Goal: Task Accomplishment & Management: Complete application form

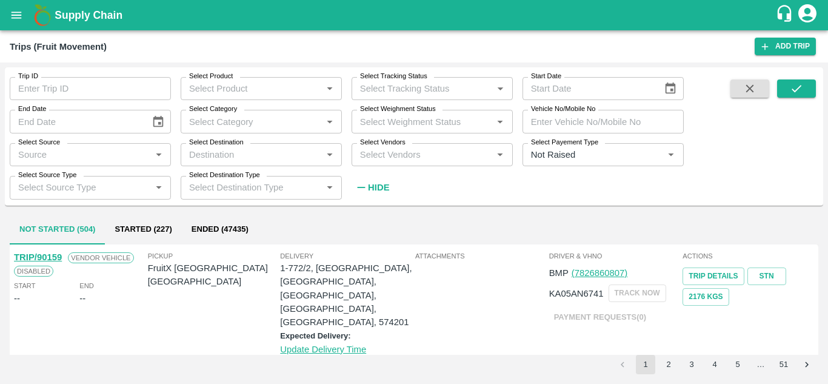
click at [378, 166] on div "Select Vendors   *" at bounding box center [432, 154] width 161 height 23
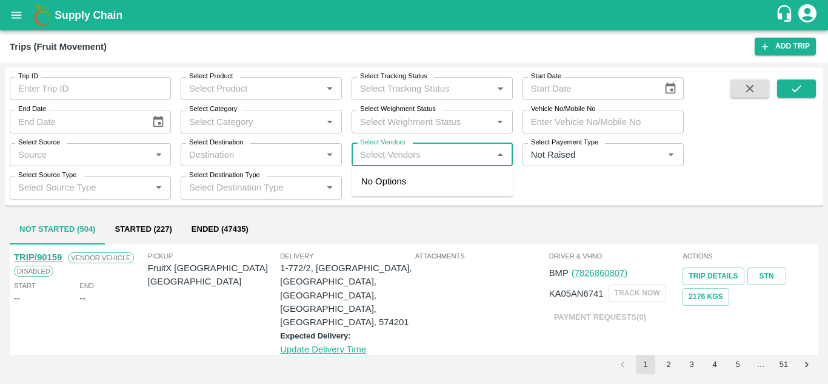
click at [376, 161] on input "Select Vendors" at bounding box center [422, 155] width 134 height 16
type input "ajinky"
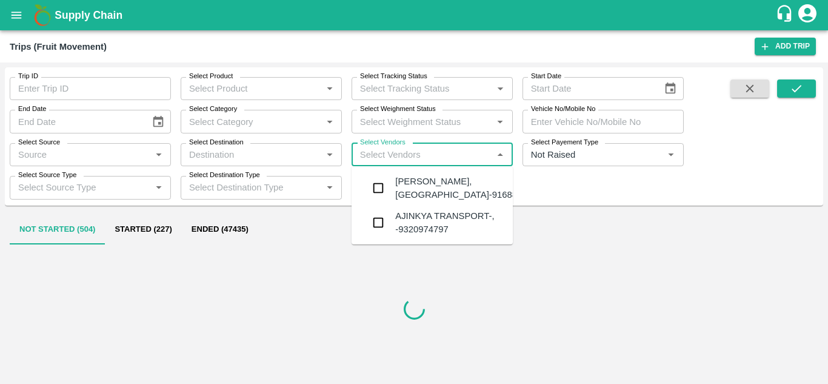
click at [427, 202] on div "Ajinkya Haridas Takik-Wangi, Solapur-9168800742" at bounding box center [468, 188] width 147 height 27
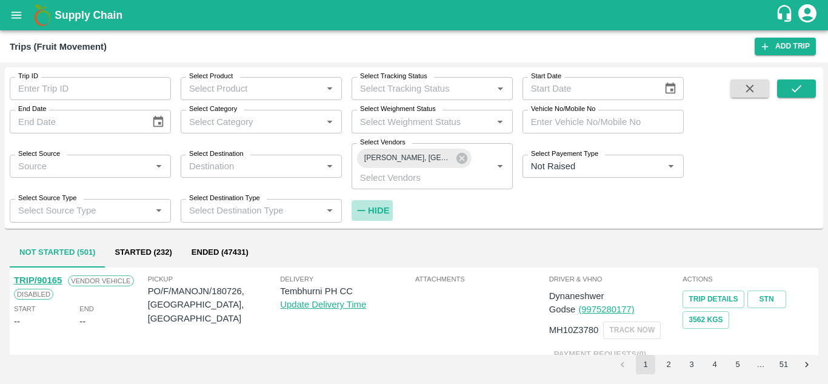
click at [376, 204] on h6 "Hide" at bounding box center [378, 210] width 21 height 16
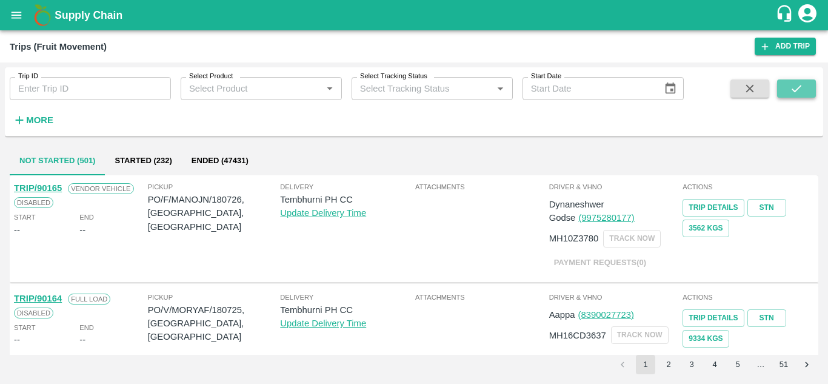
click at [798, 93] on icon "submit" at bounding box center [796, 88] width 13 height 13
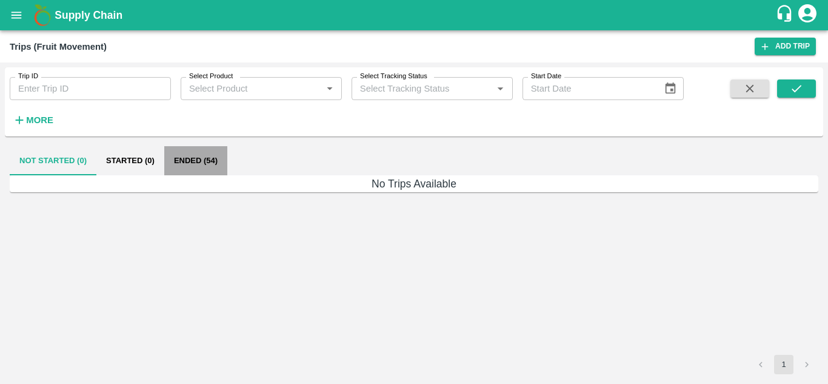
click at [176, 162] on button "Ended (54)" at bounding box center [195, 160] width 63 height 29
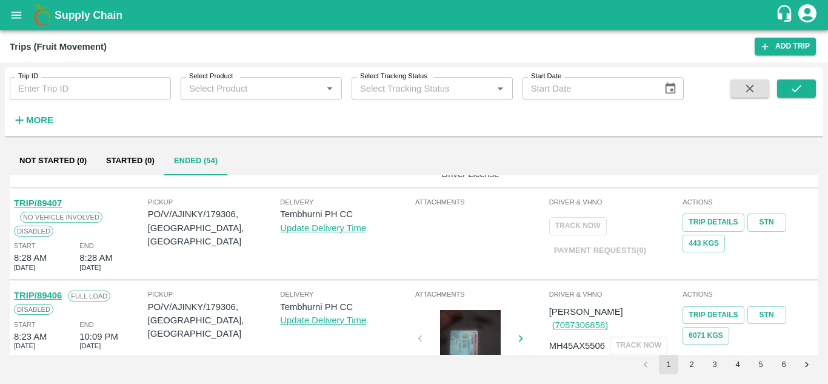
scroll to position [893, 0]
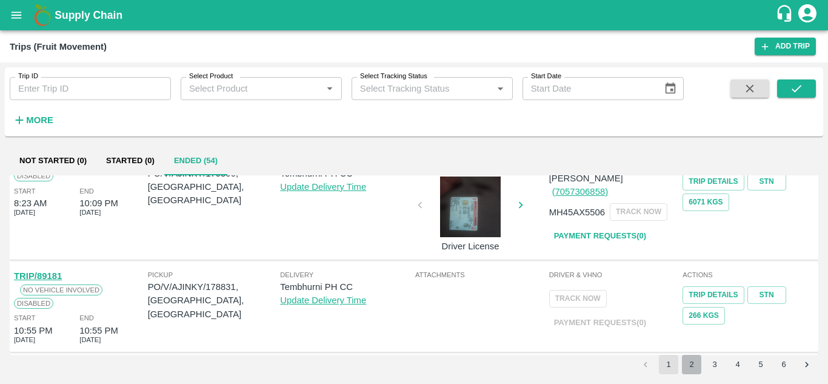
click at [701, 372] on button "2" at bounding box center [691, 364] width 19 height 19
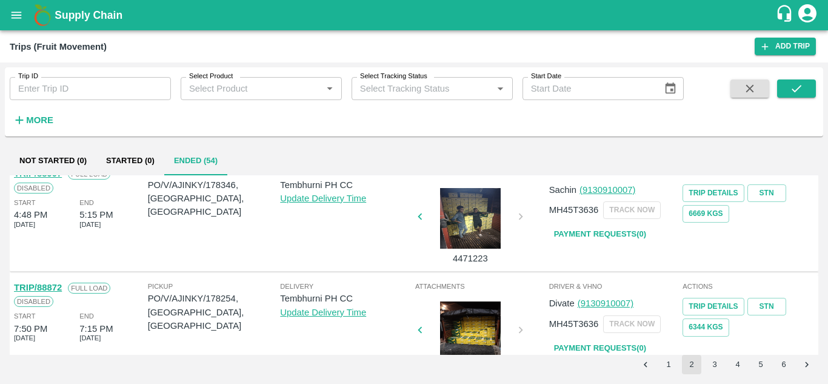
scroll to position [313, 0]
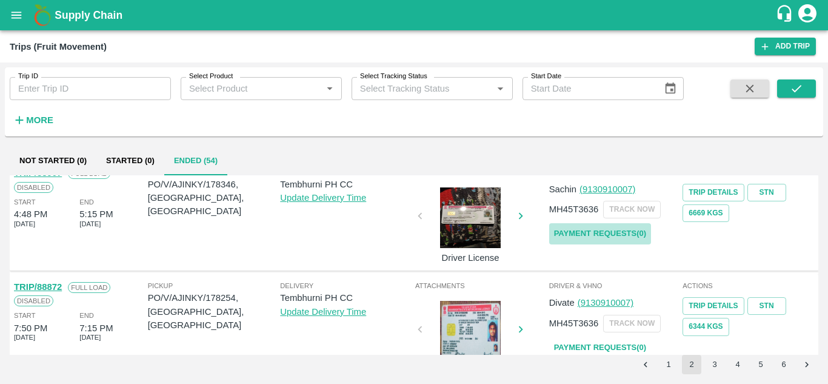
click at [638, 230] on link "Payment Requests( 0 )" at bounding box center [600, 233] width 102 height 21
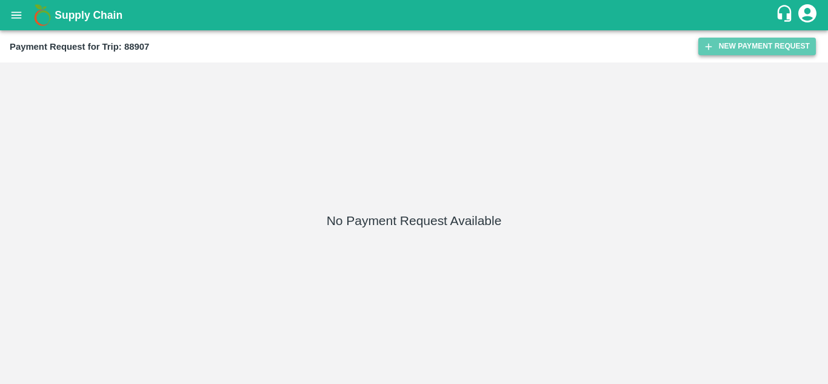
click at [733, 55] on button "New Payment Request" at bounding box center [757, 47] width 118 height 18
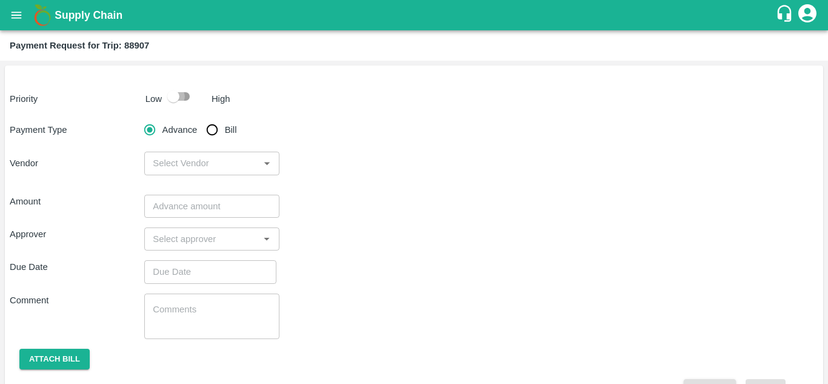
click at [183, 93] on input "checkbox" at bounding box center [173, 96] width 69 height 23
checkbox input "true"
click at [212, 131] on input "Bill" at bounding box center [212, 130] width 24 height 24
radio input "true"
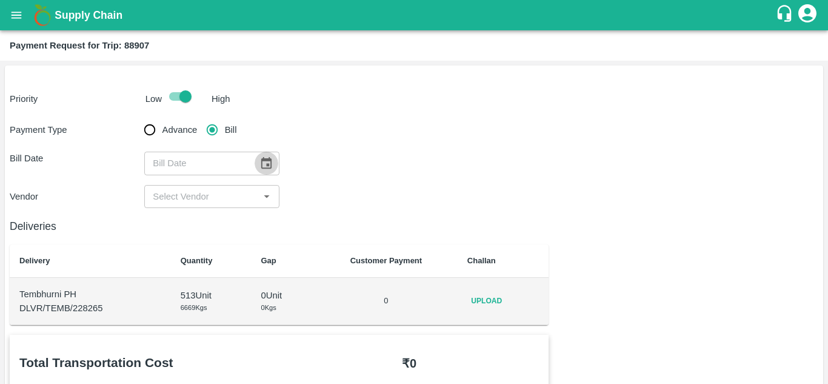
click at [264, 161] on icon "Choose date" at bounding box center [265, 162] width 13 height 13
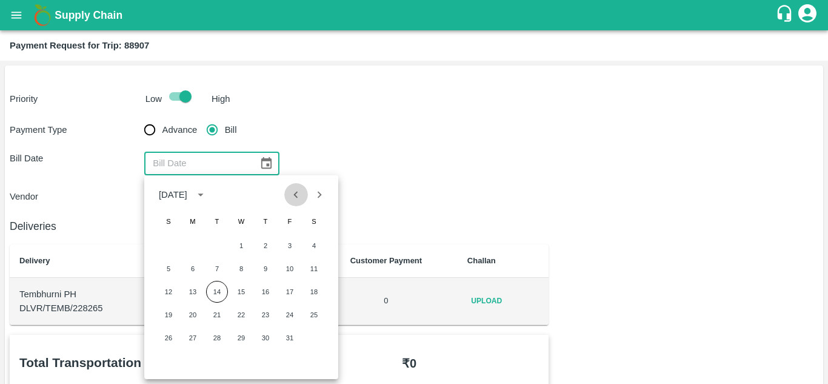
click at [298, 196] on icon "Previous month" at bounding box center [295, 194] width 13 height 13
click at [264, 316] on button "25" at bounding box center [266, 315] width 22 height 22
type input "25/09/2025"
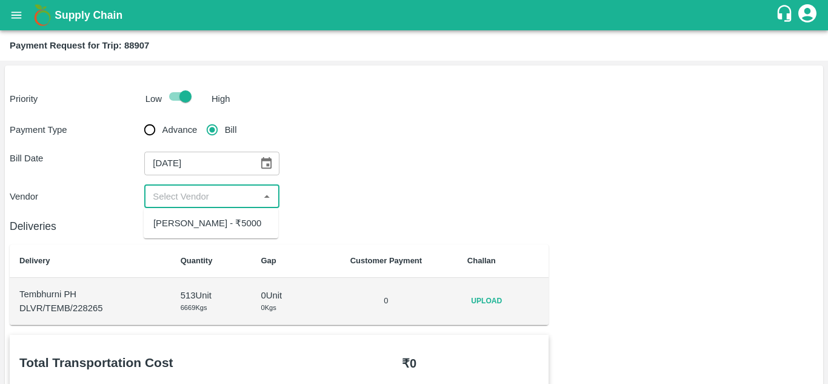
click at [186, 190] on input "input" at bounding box center [201, 197] width 107 height 16
click at [182, 223] on div "[PERSON_NAME] - ₹5000" at bounding box center [207, 222] width 108 height 13
type input "[PERSON_NAME] - ₹5000"
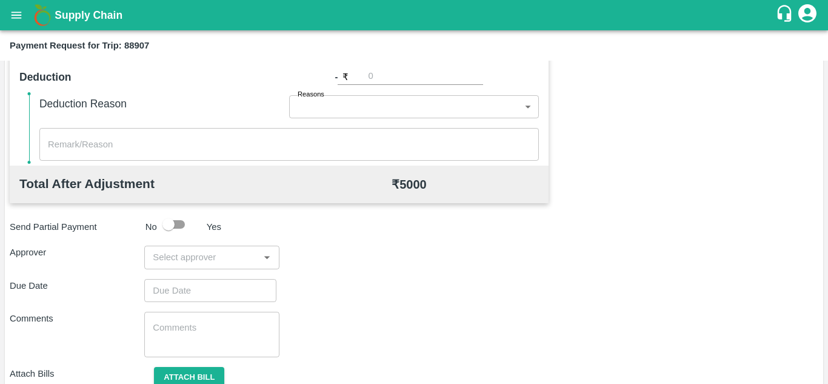
scroll to position [552, 0]
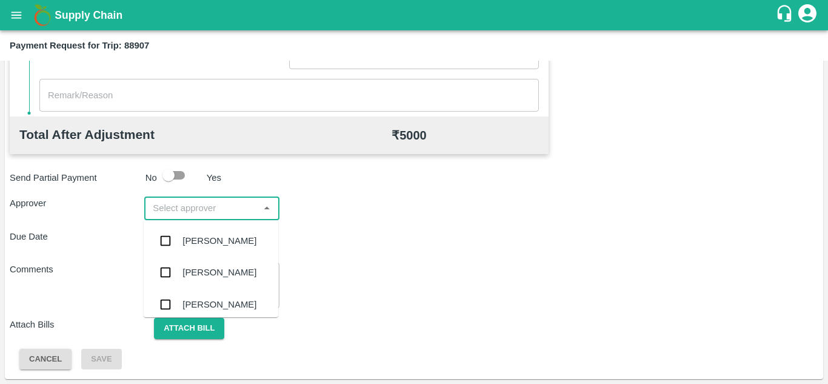
click at [207, 207] on input "input" at bounding box center [201, 208] width 107 height 16
type input "PRASA"
click at [224, 241] on div "[PERSON_NAME]" at bounding box center [219, 240] width 74 height 13
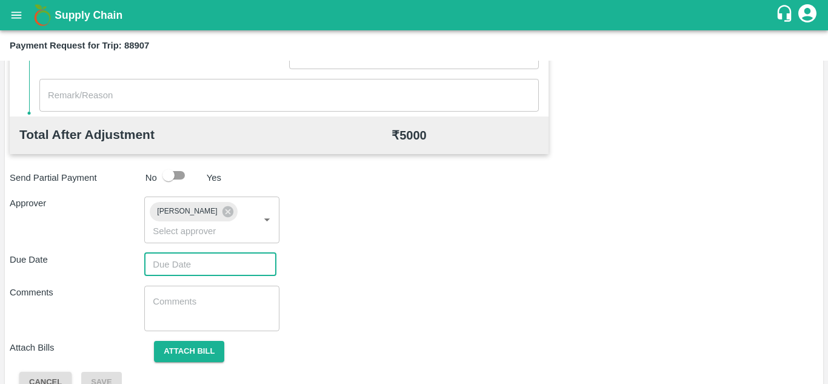
type input "DD/MM/YYYY hh:mm aa"
click at [174, 262] on input "DD/MM/YYYY hh:mm aa" at bounding box center [206, 264] width 124 height 23
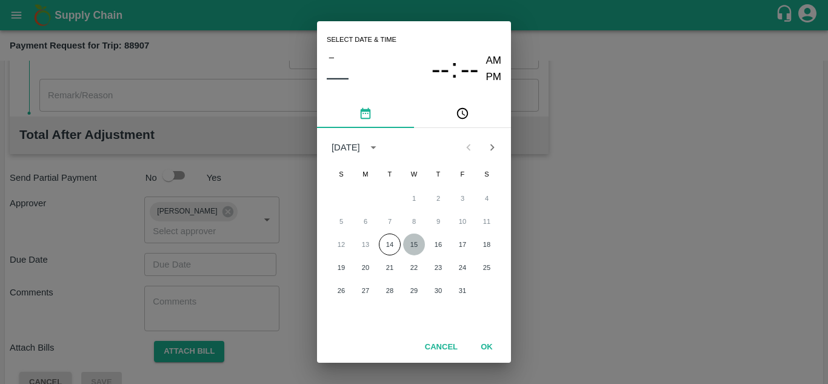
click at [412, 239] on button "15" at bounding box center [414, 244] width 22 height 22
type input "[DATE] 12:00 AM"
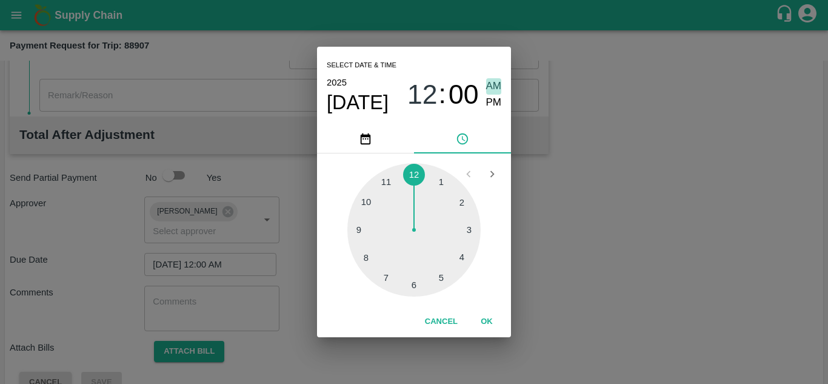
click at [492, 85] on span "AM" at bounding box center [494, 86] width 16 height 16
click at [486, 321] on button "OK" at bounding box center [486, 321] width 39 height 21
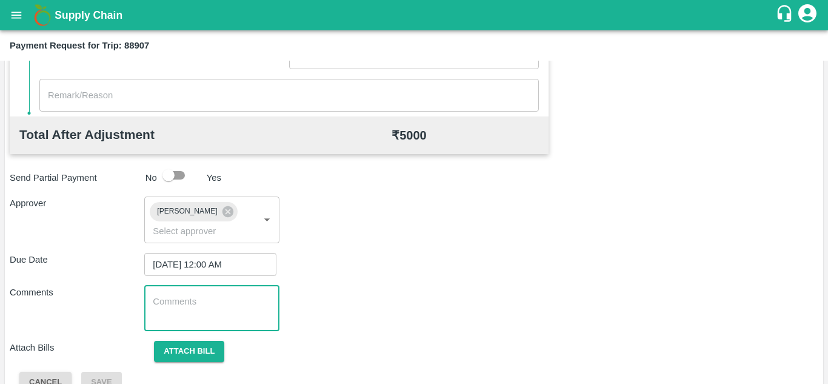
click at [183, 300] on textarea at bounding box center [212, 307] width 118 height 25
paste textarea "175416"
click at [222, 300] on textarea "175416" at bounding box center [212, 307] width 118 height 25
type textarea "1"
type textarea "Transport Bill"
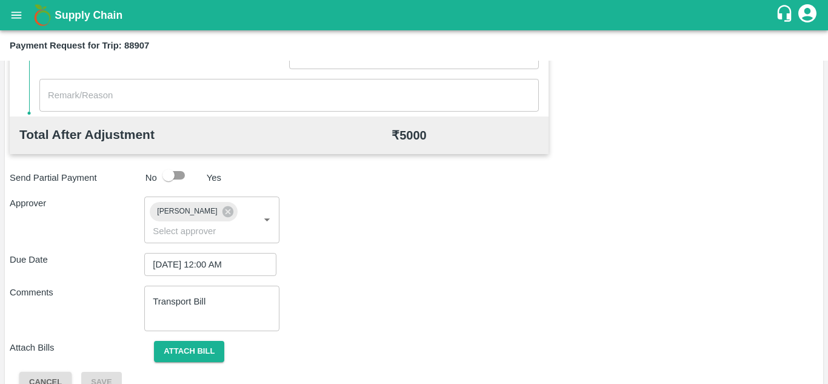
click at [470, 273] on div "Due Date 15/10/2025 12:00 AM ​" at bounding box center [414, 264] width 809 height 23
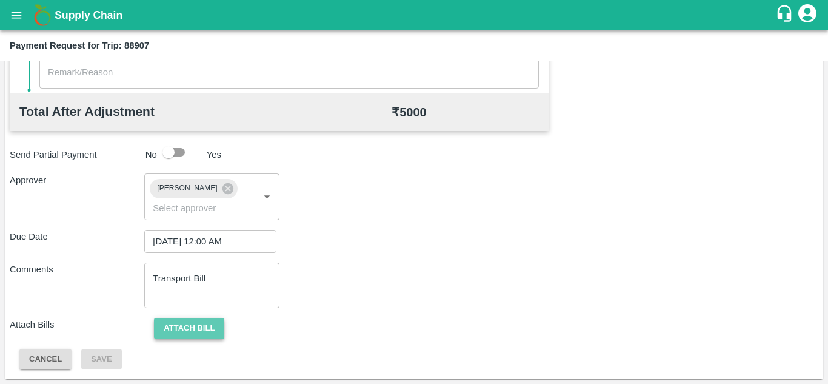
click at [189, 332] on button "Attach bill" at bounding box center [189, 328] width 70 height 21
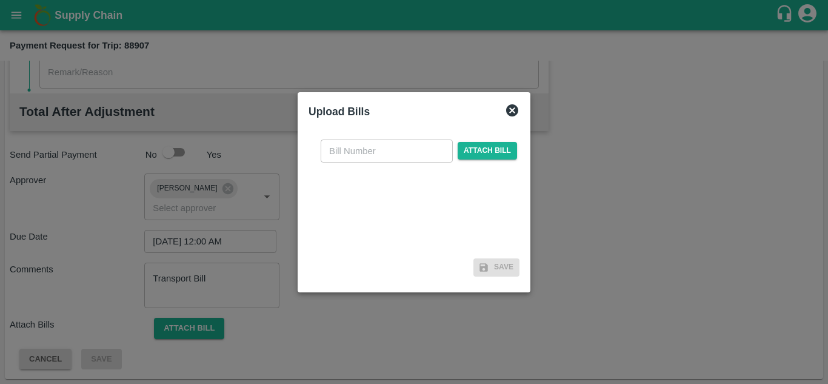
click at [367, 155] on input "text" at bounding box center [387, 150] width 132 height 23
type input "a"
type input "AT/CHIFU-0194"
click at [478, 147] on span "Attach bill" at bounding box center [487, 151] width 59 height 18
click at [0, 0] on input "Attach bill" at bounding box center [0, 0] width 0 height 0
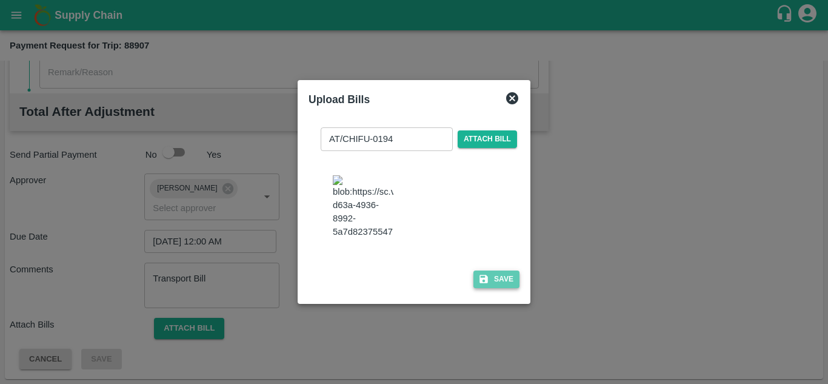
click at [487, 284] on icon "button" at bounding box center [483, 278] width 11 height 11
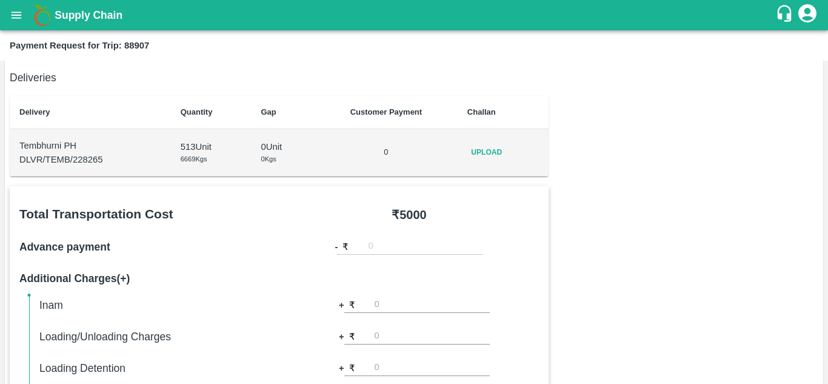
scroll to position [0, 0]
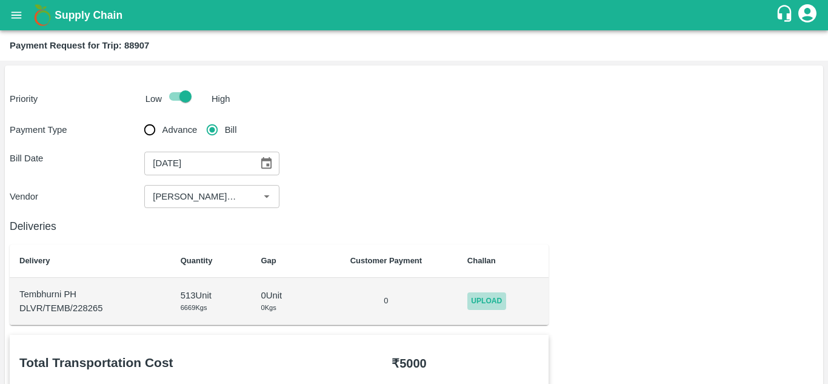
click at [476, 301] on span "Upload" at bounding box center [486, 301] width 39 height 18
click at [0, 0] on input "Upload" at bounding box center [0, 0] width 0 height 0
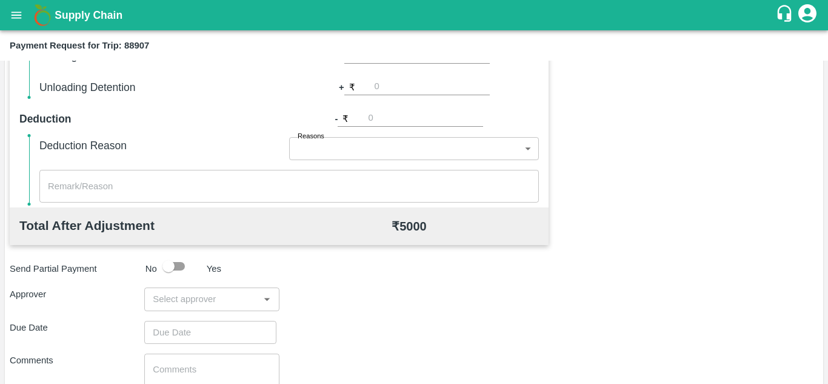
scroll to position [504, 0]
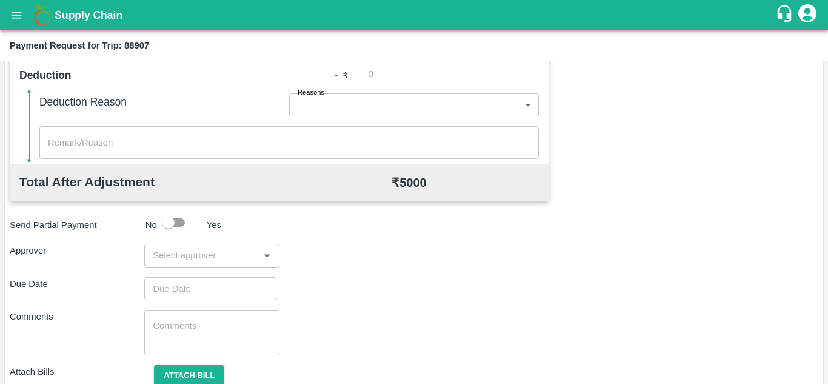
click at [167, 253] on input "input" at bounding box center [201, 255] width 107 height 16
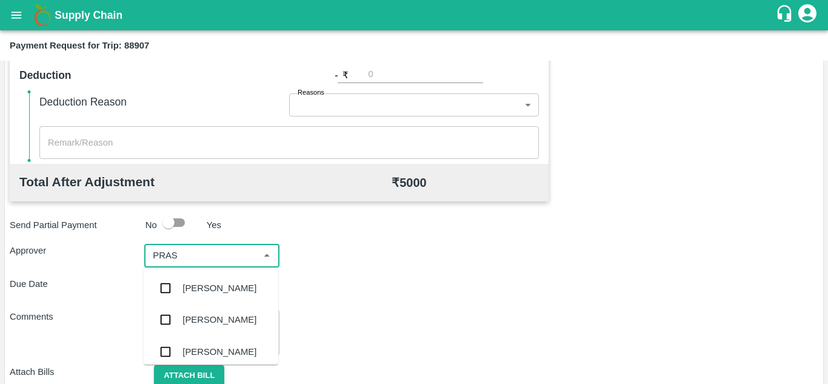
type input "PRASA"
click at [213, 278] on div "[PERSON_NAME]" at bounding box center [211, 288] width 135 height 32
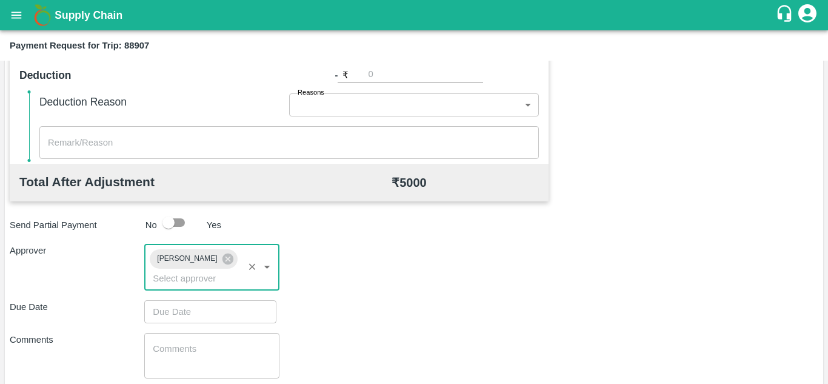
type input "DD/MM/YYYY hh:mm aa"
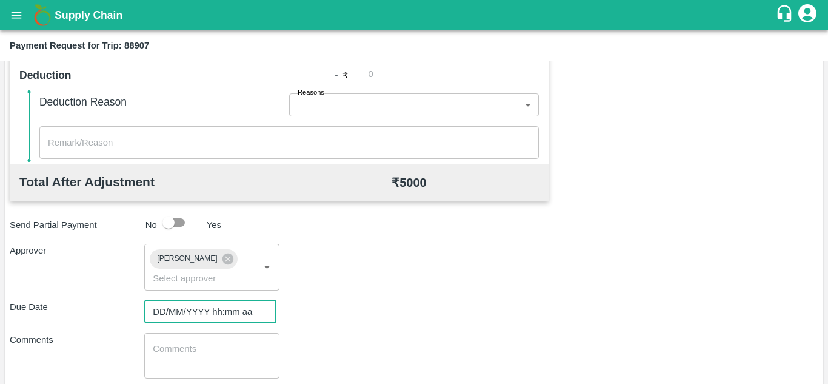
click at [177, 306] on input "DD/MM/YYYY hh:mm aa" at bounding box center [206, 311] width 124 height 23
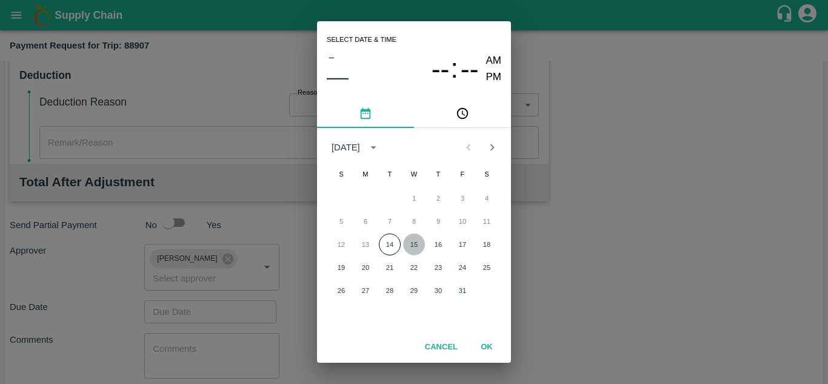
click at [410, 247] on button "15" at bounding box center [414, 244] width 22 height 22
type input "15/10/2025 12:00 AM"
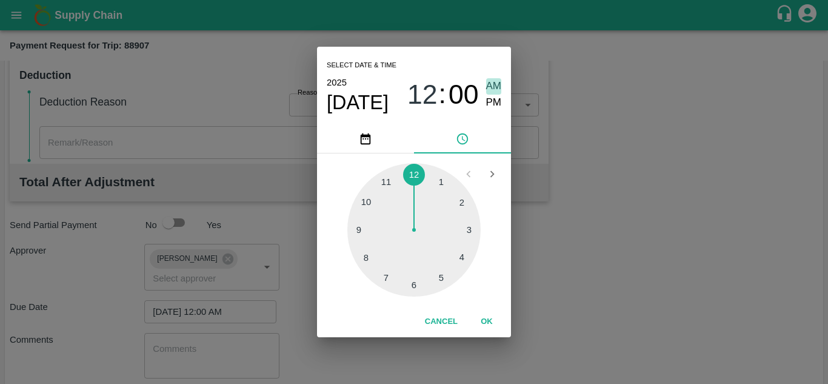
click at [492, 87] on span "AM" at bounding box center [494, 86] width 16 height 16
click at [482, 318] on button "OK" at bounding box center [486, 321] width 39 height 21
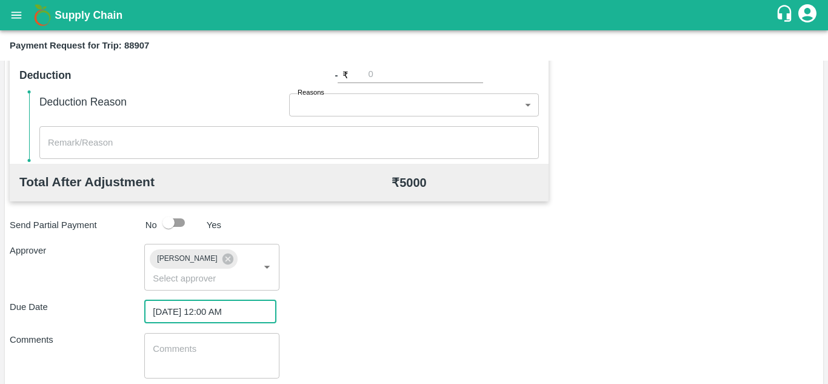
scroll to position [575, 0]
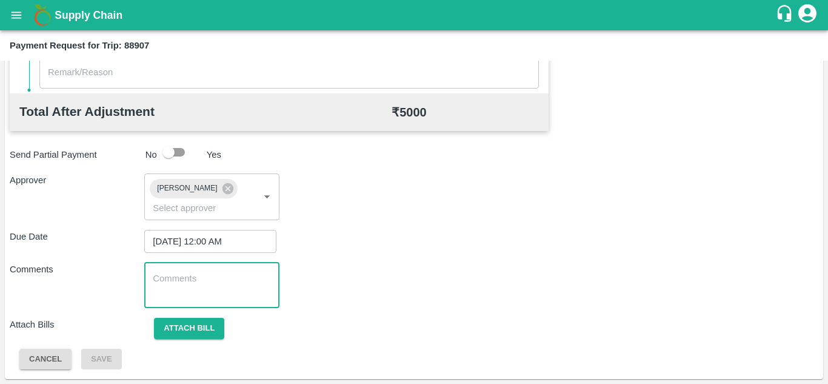
click at [207, 289] on textarea at bounding box center [212, 284] width 118 height 25
paste textarea "Transport Bill"
type textarea "Transport Bill"
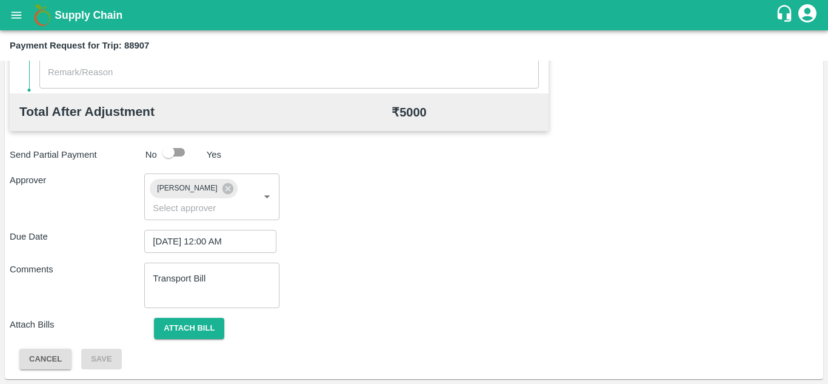
click at [332, 279] on div "Comments Transport Bill x ​" at bounding box center [414, 284] width 809 height 45
click at [196, 324] on button "Attach bill" at bounding box center [189, 328] width 70 height 21
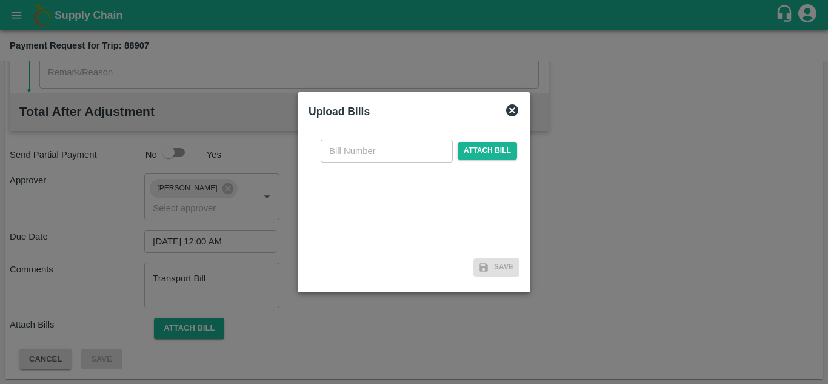
click at [336, 142] on input "text" at bounding box center [387, 150] width 132 height 23
type input "AT/T/CHIFU-0194"
click at [486, 142] on span "Attach bill" at bounding box center [487, 151] width 59 height 18
click at [0, 0] on input "Attach bill" at bounding box center [0, 0] width 0 height 0
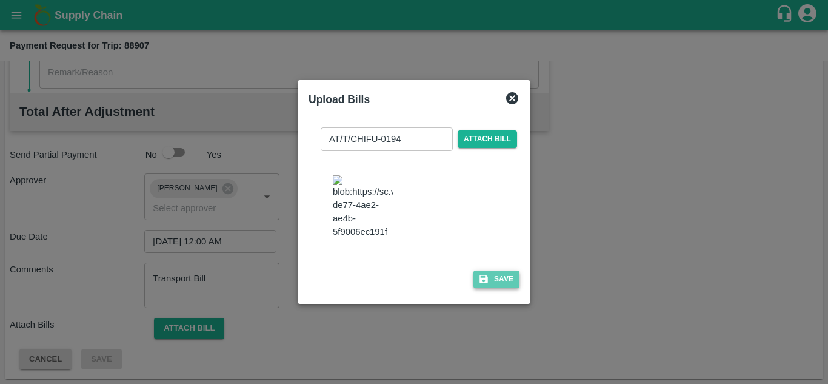
click at [506, 285] on button "Save" at bounding box center [496, 279] width 46 height 18
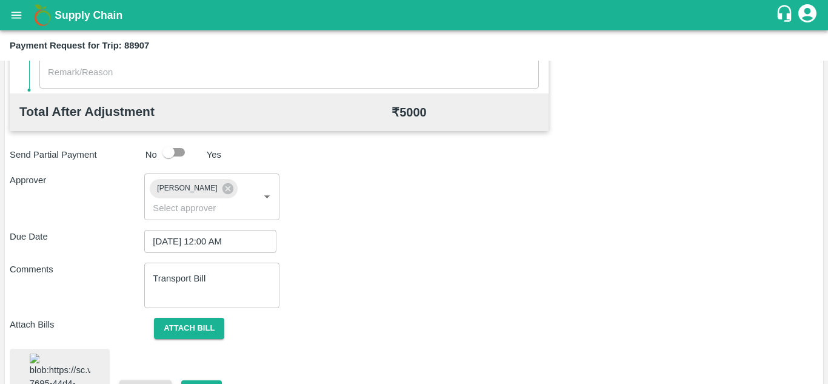
scroll to position [661, 0]
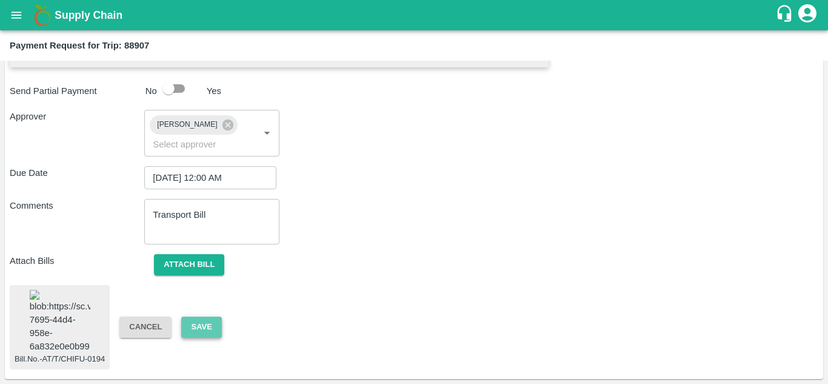
click at [202, 316] on button "Save" at bounding box center [201, 326] width 40 height 21
click at [209, 316] on button "Save" at bounding box center [201, 326] width 40 height 21
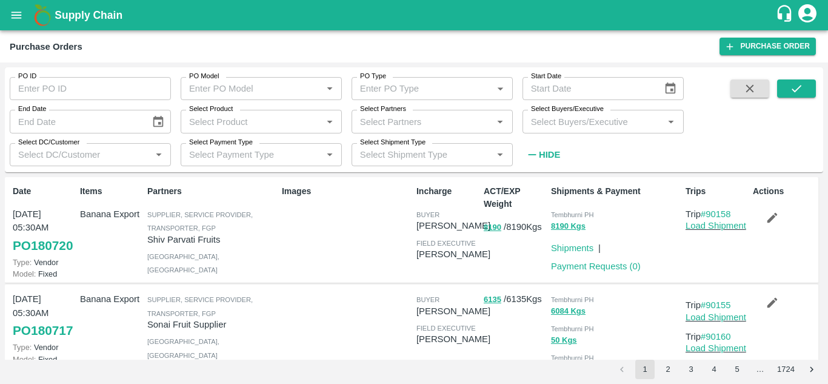
click at [14, 18] on icon "open drawer" at bounding box center [17, 15] width 10 height 7
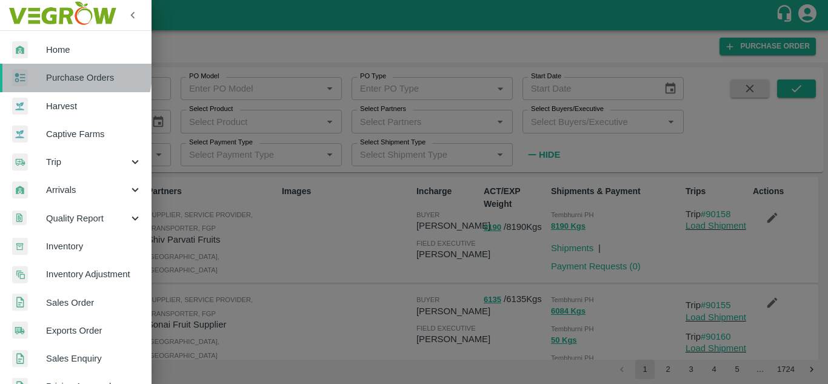
click at [73, 73] on span "Purchase Orders" at bounding box center [94, 77] width 96 height 13
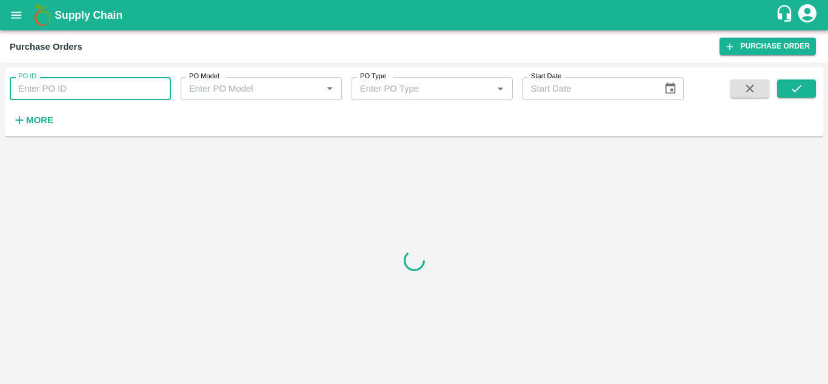
click at [74, 87] on input "PO ID" at bounding box center [90, 88] width 161 height 23
paste input "178346"
type input "178346"
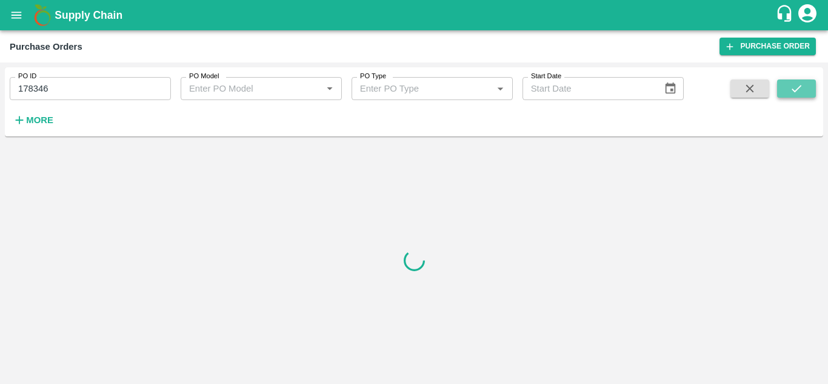
click at [812, 91] on button "submit" at bounding box center [796, 88] width 39 height 18
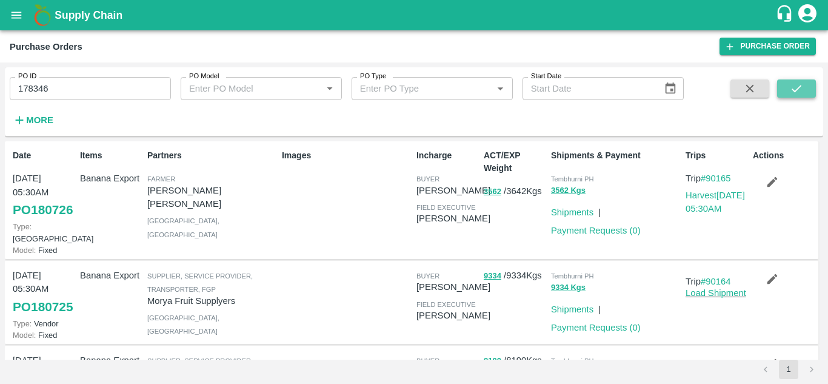
click at [811, 85] on button "submit" at bounding box center [796, 88] width 39 height 18
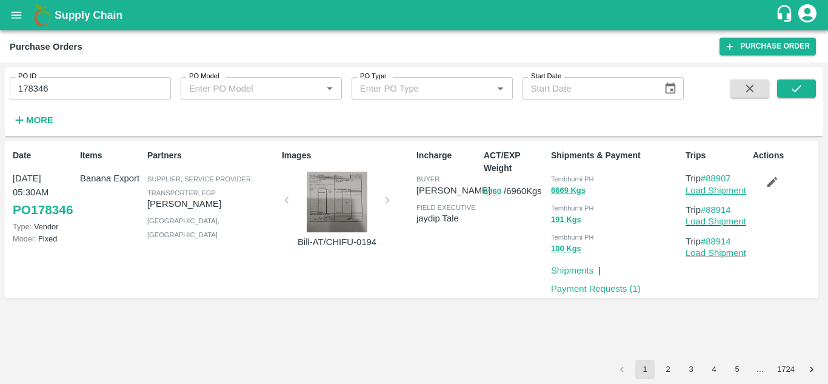
click at [727, 189] on link "Load Shipment" at bounding box center [716, 191] width 61 height 10
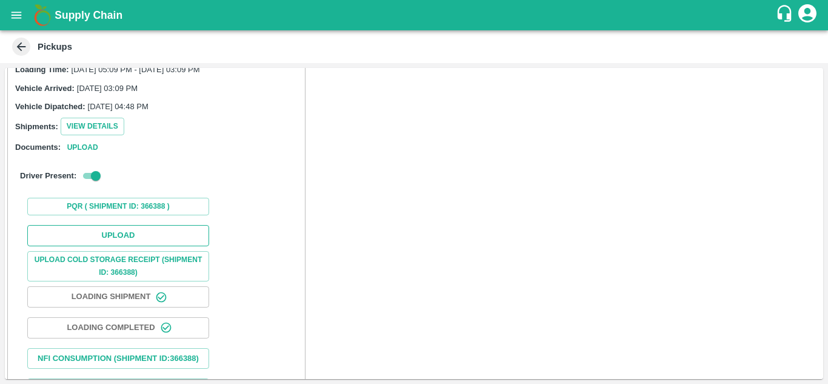
scroll to position [108, 0]
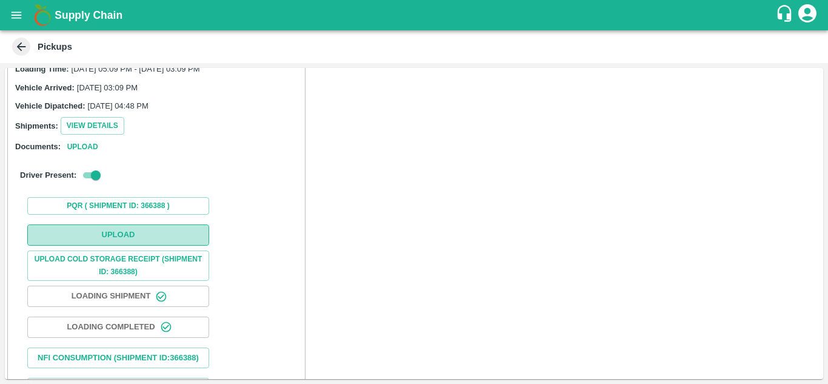
click at [133, 236] on button "Upload" at bounding box center [118, 234] width 182 height 21
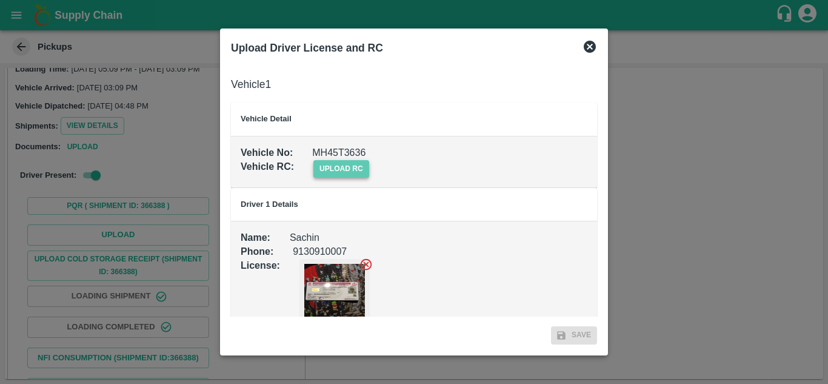
click at [347, 170] on span "upload rc" at bounding box center [341, 169] width 56 height 18
click at [0, 0] on input "upload rc" at bounding box center [0, 0] width 0 height 0
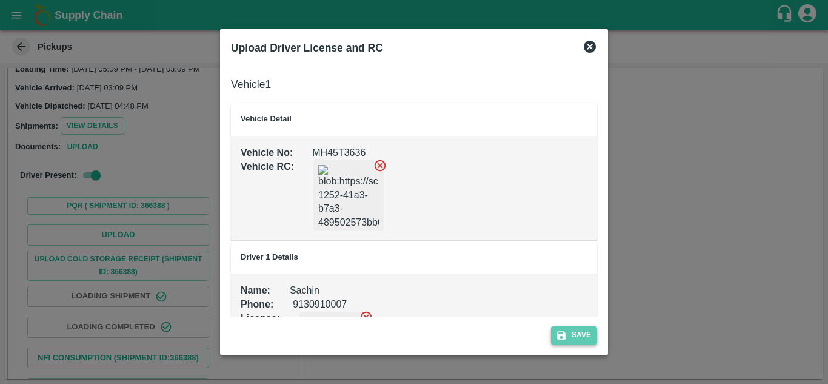
click at [578, 336] on button "Save" at bounding box center [574, 335] width 46 height 18
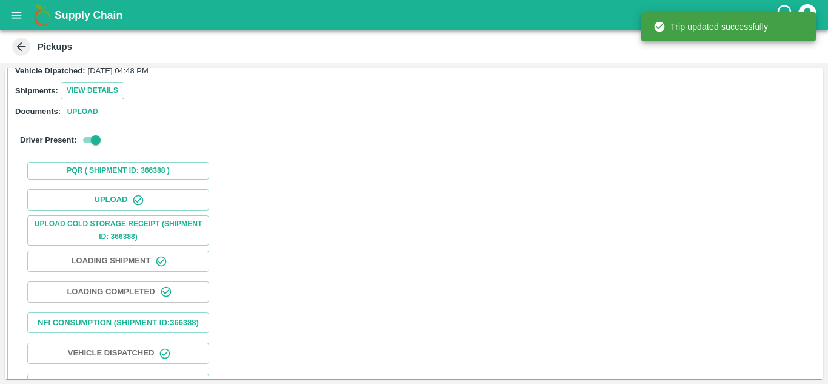
scroll to position [188, 0]
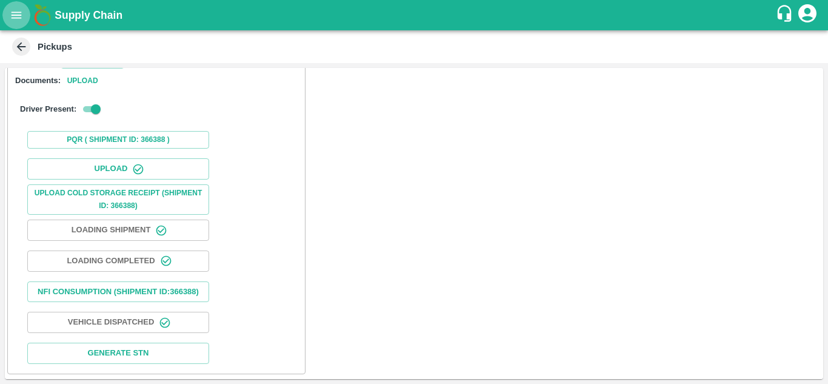
click at [13, 13] on icon "open drawer" at bounding box center [16, 14] width 13 height 13
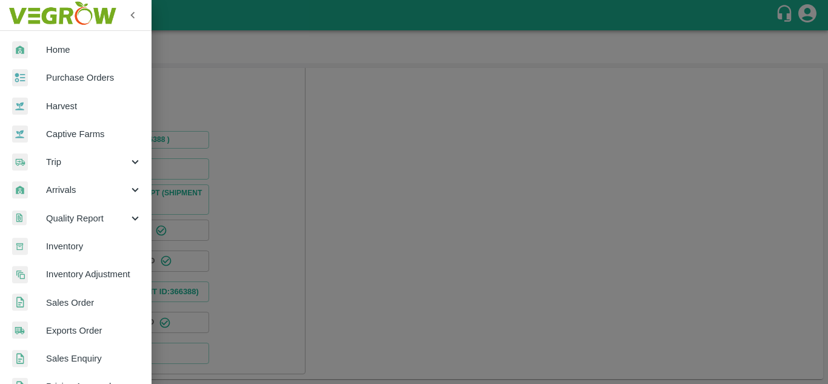
click at [70, 157] on span "Trip" at bounding box center [87, 161] width 82 height 13
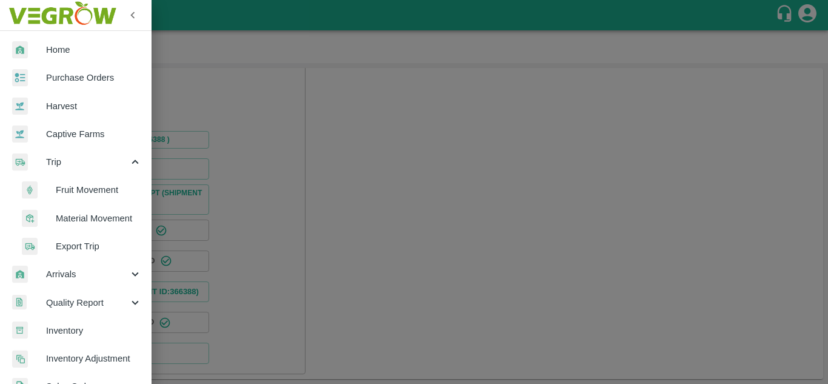
click at [84, 183] on span "Fruit Movement" at bounding box center [99, 189] width 86 height 13
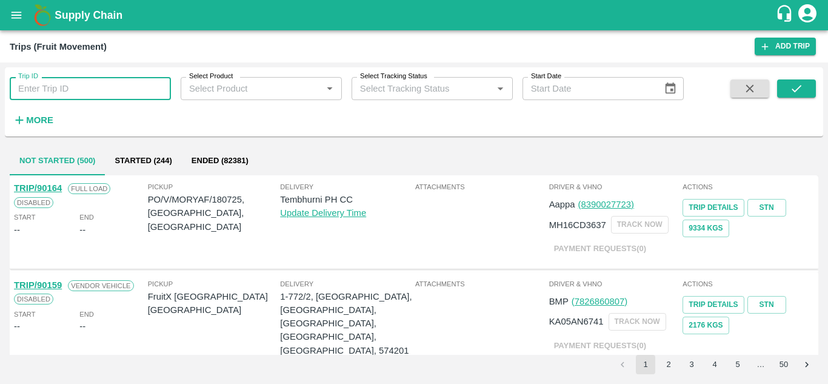
click at [39, 82] on input "Trip ID" at bounding box center [90, 88] width 161 height 23
type input "89126"
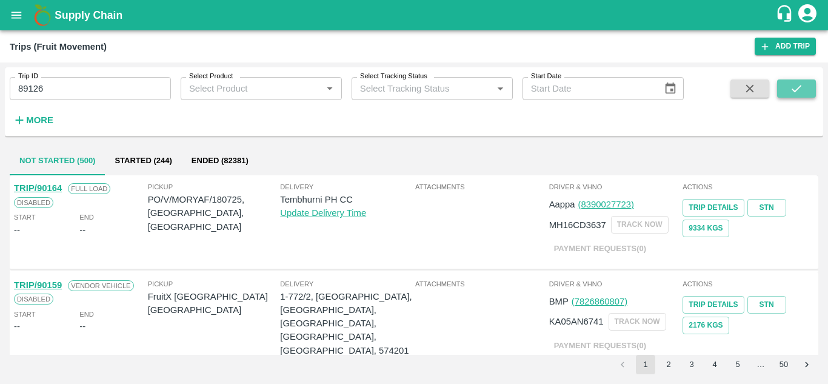
click at [794, 80] on button "submit" at bounding box center [796, 88] width 39 height 18
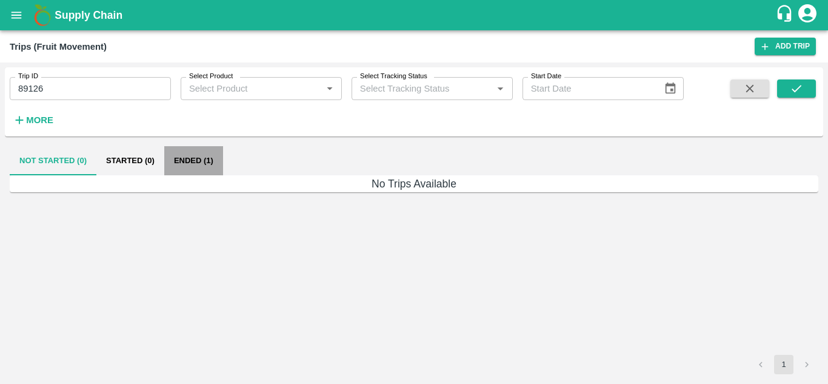
click at [187, 160] on button "Ended (1)" at bounding box center [193, 160] width 59 height 29
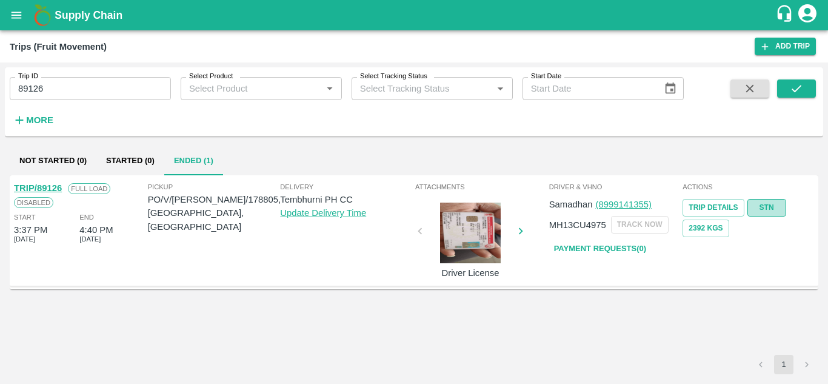
click at [771, 206] on link "STN" at bounding box center [766, 208] width 39 height 18
click at [13, 20] on icon "open drawer" at bounding box center [16, 14] width 13 height 13
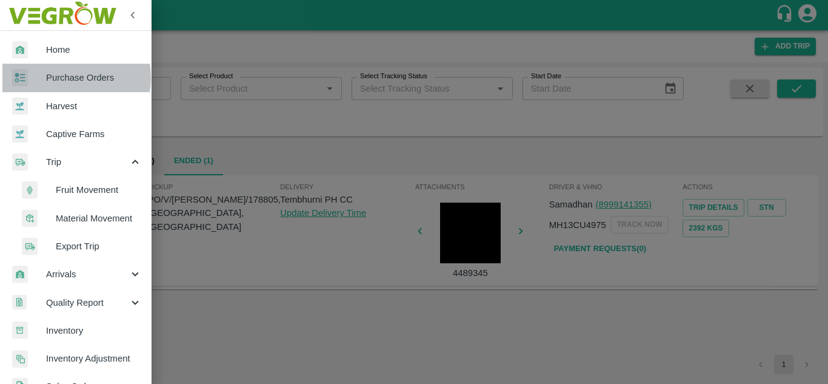
click at [58, 78] on span "Purchase Orders" at bounding box center [94, 77] width 96 height 13
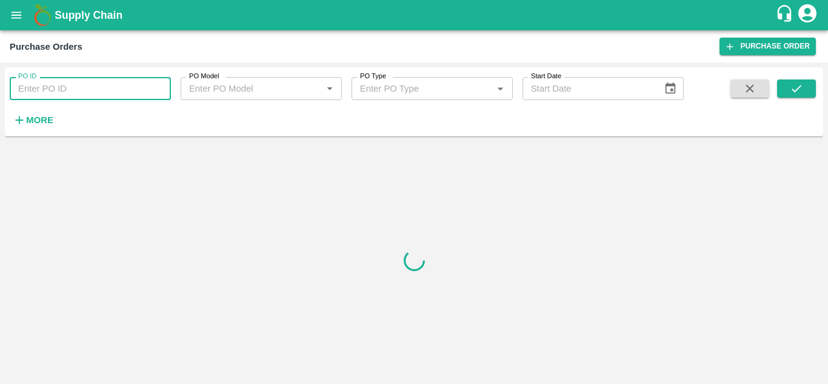
click at [41, 93] on input "PO ID" at bounding box center [90, 88] width 161 height 23
paste input "178254"
type input "178254"
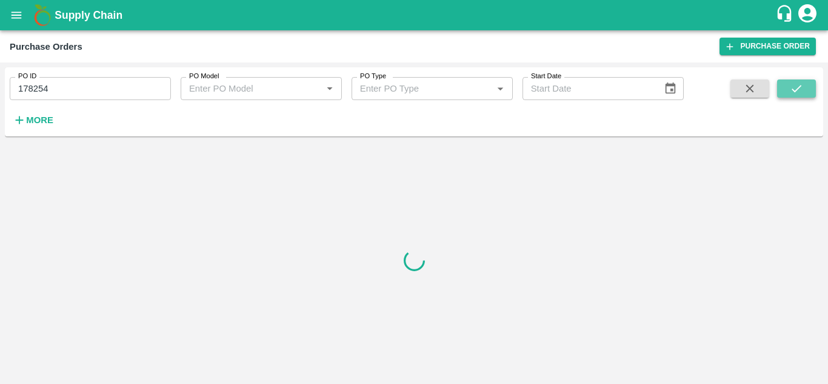
click at [814, 87] on button "submit" at bounding box center [796, 88] width 39 height 18
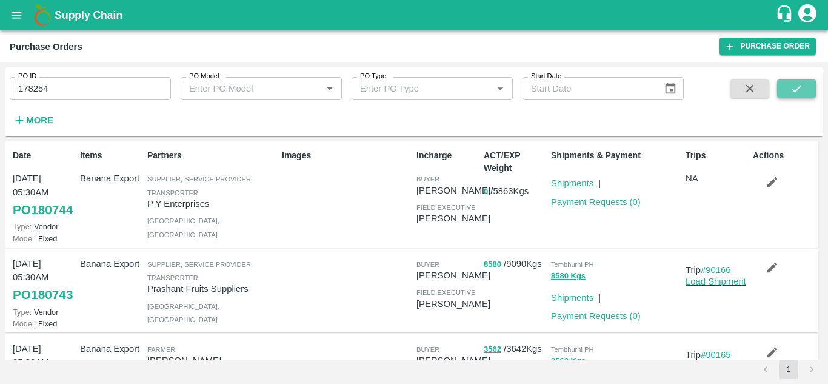
click at [796, 88] on icon "submit" at bounding box center [796, 88] width 13 height 13
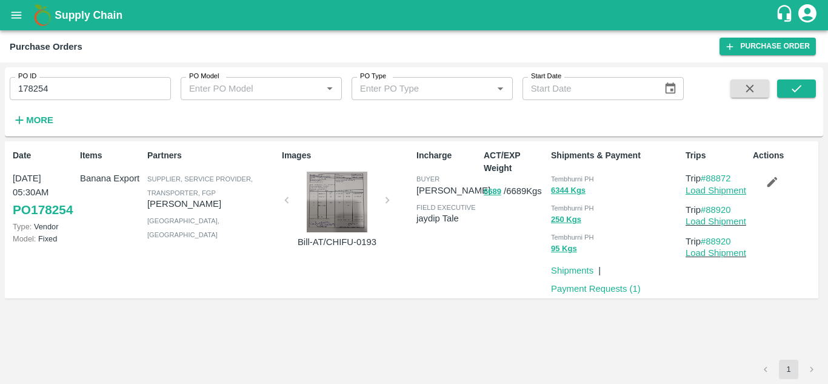
click at [723, 191] on link "Load Shipment" at bounding box center [716, 191] width 61 height 10
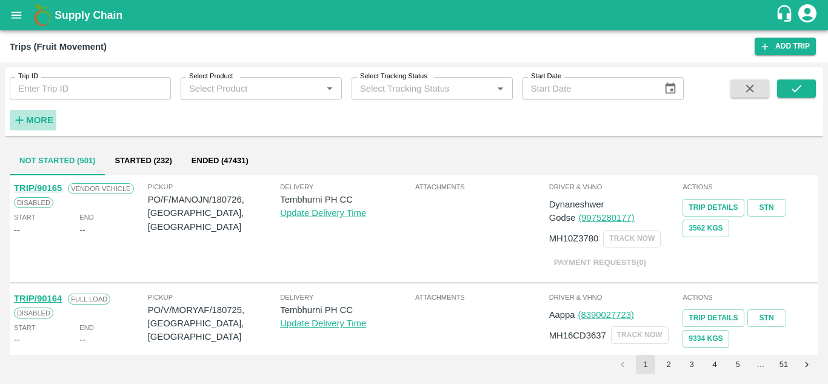
click at [44, 115] on strong "More" at bounding box center [39, 120] width 27 height 10
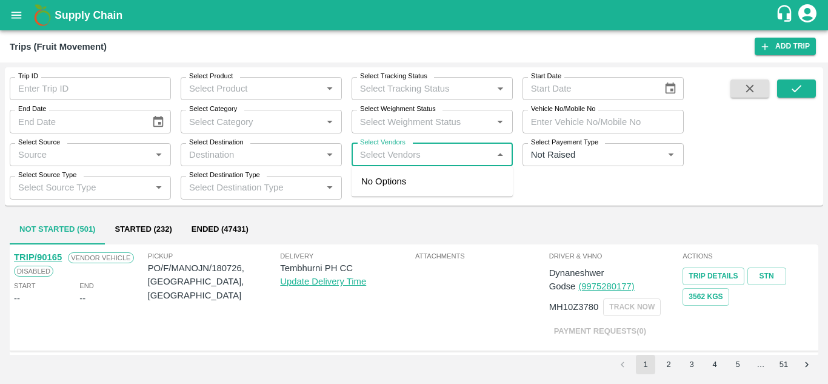
click at [378, 156] on input "Select Vendors" at bounding box center [422, 155] width 134 height 16
type input "AJINKY"
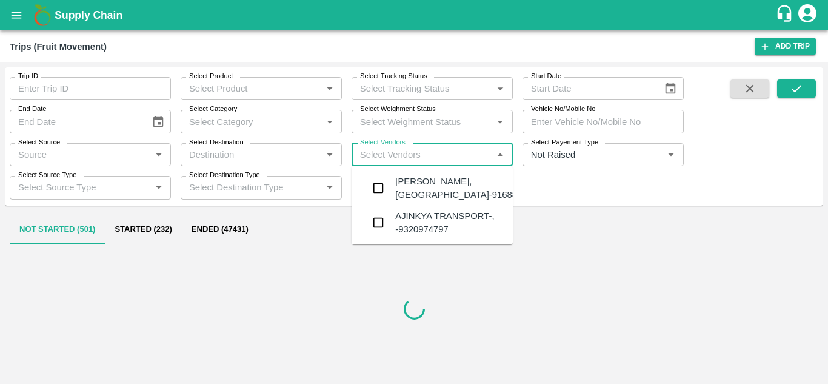
click at [424, 186] on div "Ajinkya Haridas Takik-Wangi, Solapur-9168800742" at bounding box center [468, 188] width 147 height 27
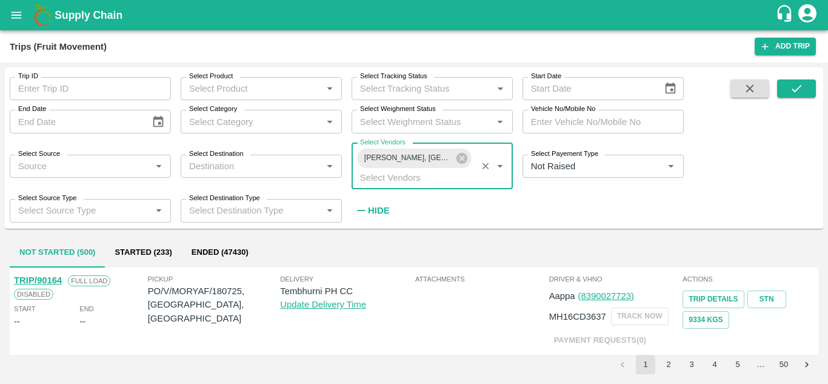
click at [382, 205] on h6 "Hide" at bounding box center [378, 210] width 21 height 16
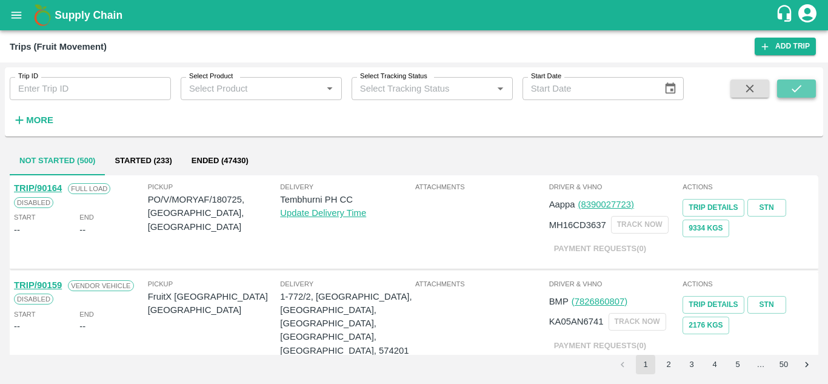
click at [802, 94] on icon "submit" at bounding box center [796, 88] width 13 height 13
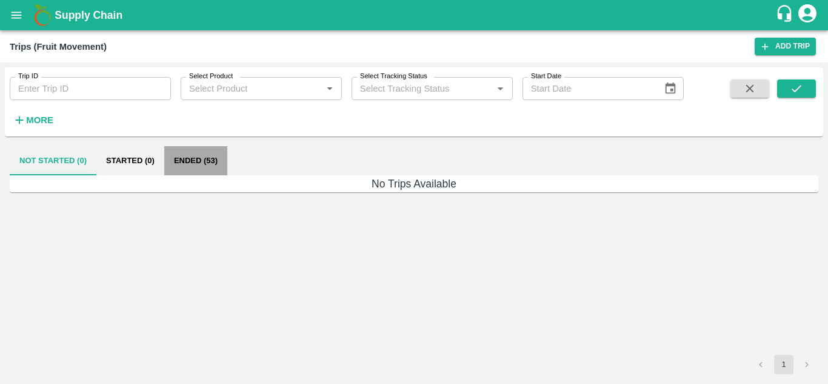
click at [195, 160] on button "Ended (53)" at bounding box center [195, 160] width 63 height 29
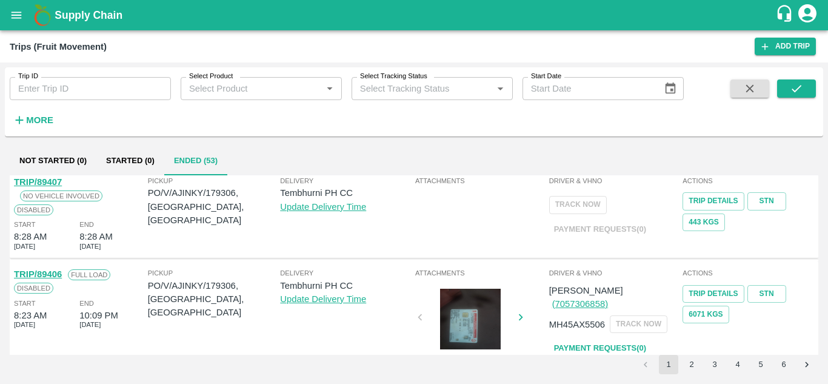
scroll to position [893, 0]
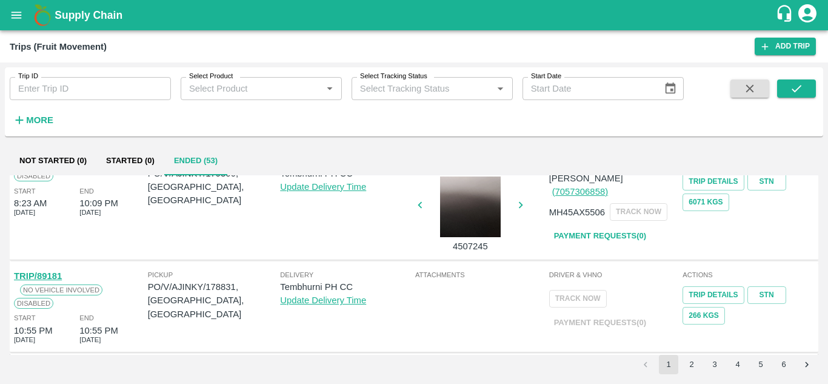
click at [710, 366] on button "3" at bounding box center [714, 364] width 19 height 19
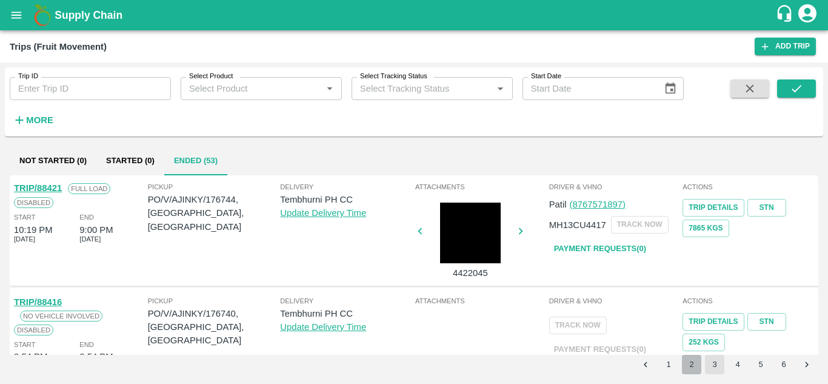
click at [695, 363] on button "2" at bounding box center [691, 364] width 19 height 19
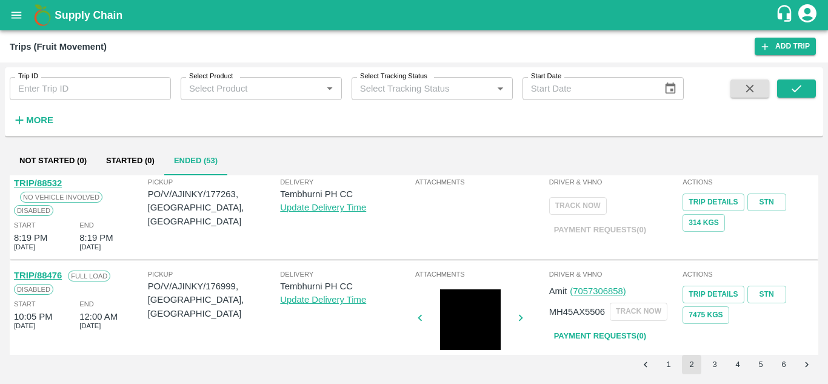
scroll to position [829, 0]
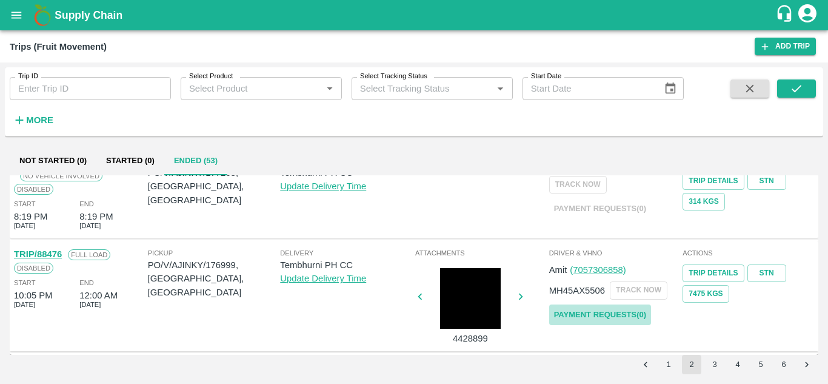
click at [626, 316] on link "Payment Requests( 0 )" at bounding box center [600, 314] width 102 height 21
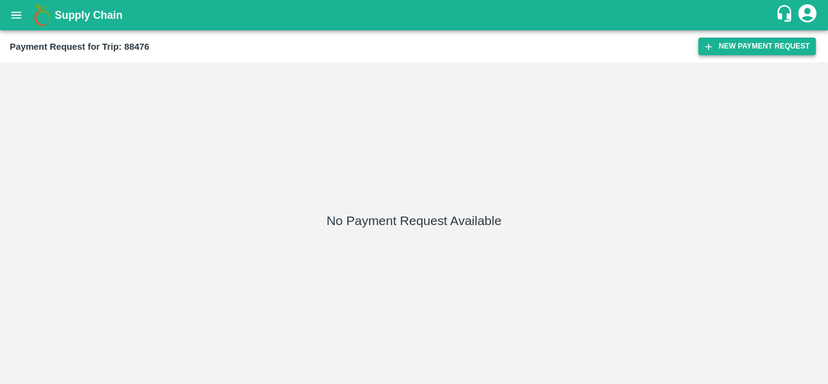
click at [748, 43] on button "New Payment Request" at bounding box center [757, 47] width 118 height 18
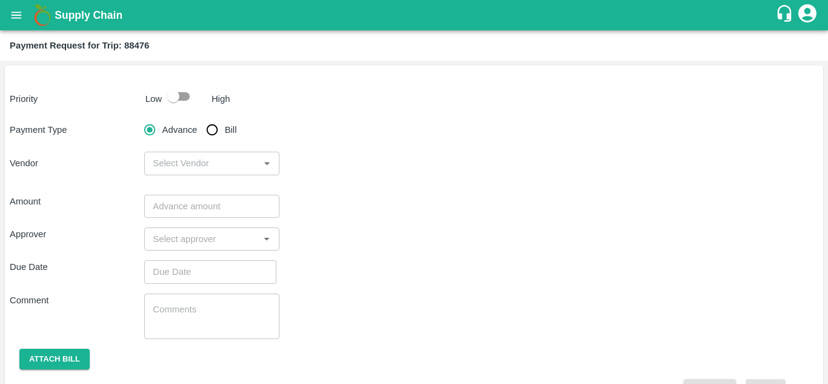
click at [189, 92] on input "checkbox" at bounding box center [173, 96] width 69 height 23
checkbox input "true"
click at [211, 122] on input "Bill" at bounding box center [212, 130] width 24 height 24
radio input "true"
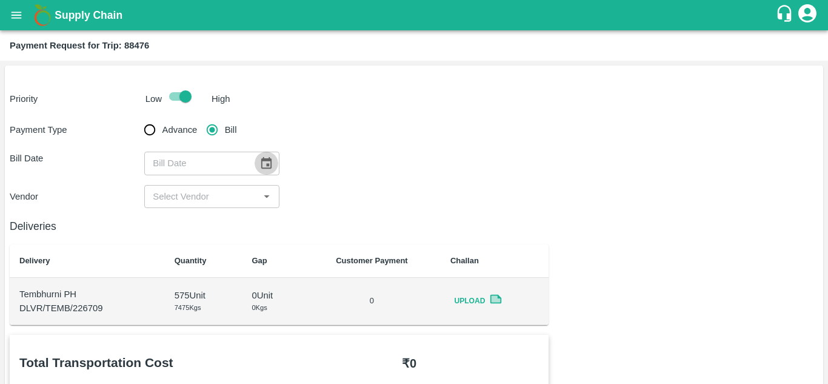
click at [270, 158] on icon "Choose date" at bounding box center [265, 162] width 13 height 13
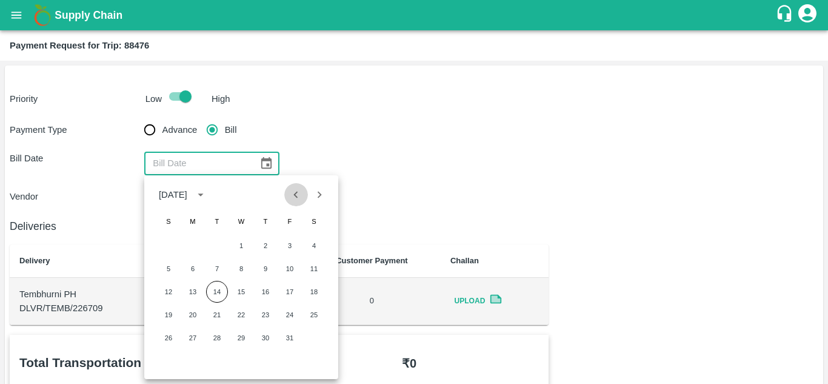
click at [302, 198] on icon "Previous month" at bounding box center [295, 194] width 13 height 13
click at [247, 297] on button "17" at bounding box center [241, 292] width 22 height 22
type input "[DATE]"
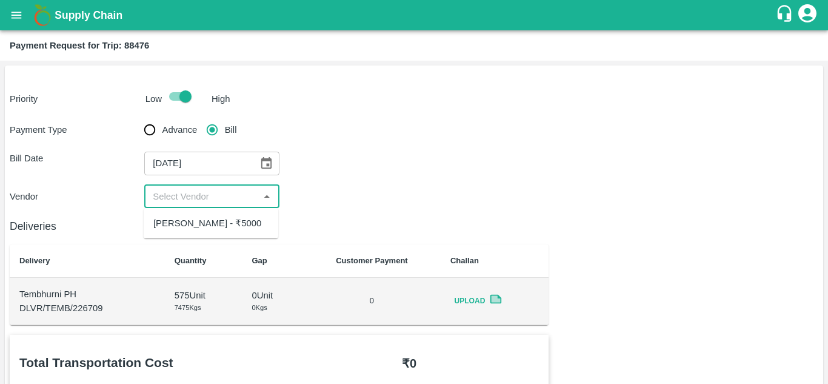
drag, startPoint x: 199, startPoint y: 193, endPoint x: 196, endPoint y: 241, distance: 47.4
click at [196, 241] on body "Supply Chain Payment Request for Trip: 88476 Priority Low High Payment Type Adv…" at bounding box center [414, 192] width 828 height 384
click at [196, 230] on div "[PERSON_NAME] - ₹5000" at bounding box center [207, 222] width 108 height 13
type input "[PERSON_NAME] - ₹5000"
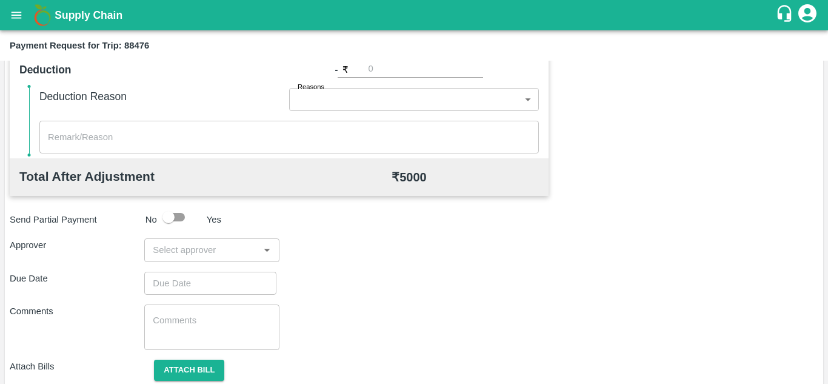
scroll to position [510, 0]
click at [170, 248] on input "input" at bounding box center [201, 249] width 107 height 16
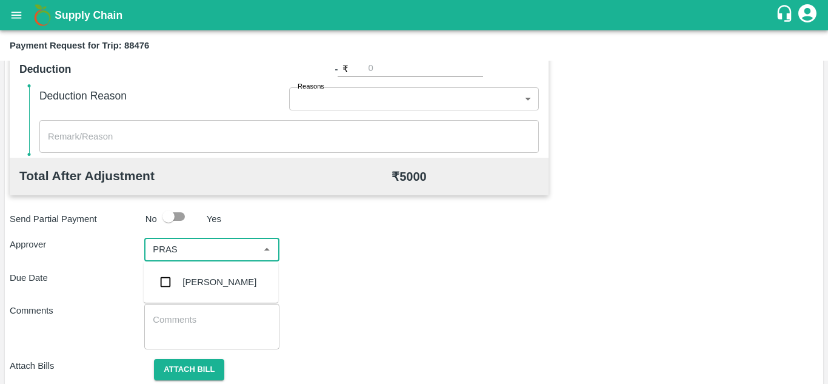
type input "PRASA"
click at [204, 273] on div "[PERSON_NAME]" at bounding box center [211, 282] width 135 height 32
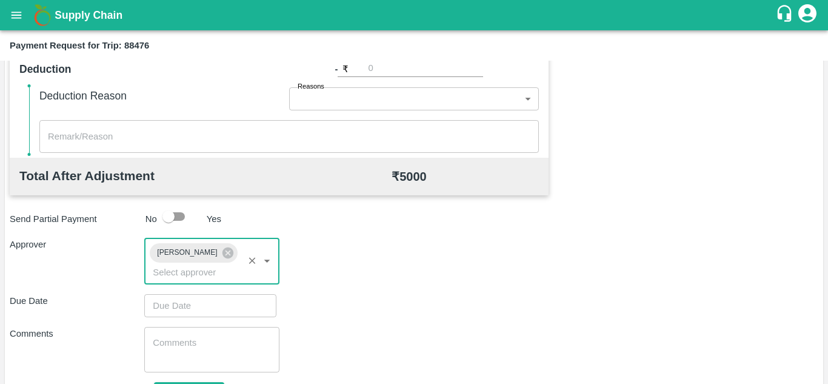
type input "DD/MM/YYYY hh:mm aa"
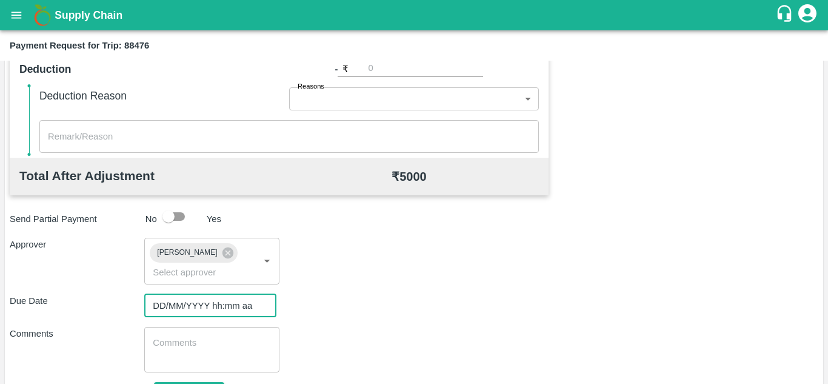
click at [164, 306] on input "DD/MM/YYYY hh:mm aa" at bounding box center [206, 305] width 124 height 23
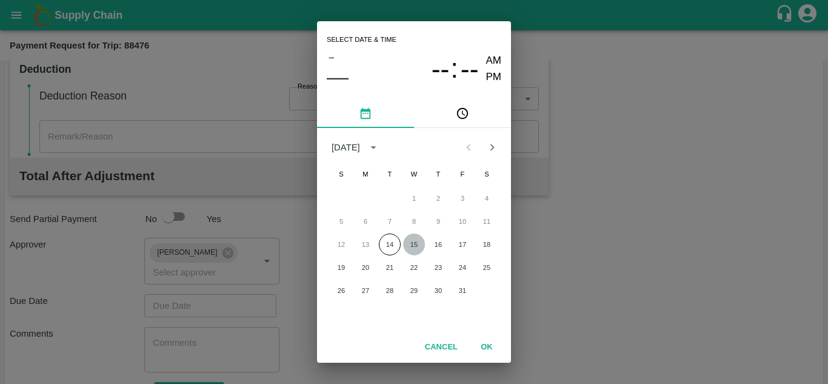
click at [407, 245] on button "15" at bounding box center [414, 244] width 22 height 22
type input "15/10/2025 12:00 AM"
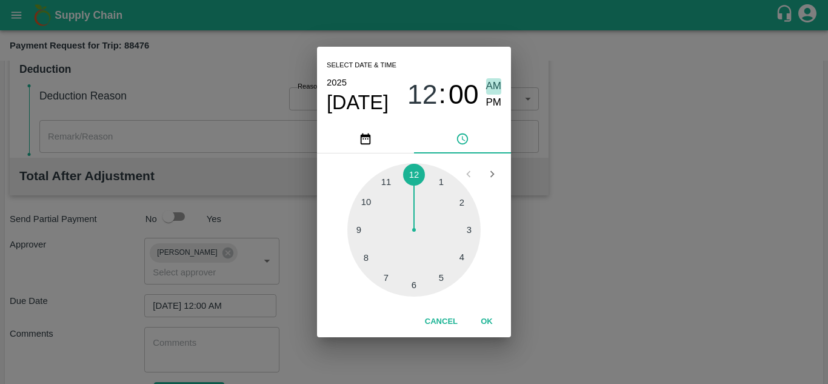
click at [494, 85] on span "AM" at bounding box center [494, 86] width 16 height 16
click at [489, 322] on button "OK" at bounding box center [486, 321] width 39 height 21
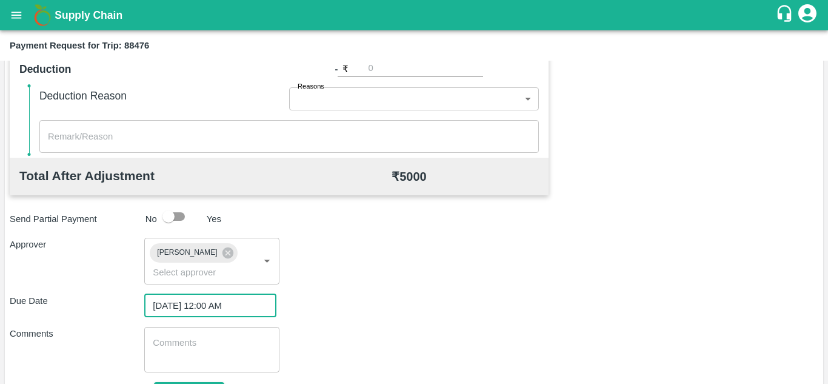
scroll to position [575, 0]
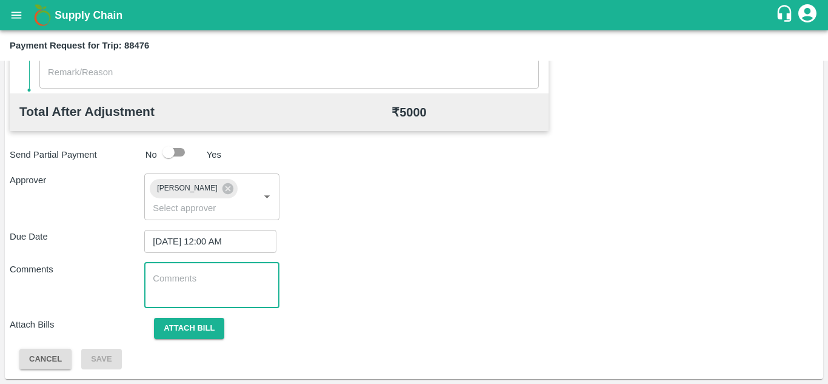
click at [202, 272] on textarea at bounding box center [212, 284] width 118 height 25
paste textarea "178346"
click at [199, 283] on textarea "178346" at bounding box center [212, 284] width 118 height 25
type textarea "1"
type textarea "t"
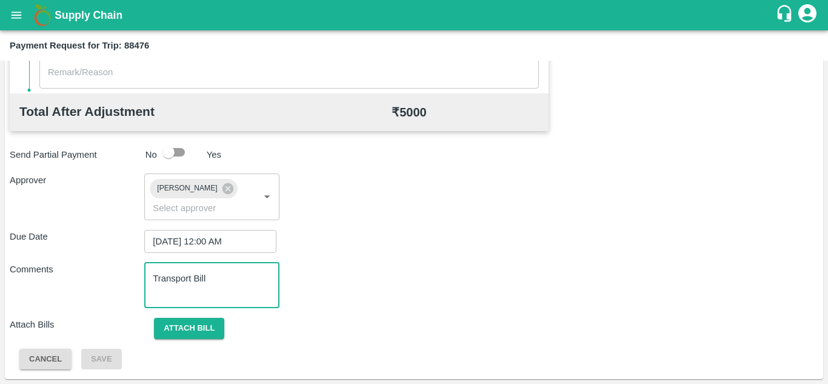
type textarea "Transport Bill"
click at [372, 261] on div "Total Transportation Cost ₹ 5000 Advance payment - ₹ Additional Charges(+) Inam…" at bounding box center [414, 65] width 809 height 610
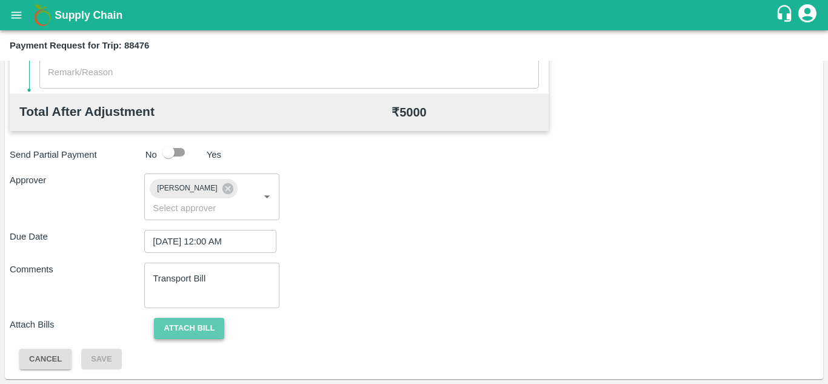
click at [192, 333] on button "Attach bill" at bounding box center [189, 328] width 70 height 21
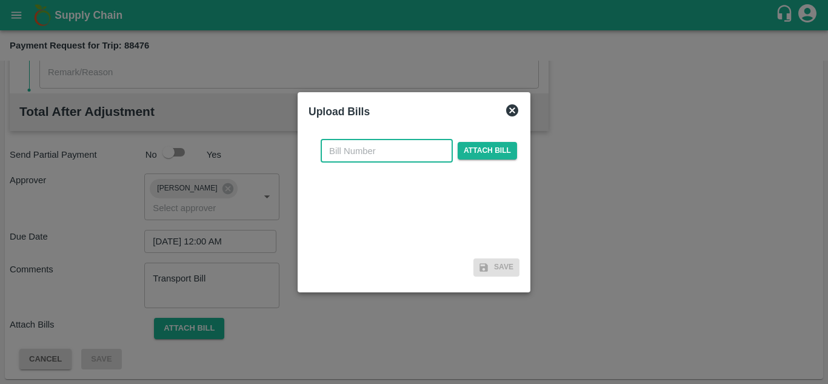
click at [355, 147] on input "text" at bounding box center [387, 150] width 132 height 23
type input "a"
type input "AT/T/CHIFU-0196"
click at [501, 144] on span "Attach bill" at bounding box center [487, 151] width 59 height 18
click at [0, 0] on input "Attach bill" at bounding box center [0, 0] width 0 height 0
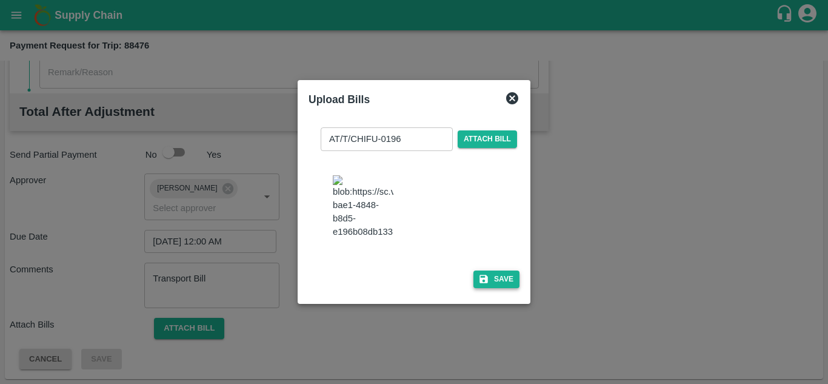
click at [507, 287] on button "Save" at bounding box center [496, 279] width 46 height 18
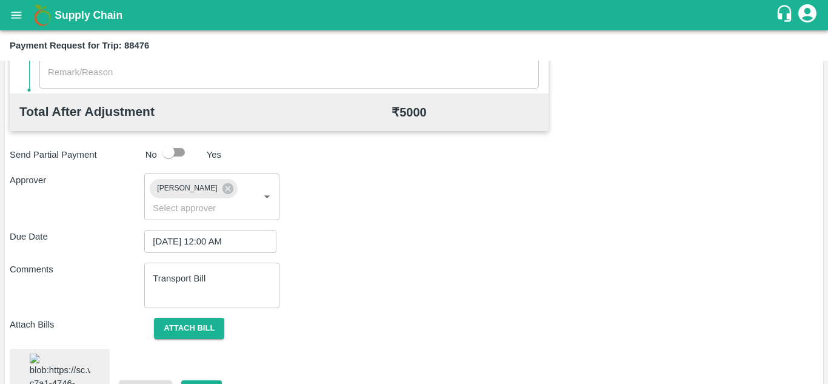
scroll to position [663, 0]
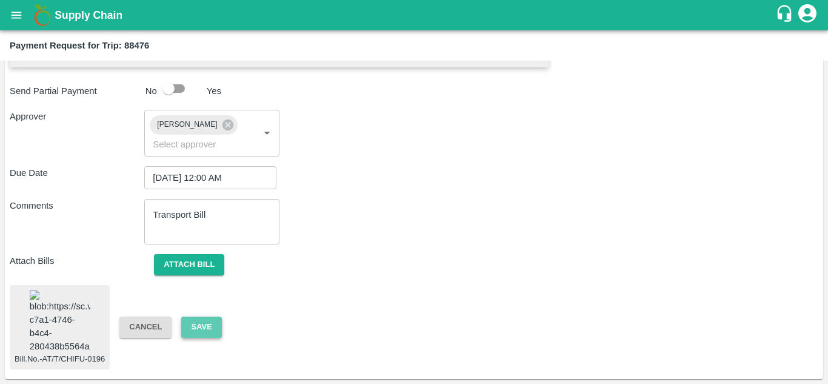
click at [202, 316] on button "Save" at bounding box center [201, 326] width 40 height 21
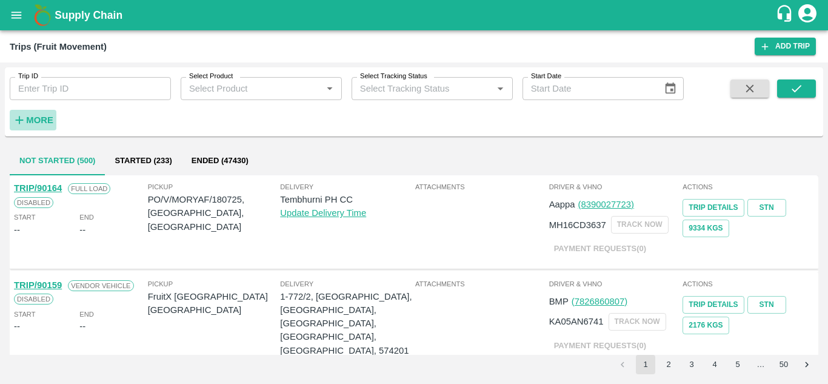
click at [47, 119] on strong "More" at bounding box center [39, 120] width 27 height 10
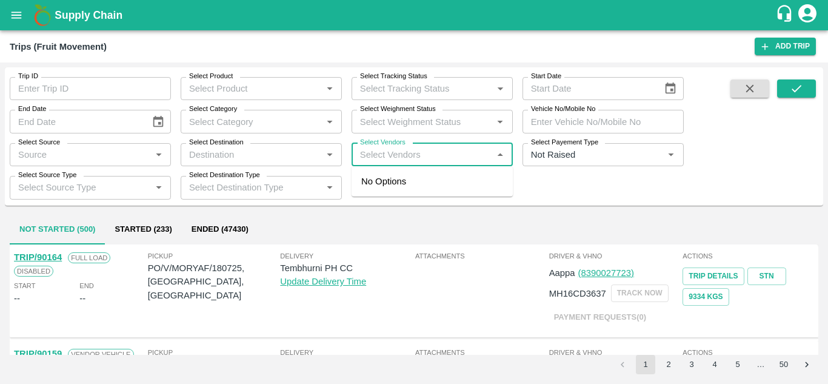
click at [398, 149] on input "Select Vendors" at bounding box center [422, 155] width 134 height 16
type input "AJINKY"
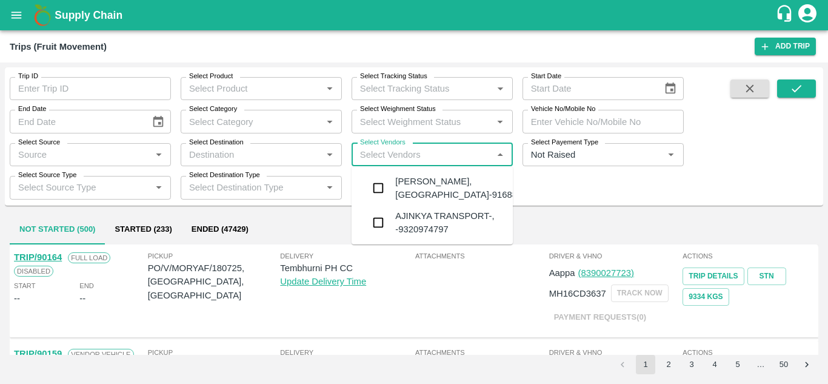
click at [423, 184] on div "[PERSON_NAME], [GEOGRAPHIC_DATA]-9168800742" at bounding box center [468, 188] width 147 height 27
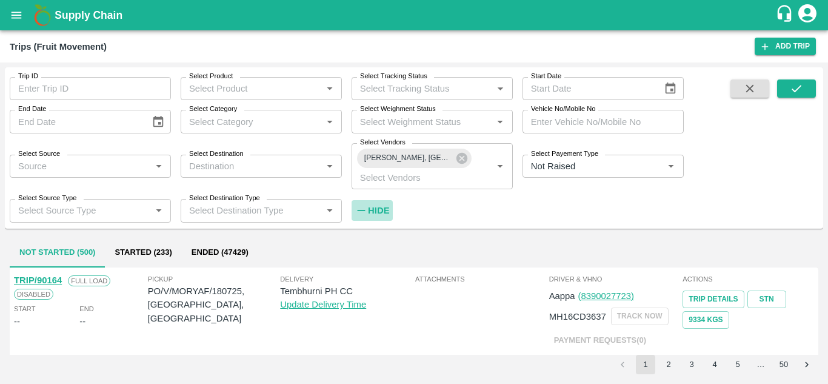
click at [374, 211] on strong "Hide" at bounding box center [378, 211] width 21 height 10
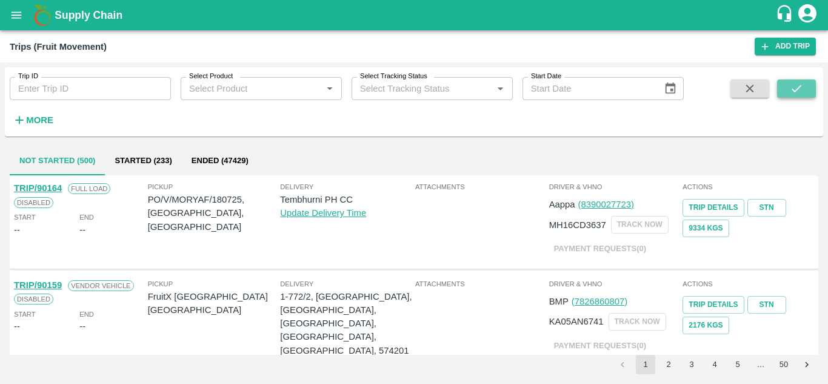
click at [788, 89] on button "submit" at bounding box center [796, 88] width 39 height 18
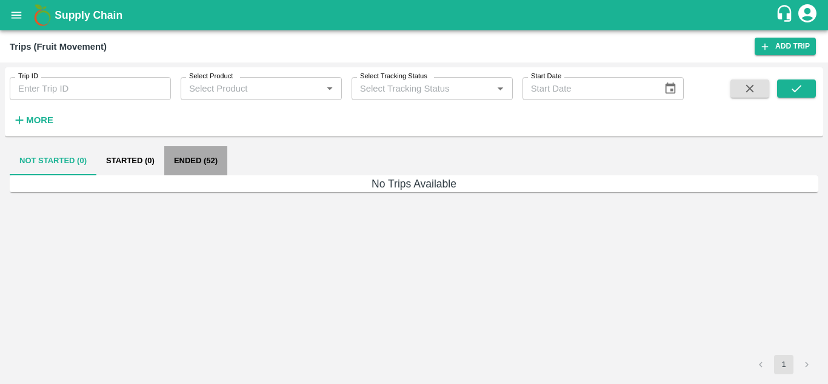
click at [198, 162] on button "Ended (52)" at bounding box center [195, 160] width 63 height 29
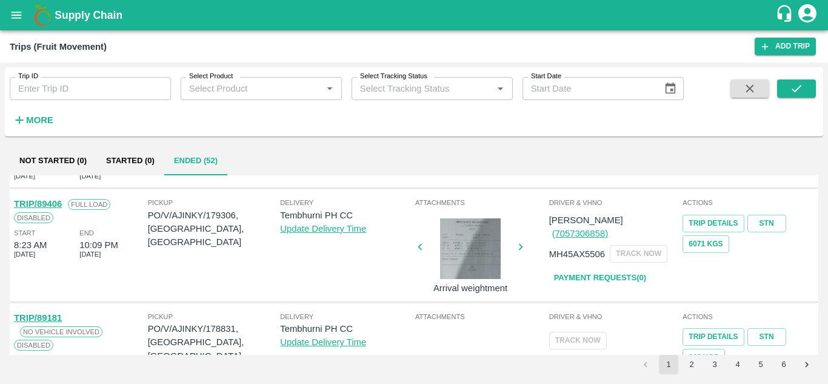
scroll to position [893, 0]
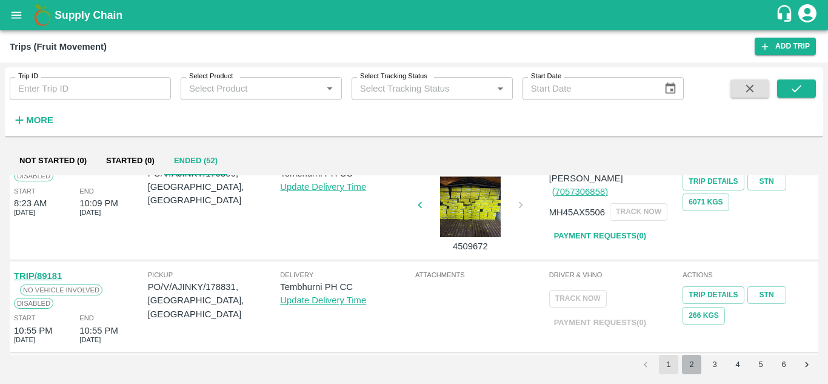
click at [687, 361] on button "2" at bounding box center [691, 364] width 19 height 19
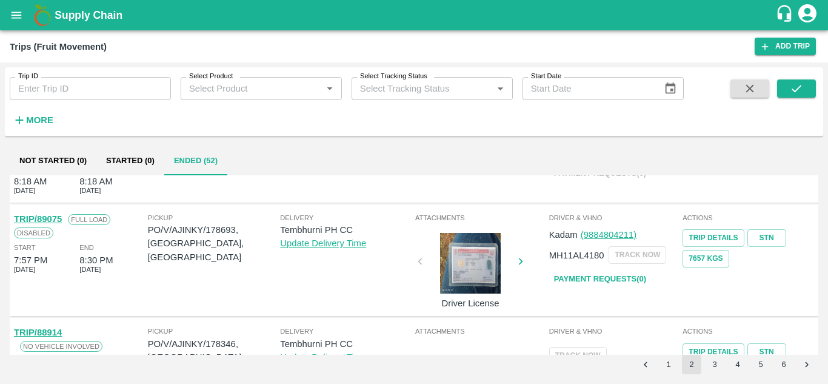
scroll to position [63, 0]
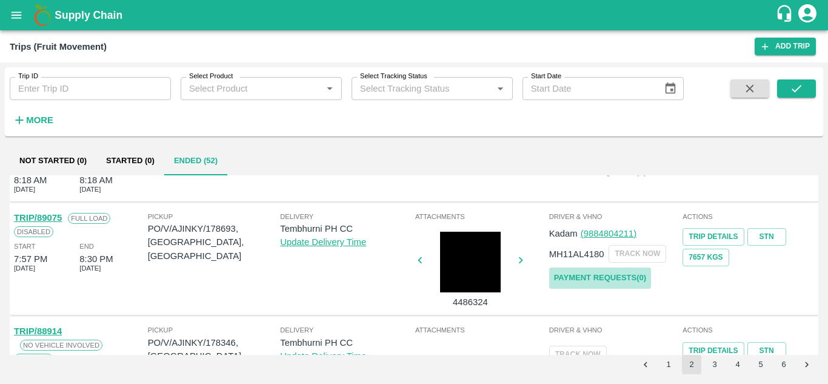
click at [607, 278] on link "Payment Requests( 0 )" at bounding box center [600, 277] width 102 height 21
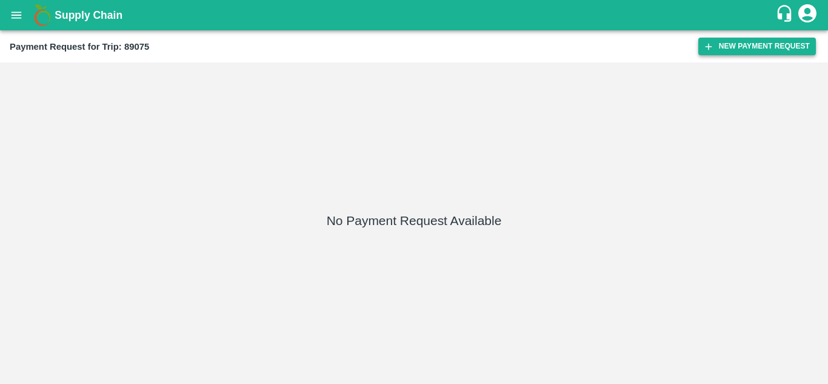
click at [774, 46] on button "New Payment Request" at bounding box center [757, 47] width 118 height 18
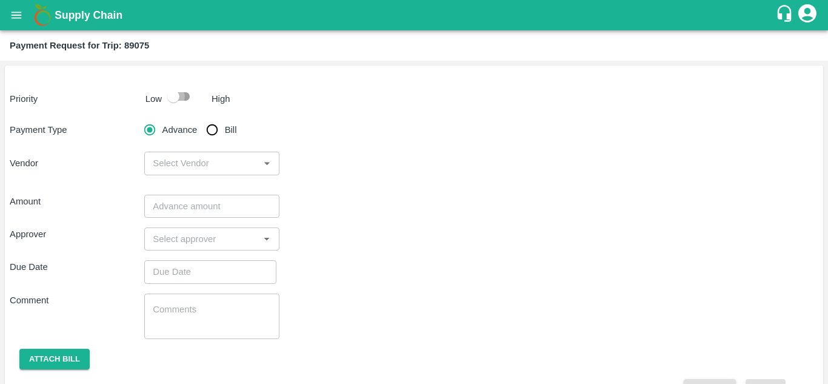
click at [184, 89] on input "checkbox" at bounding box center [173, 96] width 69 height 23
checkbox input "true"
click at [208, 126] on input "Bill" at bounding box center [212, 130] width 24 height 24
radio input "true"
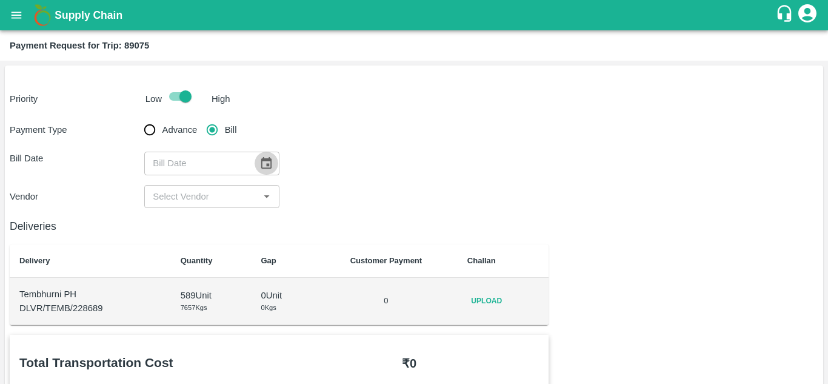
click at [259, 157] on icon "Choose date" at bounding box center [265, 162] width 13 height 13
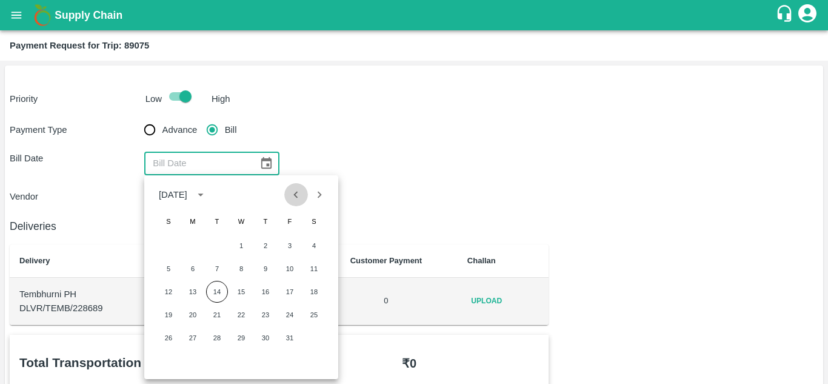
click at [290, 189] on icon "Previous month" at bounding box center [295, 194] width 13 height 13
click at [166, 334] on button "28" at bounding box center [169, 338] width 22 height 22
type input "28/09/2025"
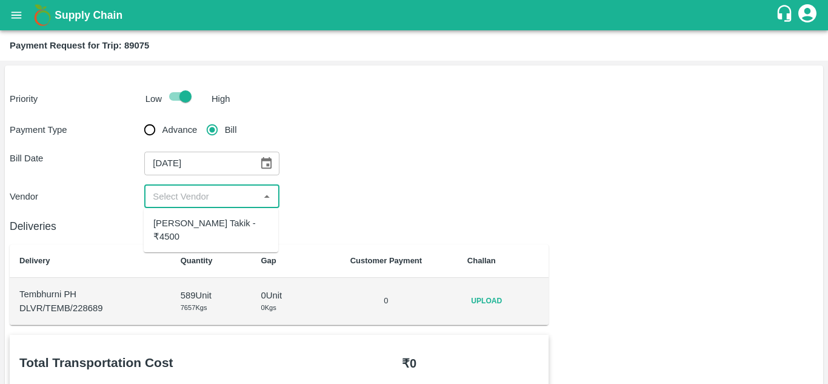
drag, startPoint x: 212, startPoint y: 189, endPoint x: 178, endPoint y: 234, distance: 56.3
click at [178, 234] on body "Supply Chain Payment Request for Trip: 89075 Priority Low High Payment Type Adv…" at bounding box center [414, 192] width 828 height 384
click at [178, 234] on div "Ajinkya Haridas Takik - ₹4500" at bounding box center [210, 229] width 115 height 27
type input "Ajinkya Haridas Takik - ₹4500"
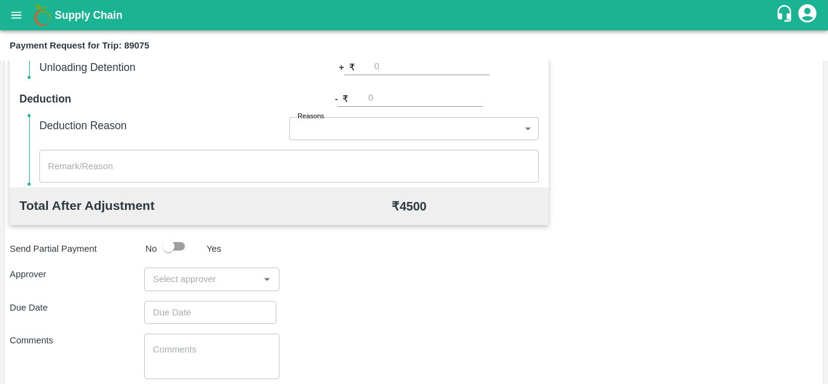
scroll to position [481, 0]
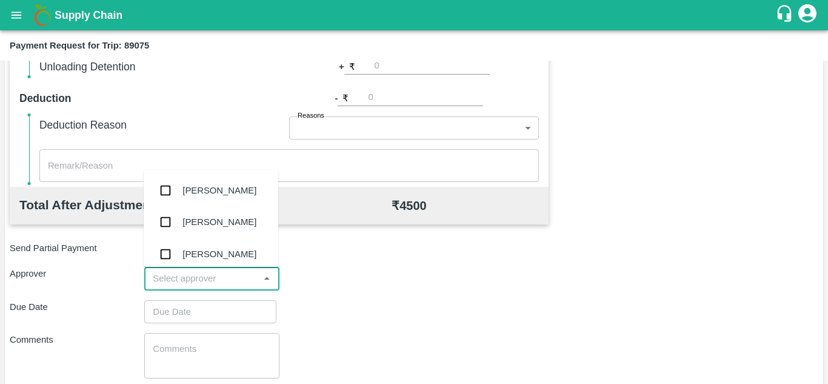
click at [176, 277] on input "input" at bounding box center [201, 278] width 107 height 16
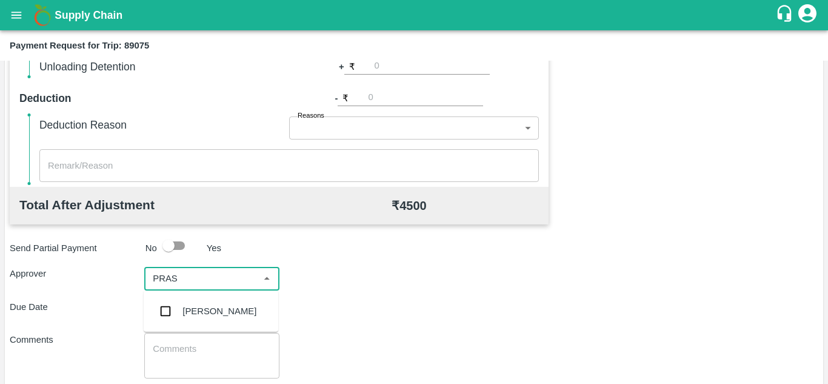
type input "PRASA"
click at [221, 308] on div "Prasad Waghade" at bounding box center [219, 310] width 74 height 13
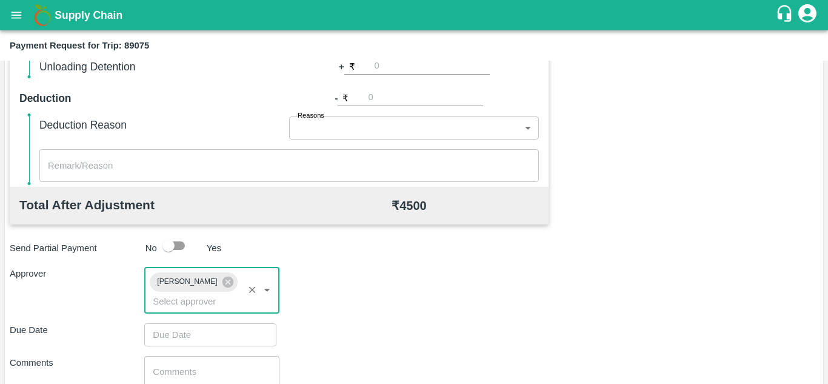
type input "DD/MM/YYYY hh:mm aa"
click at [179, 324] on input "DD/MM/YYYY hh:mm aa" at bounding box center [206, 334] width 124 height 23
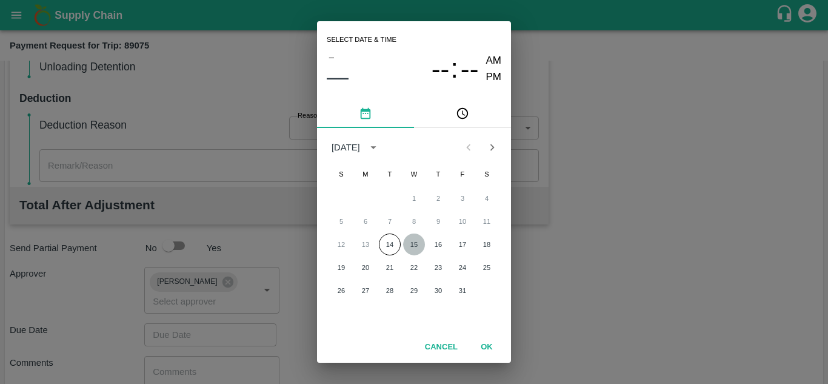
click at [416, 241] on button "15" at bounding box center [414, 244] width 22 height 22
type input "15/10/2025 12:00 AM"
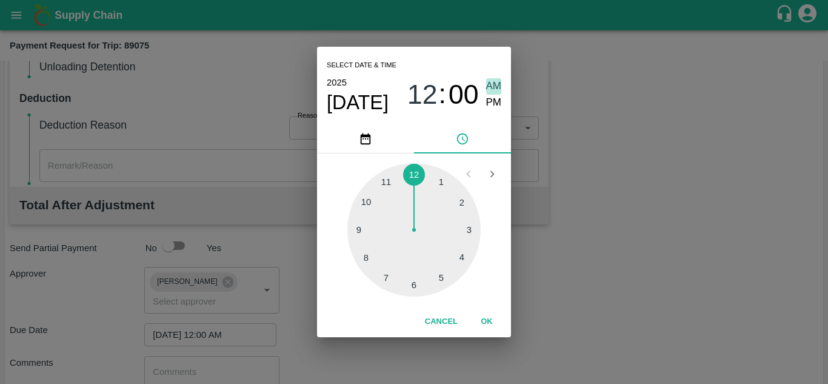
click at [490, 85] on span "AM" at bounding box center [494, 86] width 16 height 16
click at [489, 321] on button "OK" at bounding box center [486, 321] width 39 height 21
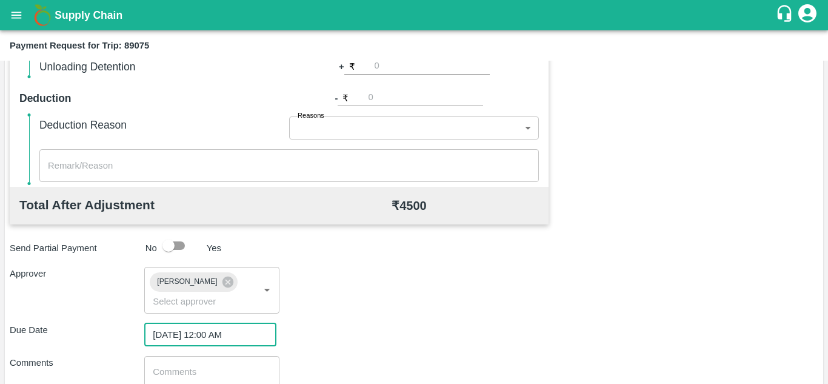
scroll to position [575, 0]
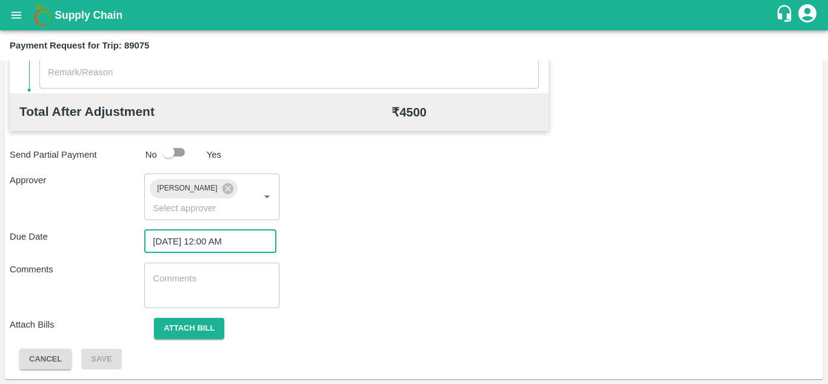
click at [178, 285] on textarea at bounding box center [212, 284] width 118 height 25
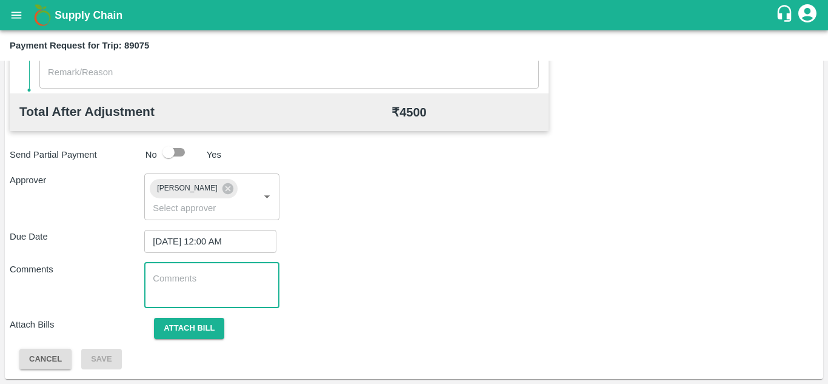
paste textarea "Transport Bill"
type textarea "Transport Bill"
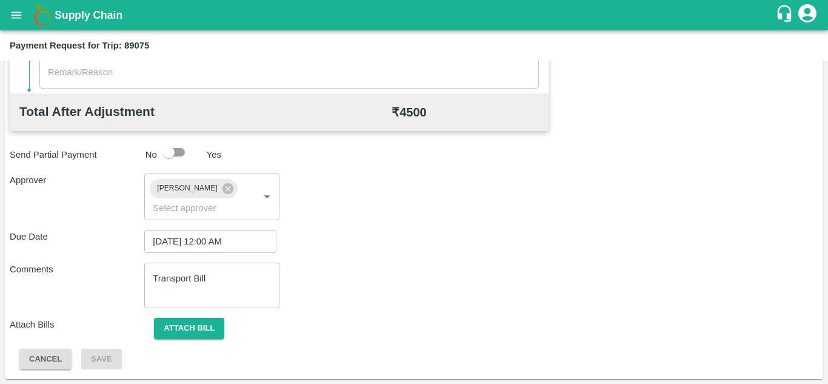
click at [369, 251] on div "Due Date 15/10/2025 12:00 AM ​" at bounding box center [414, 241] width 809 height 23
click at [199, 327] on button "Attach bill" at bounding box center [189, 328] width 70 height 21
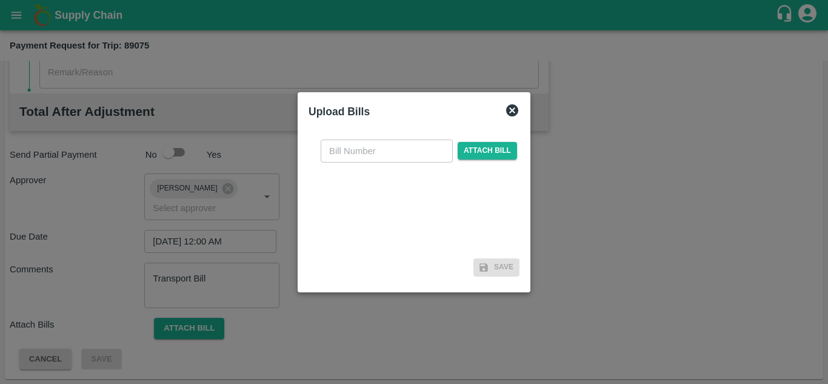
click at [332, 155] on input "text" at bounding box center [387, 150] width 132 height 23
type input "AT/T/CHIFU-0198"
click at [498, 149] on span "Attach bill" at bounding box center [487, 151] width 59 height 18
click at [0, 0] on input "Attach bill" at bounding box center [0, 0] width 0 height 0
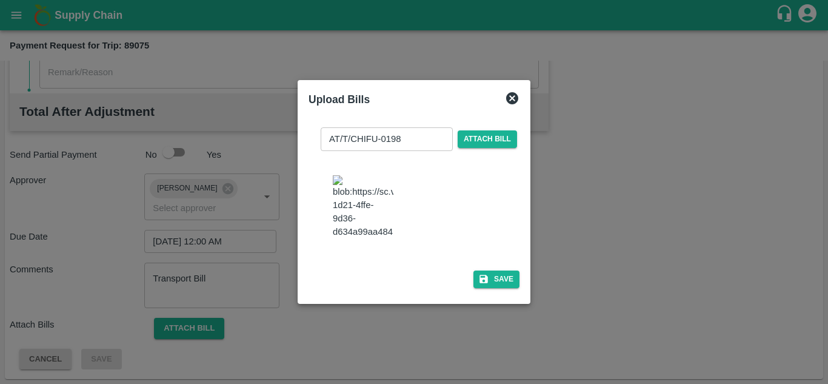
click at [504, 278] on div "AT/T/CHIFU-0198 ​ Attach bill Save" at bounding box center [414, 205] width 211 height 175
click at [496, 286] on button "Save" at bounding box center [496, 279] width 46 height 18
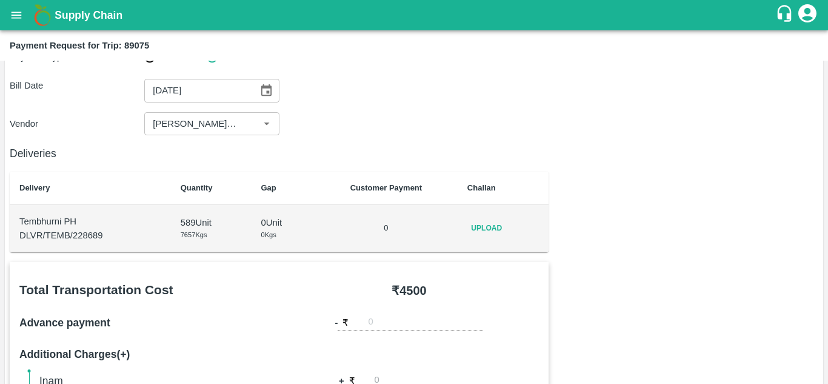
scroll to position [72, 0]
click at [479, 230] on span "Upload" at bounding box center [486, 229] width 39 height 18
click at [0, 0] on input "Upload" at bounding box center [0, 0] width 0 height 0
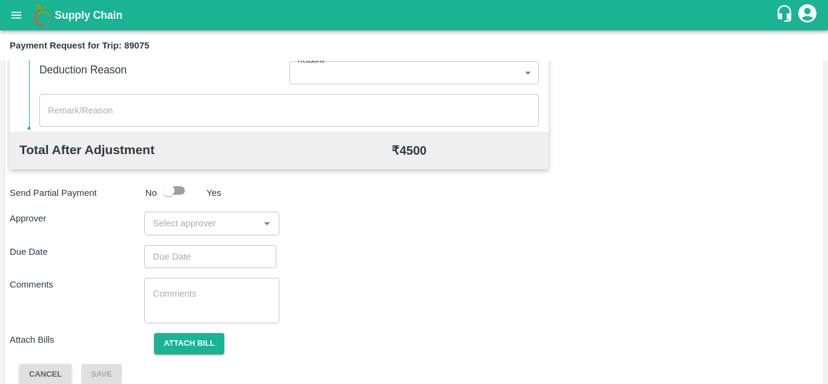
scroll to position [552, 0]
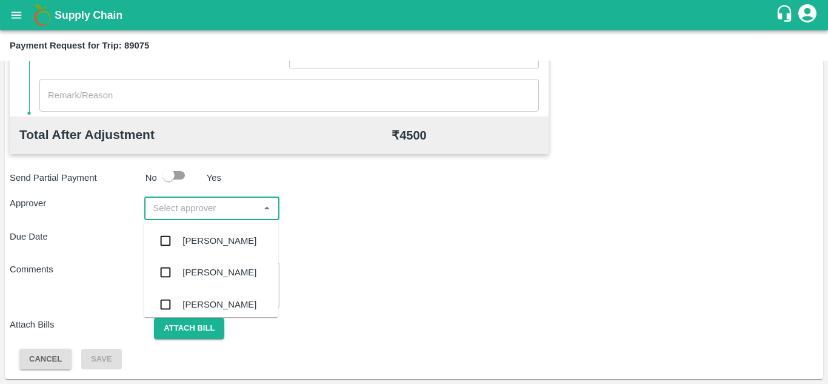
click at [182, 204] on input "input" at bounding box center [201, 208] width 107 height 16
type input "PRASA"
click at [230, 235] on div "Prasad Waghade" at bounding box center [219, 240] width 74 height 13
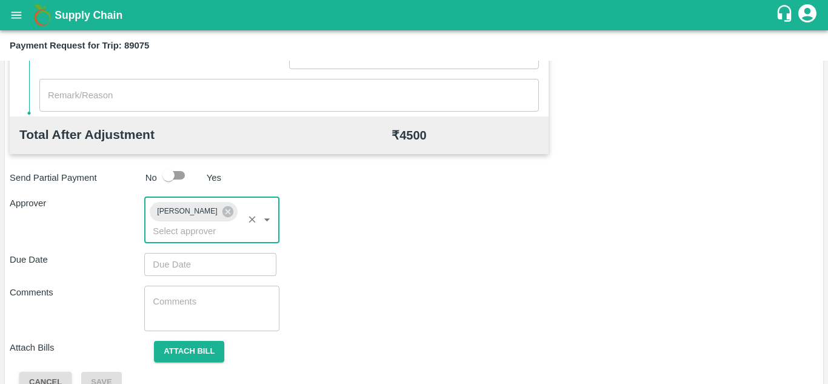
type input "DD/MM/YYYY hh:mm aa"
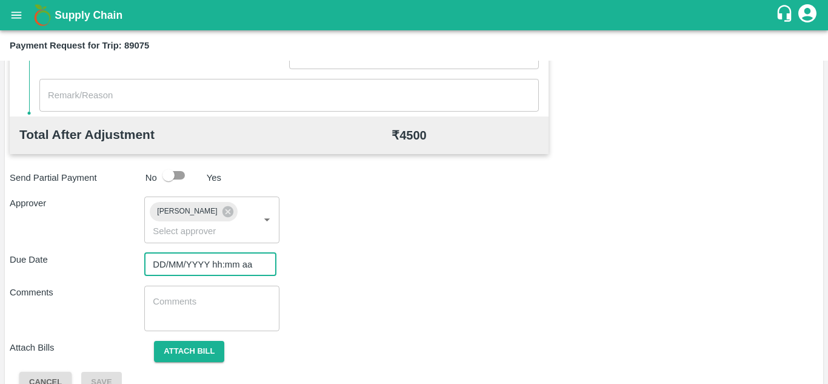
click at [182, 265] on input "DD/MM/YYYY hh:mm aa" at bounding box center [206, 264] width 124 height 23
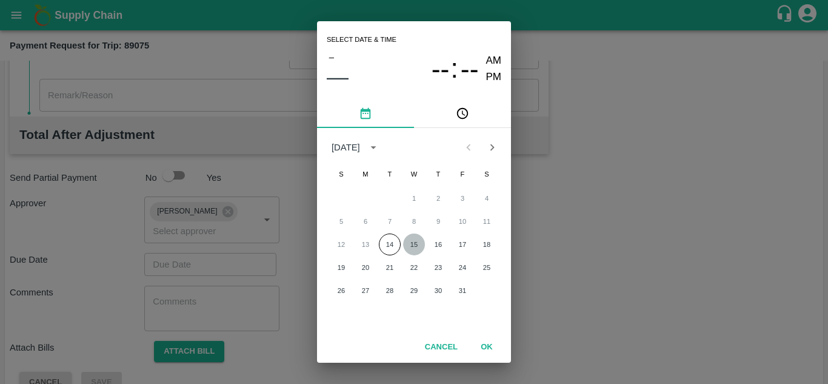
click at [411, 238] on button "15" at bounding box center [414, 244] width 22 height 22
type input "15/10/2025 12:00 AM"
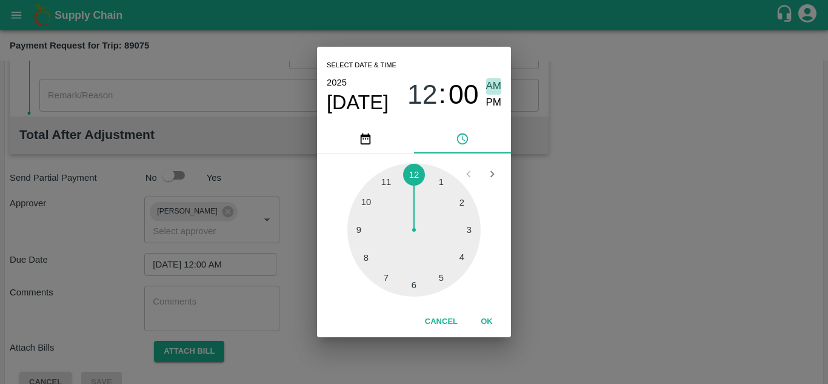
click at [493, 85] on span "AM" at bounding box center [494, 86] width 16 height 16
click at [490, 321] on button "OK" at bounding box center [486, 321] width 39 height 21
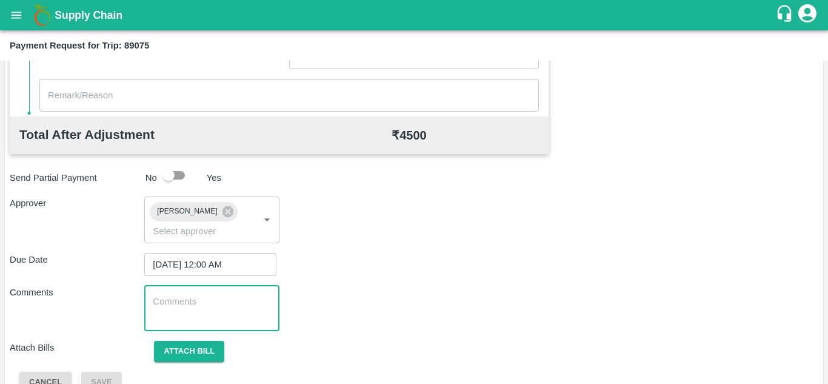
click at [197, 308] on textarea at bounding box center [212, 307] width 118 height 25
paste textarea "Transport Bill"
type textarea "Transport Bill"
click at [383, 286] on div "Comments Transport Bill x ​" at bounding box center [414, 308] width 809 height 45
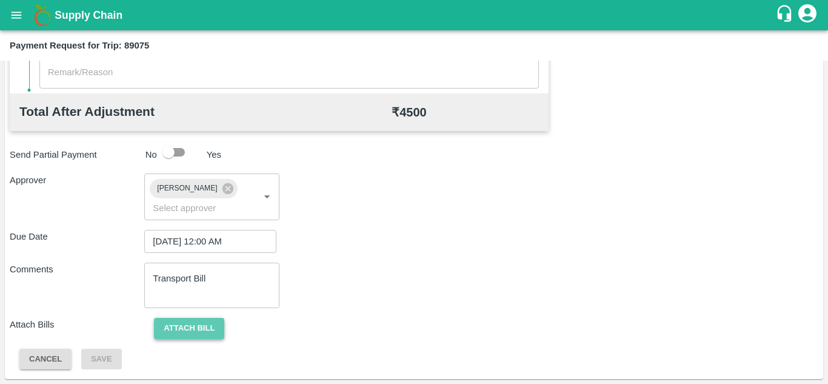
click at [205, 326] on button "Attach bill" at bounding box center [189, 328] width 70 height 21
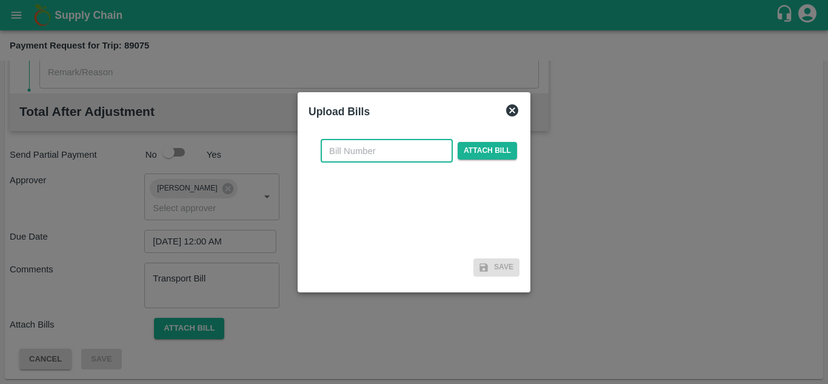
click at [358, 147] on input "text" at bounding box center [387, 150] width 132 height 23
type input "AT/T/CHIFU-0198"
click at [497, 150] on span "Attach bill" at bounding box center [487, 151] width 59 height 18
click at [0, 0] on input "Attach bill" at bounding box center [0, 0] width 0 height 0
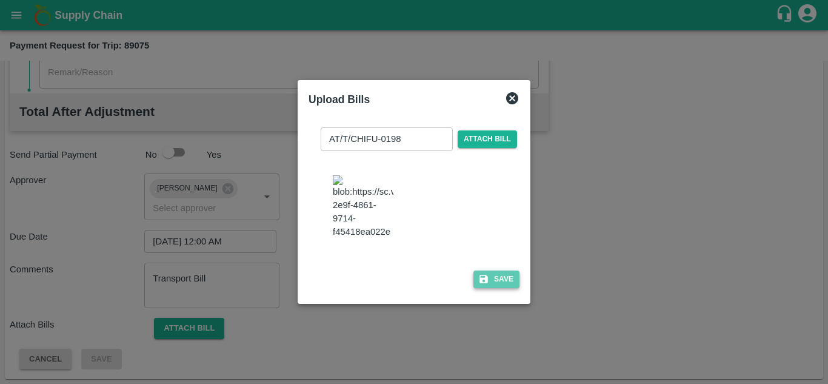
click at [496, 288] on button "Save" at bounding box center [496, 279] width 46 height 18
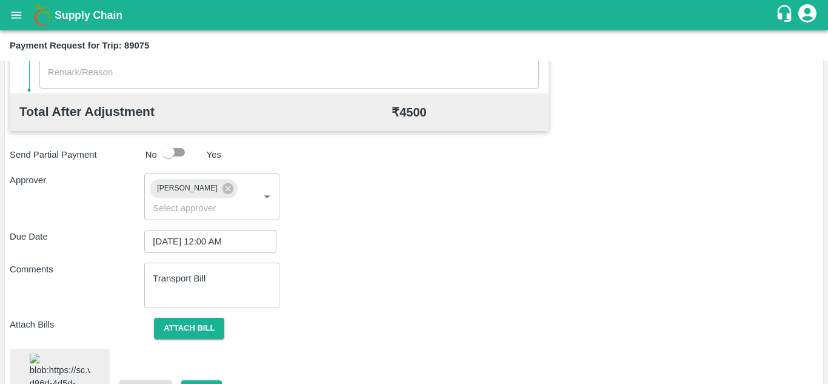
scroll to position [664, 0]
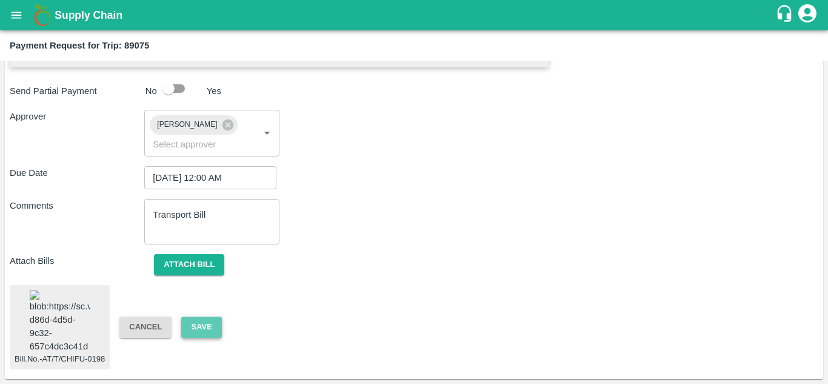
click at [196, 316] on button "Save" at bounding box center [201, 326] width 40 height 21
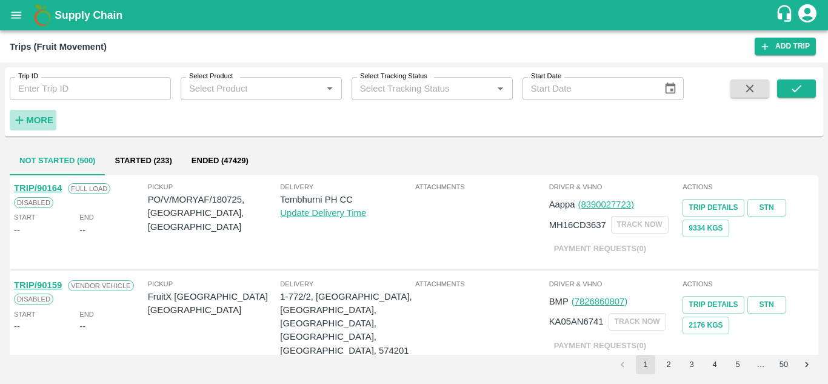
click at [43, 113] on h6 "More" at bounding box center [39, 120] width 27 height 16
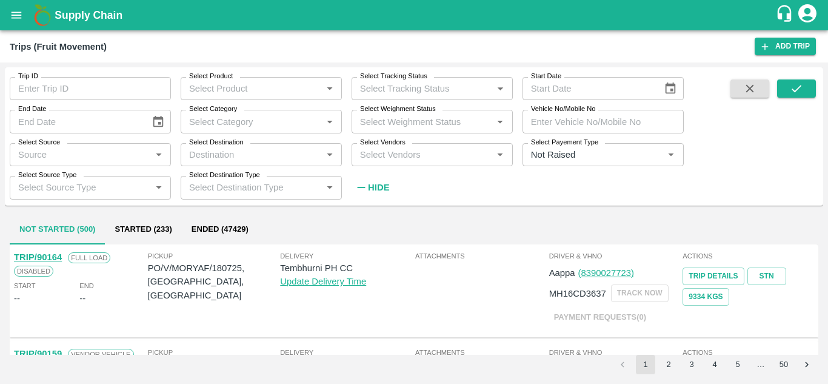
click at [371, 156] on input "Select Vendors" at bounding box center [422, 155] width 134 height 16
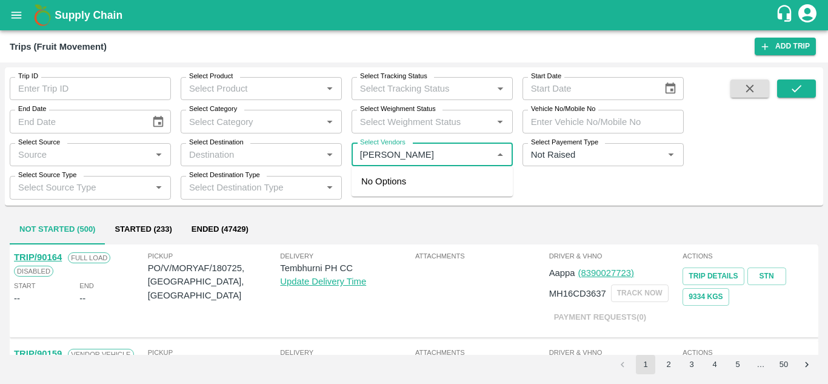
type input "KRUSH"
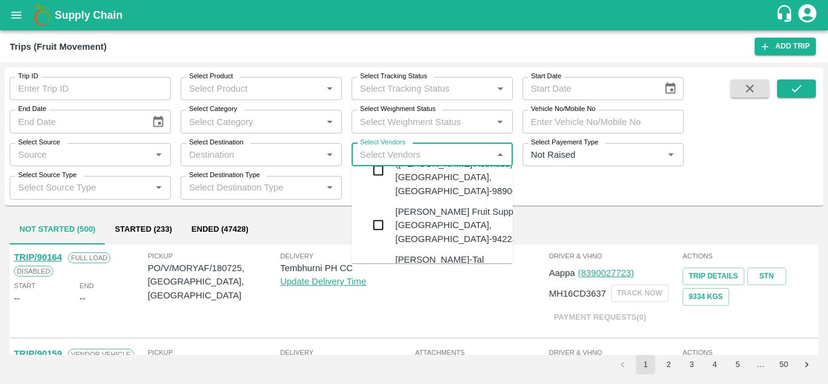
scroll to position [81, 0]
click at [416, 213] on div "Krushna Fruit Suppliers-Kanhergaon, Solapur-9422396907" at bounding box center [468, 223] width 147 height 41
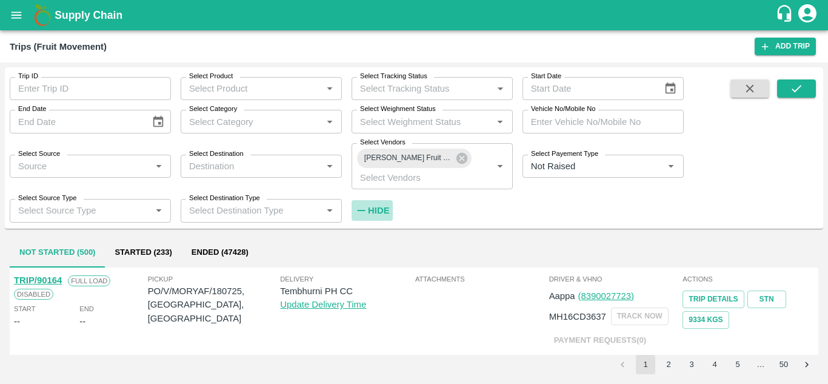
click at [384, 206] on strong "Hide" at bounding box center [378, 211] width 21 height 10
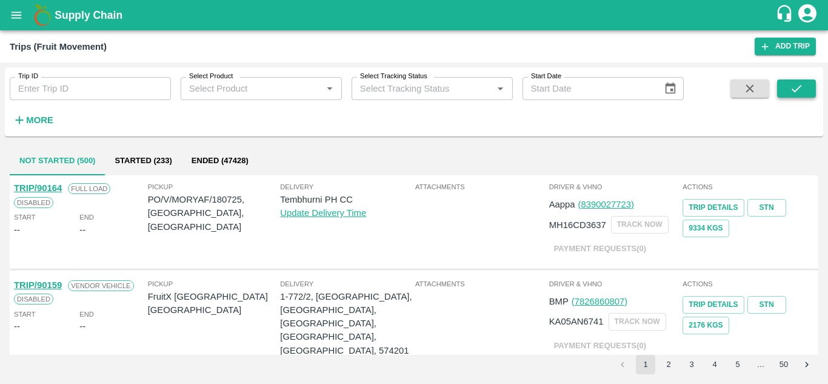
click at [796, 90] on icon "submit" at bounding box center [797, 88] width 10 height 7
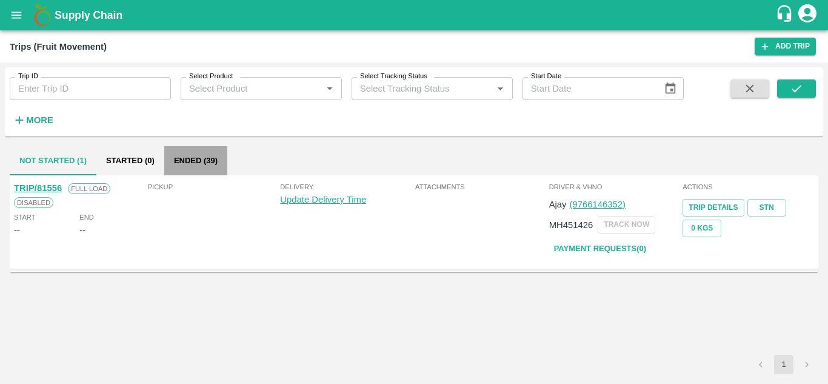
click at [186, 161] on button "Ended (39)" at bounding box center [195, 160] width 63 height 29
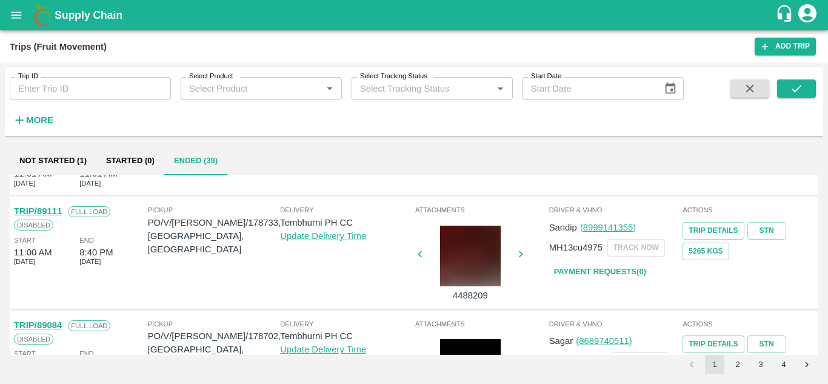
scroll to position [843, 0]
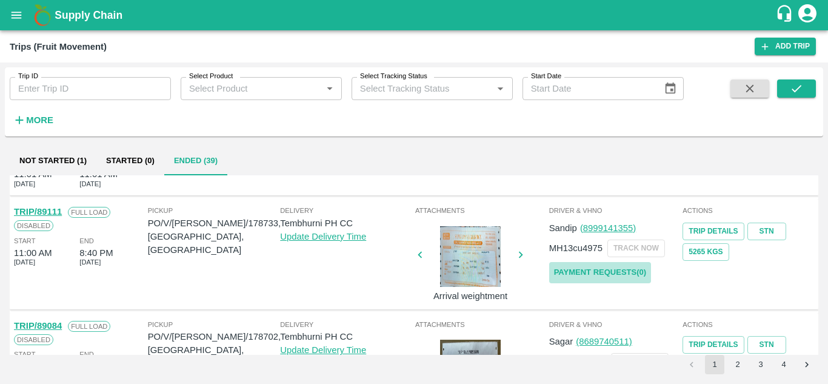
click at [602, 264] on link "Payment Requests( 0 )" at bounding box center [600, 272] width 102 height 21
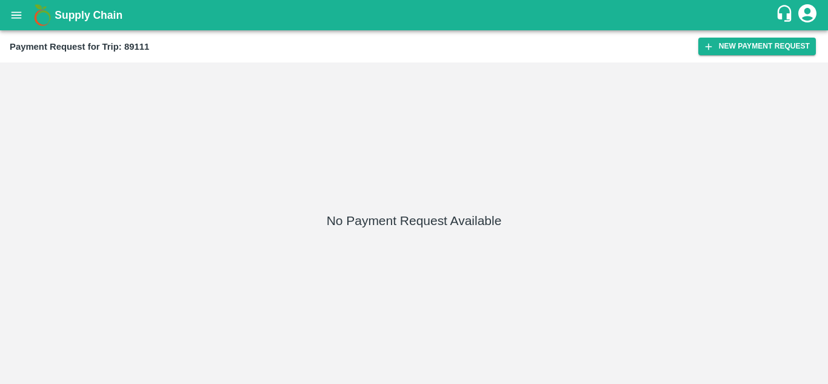
click at [746, 36] on div "Payment Request for Trip: 89111 New Payment Request" at bounding box center [414, 46] width 828 height 32
click at [744, 39] on button "New Payment Request" at bounding box center [757, 47] width 118 height 18
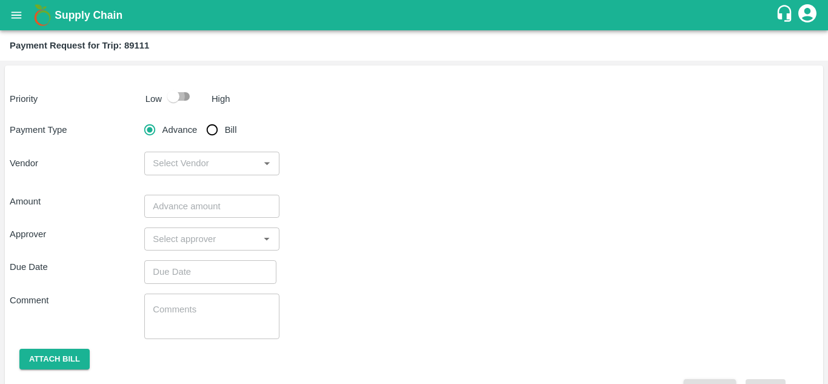
click at [187, 94] on input "checkbox" at bounding box center [173, 96] width 69 height 23
checkbox input "true"
click at [219, 138] on input "Bill" at bounding box center [212, 130] width 24 height 24
radio input "true"
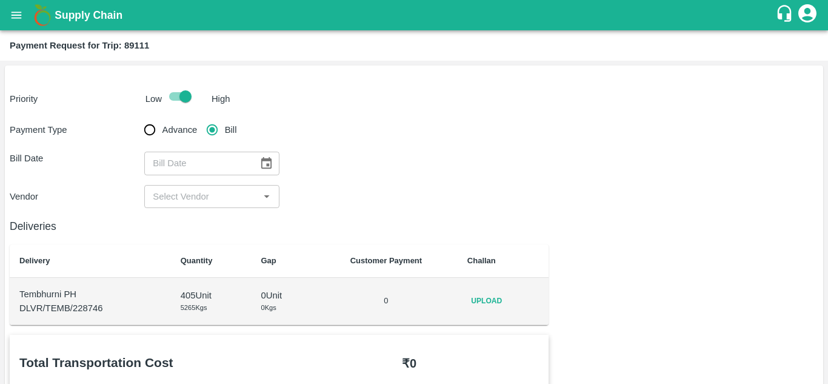
click at [275, 158] on button "Choose date" at bounding box center [266, 163] width 23 height 23
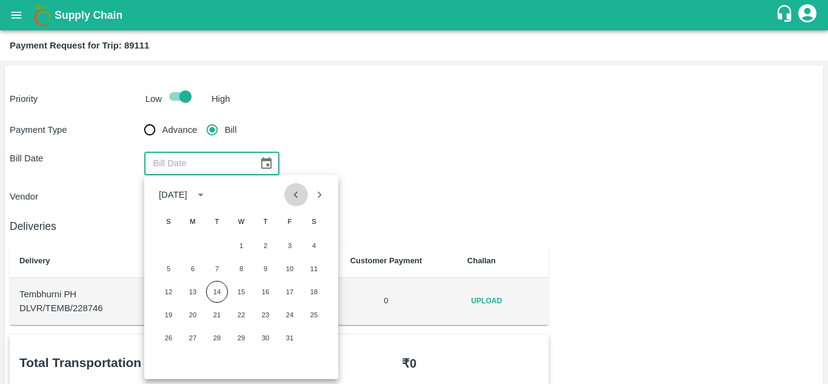
click at [296, 192] on icon "Previous month" at bounding box center [295, 194] width 13 height 13
click at [193, 341] on button "29" at bounding box center [193, 338] width 22 height 22
type input "[DATE]"
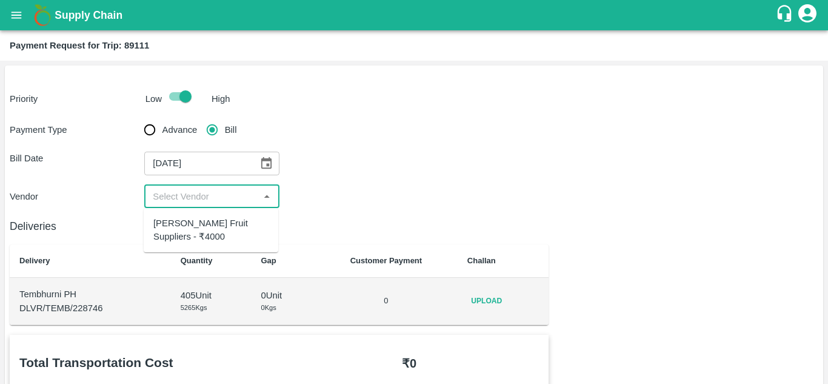
click at [196, 192] on input "input" at bounding box center [201, 197] width 107 height 16
click at [195, 234] on div "[PERSON_NAME] Fruit Suppliers - ₹4000" at bounding box center [210, 229] width 115 height 27
type input "[PERSON_NAME] Fruit Suppliers - ₹4000"
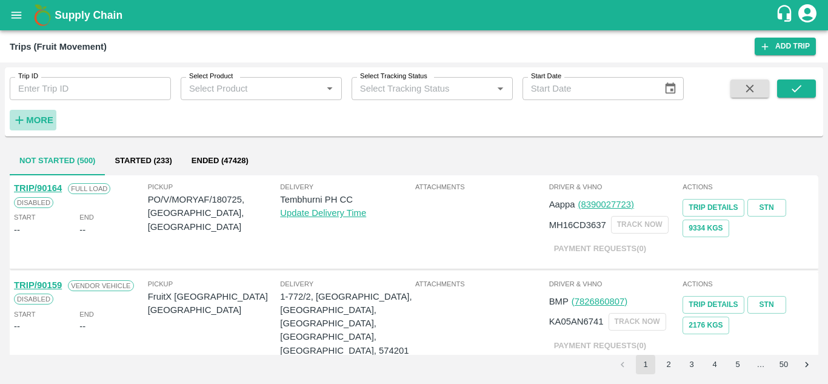
click at [54, 114] on button "More" at bounding box center [33, 120] width 47 height 21
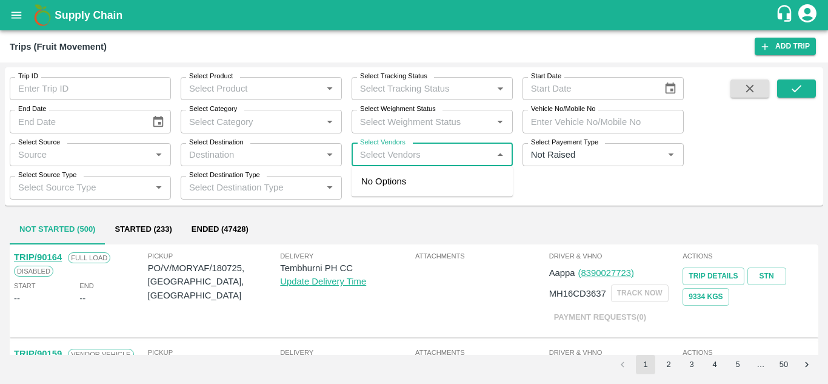
click at [391, 150] on input "Select Vendors" at bounding box center [422, 155] width 134 height 16
type input "KRUSHNA"
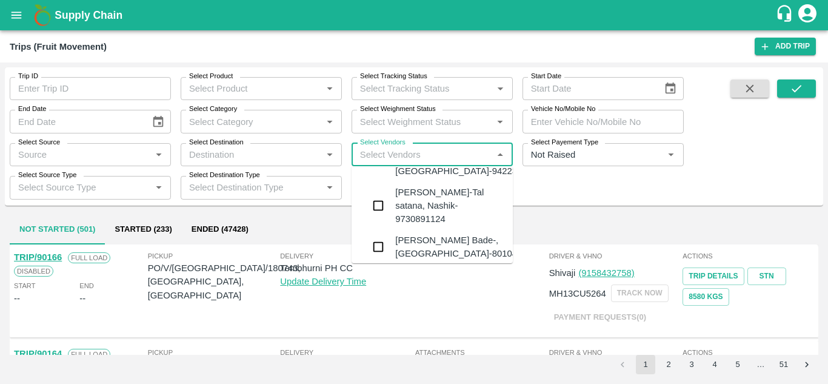
scroll to position [35, 0]
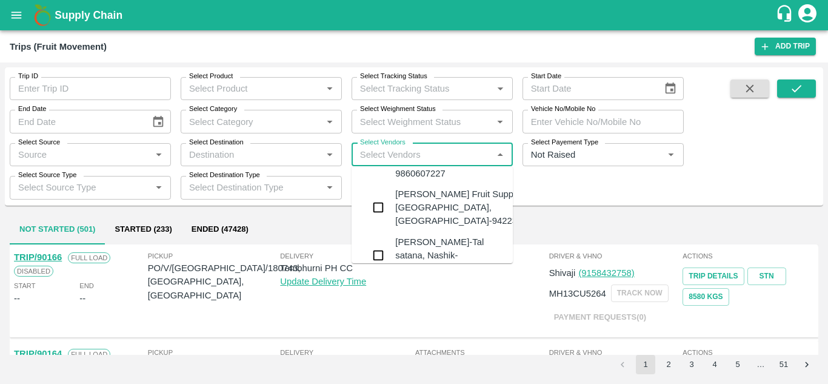
click at [430, 210] on div "[PERSON_NAME] Fruit Suppliers-[GEOGRAPHIC_DATA], [GEOGRAPHIC_DATA]-9422396907" at bounding box center [468, 207] width 147 height 41
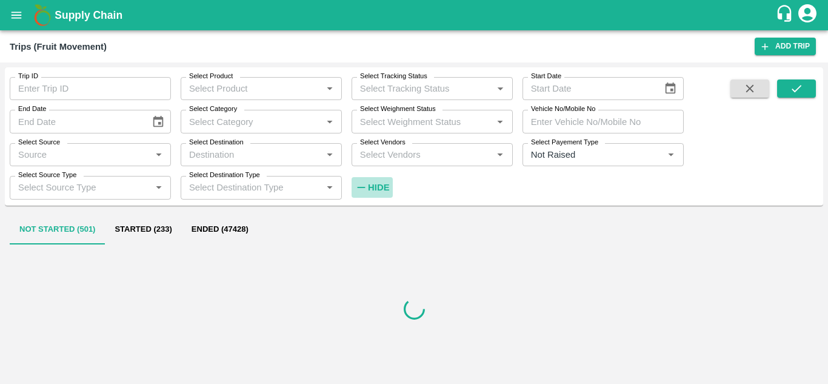
click at [376, 189] on strong "Hide" at bounding box center [378, 187] width 21 height 10
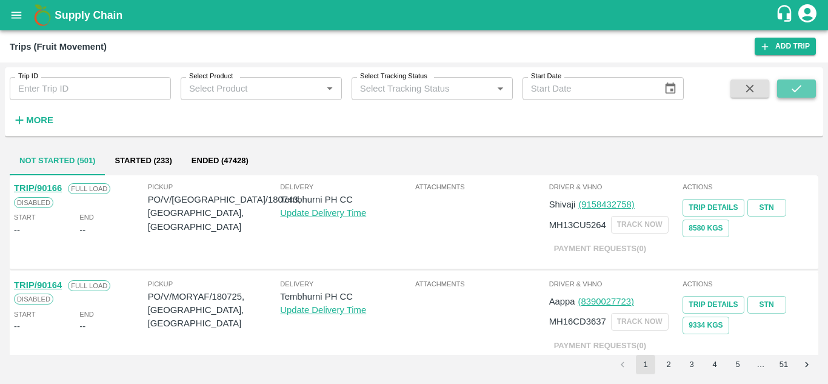
click at [794, 91] on icon "submit" at bounding box center [797, 88] width 10 height 7
click at [46, 121] on strong "More" at bounding box center [39, 120] width 27 height 10
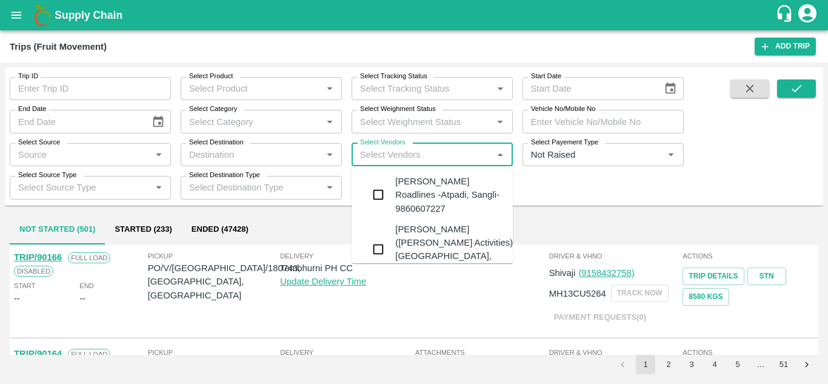
click at [371, 155] on input "Select Vendors" at bounding box center [422, 155] width 134 height 16
type input "KRUSHNA"
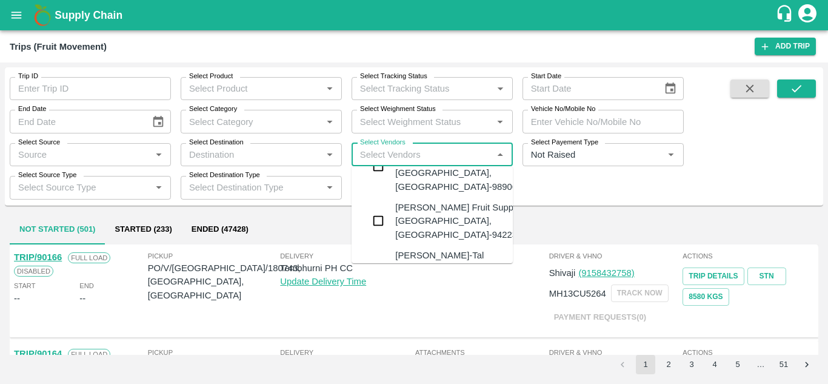
scroll to position [84, 0]
click at [425, 216] on div "[PERSON_NAME] Fruit Suppliers-[GEOGRAPHIC_DATA], [GEOGRAPHIC_DATA]-9422396907" at bounding box center [468, 220] width 147 height 41
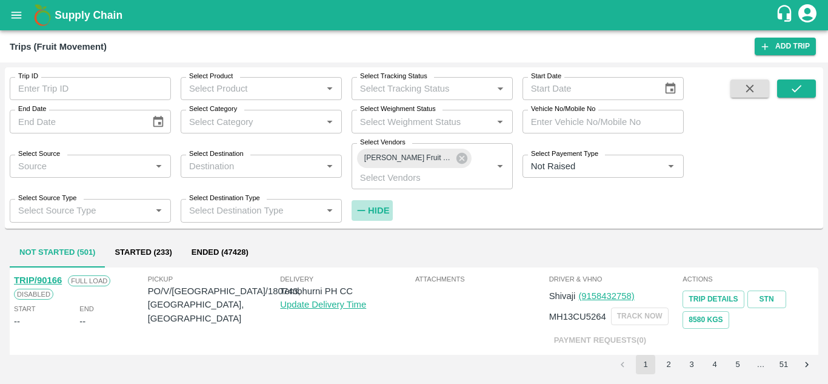
click at [375, 210] on strong "Hide" at bounding box center [378, 211] width 21 height 10
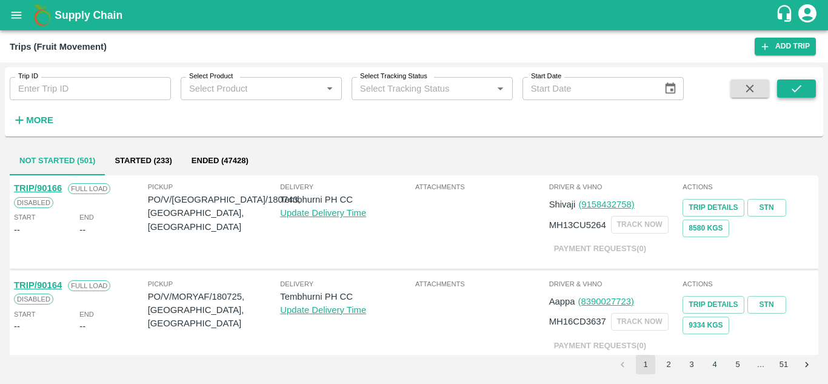
click at [794, 90] on icon "submit" at bounding box center [797, 88] width 10 height 7
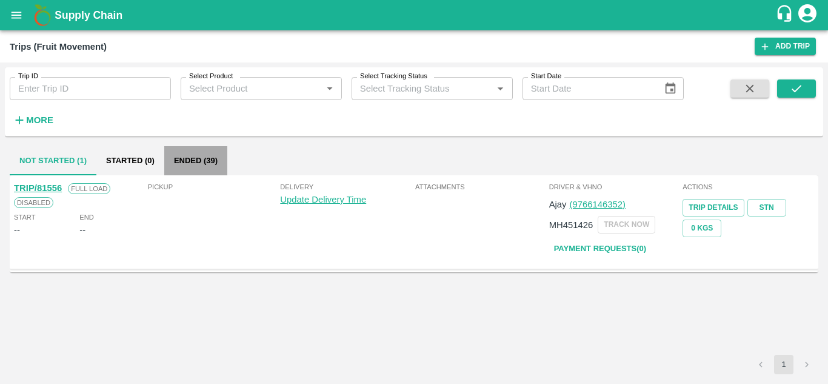
click at [189, 159] on button "Ended (39)" at bounding box center [195, 160] width 63 height 29
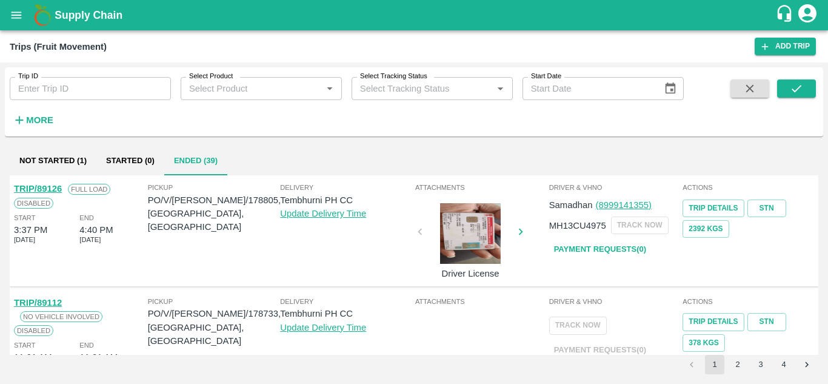
scroll to position [915, 0]
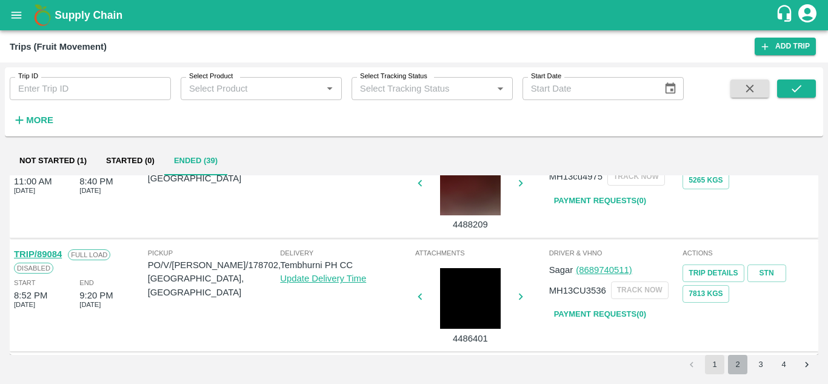
click at [735, 366] on button "2" at bounding box center [737, 364] width 19 height 19
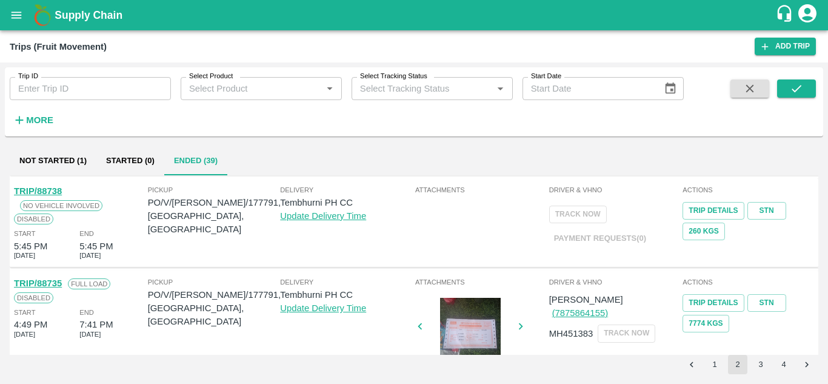
scroll to position [0, 0]
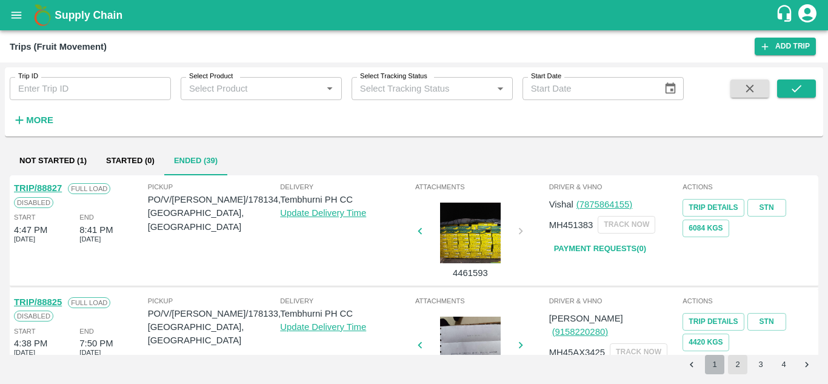
click at [717, 363] on button "1" at bounding box center [714, 364] width 19 height 19
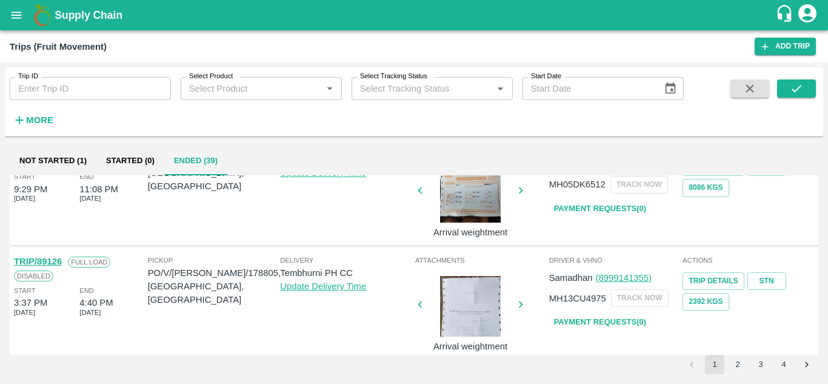
scroll to position [588, 0]
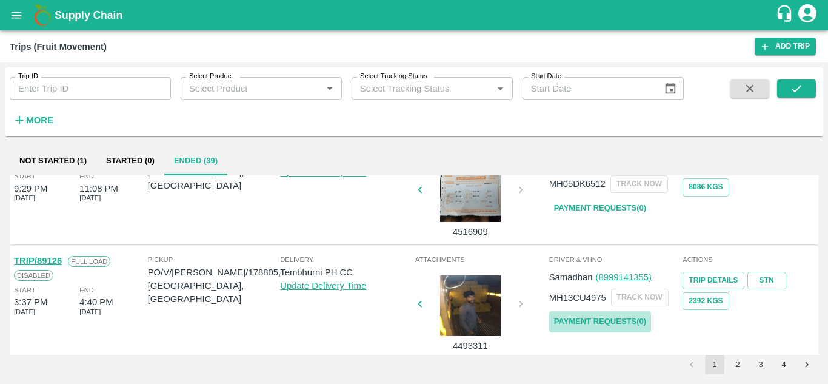
click at [600, 321] on link "Payment Requests( 0 )" at bounding box center [600, 321] width 102 height 21
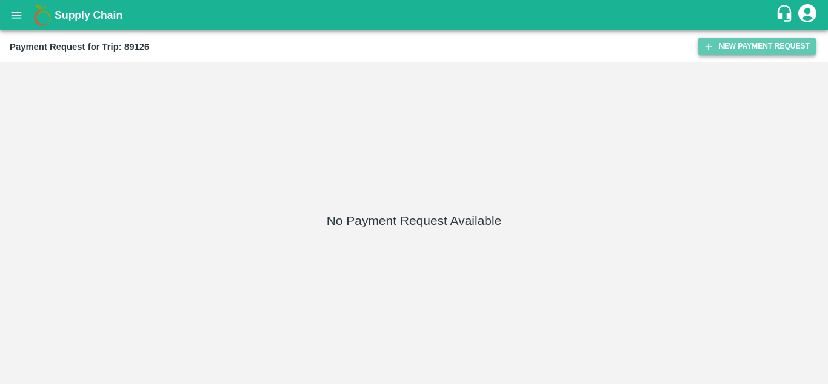
click at [755, 41] on button "New Payment Request" at bounding box center [757, 47] width 118 height 18
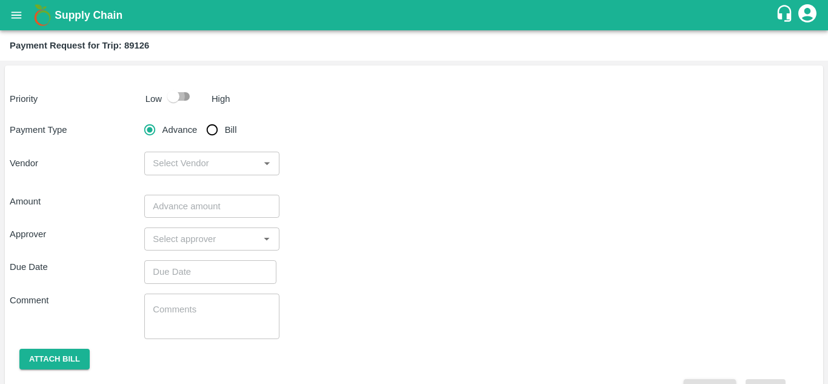
click at [182, 95] on input "checkbox" at bounding box center [173, 96] width 69 height 23
checkbox input "true"
click at [213, 131] on input "Bill" at bounding box center [212, 130] width 24 height 24
radio input "true"
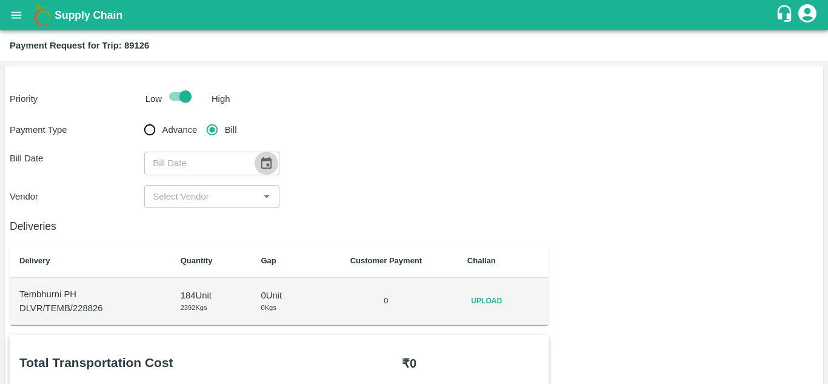
click at [268, 162] on icon "Choose date" at bounding box center [265, 162] width 13 height 13
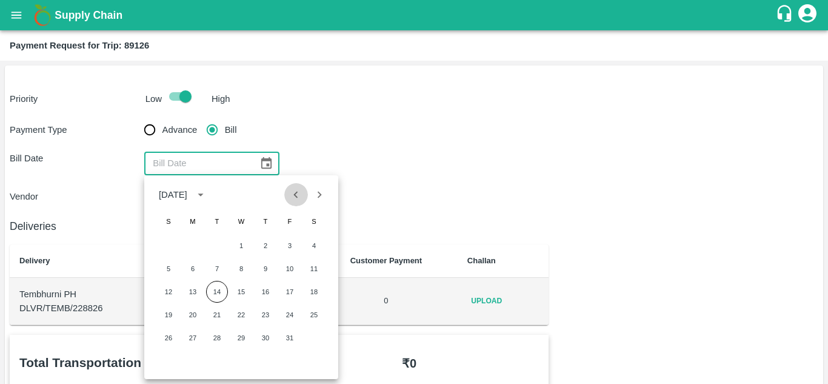
click at [295, 199] on icon "Previous month" at bounding box center [295, 194] width 13 height 13
click at [187, 335] on button "29" at bounding box center [193, 338] width 22 height 22
type input "29/09/2025"
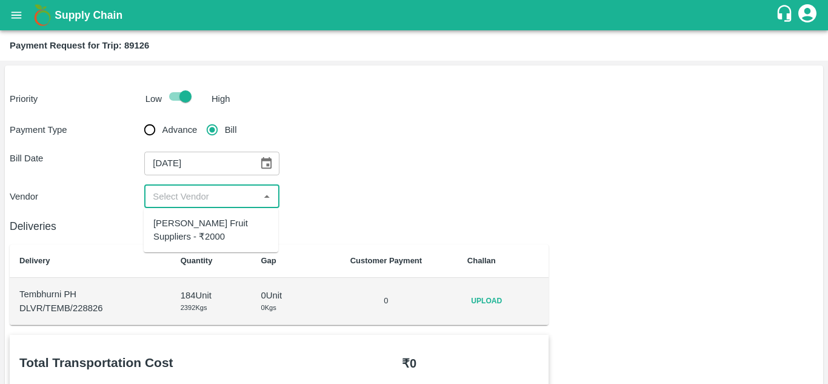
drag, startPoint x: 202, startPoint y: 190, endPoint x: 201, endPoint y: 222, distance: 31.5
click at [201, 222] on body "Supply Chain Payment Request for Trip: 89126 Priority Low High Payment Type Adv…" at bounding box center [414, 192] width 828 height 384
click at [201, 222] on div "Krushna Fruit Suppliers - ₹2000" at bounding box center [210, 229] width 115 height 27
type input "Krushna Fruit Suppliers - ₹2000"
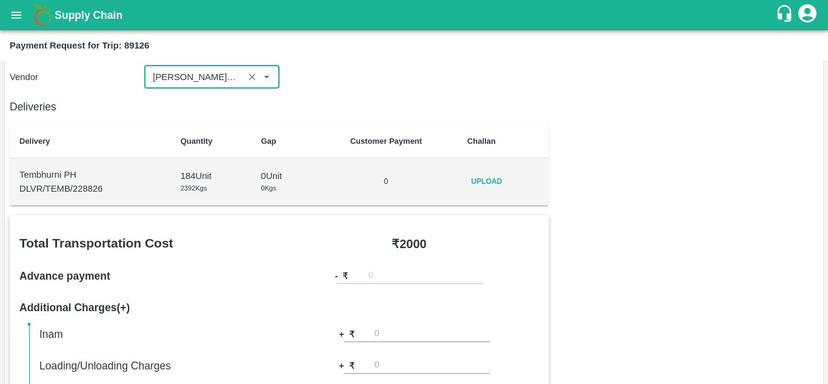
scroll to position [120, 0]
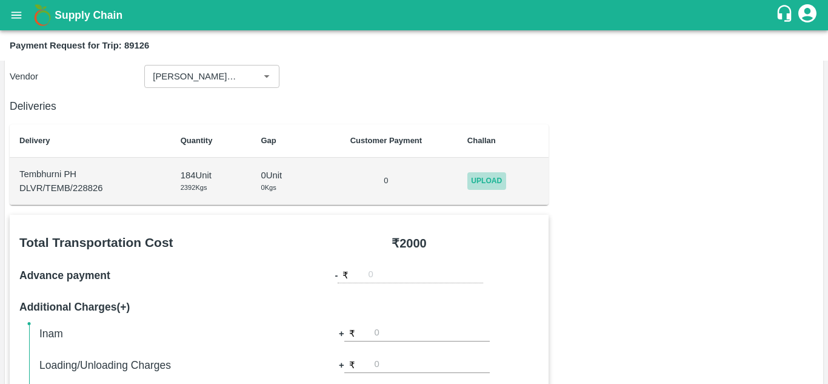
click at [478, 189] on span "Upload" at bounding box center [486, 181] width 39 height 18
click at [0, 0] on input "Upload" at bounding box center [0, 0] width 0 height 0
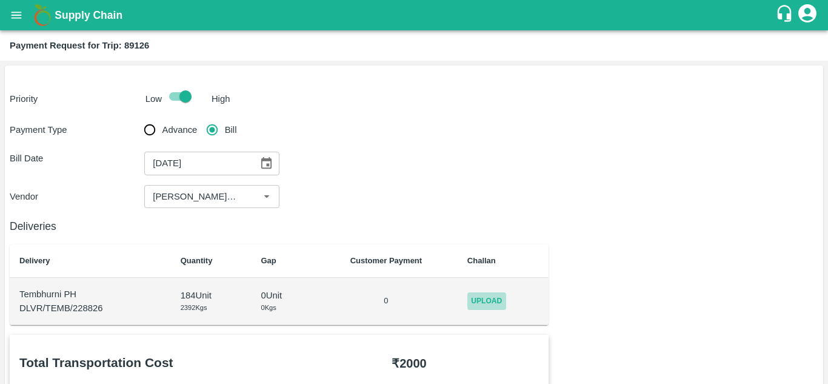
click at [483, 307] on span "Upload" at bounding box center [486, 301] width 39 height 18
click at [0, 0] on input "Upload" at bounding box center [0, 0] width 0 height 0
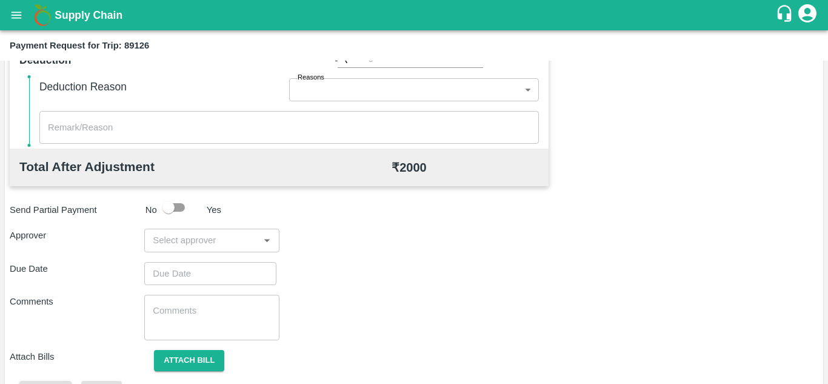
scroll to position [552, 0]
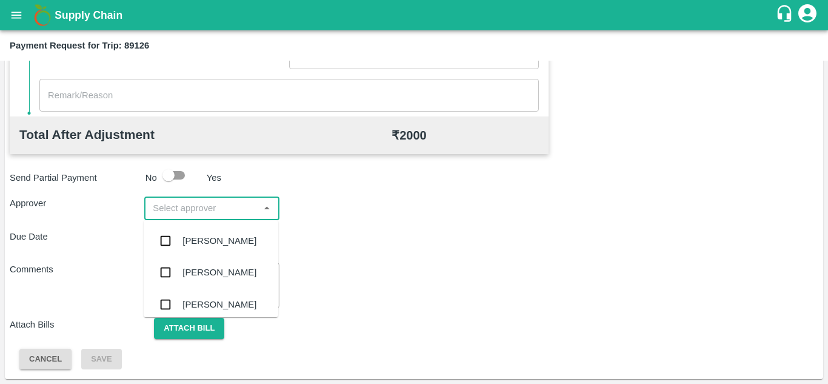
click at [164, 209] on input "input" at bounding box center [201, 208] width 107 height 16
type input "prasa"
click at [218, 247] on div "Prasad Waghade" at bounding box center [219, 240] width 74 height 13
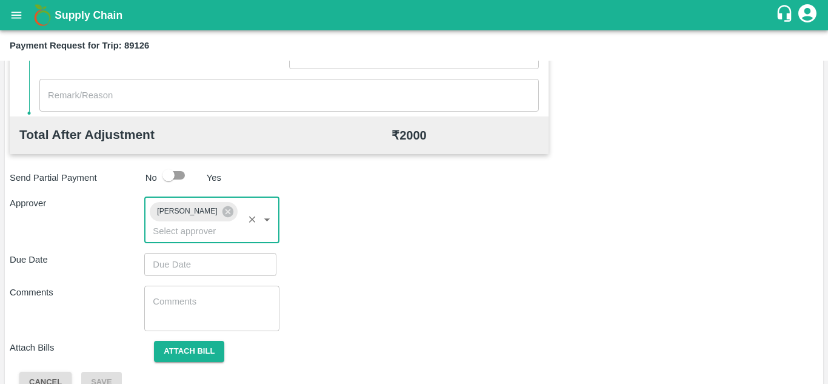
type input "DD/MM/YYYY hh:mm aa"
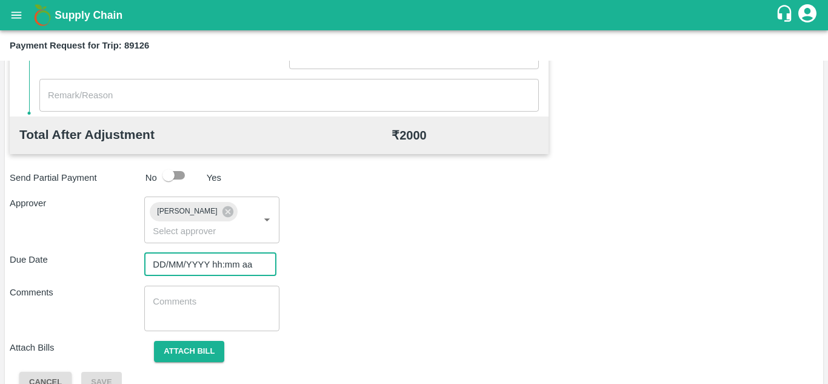
click at [170, 261] on input "DD/MM/YYYY hh:mm aa" at bounding box center [206, 264] width 124 height 23
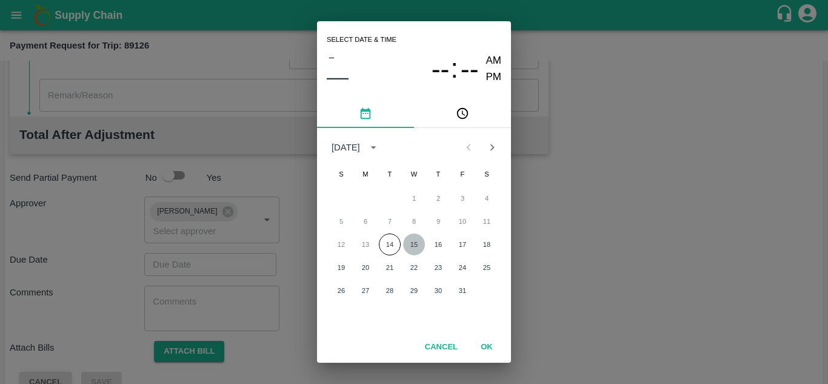
click at [414, 244] on button "15" at bounding box center [414, 244] width 22 height 22
type input "15/10/2025 12:00 AM"
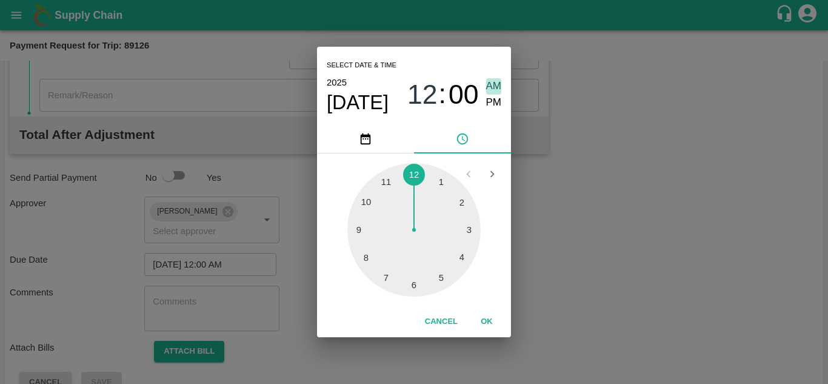
click at [492, 84] on span "AM" at bounding box center [494, 86] width 16 height 16
click at [490, 317] on button "OK" at bounding box center [486, 321] width 39 height 21
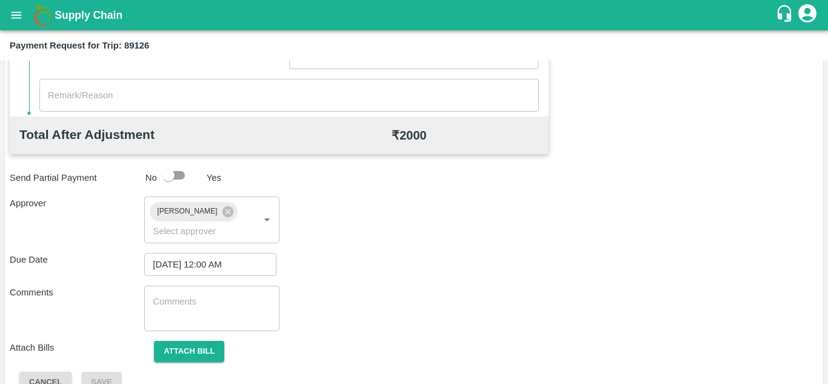
click at [226, 291] on div "x ​" at bounding box center [211, 308] width 135 height 45
paste textarea "T"
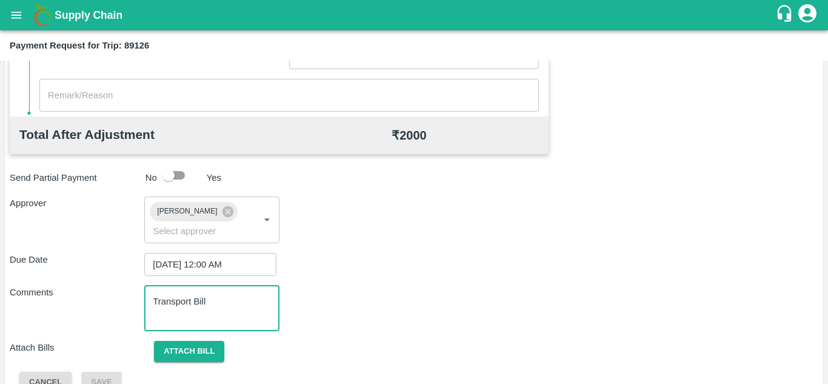
type textarea "Transport Bill"
click at [399, 254] on div "Due Date 15/10/2025 12:00 AM ​" at bounding box center [414, 264] width 809 height 23
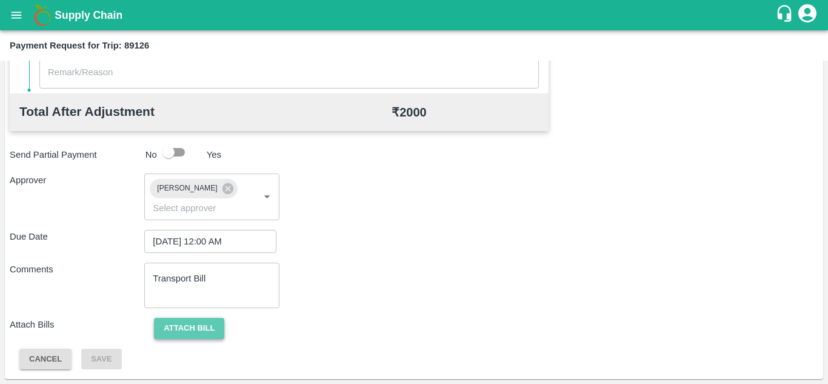
click at [190, 318] on button "Attach bill" at bounding box center [189, 328] width 70 height 21
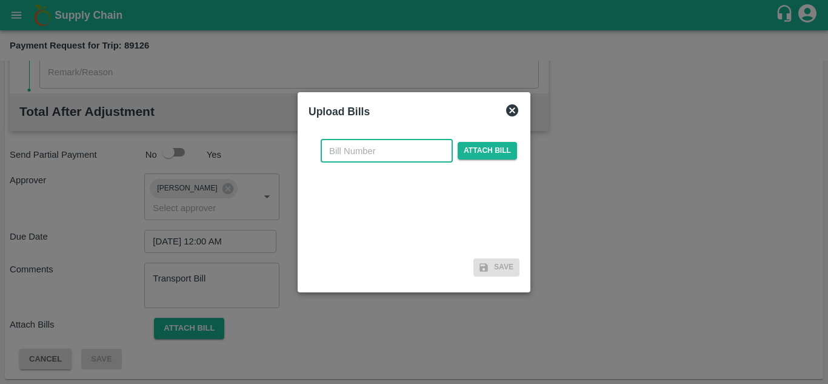
click at [349, 143] on input "text" at bounding box center [387, 150] width 132 height 23
type input "1281"
click at [490, 140] on div "1281 ​ Attach bill" at bounding box center [418, 150] width 201 height 23
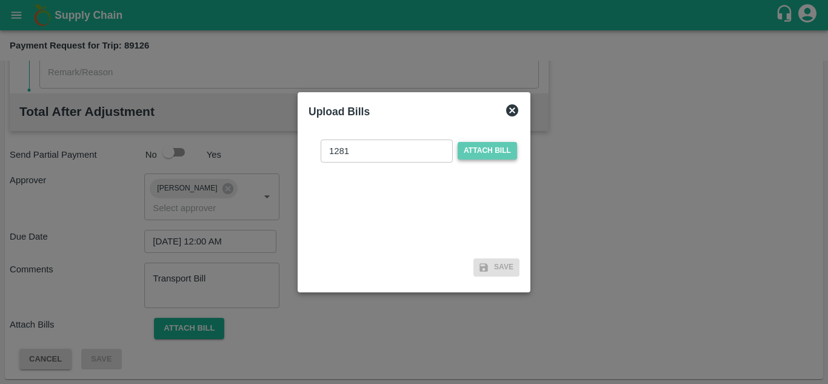
click at [483, 149] on span "Attach bill" at bounding box center [487, 151] width 59 height 18
click at [0, 0] on input "Attach bill" at bounding box center [0, 0] width 0 height 0
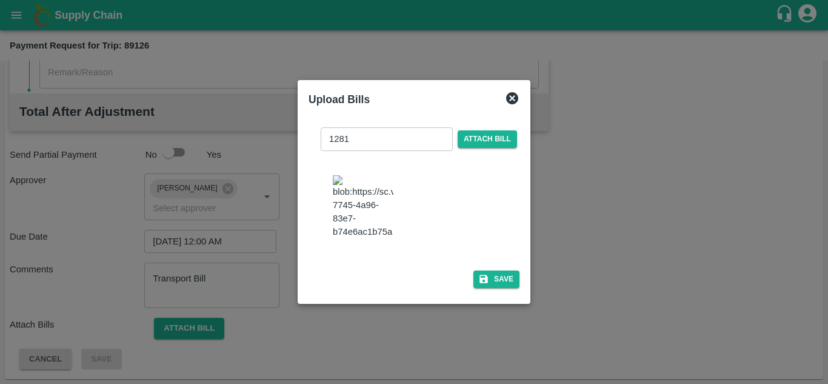
click at [372, 223] on img at bounding box center [363, 207] width 61 height 64
click at [480, 130] on span "Attach bill" at bounding box center [487, 139] width 59 height 18
click at [0, 0] on input "Attach bill" at bounding box center [0, 0] width 0 height 0
click at [503, 288] on button "Save" at bounding box center [496, 279] width 46 height 18
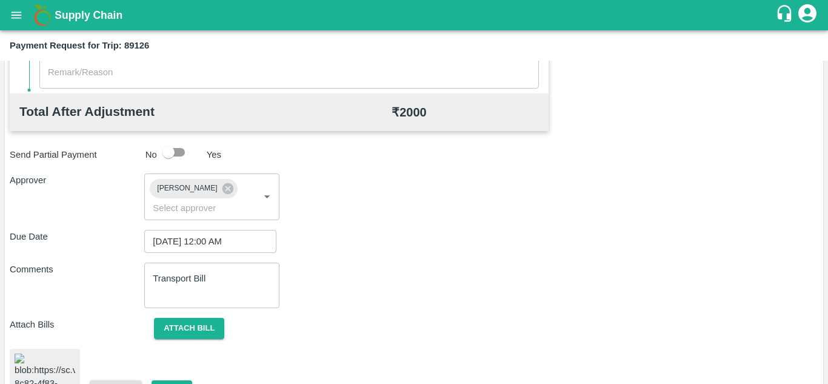
scroll to position [654, 0]
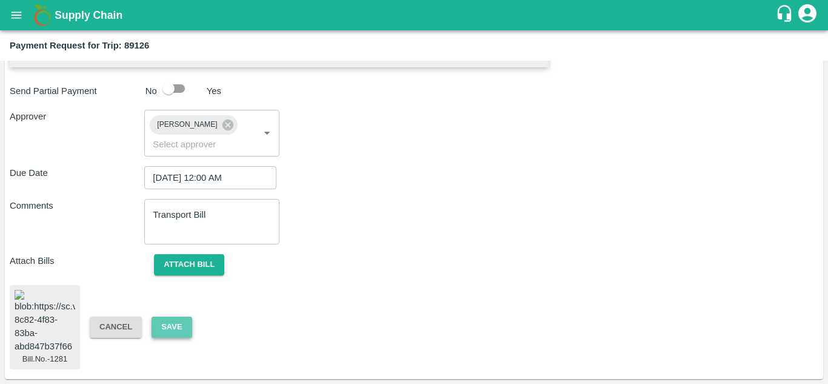
click at [170, 316] on button "Save" at bounding box center [172, 326] width 40 height 21
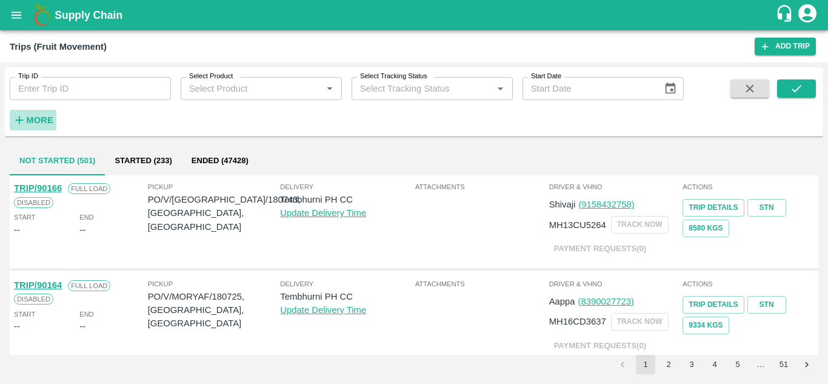
click at [47, 112] on h6 "More" at bounding box center [39, 120] width 27 height 16
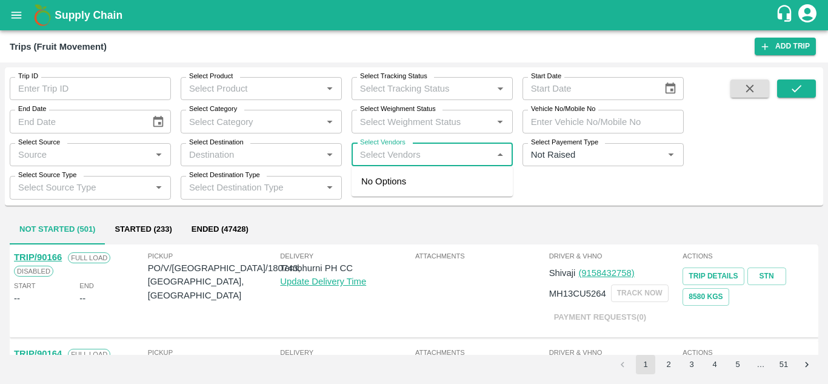
click at [367, 156] on input "Select Vendors" at bounding box center [422, 155] width 134 height 16
type input "[PERSON_NAME]"
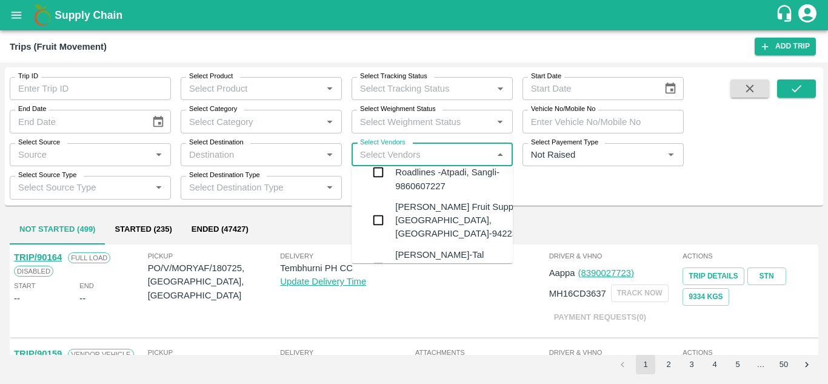
scroll to position [24, 0]
click at [416, 203] on div "[PERSON_NAME] Fruit Suppliers-[GEOGRAPHIC_DATA], [GEOGRAPHIC_DATA]-9422396907" at bounding box center [468, 219] width 147 height 41
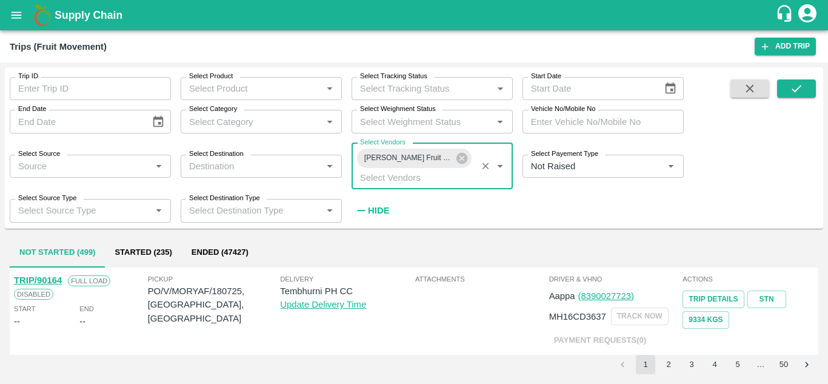
click at [382, 212] on strong "Hide" at bounding box center [378, 211] width 21 height 10
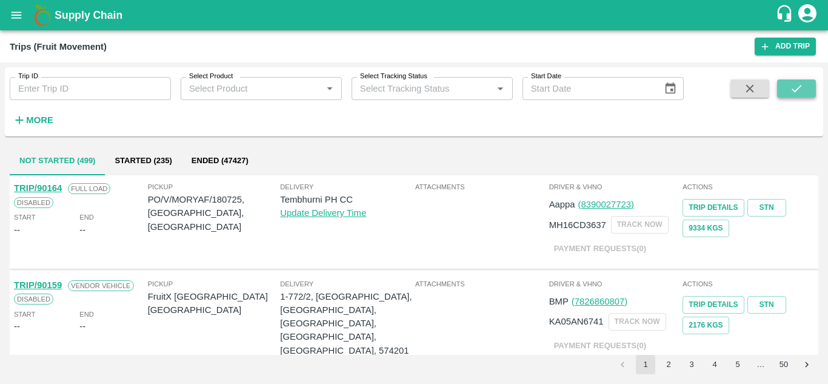
click at [794, 87] on icon "submit" at bounding box center [796, 88] width 13 height 13
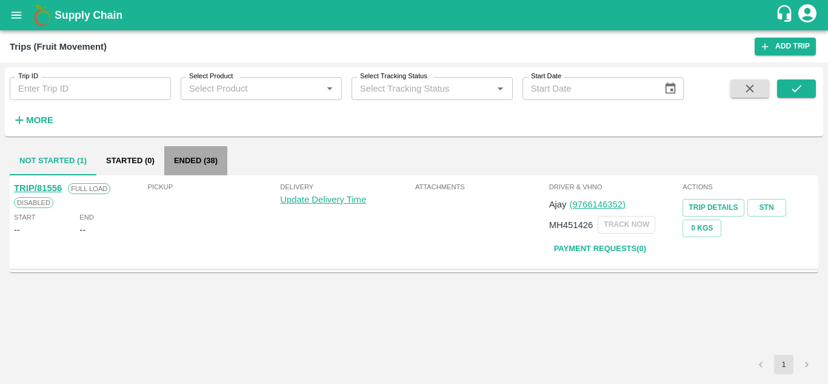
click at [190, 154] on button "Ended (38)" at bounding box center [195, 160] width 63 height 29
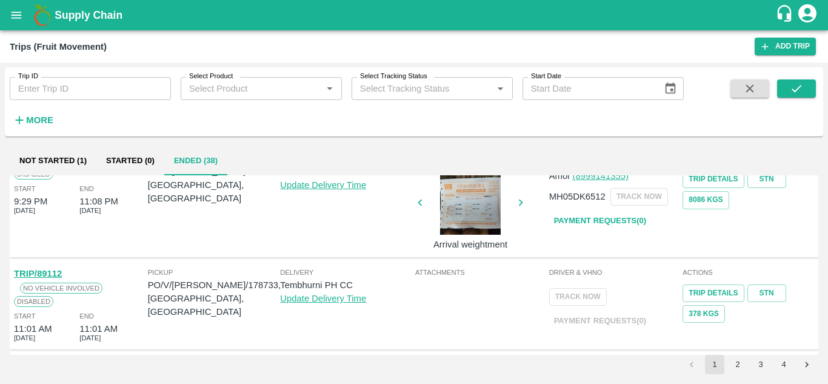
scroll to position [915, 0]
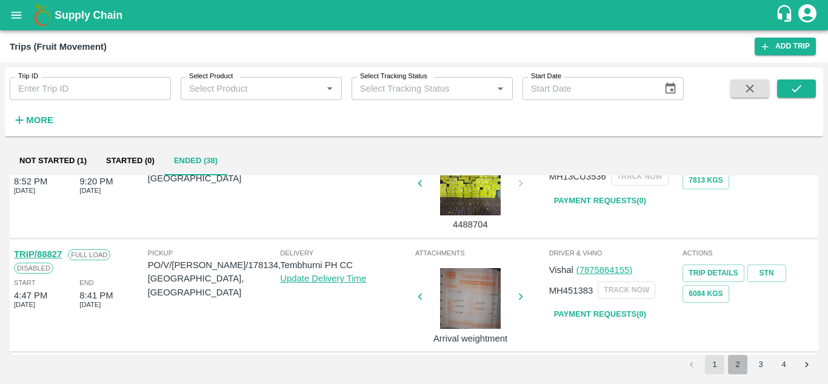
click at [738, 364] on button "2" at bounding box center [737, 364] width 19 height 19
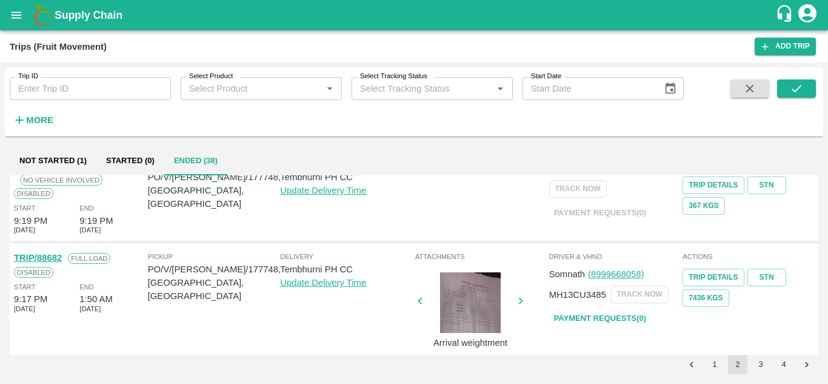
scroll to position [549, 0]
click at [584, 315] on link "Payment Requests( 0 )" at bounding box center [600, 317] width 102 height 21
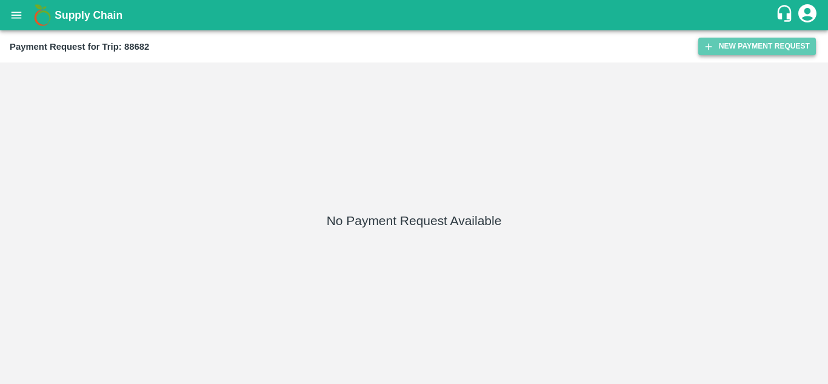
click at [747, 48] on button "New Payment Request" at bounding box center [757, 47] width 118 height 18
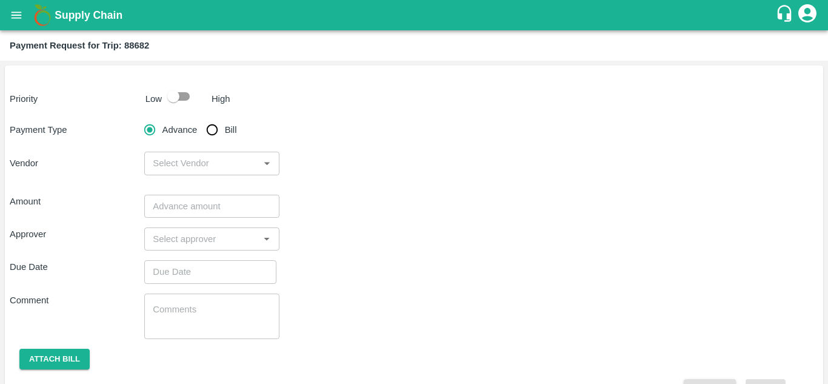
click at [182, 99] on input "checkbox" at bounding box center [173, 96] width 69 height 23
checkbox input "true"
click at [210, 133] on input "Bill" at bounding box center [212, 130] width 24 height 24
radio input "true"
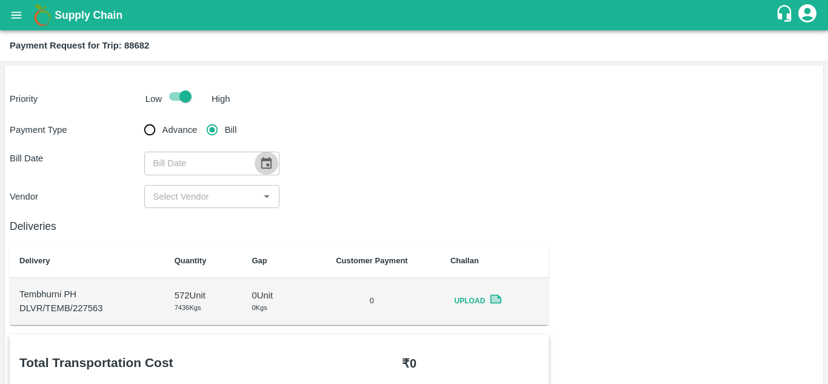
click at [263, 162] on icon "Choose date" at bounding box center [265, 162] width 13 height 13
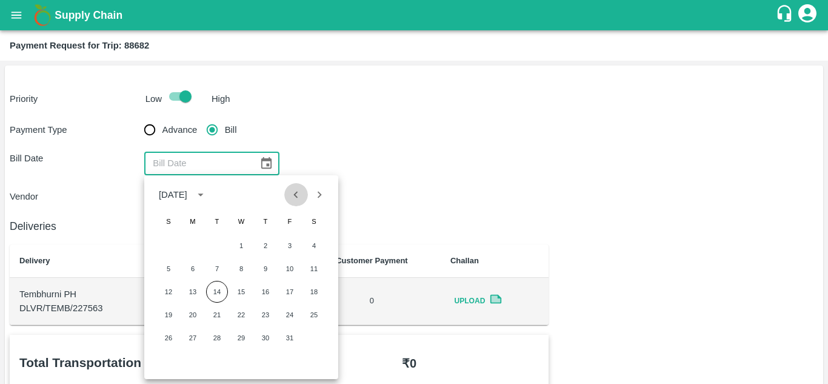
click at [298, 200] on icon "Previous month" at bounding box center [295, 194] width 13 height 13
click at [313, 293] on button "20" at bounding box center [314, 292] width 22 height 22
type input "20/09/2025"
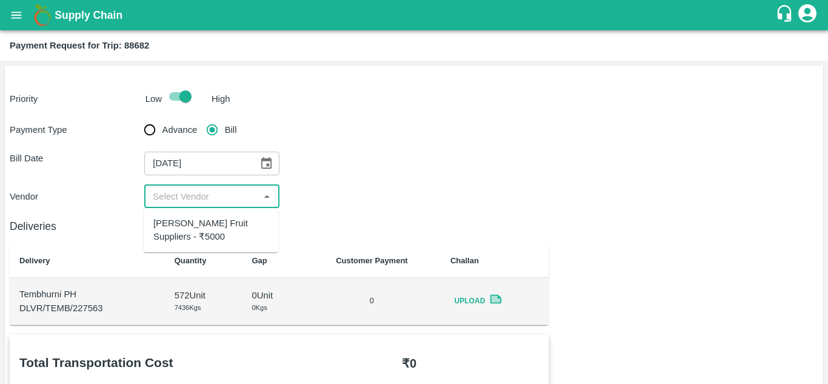
click at [179, 193] on input "input" at bounding box center [201, 197] width 107 height 16
click at [184, 229] on div "Krushna Fruit Suppliers - ₹5000" at bounding box center [210, 229] width 115 height 27
type input "Krushna Fruit Suppliers - ₹5000"
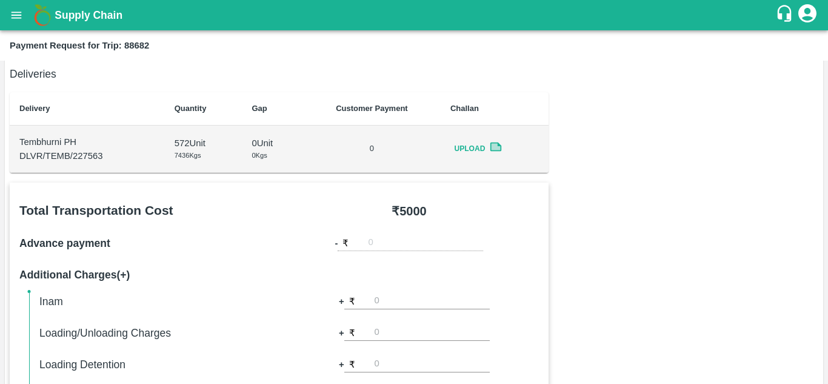
scroll to position [153, 0]
click at [244, 185] on div "Total Transportation Cost ₹ 5000 Advance payment - ₹ Additional Charges(+) Inam…" at bounding box center [279, 348] width 539 height 333
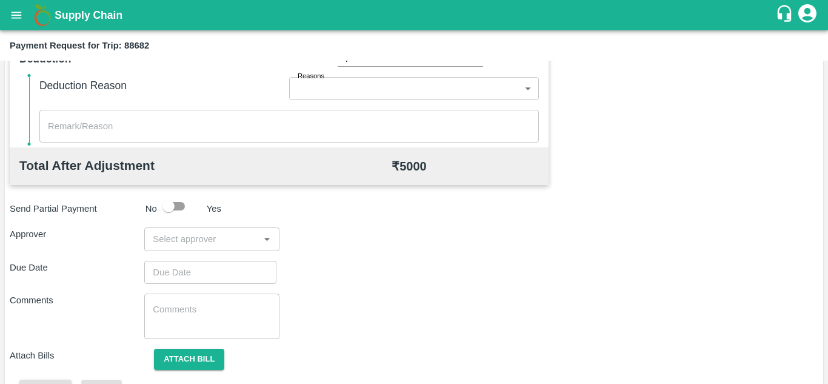
scroll to position [521, 0]
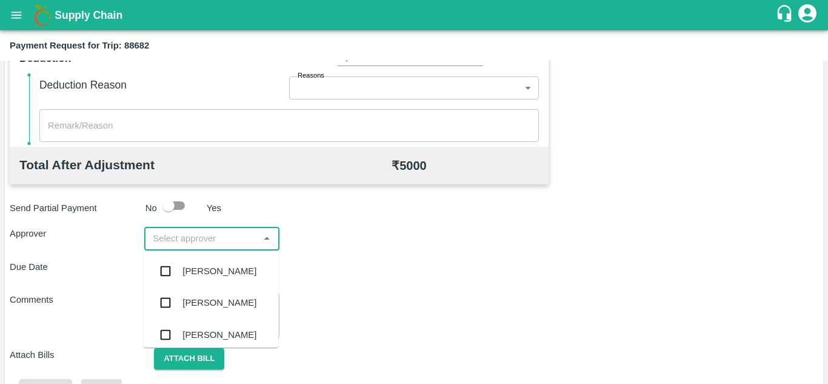
click at [191, 236] on input "input" at bounding box center [201, 238] width 107 height 16
type input "PRASA"
click at [219, 273] on div "Prasad Waghade" at bounding box center [219, 270] width 74 height 13
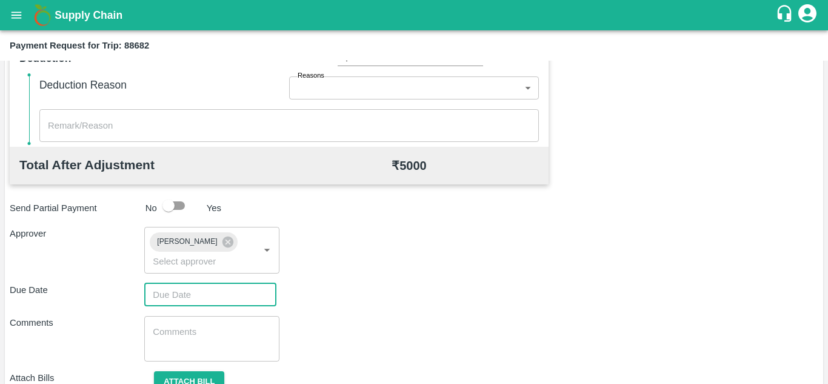
type input "DD/MM/YYYY hh:mm aa"
click at [170, 298] on input "DD/MM/YYYY hh:mm aa" at bounding box center [206, 294] width 124 height 23
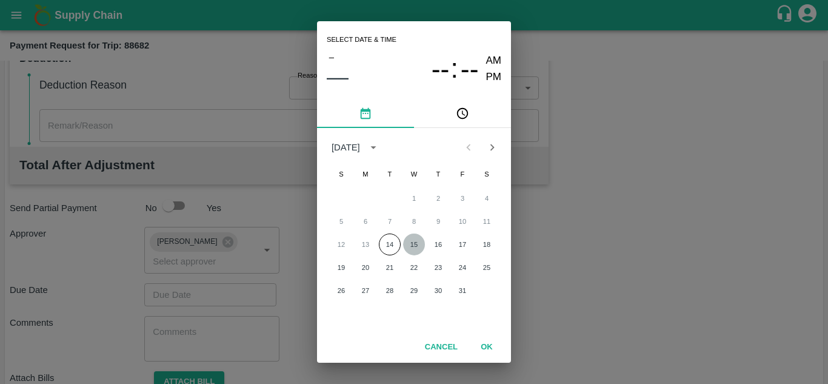
click at [411, 243] on button "15" at bounding box center [414, 244] width 22 height 22
type input "15/10/2025 12:00 AM"
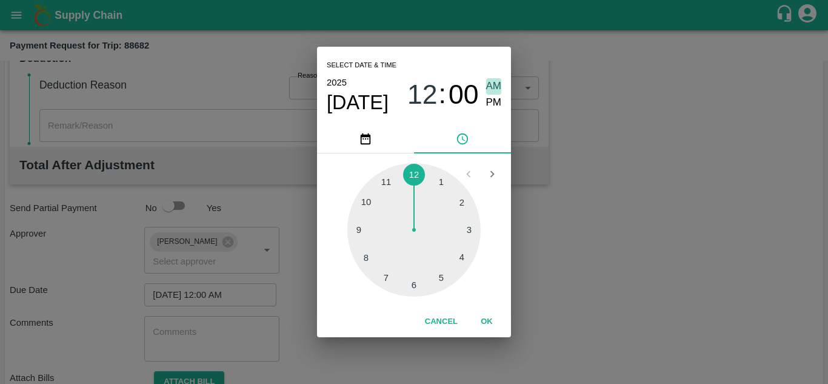
click at [491, 78] on span "AM" at bounding box center [494, 86] width 16 height 16
click at [484, 322] on button "OK" at bounding box center [486, 321] width 39 height 21
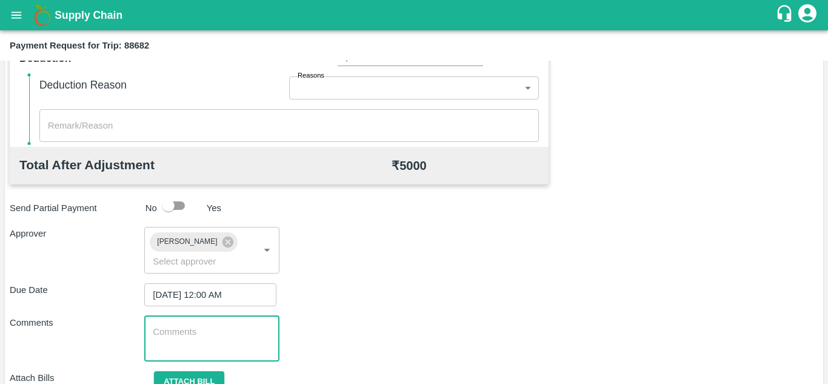
click at [220, 349] on textarea at bounding box center [212, 338] width 118 height 25
paste textarea "Transport Bill"
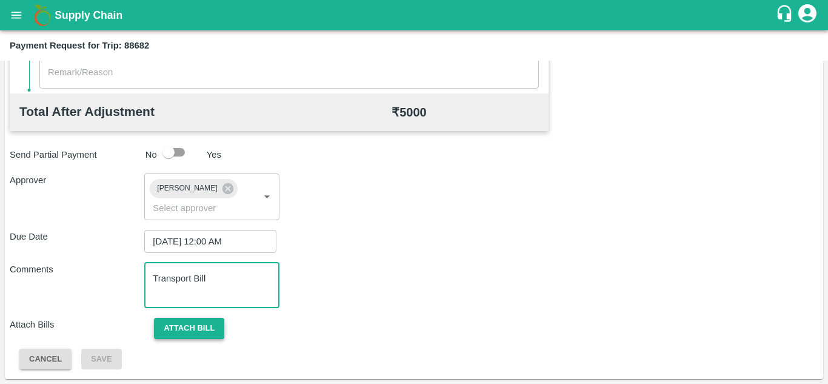
type textarea "Transport Bill"
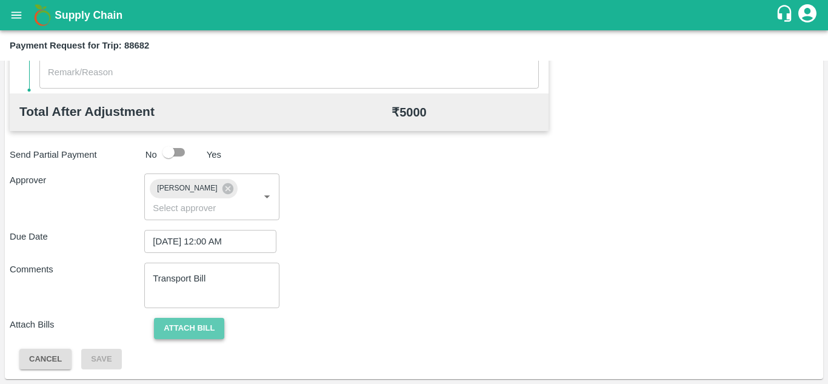
click at [200, 325] on button "Attach bill" at bounding box center [189, 328] width 70 height 21
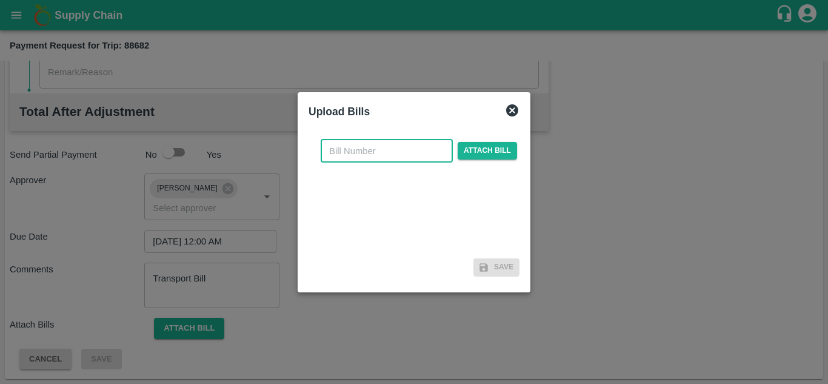
click at [354, 155] on input "text" at bounding box center [387, 150] width 132 height 23
type input "1269"
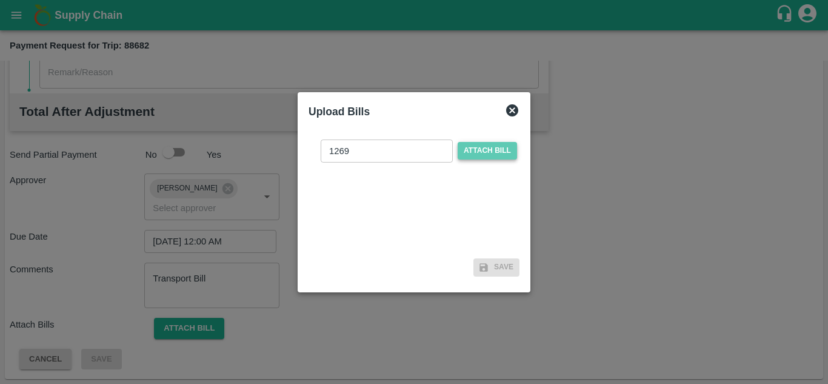
click at [490, 151] on span "Attach bill" at bounding box center [487, 151] width 59 height 18
click at [0, 0] on input "Attach bill" at bounding box center [0, 0] width 0 height 0
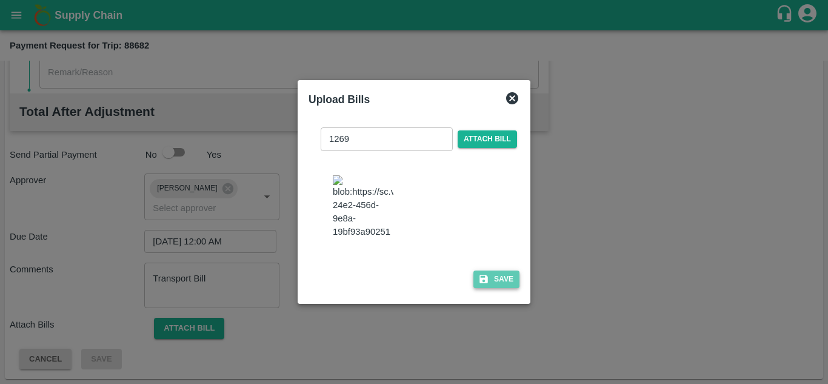
click at [504, 288] on button "Save" at bounding box center [496, 279] width 46 height 18
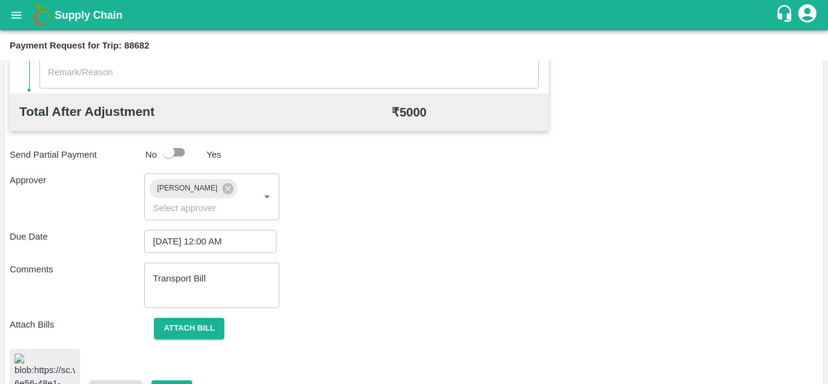
scroll to position [662, 0]
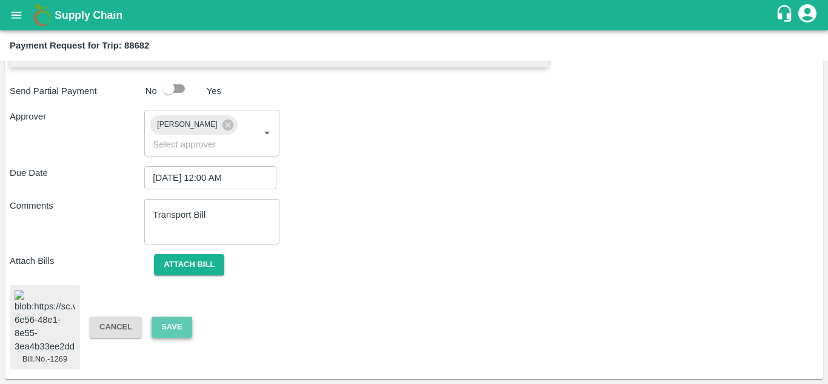
click at [165, 316] on button "Save" at bounding box center [172, 326] width 40 height 21
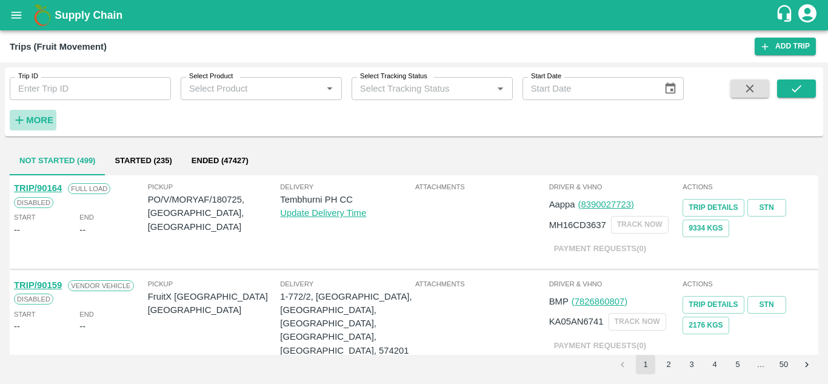
click at [36, 119] on strong "More" at bounding box center [39, 120] width 27 height 10
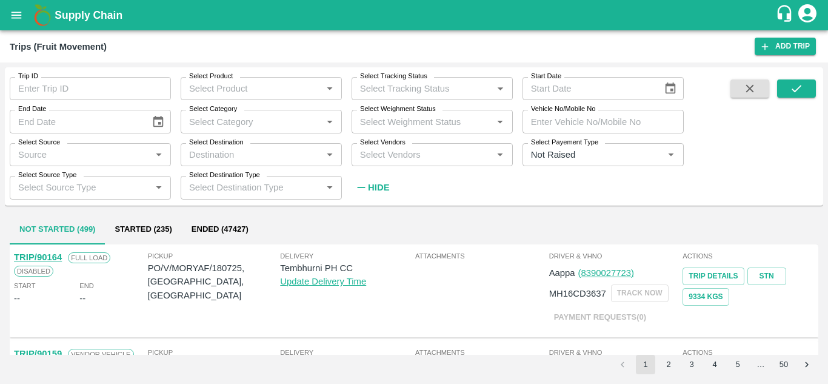
click at [365, 159] on input "Select Vendors" at bounding box center [422, 155] width 134 height 16
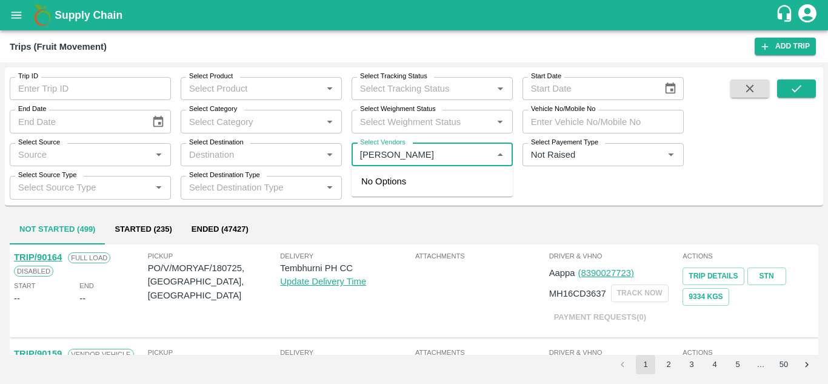
type input "[PERSON_NAME]"
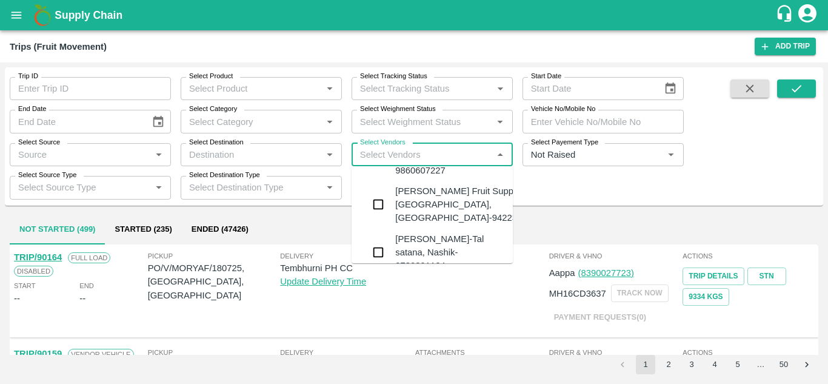
scroll to position [41, 0]
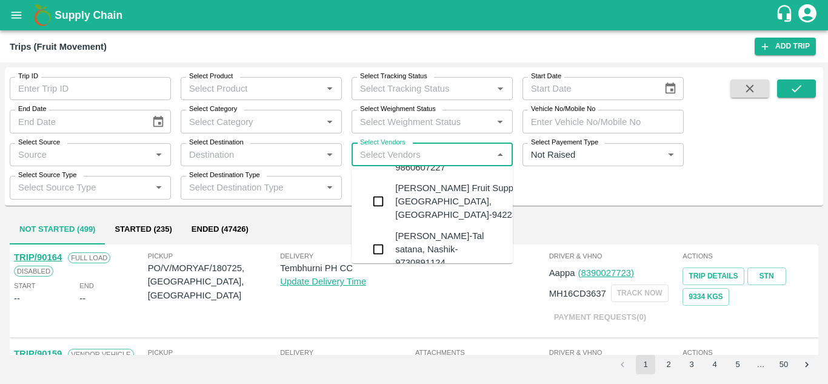
click at [432, 188] on div "[PERSON_NAME] Fruit Suppliers-[GEOGRAPHIC_DATA], [GEOGRAPHIC_DATA]-9422396907" at bounding box center [468, 201] width 147 height 41
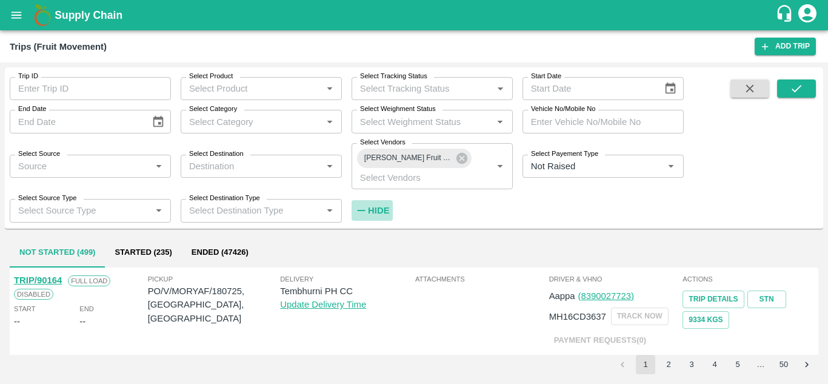
click at [381, 207] on strong "Hide" at bounding box center [378, 211] width 21 height 10
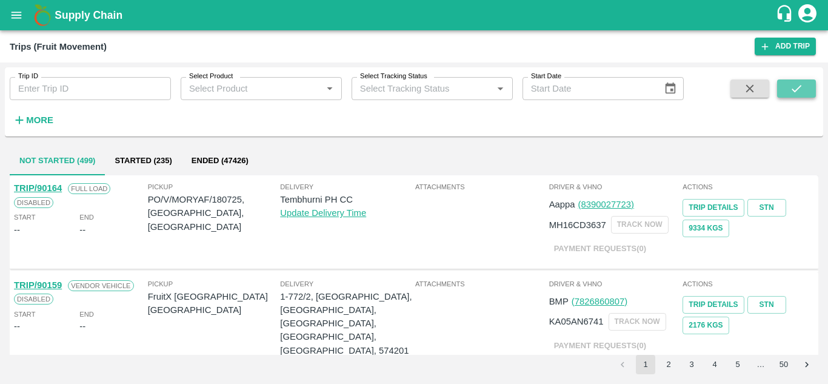
click at [800, 91] on icon "submit" at bounding box center [796, 88] width 13 height 13
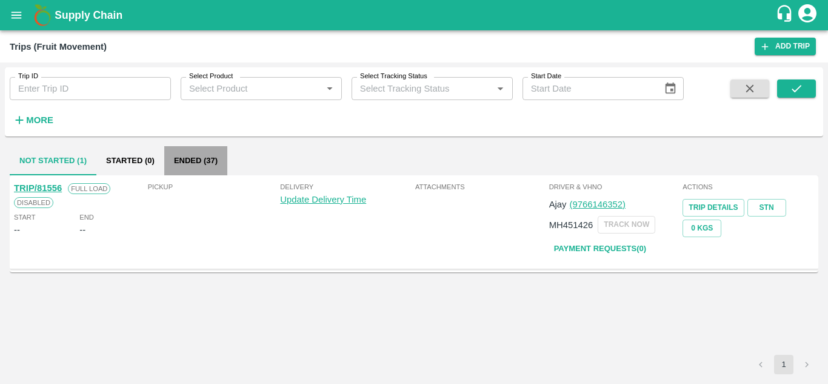
click at [212, 153] on button "Ended (37)" at bounding box center [195, 160] width 63 height 29
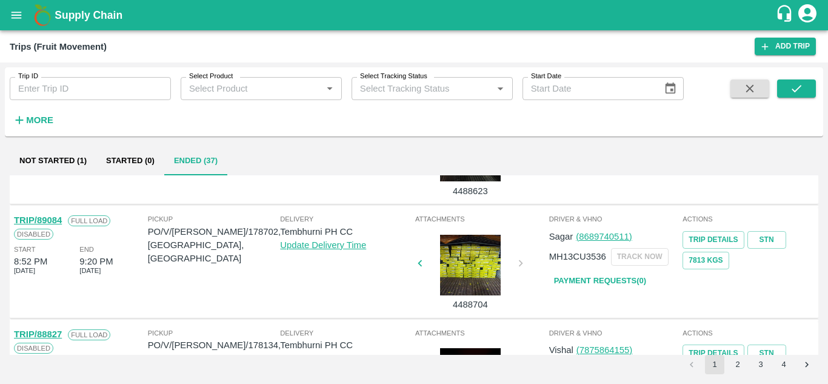
scroll to position [834, 0]
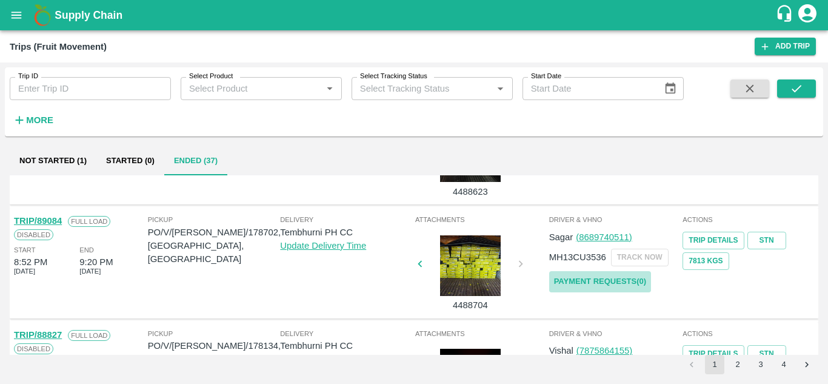
click at [608, 286] on link "Payment Requests( 0 )" at bounding box center [600, 281] width 102 height 21
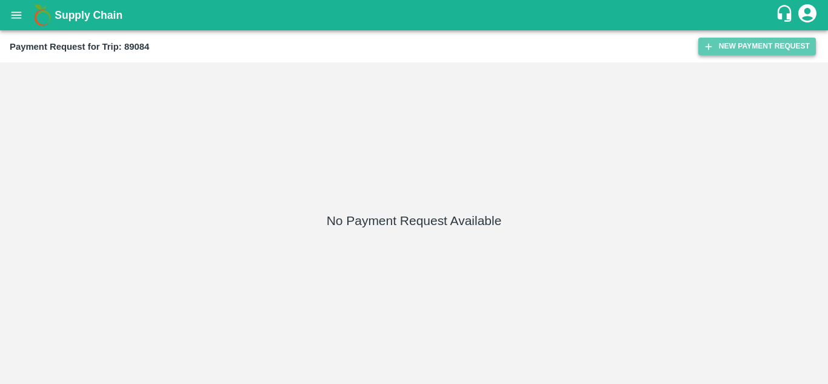
click at [738, 52] on button "New Payment Request" at bounding box center [757, 47] width 118 height 18
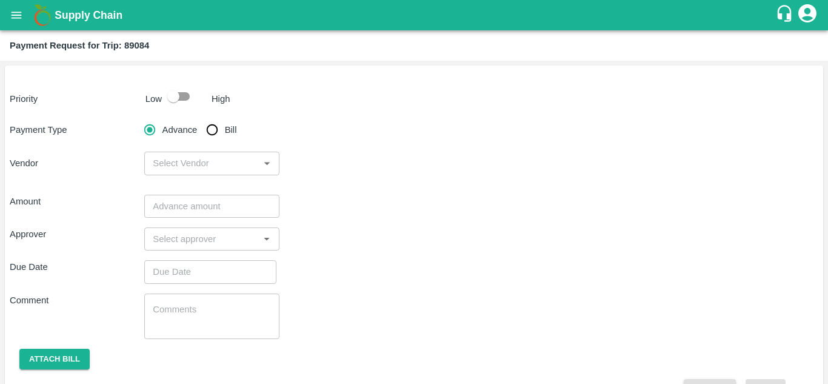
click at [191, 95] on input "checkbox" at bounding box center [173, 96] width 69 height 23
checkbox input "true"
click at [212, 129] on input "Bill" at bounding box center [212, 130] width 24 height 24
radio input "true"
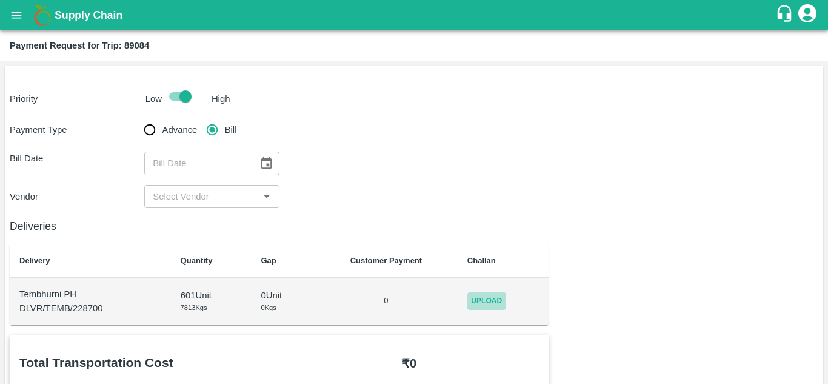
click at [490, 299] on span "Upload" at bounding box center [486, 301] width 39 height 18
click at [0, 0] on input "Upload" at bounding box center [0, 0] width 0 height 0
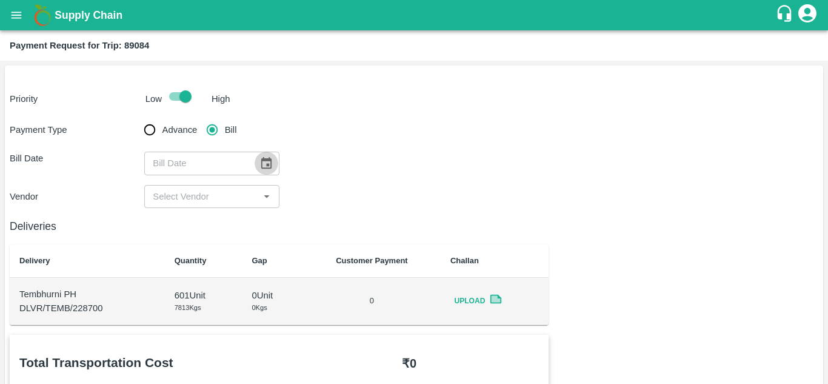
click at [261, 161] on icon "Choose date" at bounding box center [266, 163] width 10 height 12
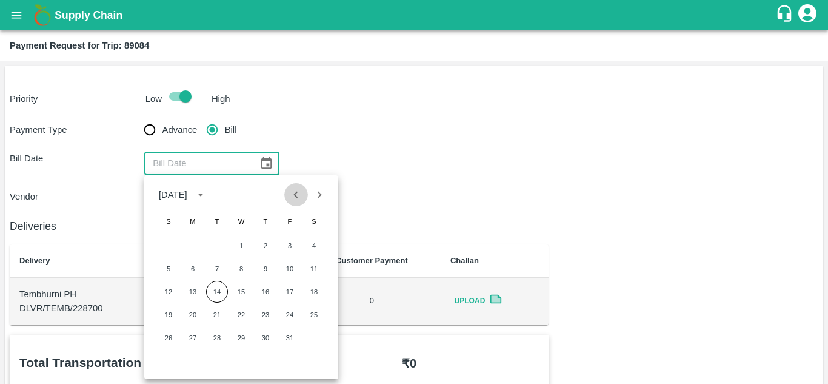
click at [298, 186] on button "Previous month" at bounding box center [295, 194] width 23 height 23
click at [163, 339] on button "28" at bounding box center [169, 338] width 22 height 22
type input "28/09/2025"
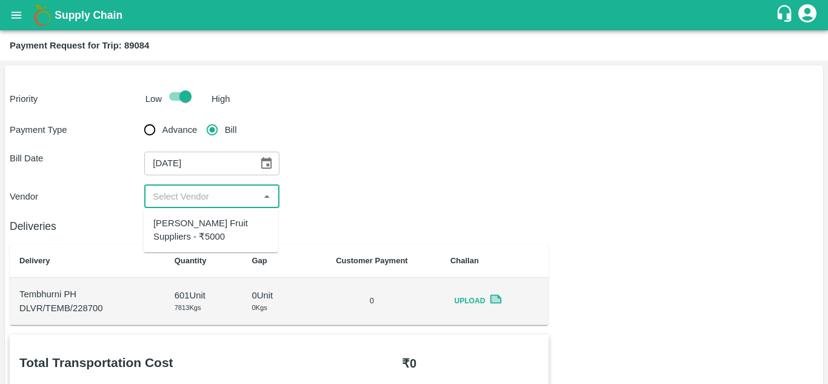
drag, startPoint x: 195, startPoint y: 195, endPoint x: 189, endPoint y: 216, distance: 22.2
click at [189, 216] on body "Supply Chain Payment Request for Trip: 89084 Priority Low High Payment Type Adv…" at bounding box center [414, 192] width 828 height 384
click at [189, 216] on div "Krushna Fruit Suppliers - ₹5000" at bounding box center [211, 230] width 135 height 35
type input "Krushna Fruit Suppliers - ₹5000"
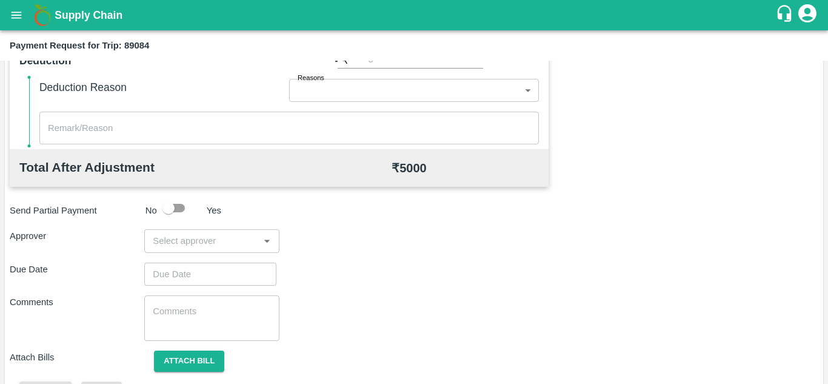
scroll to position [520, 0]
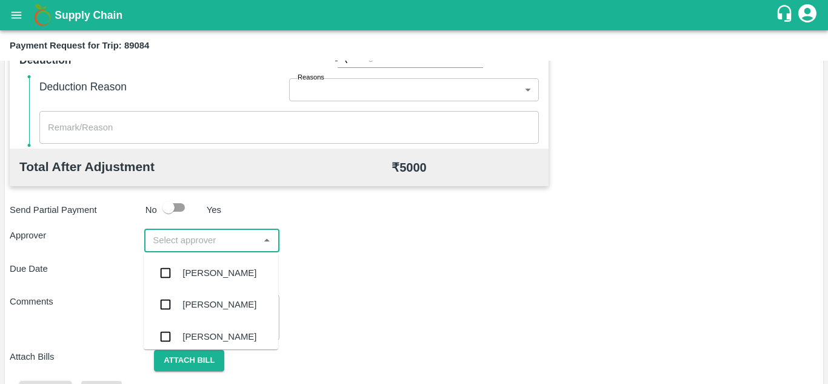
click at [171, 236] on input "input" at bounding box center [201, 240] width 107 height 16
type input "PRASA"
click at [226, 266] on div "Prasad Waghade" at bounding box center [219, 272] width 74 height 13
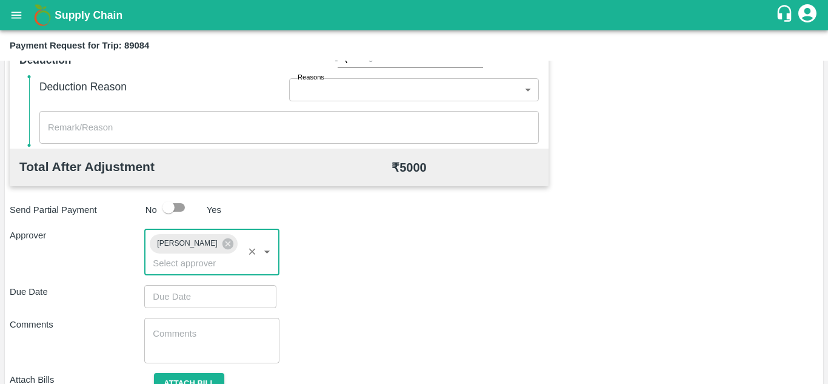
type input "DD/MM/YYYY hh:mm aa"
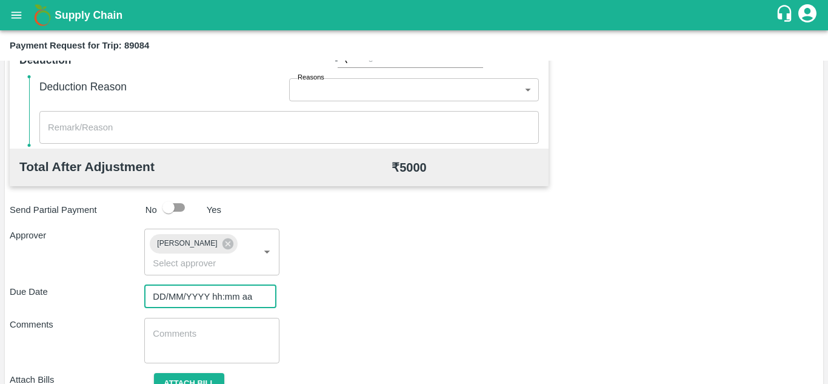
click at [171, 299] on input "DD/MM/YYYY hh:mm aa" at bounding box center [206, 296] width 124 height 23
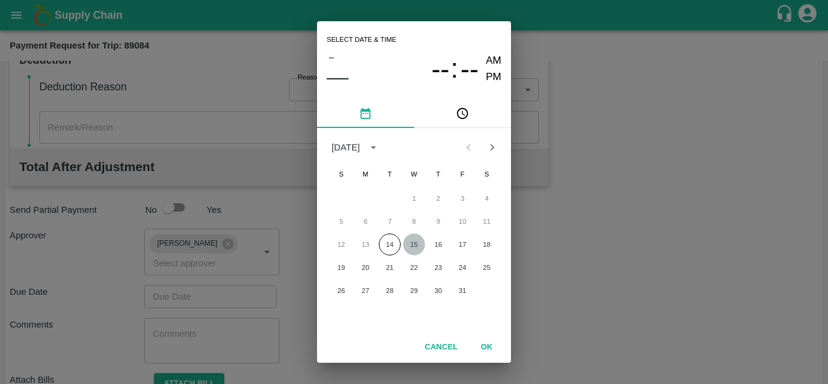
click at [415, 239] on button "15" at bounding box center [414, 244] width 22 height 22
type input "15/10/2025 12:00 AM"
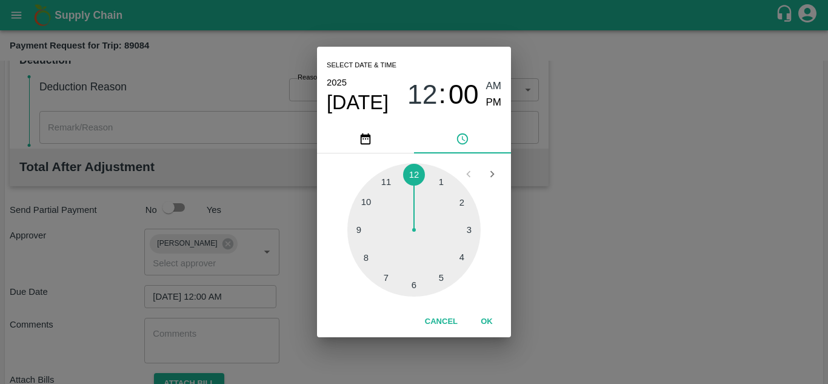
click at [493, 82] on span "AM" at bounding box center [494, 86] width 16 height 16
click at [487, 323] on button "OK" at bounding box center [486, 321] width 39 height 21
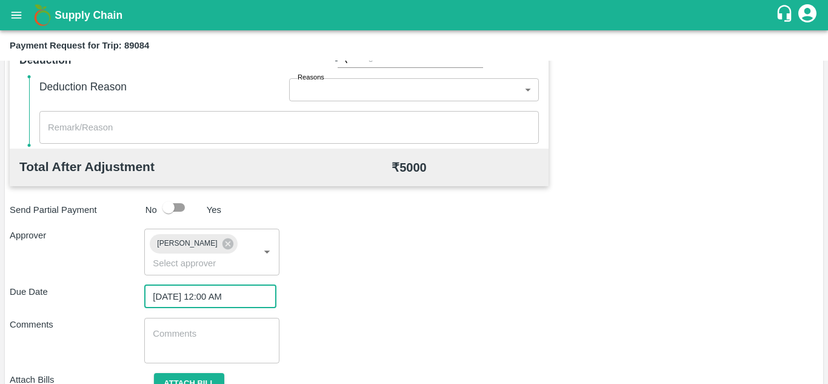
click at [201, 350] on textarea at bounding box center [212, 339] width 118 height 25
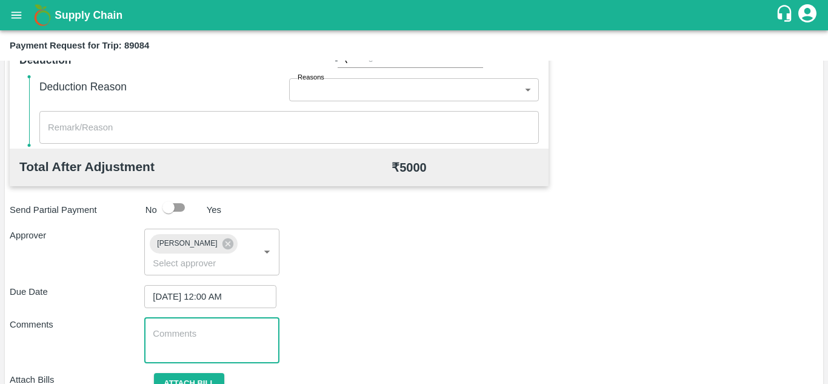
paste textarea "Transport Bill"
type textarea "Transport Bill"
click at [390, 350] on div "Comments Transport Bill x ​" at bounding box center [414, 340] width 809 height 45
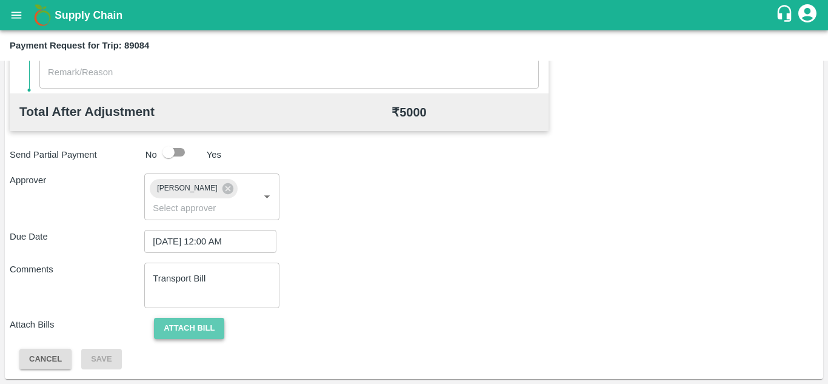
click at [215, 329] on button "Attach bill" at bounding box center [189, 328] width 70 height 21
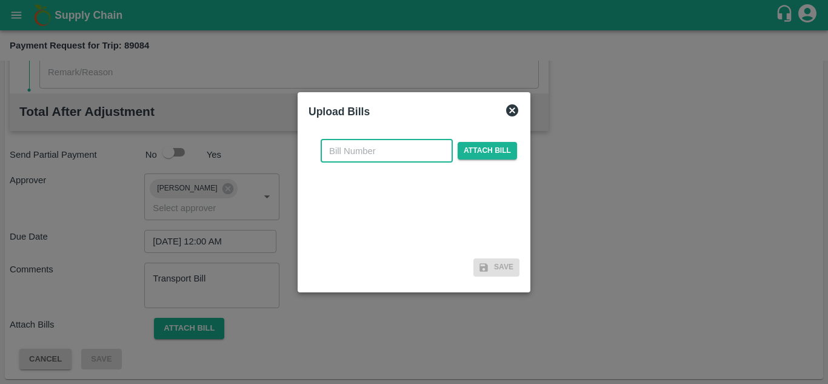
click at [342, 152] on input "text" at bounding box center [387, 150] width 132 height 23
type input "1289"
click at [480, 149] on span "Attach bill" at bounding box center [487, 151] width 59 height 18
click at [0, 0] on input "Attach bill" at bounding box center [0, 0] width 0 height 0
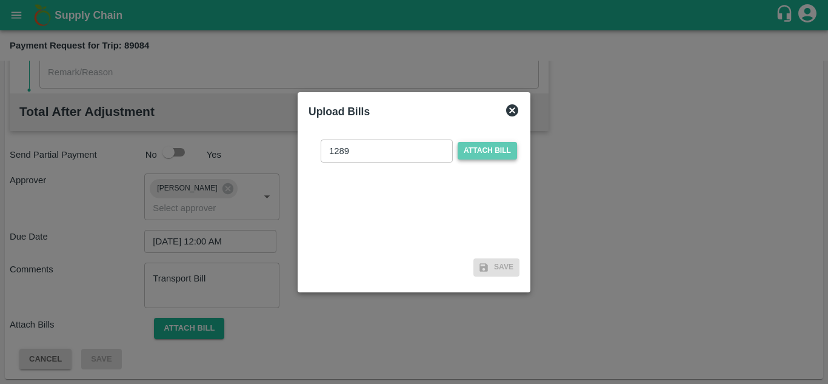
click at [463, 143] on span "Attach bill" at bounding box center [487, 151] width 59 height 18
click at [0, 0] on input "Attach bill" at bounding box center [0, 0] width 0 height 0
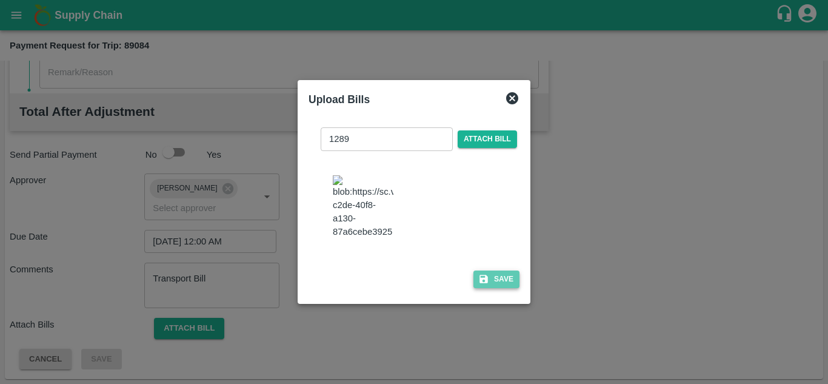
click at [507, 281] on button "Save" at bounding box center [496, 279] width 46 height 18
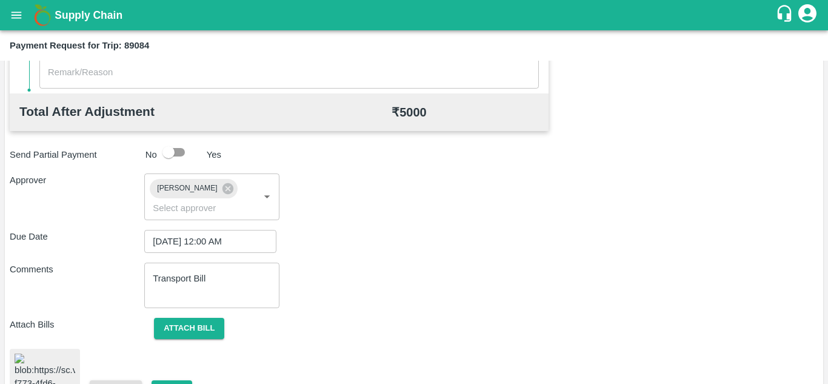
scroll to position [655, 0]
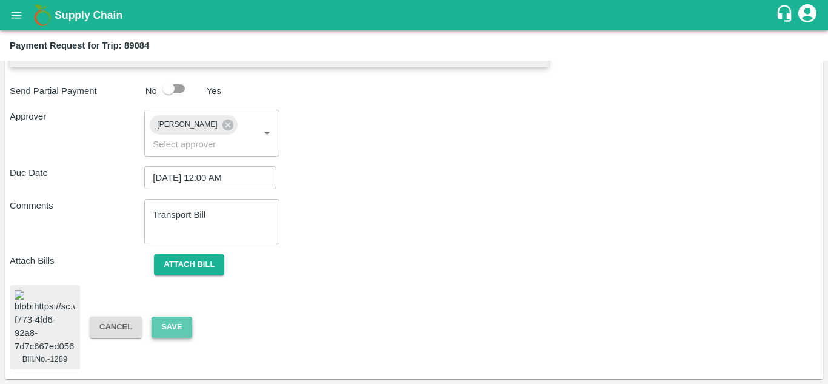
click at [169, 323] on button "Save" at bounding box center [172, 326] width 40 height 21
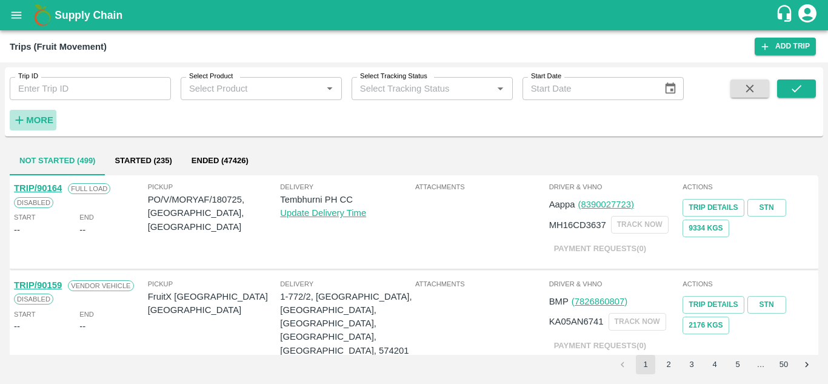
click at [48, 118] on strong "More" at bounding box center [39, 120] width 27 height 10
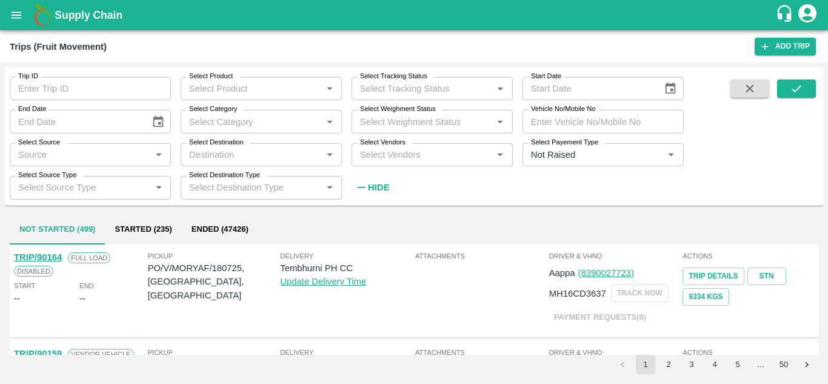
click at [366, 151] on input "Select Vendors" at bounding box center [422, 155] width 134 height 16
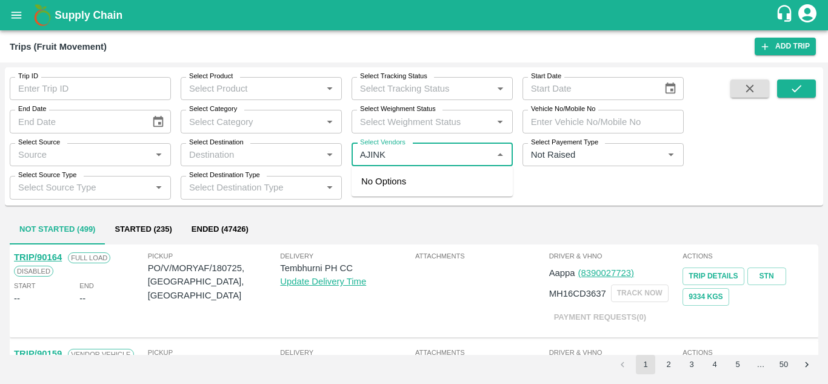
type input "AJINKY"
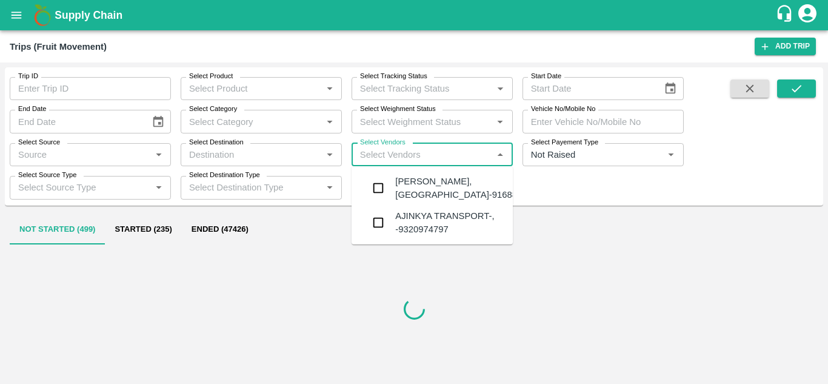
click at [433, 201] on div "[PERSON_NAME], [GEOGRAPHIC_DATA]-9168800742" at bounding box center [468, 188] width 147 height 27
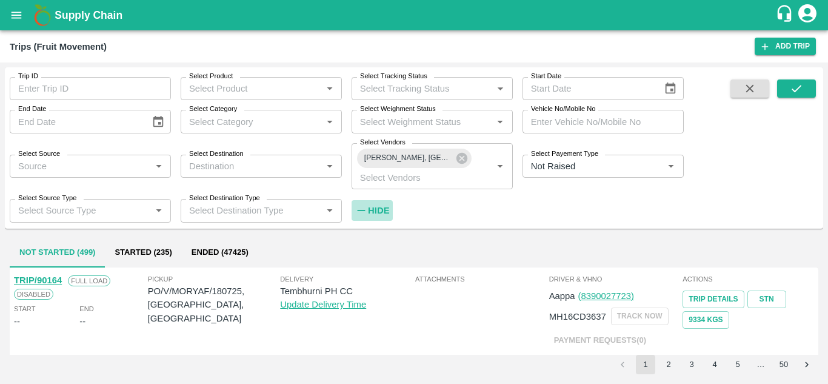
click at [377, 207] on strong "Hide" at bounding box center [378, 211] width 21 height 10
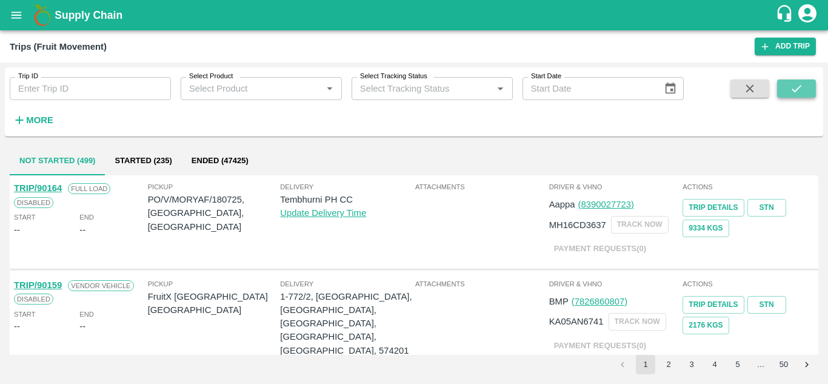
click at [796, 87] on icon "submit" at bounding box center [796, 88] width 13 height 13
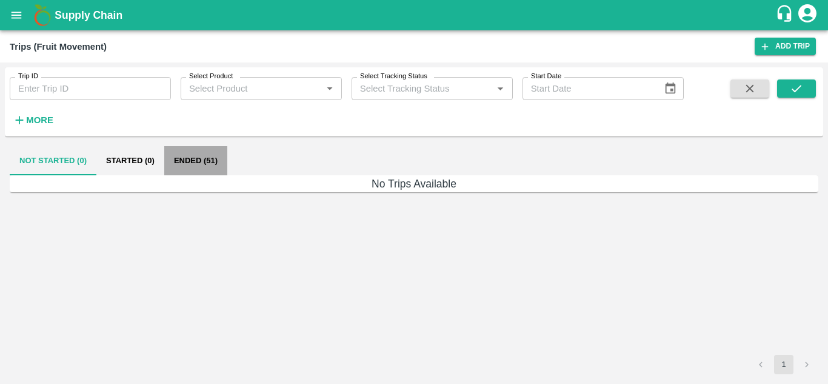
click at [195, 168] on button "Ended (51)" at bounding box center [195, 160] width 63 height 29
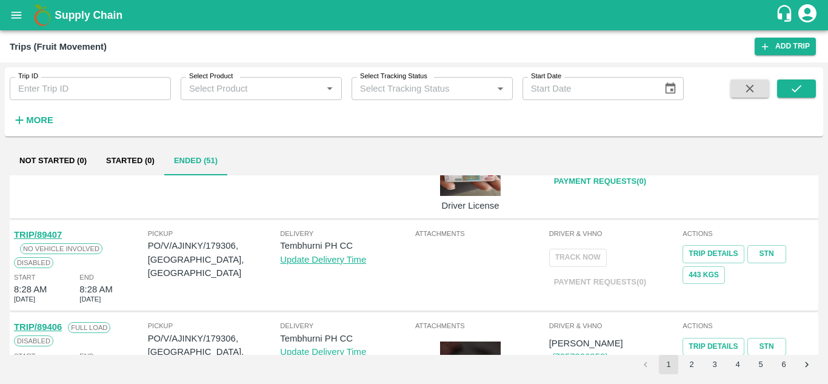
scroll to position [893, 0]
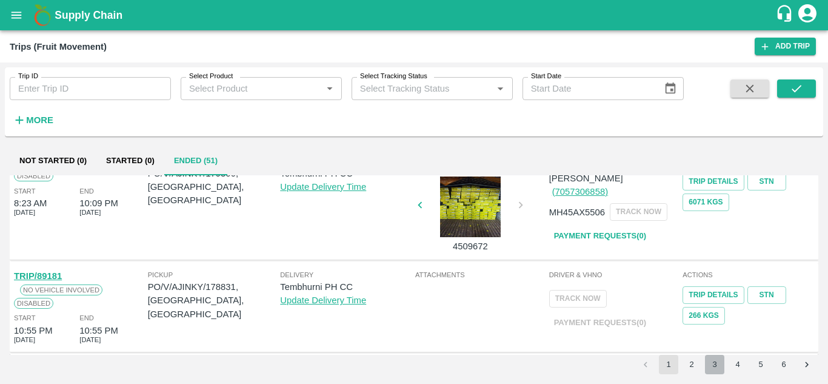
click at [707, 364] on button "3" at bounding box center [714, 364] width 19 height 19
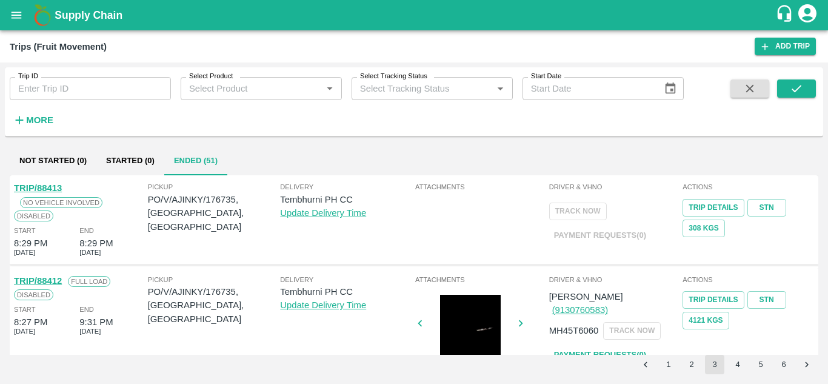
click at [695, 363] on button "2" at bounding box center [691, 364] width 19 height 19
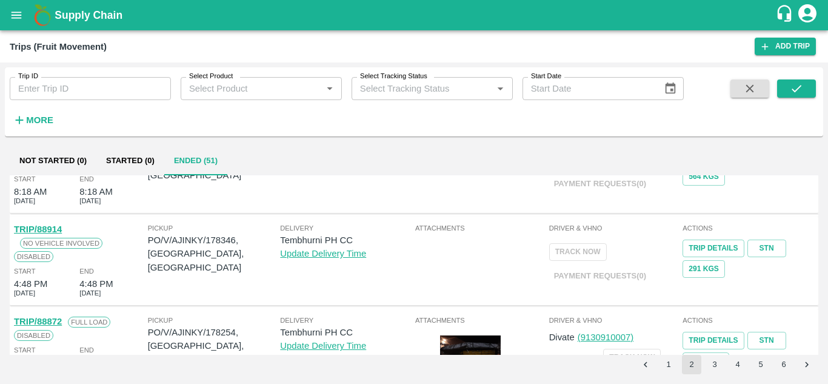
scroll to position [0, 0]
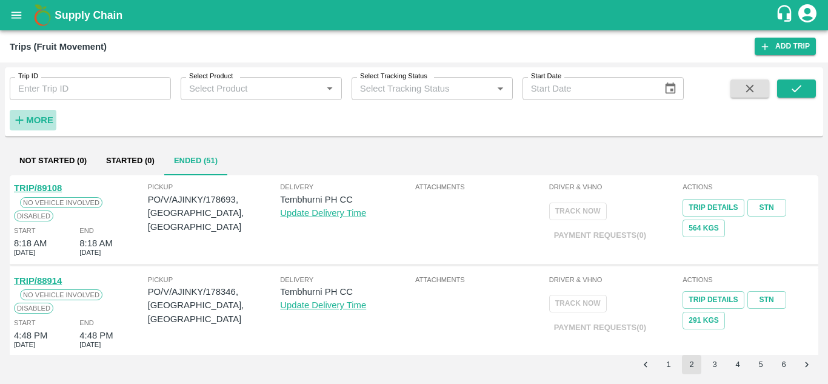
click at [46, 124] on strong "More" at bounding box center [39, 120] width 27 height 10
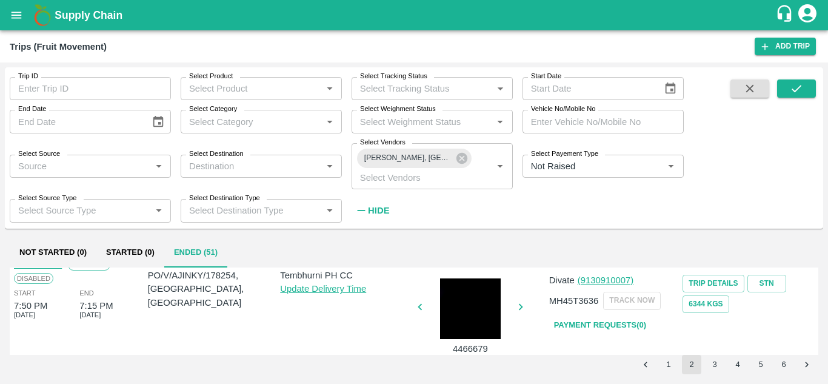
scroll to position [216, 0]
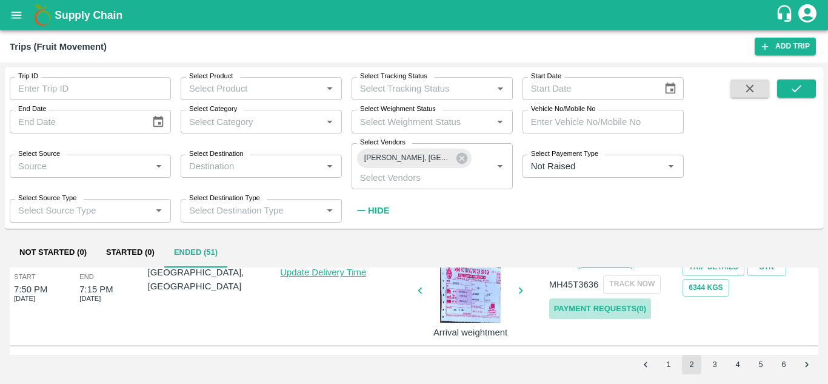
click at [590, 313] on link "Payment Requests( 0 )" at bounding box center [600, 308] width 102 height 21
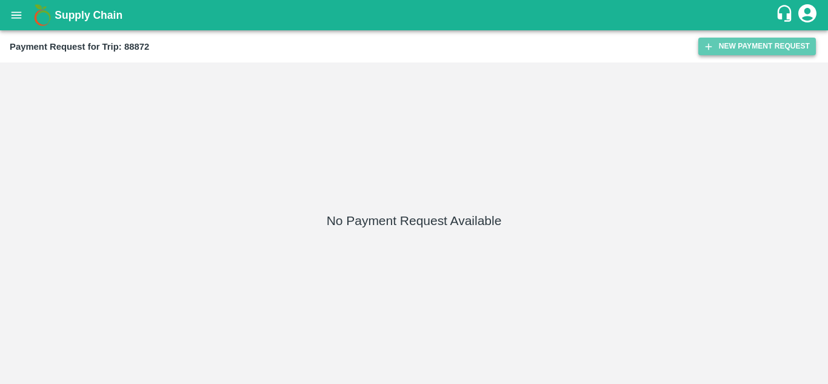
click at [751, 44] on button "New Payment Request" at bounding box center [757, 47] width 118 height 18
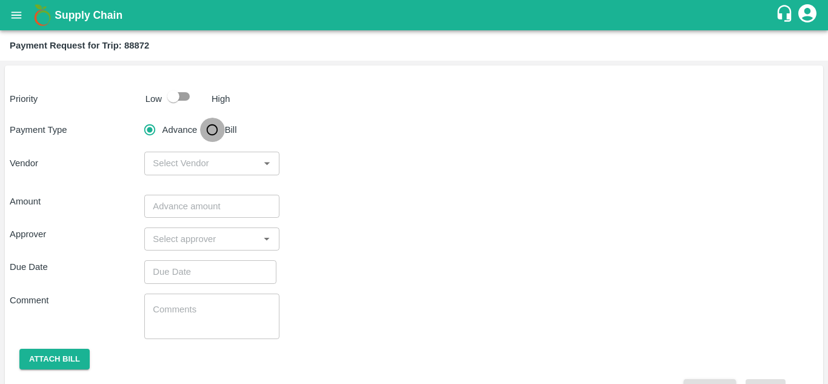
click at [210, 125] on input "Bill" at bounding box center [212, 130] width 24 height 24
radio input "true"
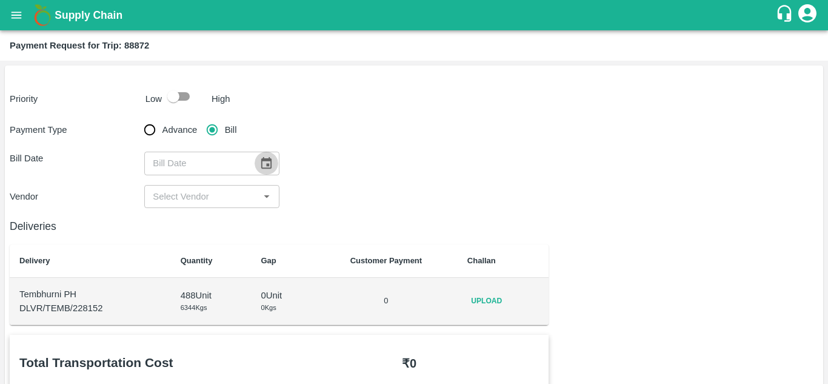
click at [258, 165] on button "Choose date" at bounding box center [266, 163] width 23 height 23
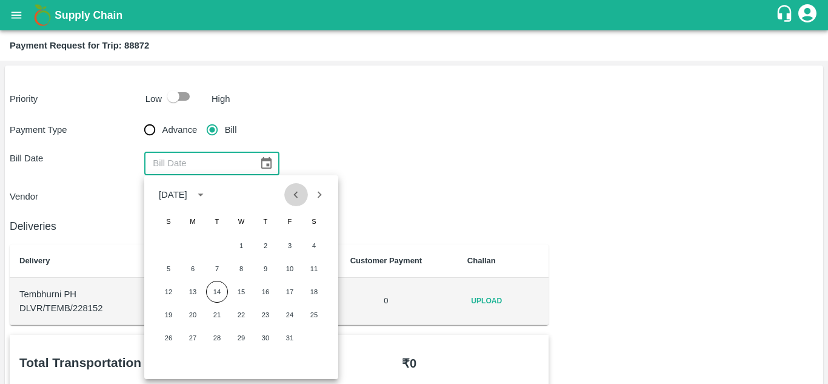
click at [290, 190] on icon "Previous month" at bounding box center [295, 194] width 13 height 13
click at [242, 315] on button "24" at bounding box center [241, 315] width 22 height 22
type input "[DATE]"
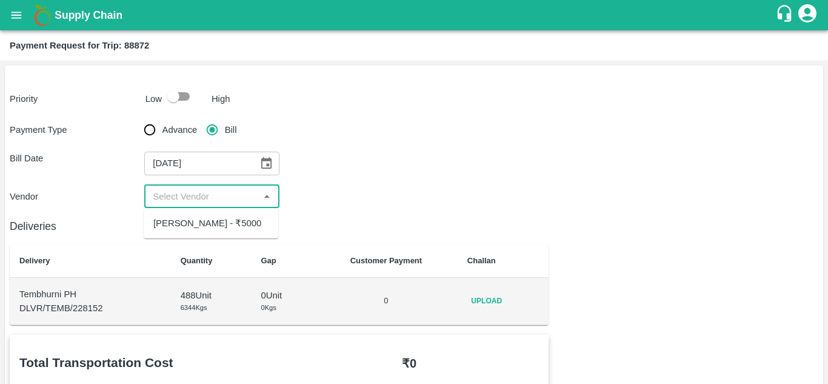
click at [204, 199] on input "input" at bounding box center [201, 197] width 107 height 16
click at [192, 227] on div "Ajinkya Haridas Takik - ₹5000" at bounding box center [207, 222] width 108 height 13
type input "Ajinkya Haridas Takik - ₹5000"
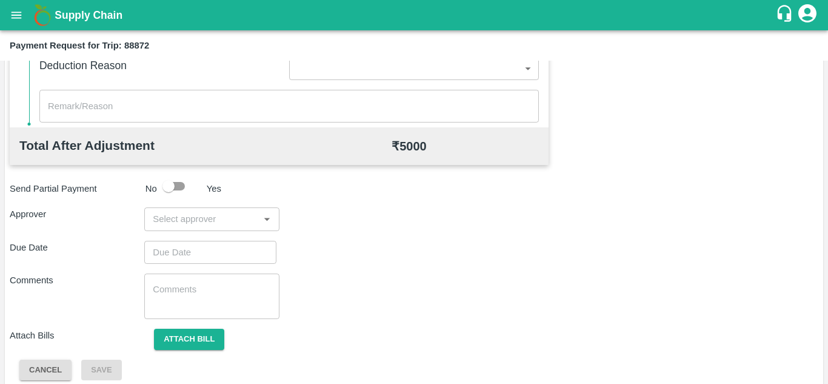
scroll to position [546, 0]
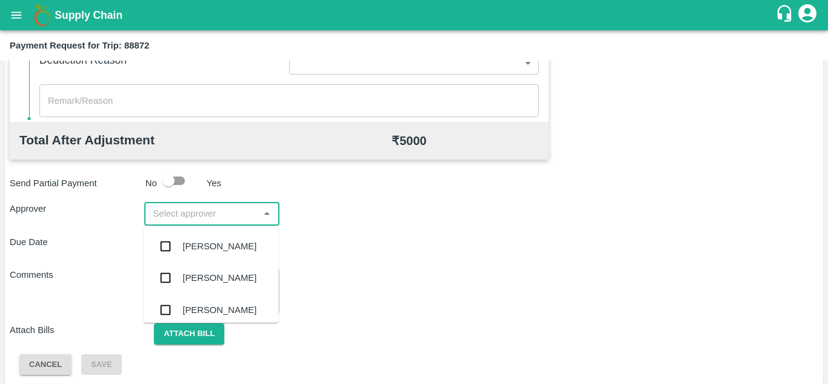
click at [194, 210] on input "input" at bounding box center [201, 214] width 107 height 16
type input "PRAS"
click at [216, 240] on div "Prasad Waghade" at bounding box center [219, 245] width 74 height 13
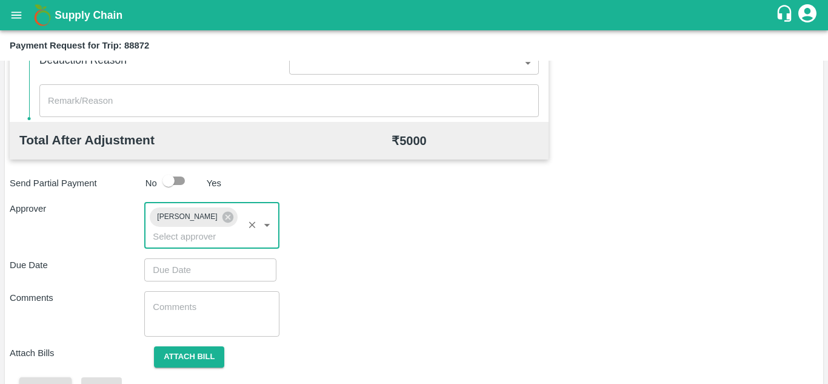
type input "DD/MM/YYYY hh:mm aa"
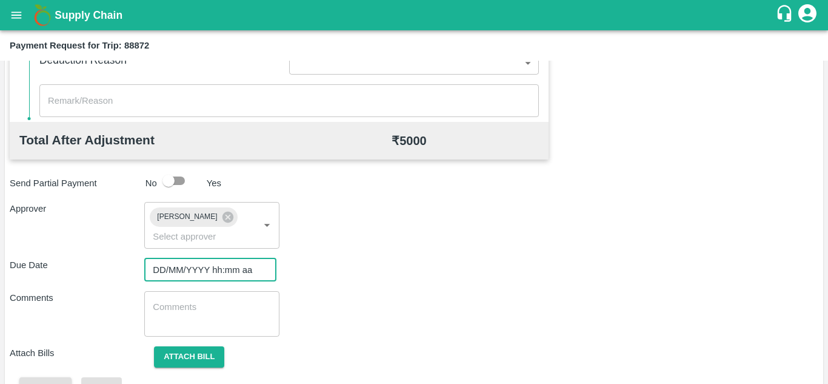
click at [173, 266] on input "DD/MM/YYYY hh:mm aa" at bounding box center [206, 269] width 124 height 23
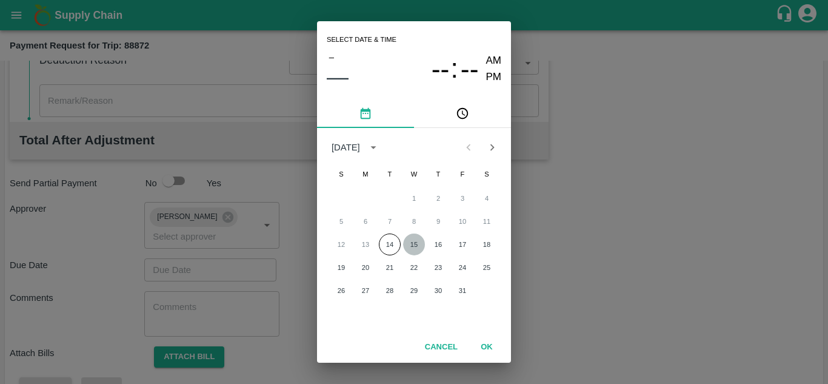
click at [409, 247] on button "15" at bounding box center [414, 244] width 22 height 22
type input "15/10/2025 12:00 AM"
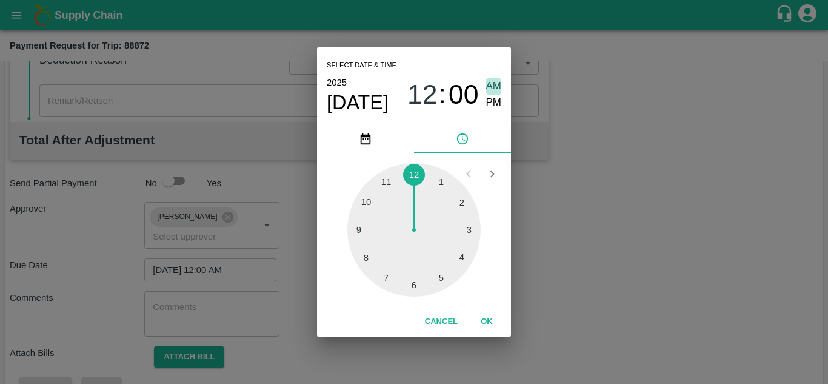
click at [495, 83] on span "AM" at bounding box center [494, 86] width 16 height 16
click at [490, 316] on button "OK" at bounding box center [486, 321] width 39 height 21
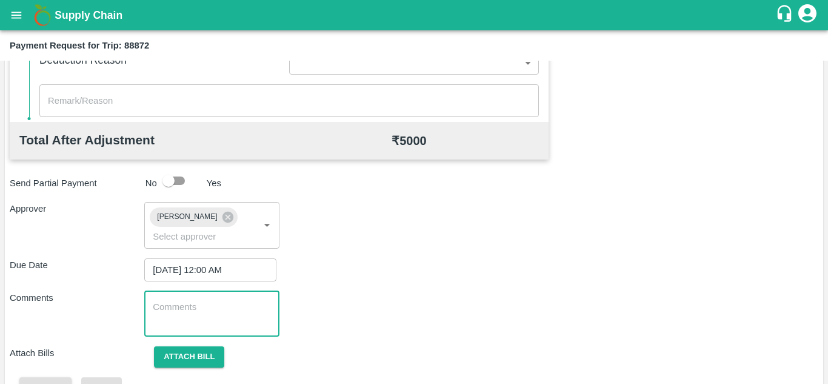
click at [195, 302] on textarea at bounding box center [212, 313] width 118 height 25
paste textarea "Transport Bill"
type textarea "Transport Bill"
click at [390, 296] on div "Comments Transport Bill x ​" at bounding box center [414, 313] width 809 height 45
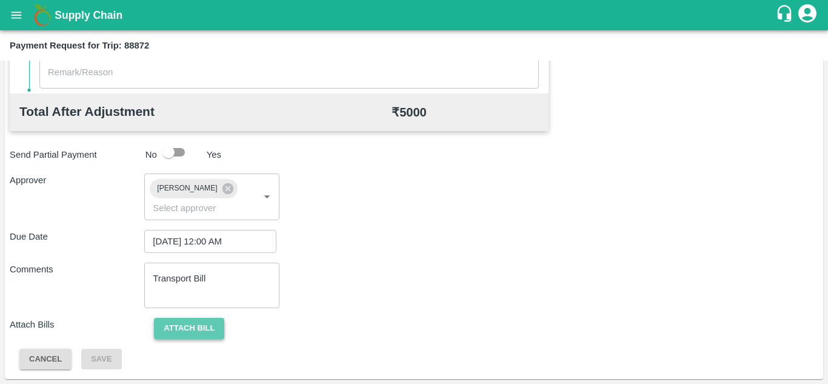
click at [190, 318] on button "Attach bill" at bounding box center [189, 328] width 70 height 21
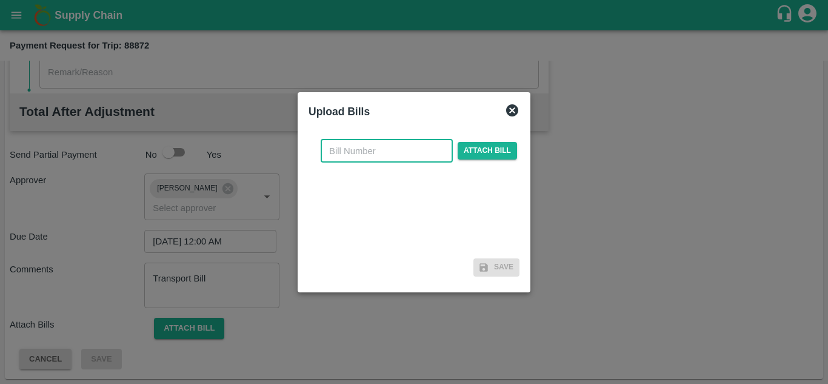
click at [347, 151] on input "text" at bounding box center [387, 150] width 132 height 23
type input "AT/T/CHIFU-0193"
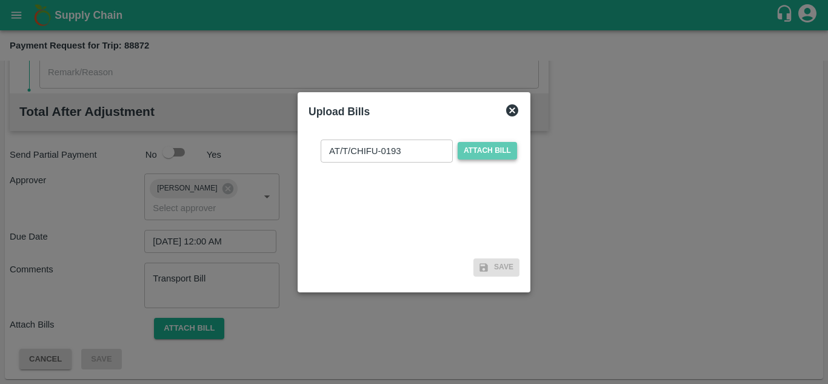
click at [504, 147] on span "Attach bill" at bounding box center [487, 151] width 59 height 18
click at [0, 0] on input "Attach bill" at bounding box center [0, 0] width 0 height 0
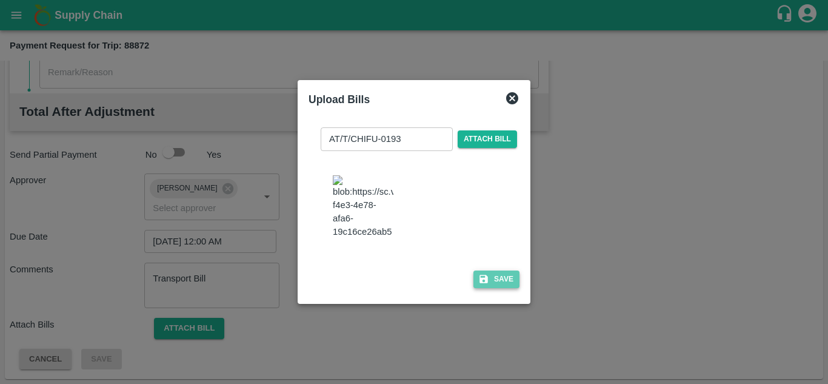
click at [504, 288] on button "Save" at bounding box center [496, 279] width 46 height 18
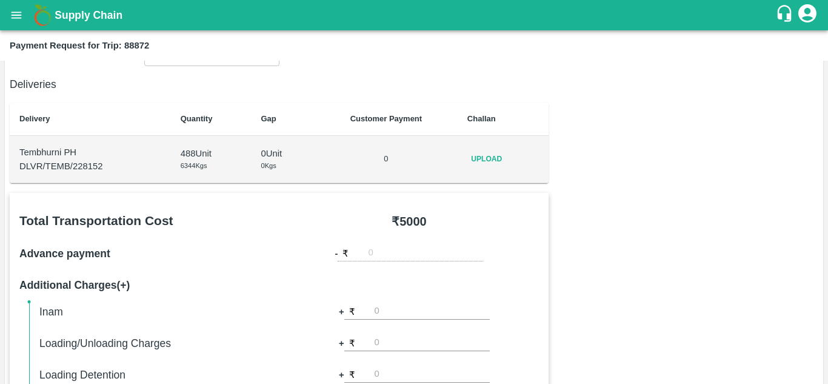
scroll to position [104, 0]
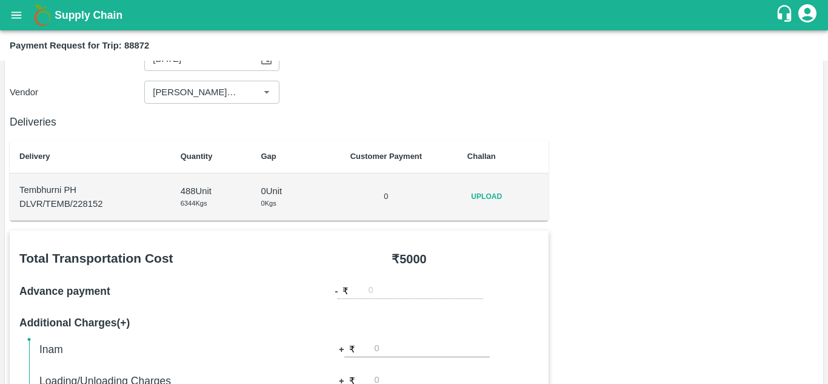
click at [492, 196] on span "Upload" at bounding box center [486, 197] width 39 height 18
click at [0, 0] on input "Upload" at bounding box center [0, 0] width 0 height 0
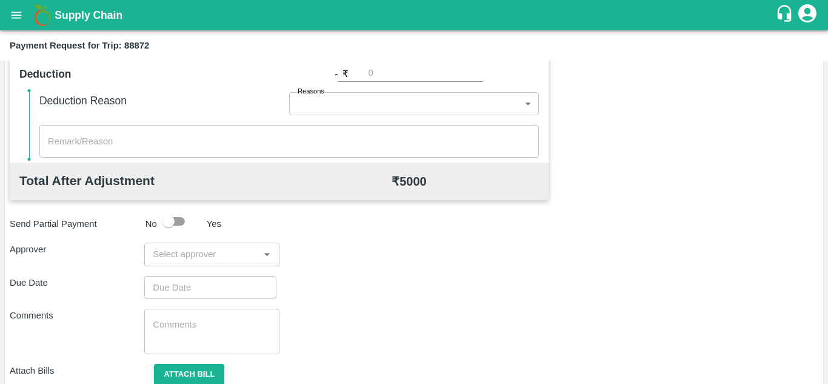
scroll to position [509, 0]
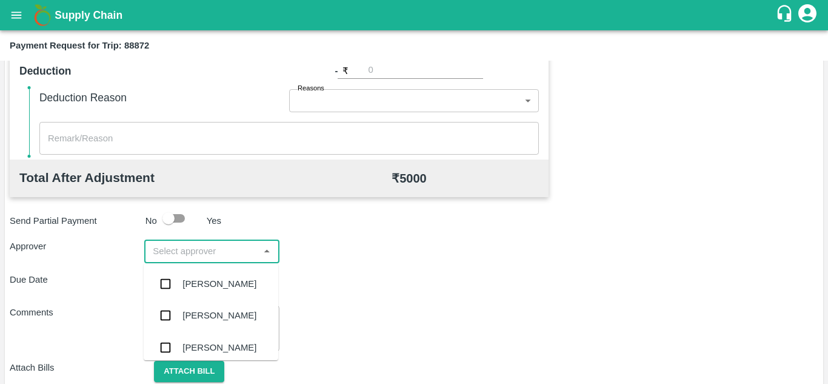
click at [185, 249] on input "input" at bounding box center [201, 251] width 107 height 16
type input "PRASA"
click at [221, 287] on div "Prasad Waghade" at bounding box center [219, 283] width 74 height 13
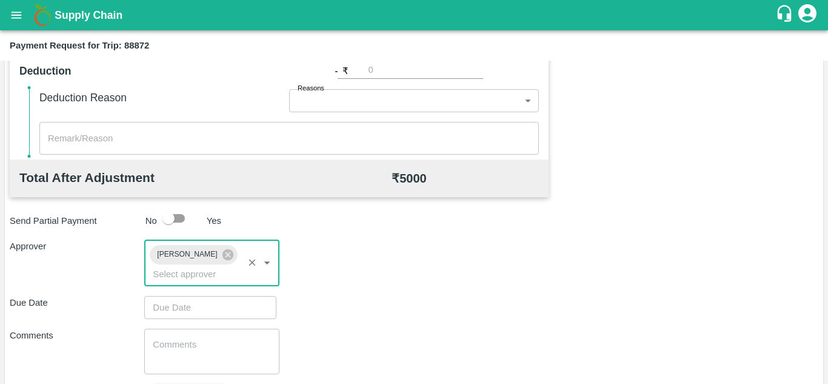
type input "DD/MM/YYYY hh:mm aa"
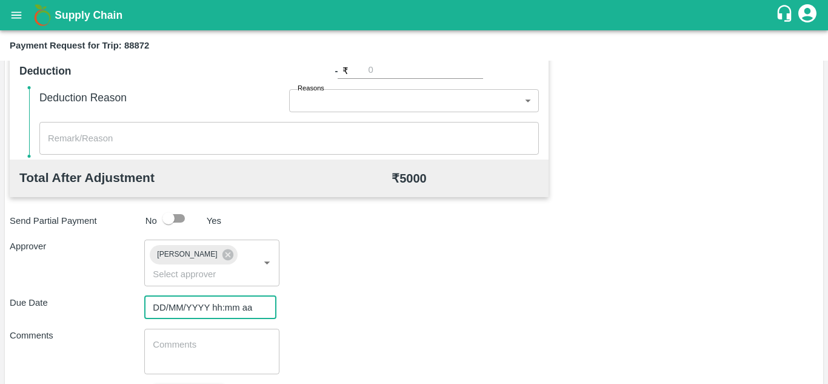
click at [182, 307] on input "DD/MM/YYYY hh:mm aa" at bounding box center [206, 307] width 124 height 23
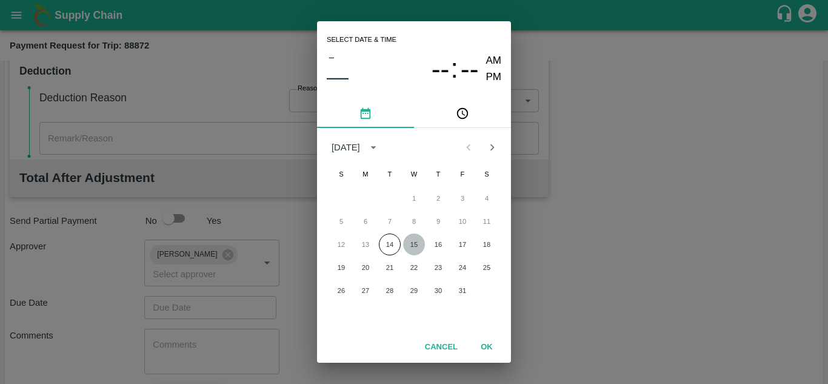
click at [413, 242] on button "15" at bounding box center [414, 244] width 22 height 22
type input "15/10/2025 12:00 AM"
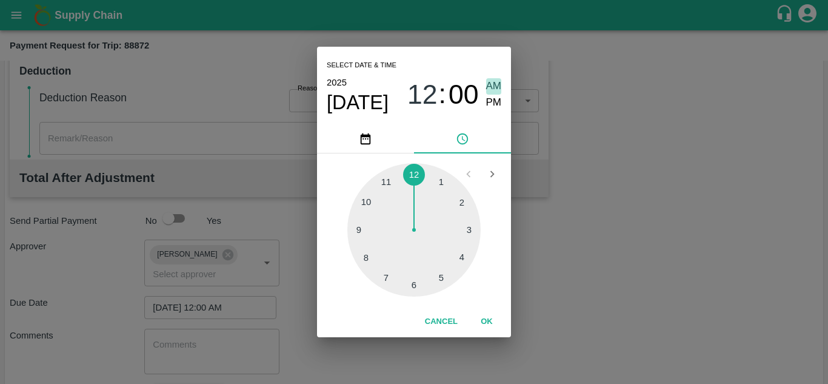
click at [493, 81] on span "AM" at bounding box center [494, 86] width 16 height 16
click at [485, 310] on div "Cancel OK" at bounding box center [414, 321] width 194 height 31
click at [486, 325] on button "OK" at bounding box center [486, 321] width 39 height 21
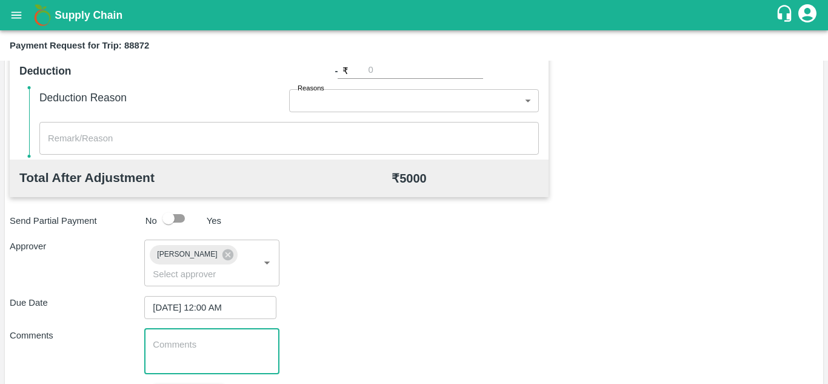
click at [195, 347] on textarea at bounding box center [212, 350] width 118 height 25
paste textarea "Transport Bill"
type textarea "Transport Bill"
click at [371, 317] on div "Due Date 15/10/2025 12:00 AM ​" at bounding box center [414, 307] width 809 height 23
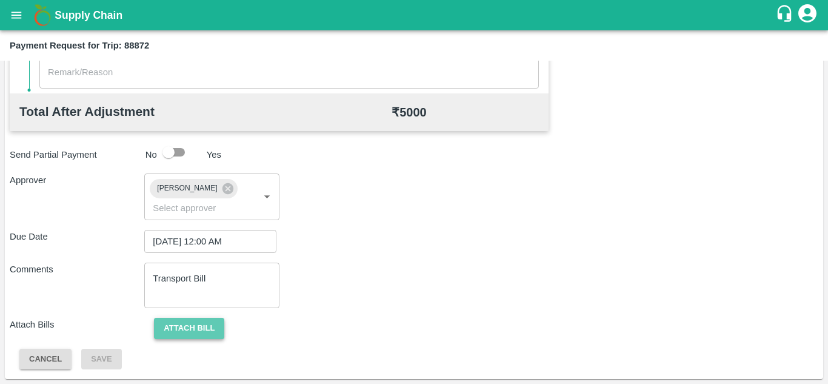
click at [192, 326] on button "Attach bill" at bounding box center [189, 328] width 70 height 21
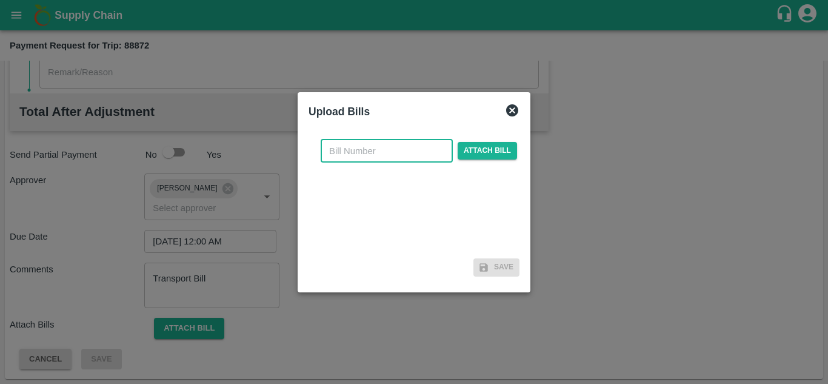
click at [352, 155] on input "text" at bounding box center [387, 150] width 132 height 23
type input "AT/T/CHIFU-0193"
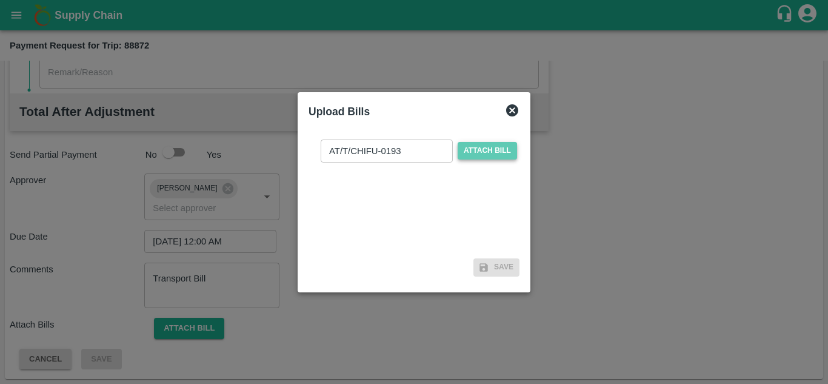
click at [496, 152] on span "Attach bill" at bounding box center [487, 151] width 59 height 18
click at [0, 0] on input "Attach bill" at bounding box center [0, 0] width 0 height 0
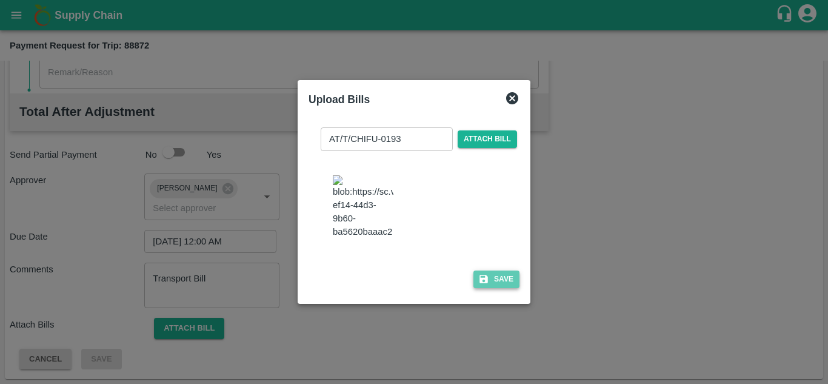
click at [487, 288] on button "Save" at bounding box center [496, 279] width 46 height 18
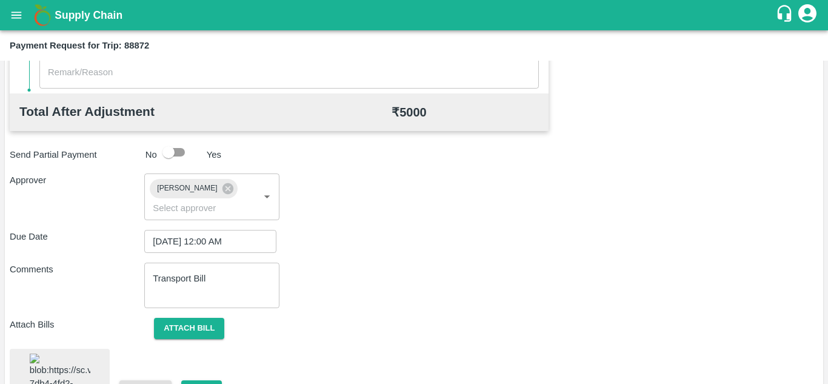
scroll to position [663, 0]
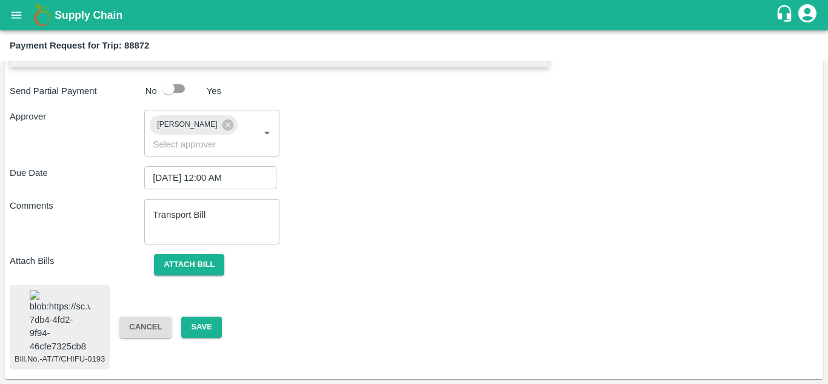
click at [70, 318] on img at bounding box center [60, 322] width 61 height 64
click at [201, 316] on button "Save" at bounding box center [201, 326] width 40 height 21
click at [199, 316] on button "Save" at bounding box center [201, 326] width 40 height 21
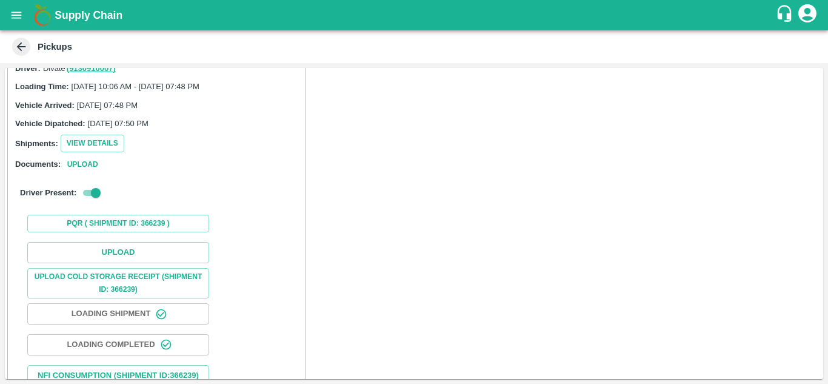
scroll to position [92, 0]
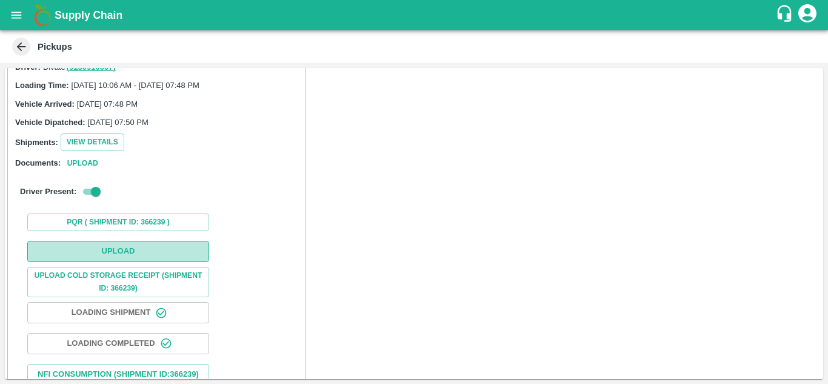
click at [124, 250] on button "Upload" at bounding box center [118, 251] width 182 height 21
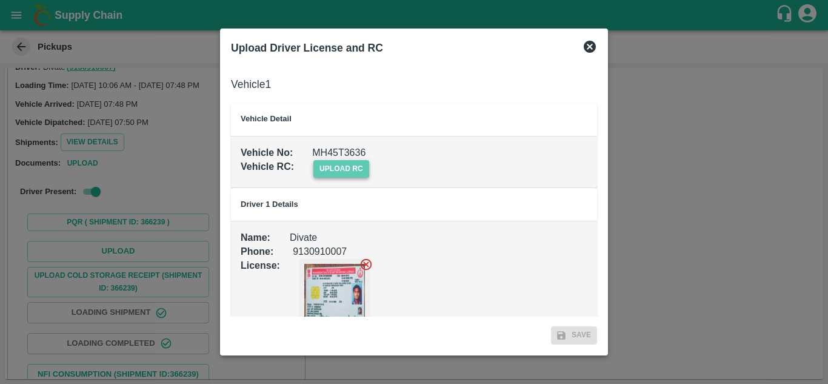
click at [352, 170] on span "upload rc" at bounding box center [341, 169] width 56 height 18
click at [0, 0] on input "upload rc" at bounding box center [0, 0] width 0 height 0
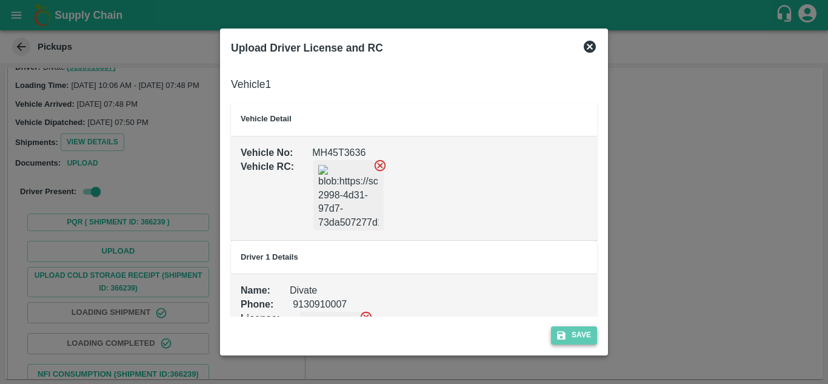
click at [587, 330] on button "Save" at bounding box center [574, 335] width 46 height 18
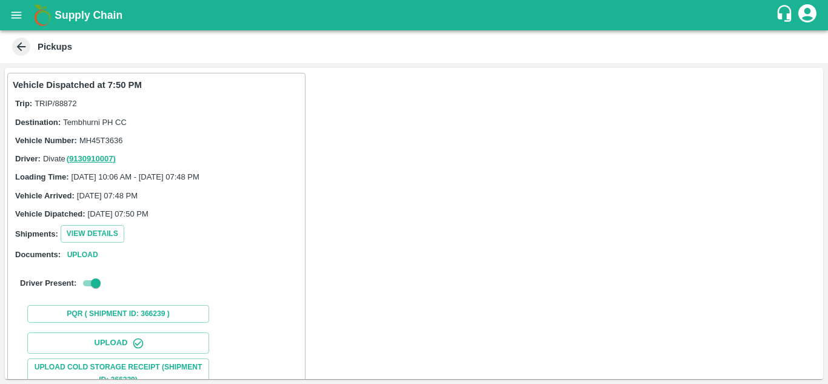
click at [8, 8] on button "open drawer" at bounding box center [16, 15] width 28 height 28
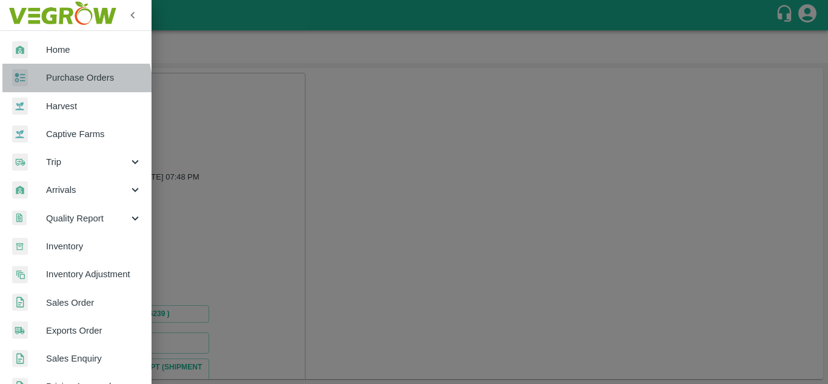
click at [67, 84] on span "Purchase Orders" at bounding box center [94, 77] width 96 height 13
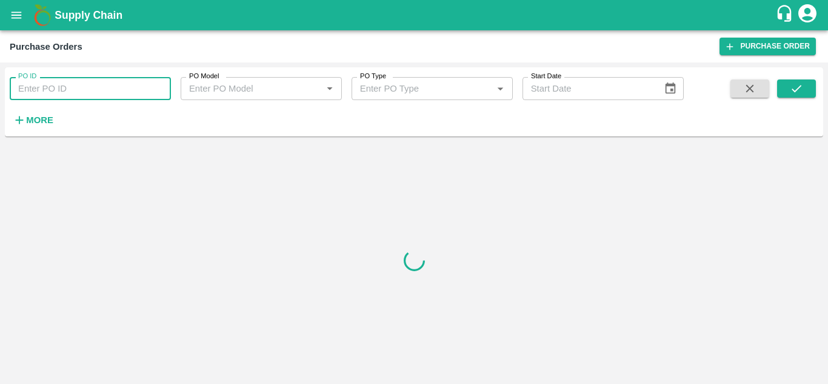
click at [28, 87] on input "PO ID" at bounding box center [90, 88] width 161 height 23
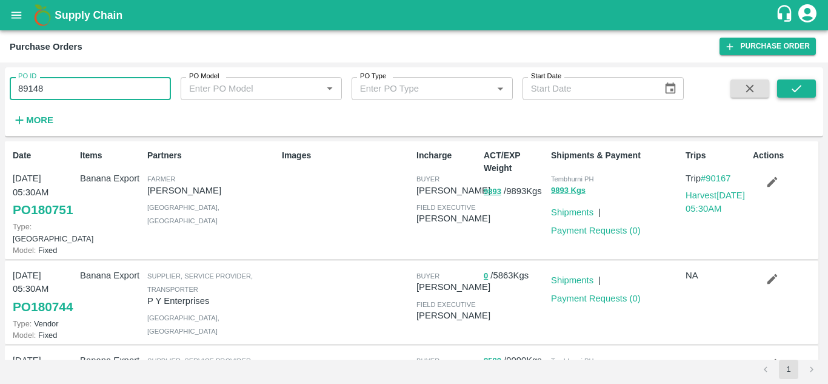
type input "89148"
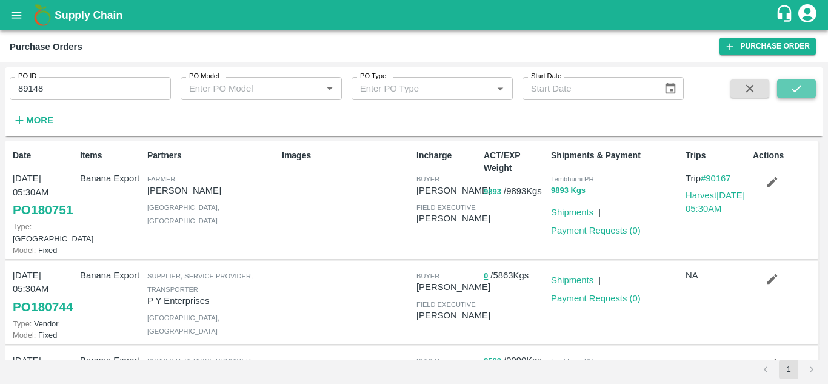
click at [792, 83] on icon "submit" at bounding box center [796, 88] width 13 height 13
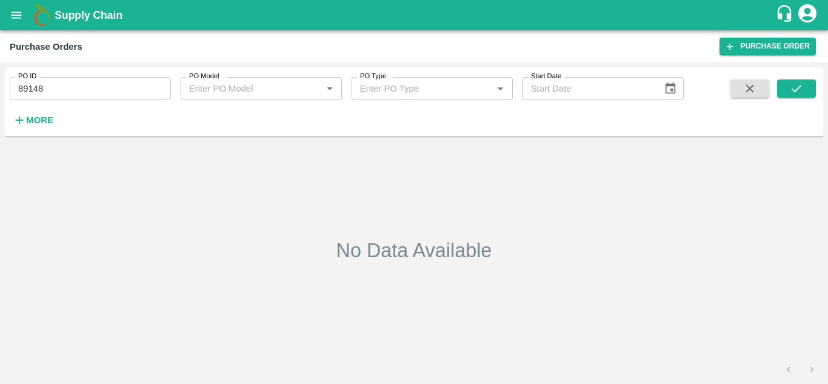
click at [12, 22] on button "open drawer" at bounding box center [16, 15] width 28 height 28
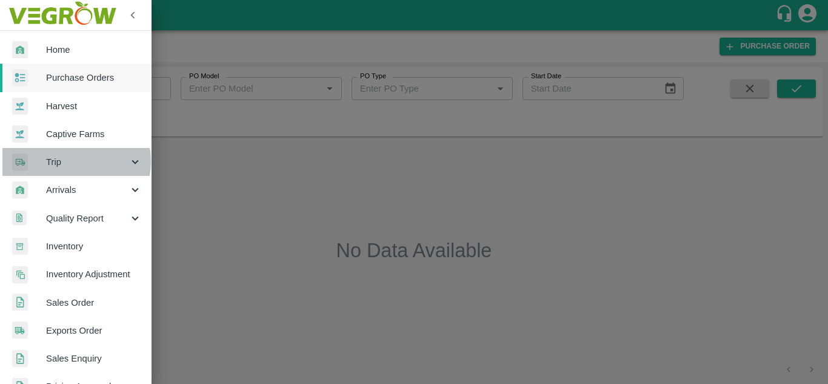
click at [64, 161] on span "Trip" at bounding box center [87, 161] width 82 height 13
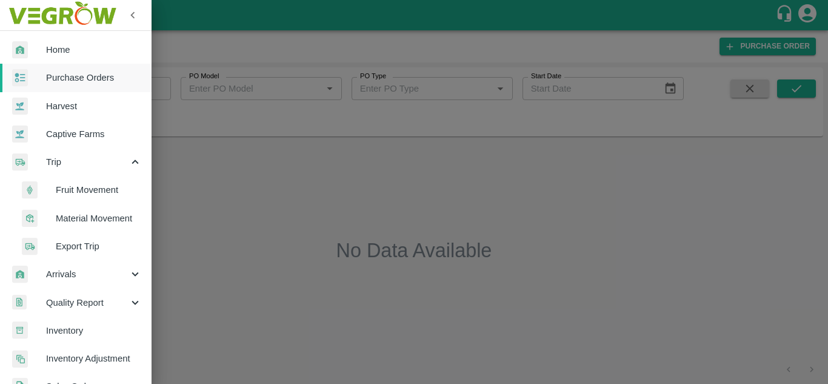
click at [89, 194] on span "Fruit Movement" at bounding box center [99, 189] width 86 height 13
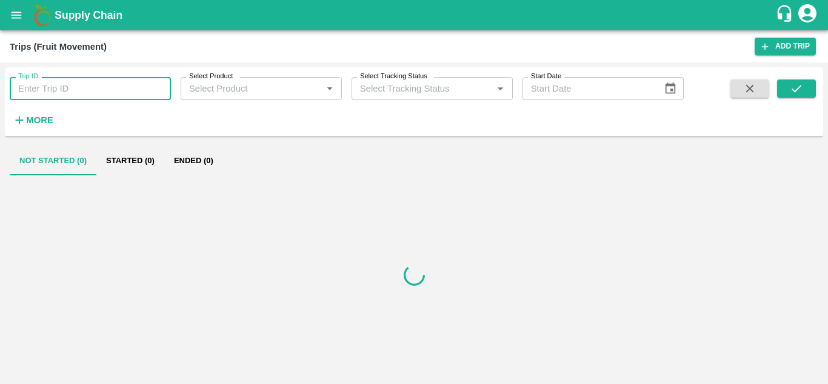
click at [51, 84] on input "Trip ID" at bounding box center [90, 88] width 161 height 23
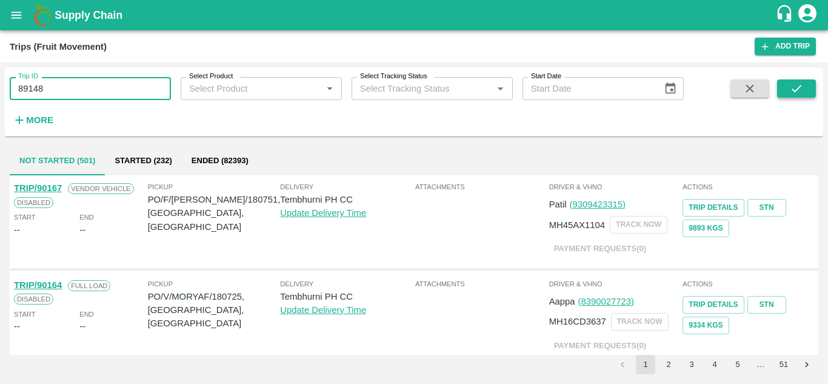
type input "89148"
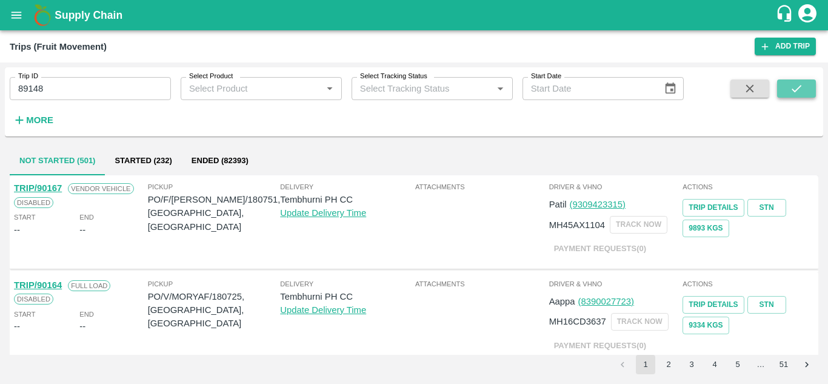
click at [797, 87] on icon "submit" at bounding box center [796, 88] width 13 height 13
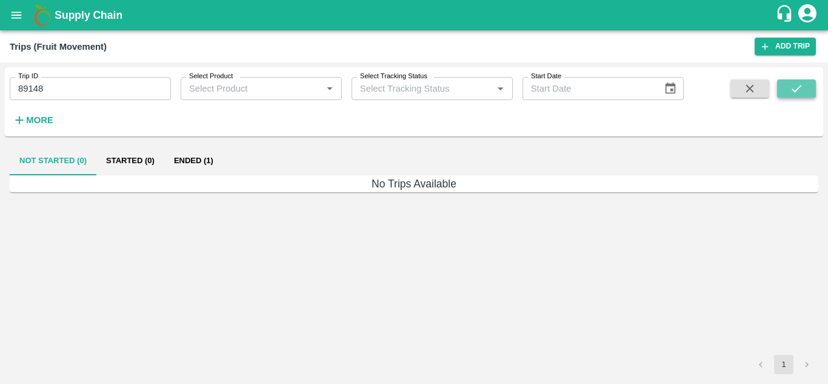
click at [801, 85] on icon "submit" at bounding box center [797, 88] width 10 height 7
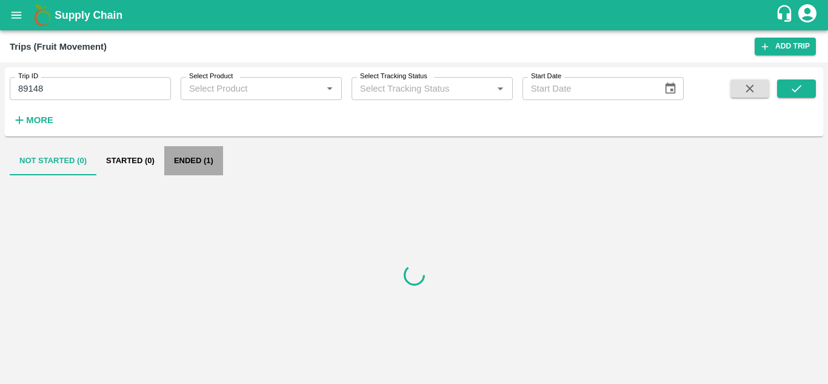
click at [210, 150] on button "Ended (1)" at bounding box center [193, 160] width 59 height 29
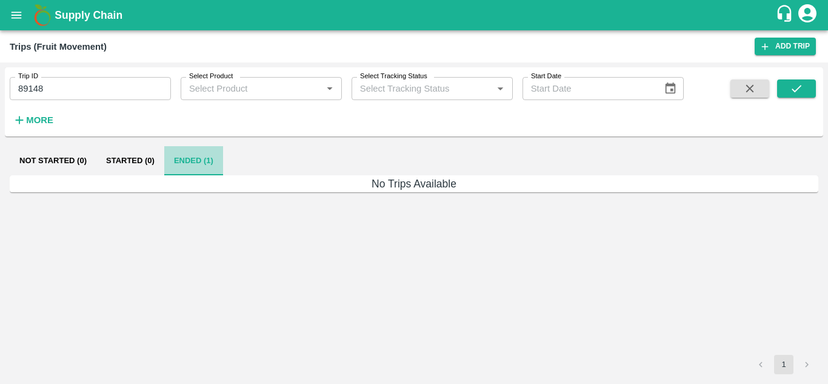
click at [178, 165] on button "Ended (1)" at bounding box center [193, 160] width 59 height 29
click at [189, 162] on button "Ended (1)" at bounding box center [193, 160] width 59 height 29
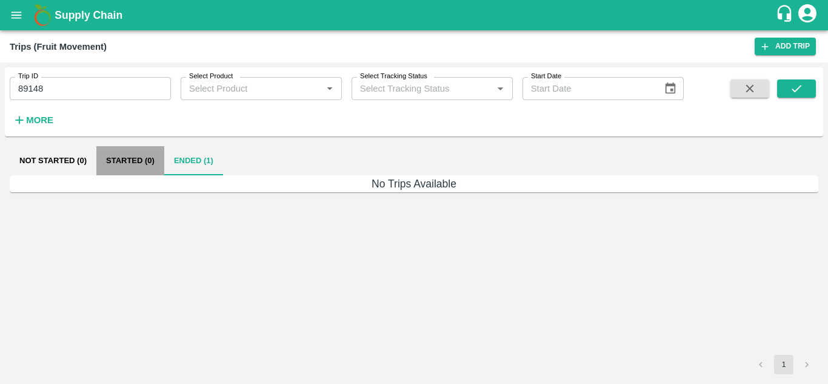
click at [110, 152] on button "Started (0)" at bounding box center [130, 160] width 68 height 29
click at [47, 156] on button "Not Started (0)" at bounding box center [53, 160] width 87 height 29
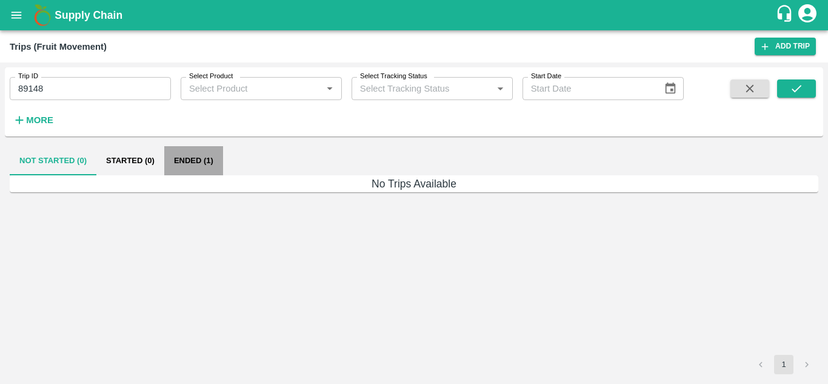
click at [189, 156] on button "Ended (1)" at bounding box center [193, 160] width 59 height 29
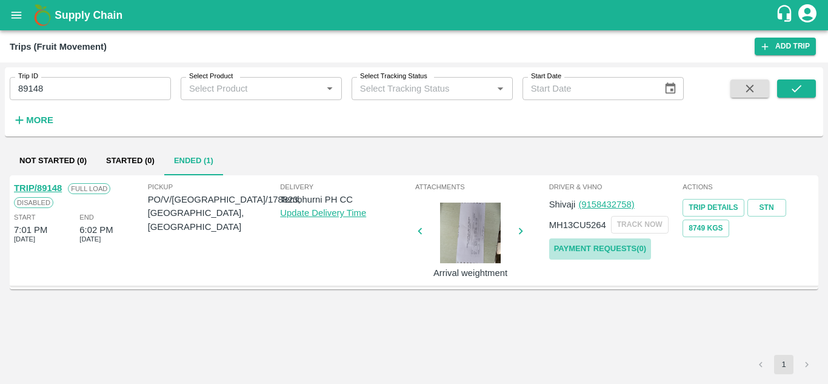
click at [620, 247] on link "Payment Requests( 0 )" at bounding box center [600, 248] width 102 height 21
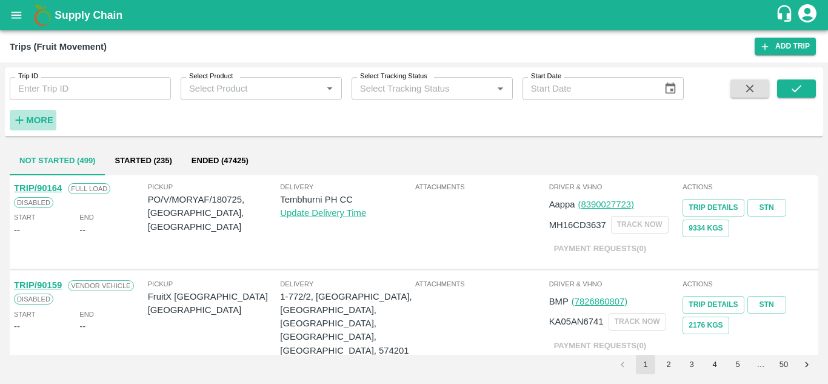
click at [38, 110] on button "More" at bounding box center [33, 120] width 47 height 21
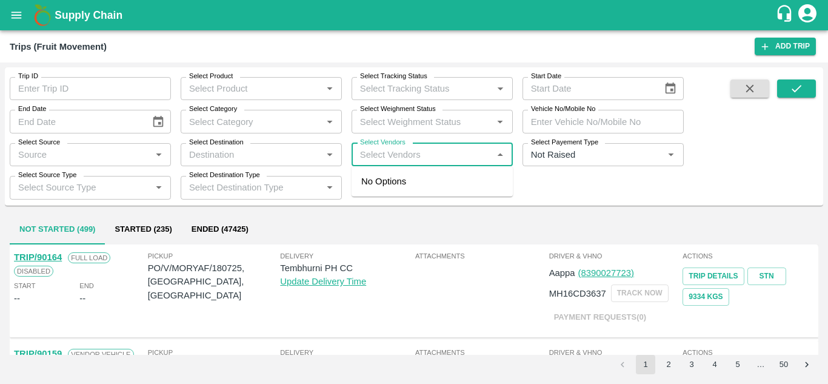
click at [387, 157] on input "Select Vendors" at bounding box center [422, 155] width 134 height 16
type input "SAFAL"
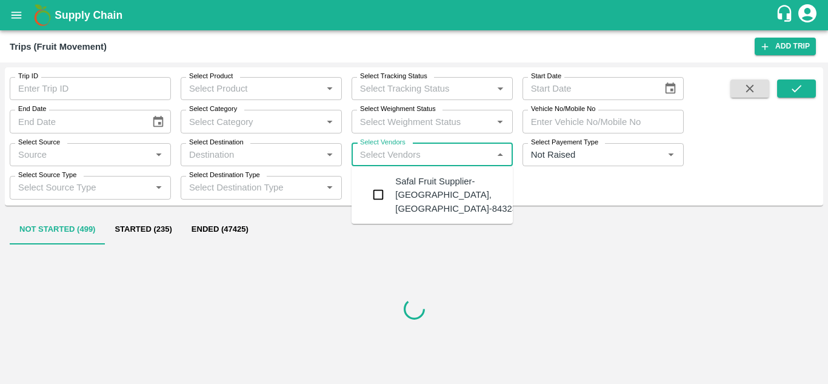
click at [430, 181] on div "Safal Fruit Supplier-[GEOGRAPHIC_DATA], [GEOGRAPHIC_DATA]-8432377401" at bounding box center [468, 195] width 147 height 41
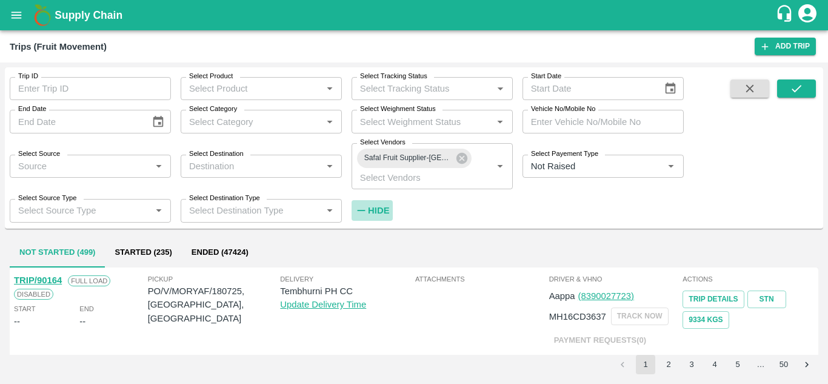
click at [371, 215] on strong "Hide" at bounding box center [378, 211] width 21 height 10
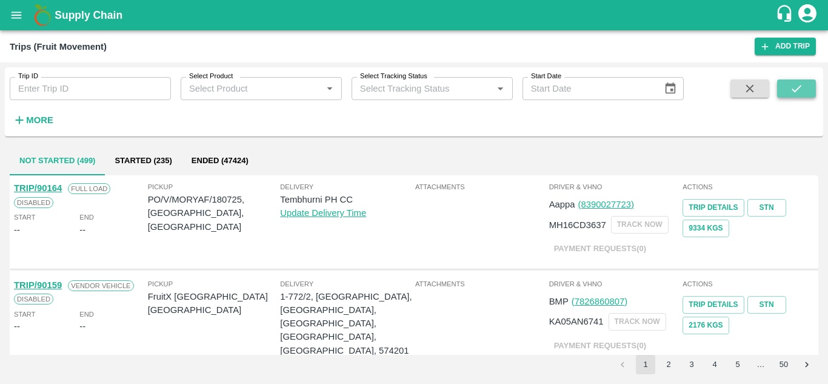
click at [791, 98] on button "submit" at bounding box center [796, 88] width 39 height 18
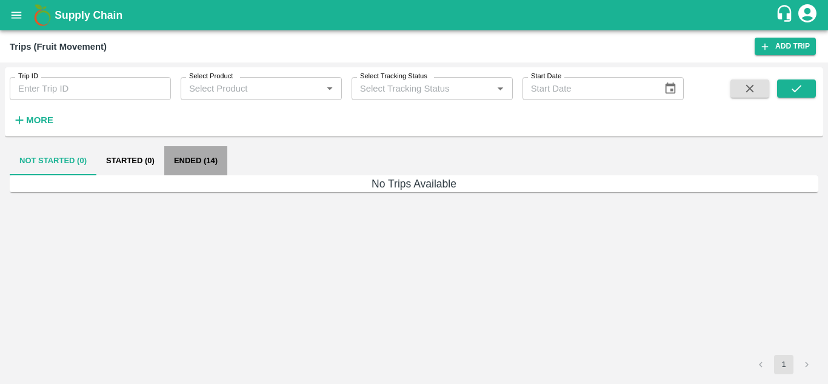
click at [219, 155] on button "Ended (14)" at bounding box center [195, 160] width 63 height 29
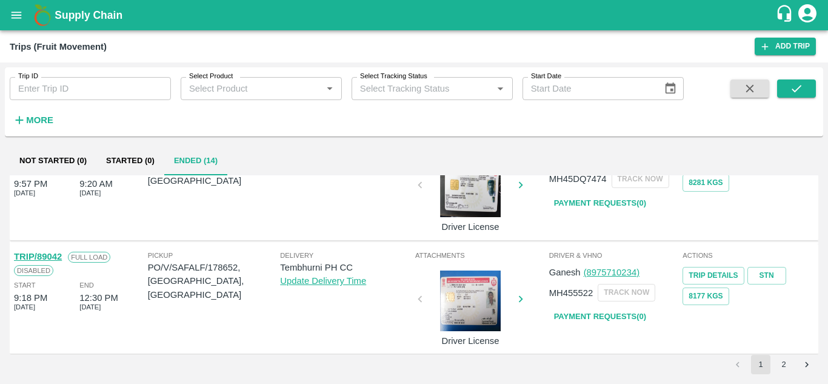
scroll to position [872, 0]
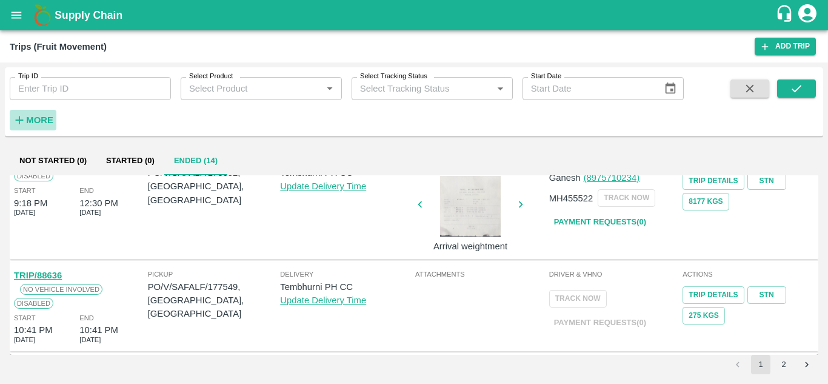
click at [42, 119] on strong "More" at bounding box center [39, 120] width 27 height 10
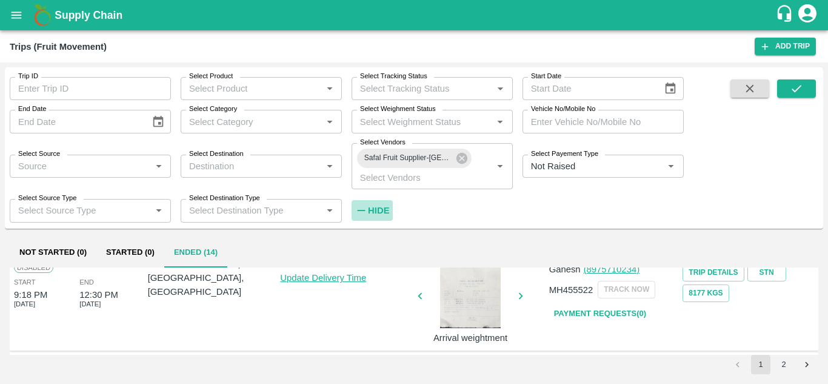
click at [382, 206] on strong "Hide" at bounding box center [378, 211] width 21 height 10
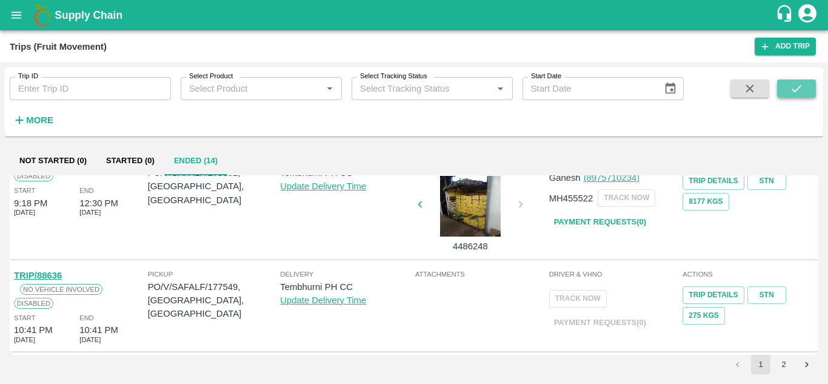
click at [800, 92] on icon "submit" at bounding box center [796, 88] width 13 height 13
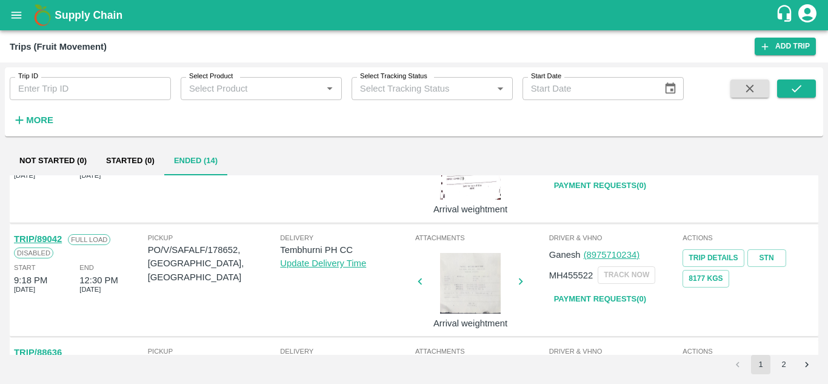
scroll to position [794, 0]
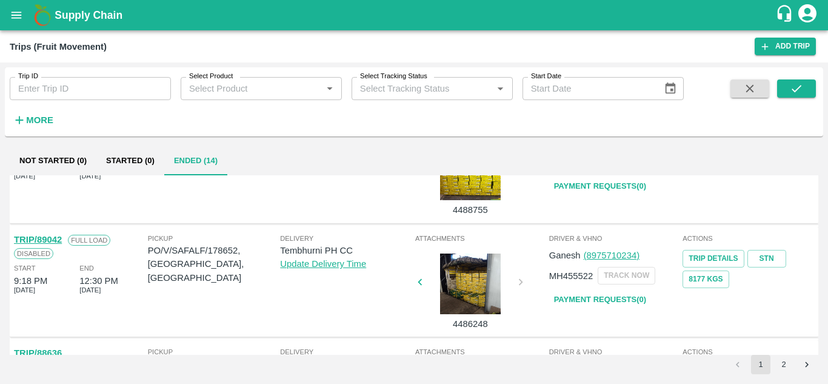
click at [601, 294] on link "Payment Requests( 0 )" at bounding box center [600, 299] width 102 height 21
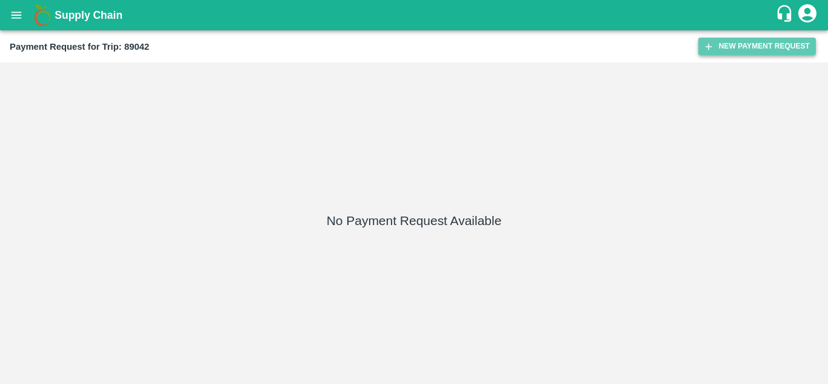
click at [746, 39] on button "New Payment Request" at bounding box center [757, 47] width 118 height 18
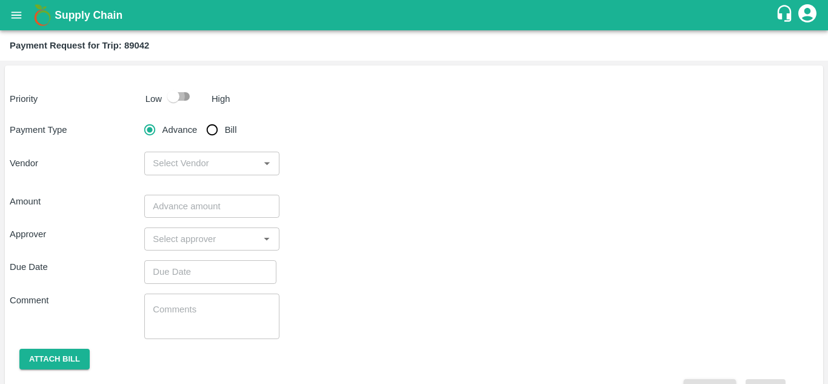
click at [185, 98] on input "checkbox" at bounding box center [173, 96] width 69 height 23
checkbox input "true"
click at [213, 135] on input "Bill" at bounding box center [212, 130] width 24 height 24
radio input "true"
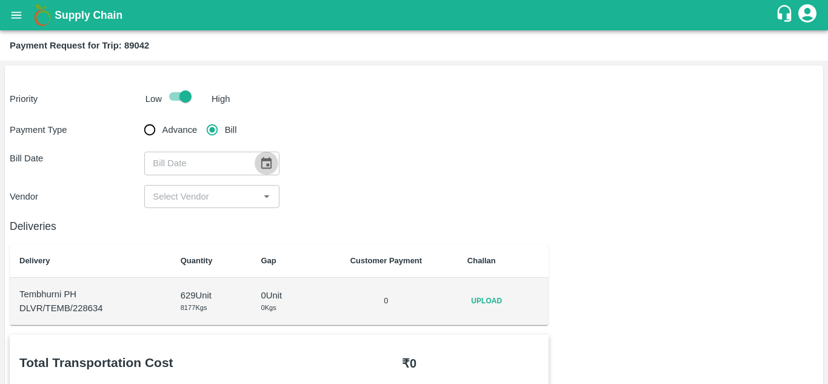
click at [266, 161] on icon "Choose date" at bounding box center [266, 163] width 10 height 12
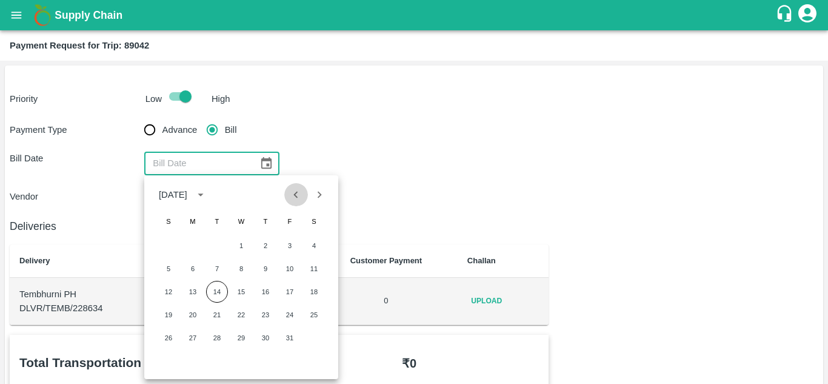
click at [296, 193] on icon "Previous month" at bounding box center [296, 194] width 4 height 7
click at [315, 316] on button "27" at bounding box center [314, 315] width 22 height 22
type input "27/09/2025"
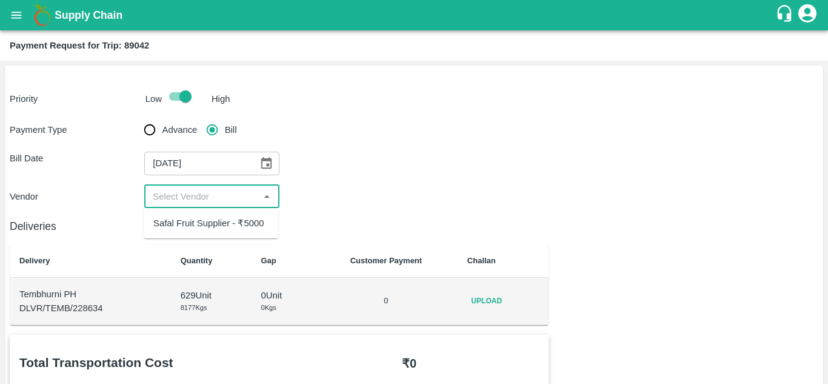
drag, startPoint x: 205, startPoint y: 195, endPoint x: 196, endPoint y: 227, distance: 33.2
click at [196, 227] on body "Supply Chain Payment Request for Trip: 89042 Priority Low High Payment Type Adv…" at bounding box center [414, 192] width 828 height 384
click at [196, 227] on div "Safal Fruit Supplier - ₹5000" at bounding box center [208, 222] width 110 height 13
type input "Safal Fruit Supplier - ₹5000"
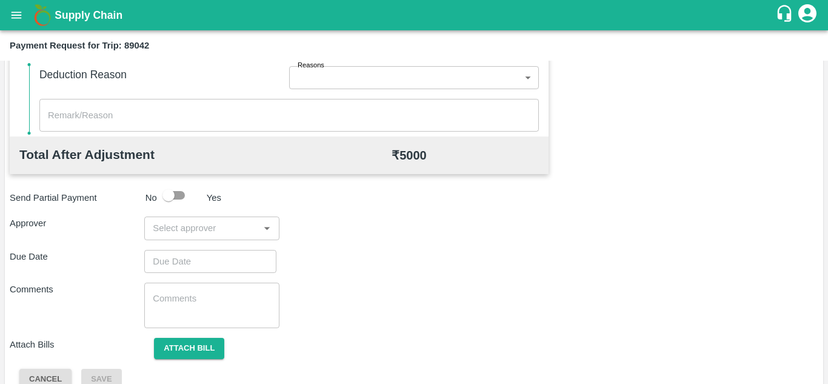
scroll to position [552, 0]
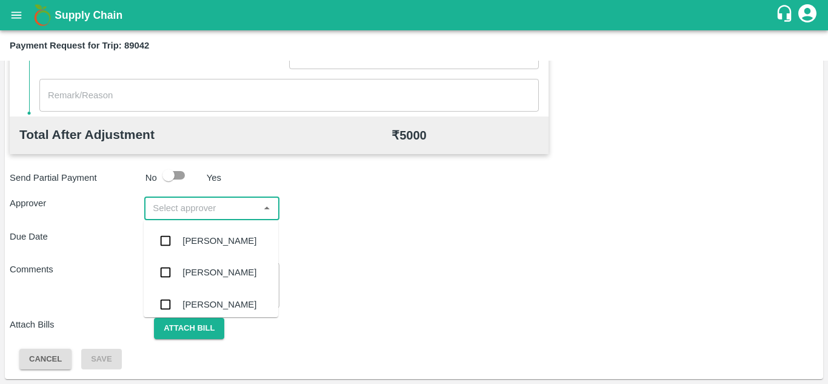
click at [172, 209] on input "input" at bounding box center [201, 208] width 107 height 16
type input "PRASA"
click at [203, 231] on div "Prasad Waghade" at bounding box center [211, 241] width 135 height 32
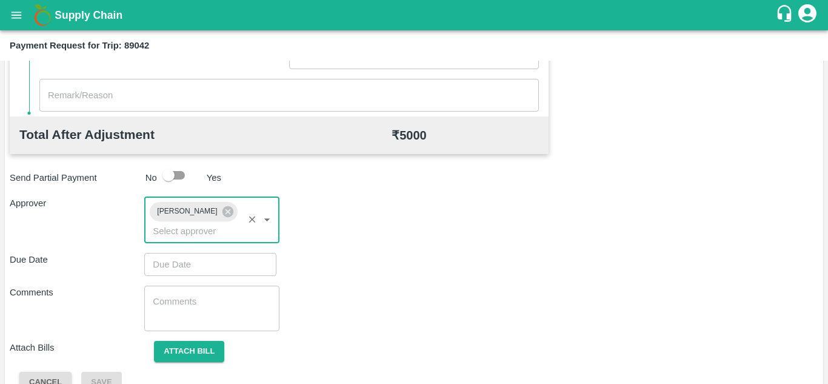
type input "DD/MM/YYYY hh:mm aa"
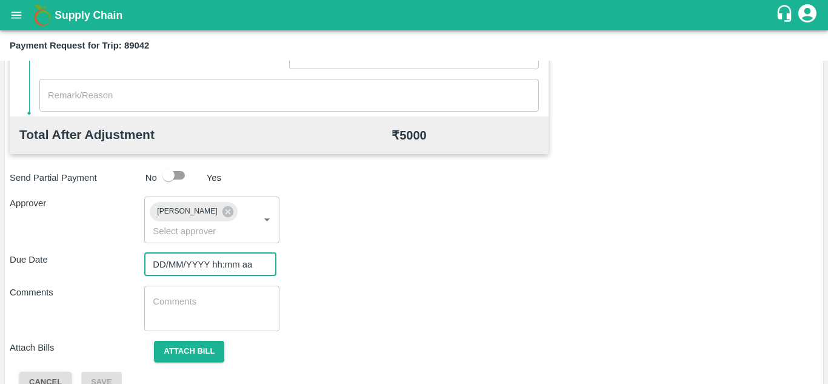
click at [181, 264] on input "DD/MM/YYYY hh:mm aa" at bounding box center [206, 264] width 124 height 23
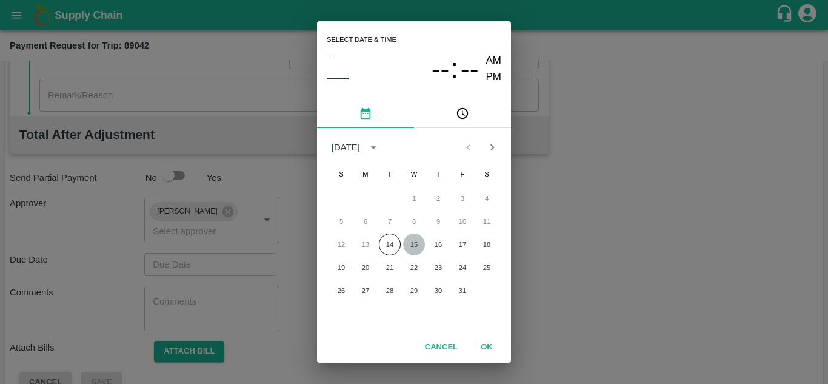
click at [411, 242] on button "15" at bounding box center [414, 244] width 22 height 22
type input "[DATE] 12:00 AM"
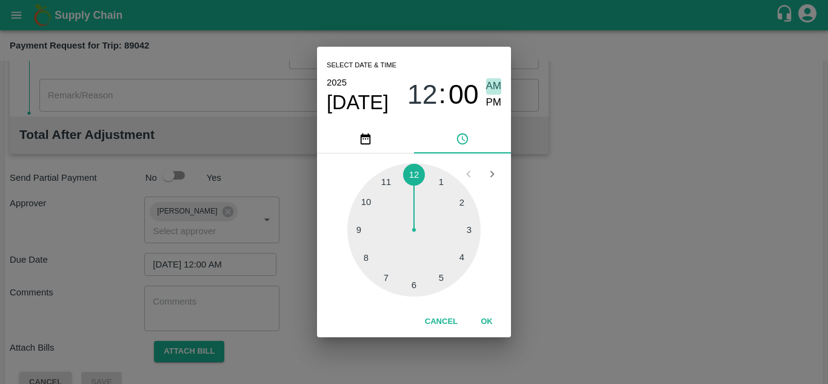
click at [498, 85] on span "AM" at bounding box center [494, 86] width 16 height 16
click at [487, 322] on button "OK" at bounding box center [486, 321] width 39 height 21
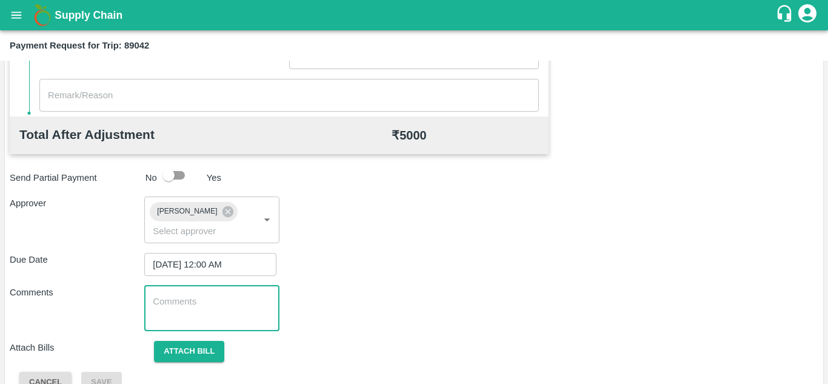
click at [209, 308] on textarea at bounding box center [212, 307] width 118 height 25
paste textarea "178254"
click at [198, 302] on textarea "178254" at bounding box center [212, 307] width 118 height 25
type textarea "1"
type textarea "t"
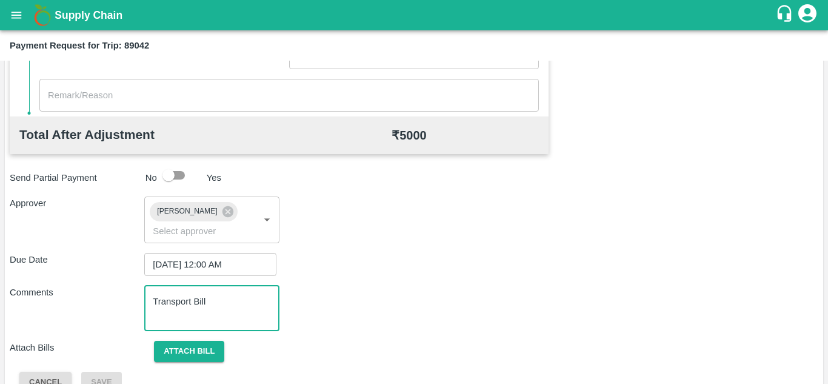
type textarea "Transport Bill"
click at [416, 251] on div "Total Transportation Cost ₹ 5000 Advance payment - ₹ Additional Charges(+) Inam…" at bounding box center [414, 88] width 809 height 610
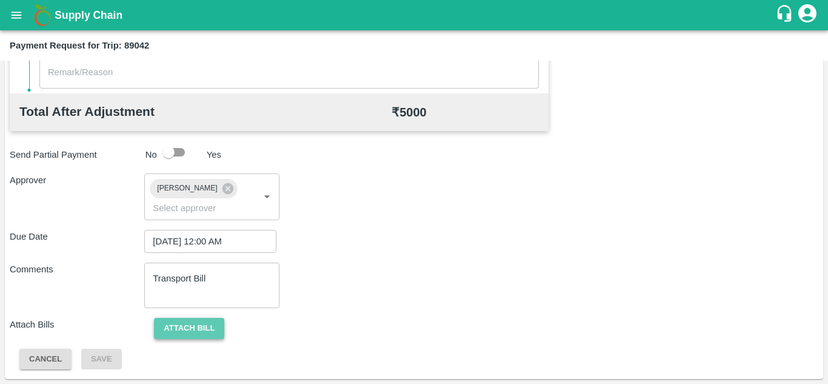
click at [193, 327] on button "Attach bill" at bounding box center [189, 328] width 70 height 21
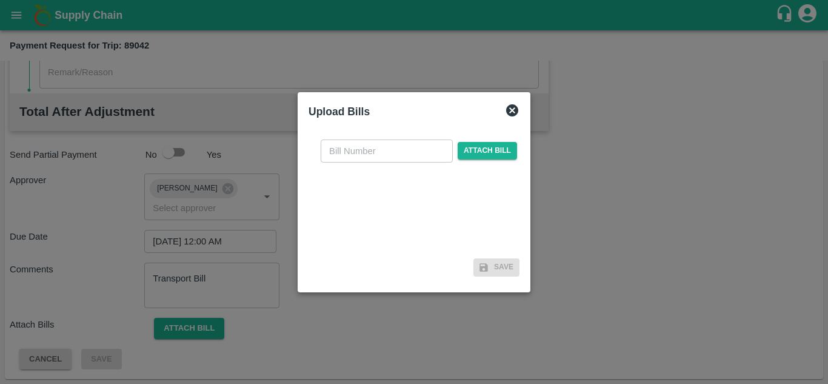
click at [348, 155] on input "text" at bounding box center [387, 150] width 132 height 23
type input "A"
type input "SAFAL-572"
click at [484, 149] on span "Attach bill" at bounding box center [487, 151] width 59 height 18
click at [0, 0] on input "Attach bill" at bounding box center [0, 0] width 0 height 0
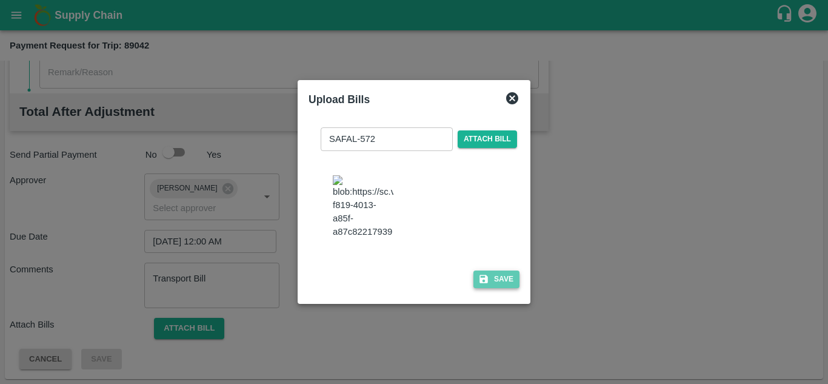
click at [505, 288] on button "Save" at bounding box center [496, 279] width 46 height 18
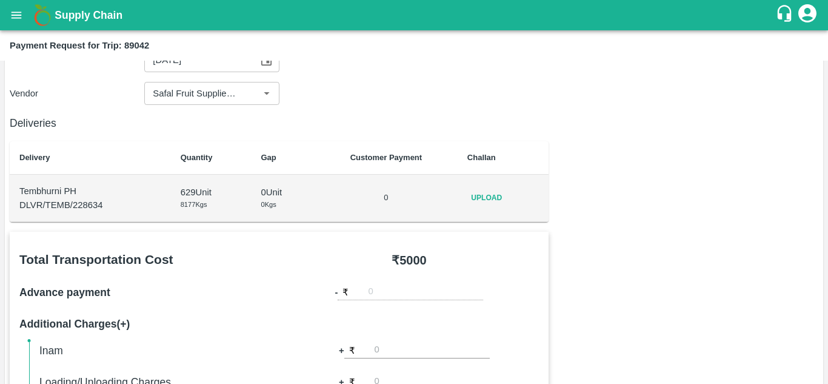
scroll to position [102, 0]
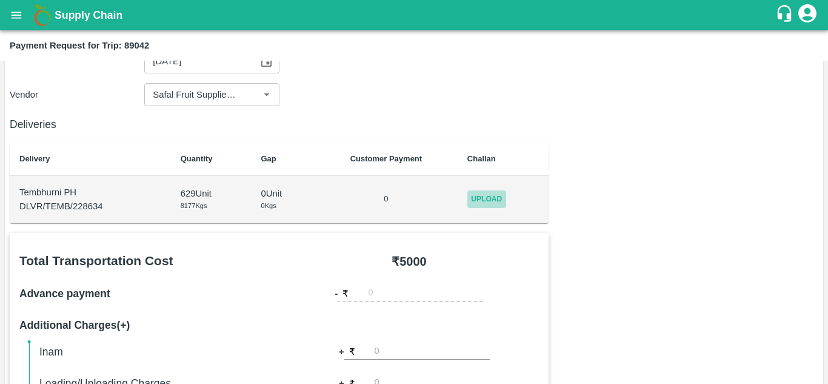
click at [482, 199] on span "Upload" at bounding box center [486, 199] width 39 height 18
click at [0, 0] on input "Upload" at bounding box center [0, 0] width 0 height 0
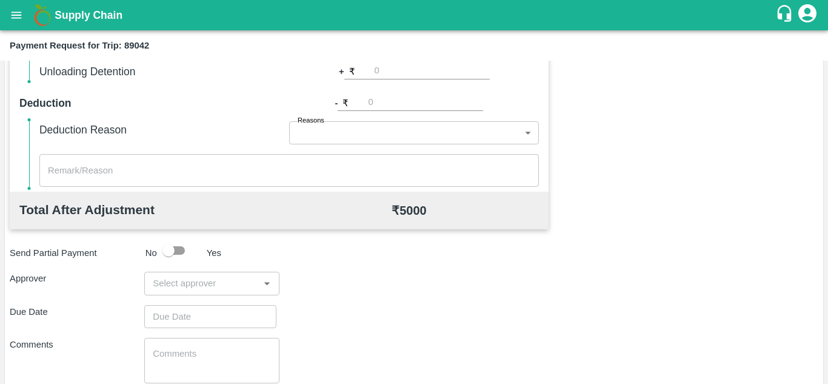
scroll to position [552, 0]
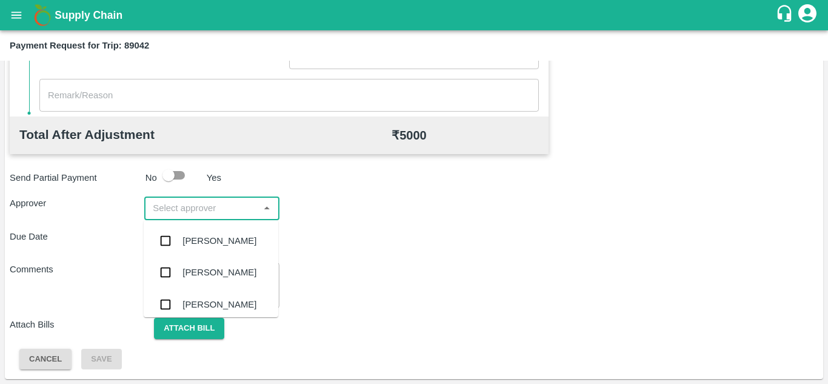
click at [196, 210] on input "input" at bounding box center [201, 208] width 107 height 16
type input "PRASA"
click at [236, 239] on div "Prasad Waghade" at bounding box center [219, 240] width 74 height 13
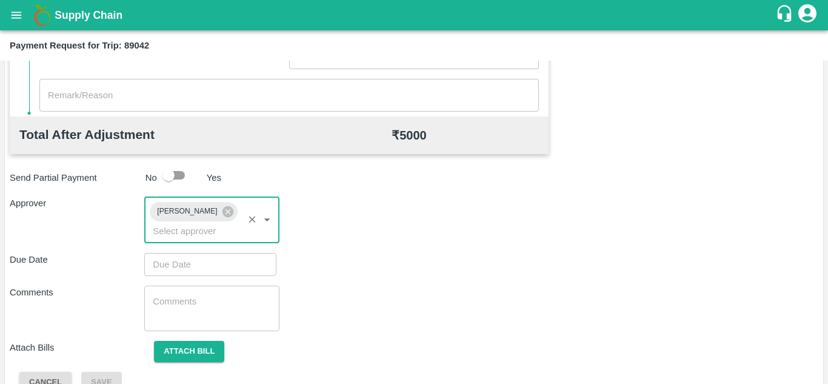
type input "DD/MM/YYYY hh:mm aa"
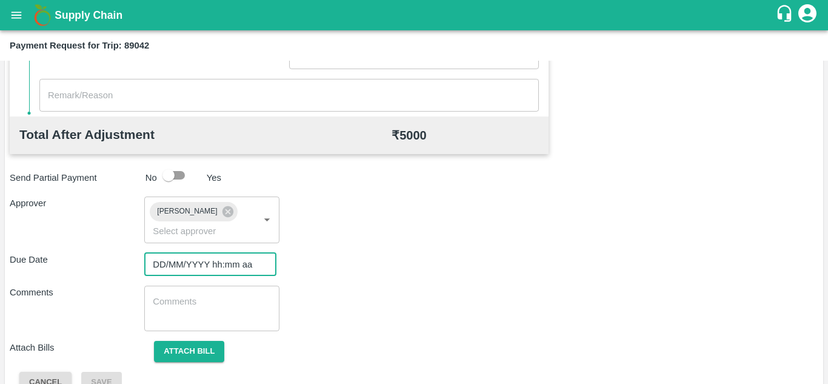
click at [181, 261] on input "DD/MM/YYYY hh:mm aa" at bounding box center [206, 264] width 124 height 23
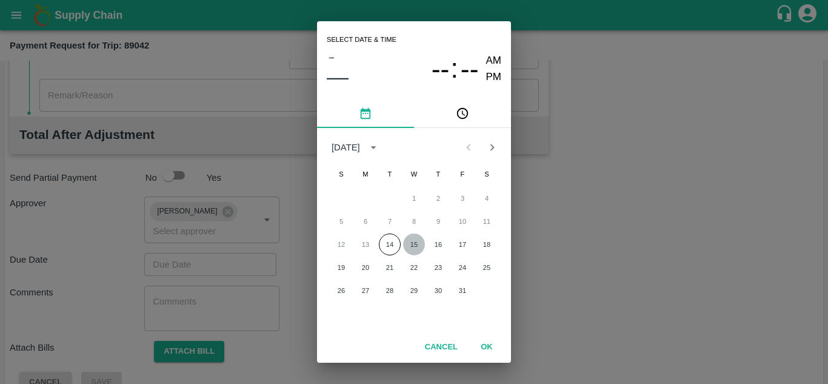
click at [416, 240] on button "15" at bounding box center [414, 244] width 22 height 22
type input "15/10/2025 12:00 AM"
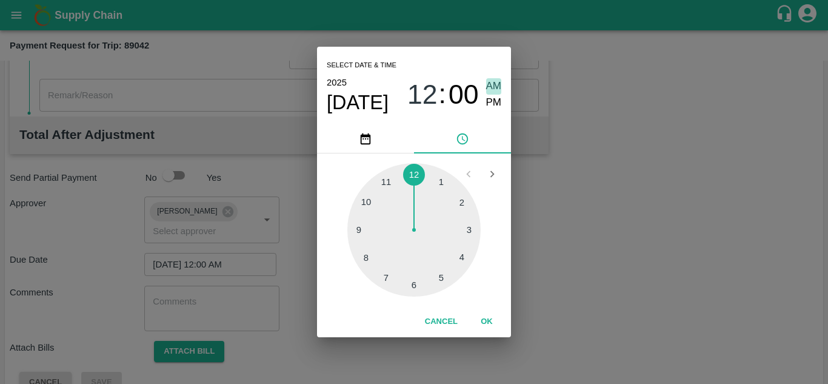
click at [491, 87] on span "AM" at bounding box center [494, 86] width 16 height 16
click at [490, 314] on button "OK" at bounding box center [486, 321] width 39 height 21
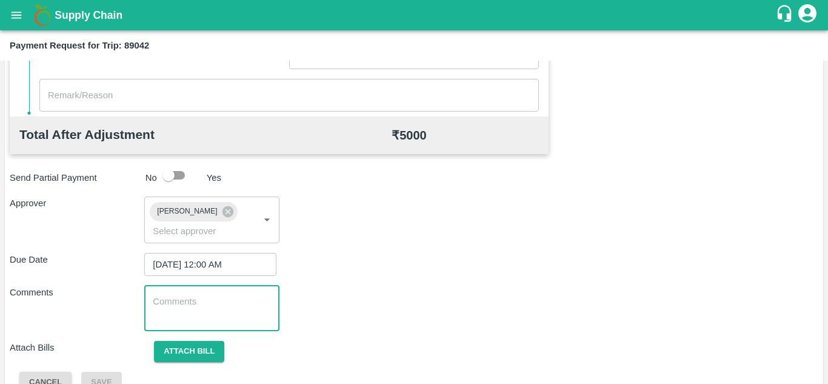
click at [199, 302] on textarea at bounding box center [212, 307] width 118 height 25
paste textarea "Transport Bill"
type textarea "Transport Bill"
click at [339, 297] on div "Comments Transport Bill x ​" at bounding box center [414, 308] width 809 height 45
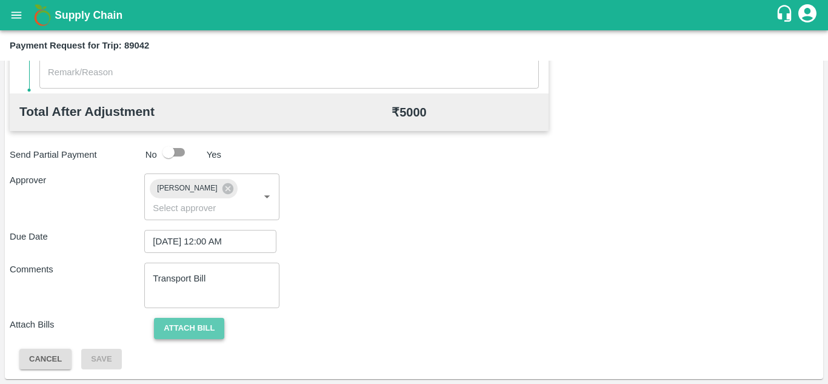
click at [185, 324] on button "Attach bill" at bounding box center [189, 328] width 70 height 21
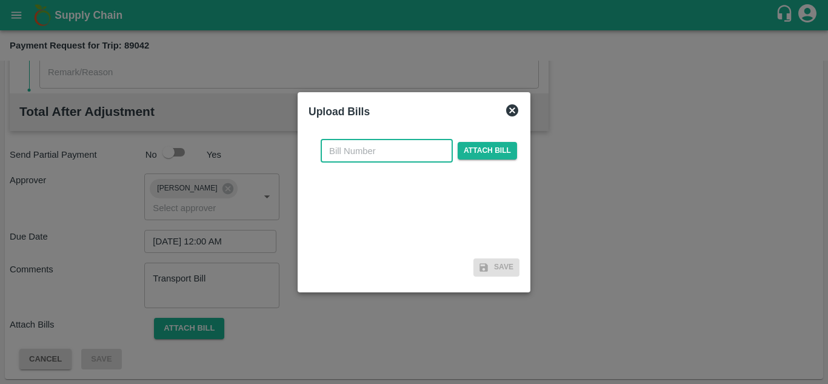
click at [340, 145] on input "text" at bounding box center [387, 150] width 132 height 23
type input "SAFAL-572"
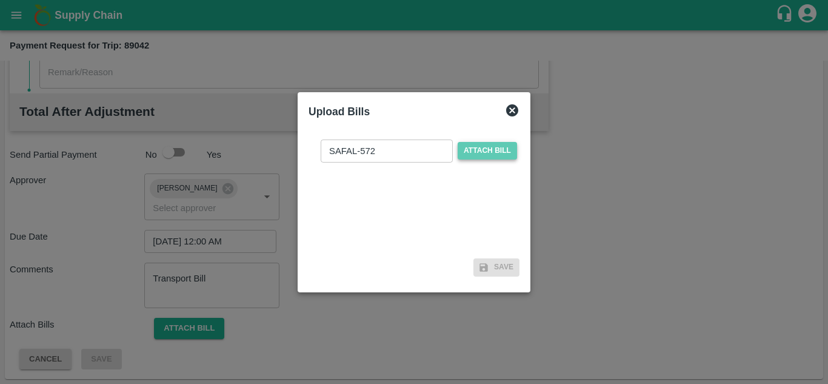
click at [493, 153] on span "Attach bill" at bounding box center [487, 151] width 59 height 18
click at [0, 0] on input "Attach bill" at bounding box center [0, 0] width 0 height 0
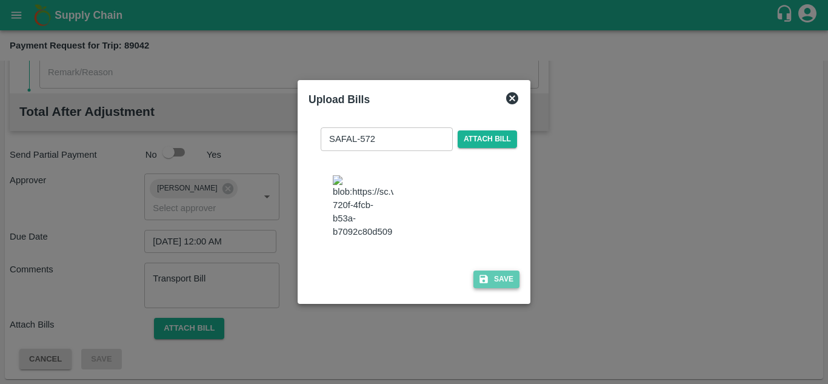
click at [503, 288] on button "Save" at bounding box center [496, 279] width 46 height 18
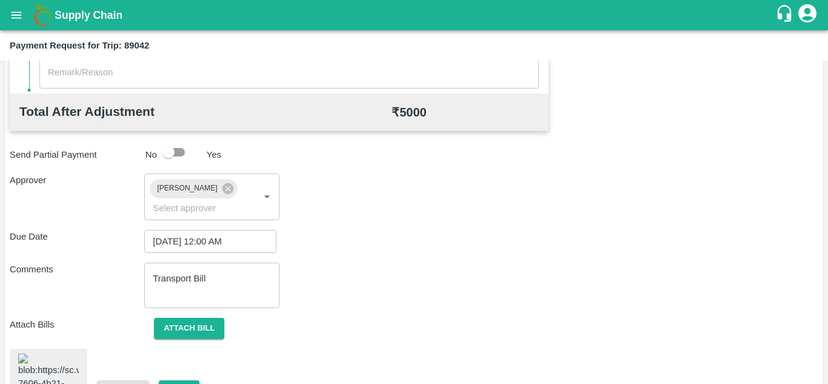
scroll to position [661, 0]
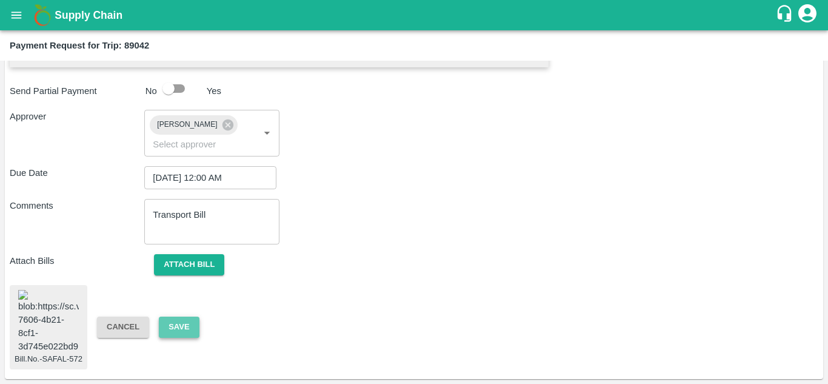
click at [162, 316] on button "Save" at bounding box center [179, 326] width 40 height 21
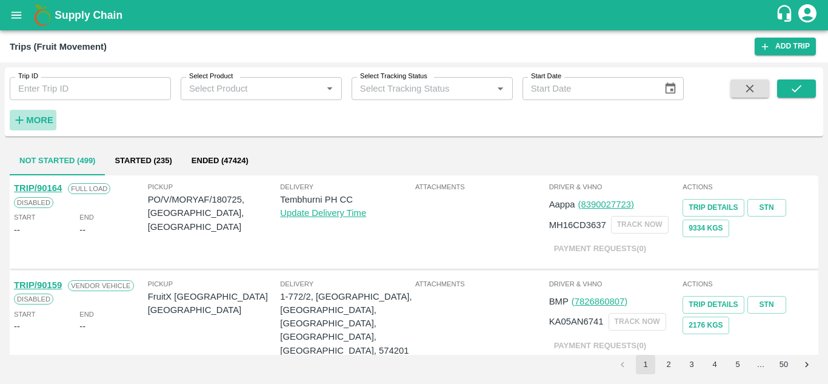
click at [39, 122] on strong "More" at bounding box center [39, 120] width 27 height 10
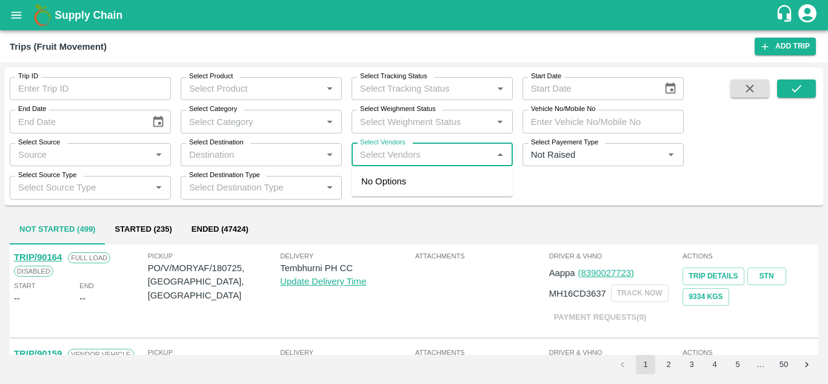
click at [379, 155] on input "Select Vendors" at bounding box center [422, 155] width 134 height 16
type input "SAFA"
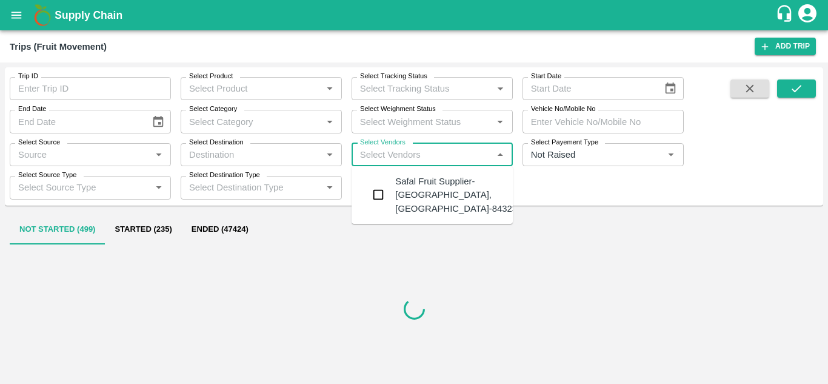
click at [460, 189] on div "Safal Fruit Supplier-[GEOGRAPHIC_DATA], [GEOGRAPHIC_DATA]-8432377401" at bounding box center [468, 195] width 147 height 41
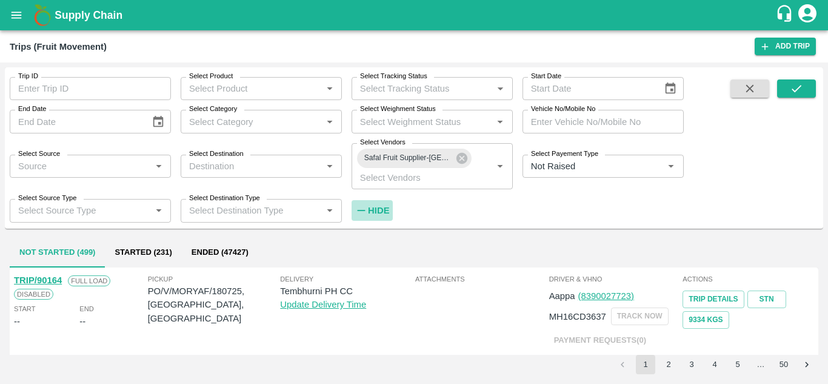
click at [383, 209] on strong "Hide" at bounding box center [378, 211] width 21 height 10
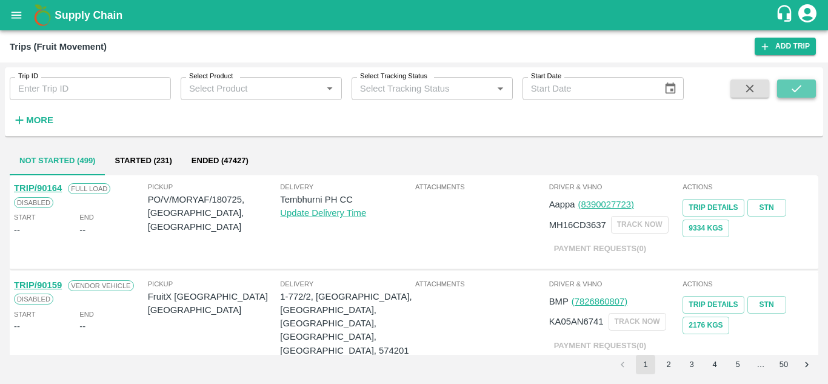
click at [803, 84] on icon "submit" at bounding box center [796, 88] width 13 height 13
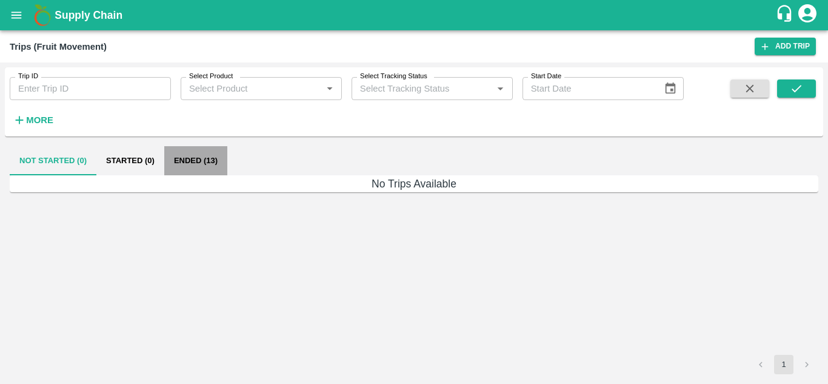
click at [211, 165] on button "Ended (13)" at bounding box center [195, 160] width 63 height 29
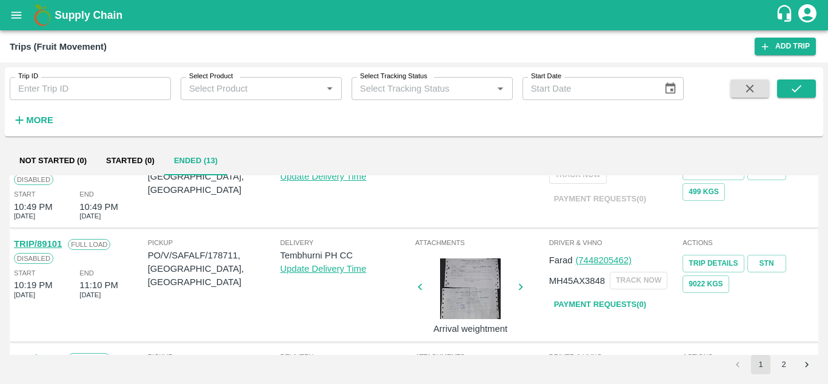
scroll to position [605, 0]
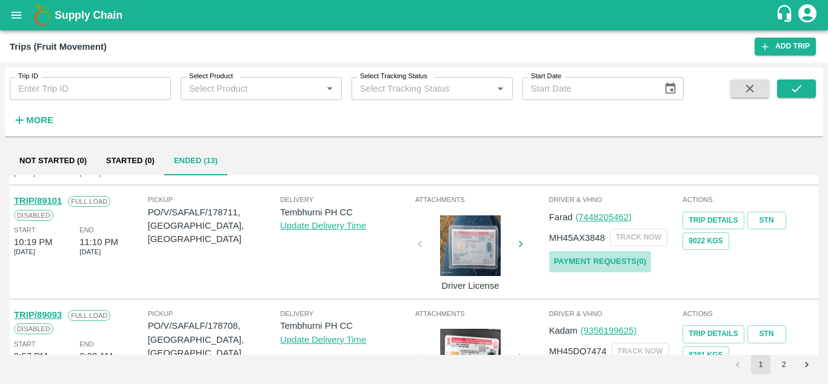
click at [616, 256] on link "Payment Requests( 0 )" at bounding box center [600, 261] width 102 height 21
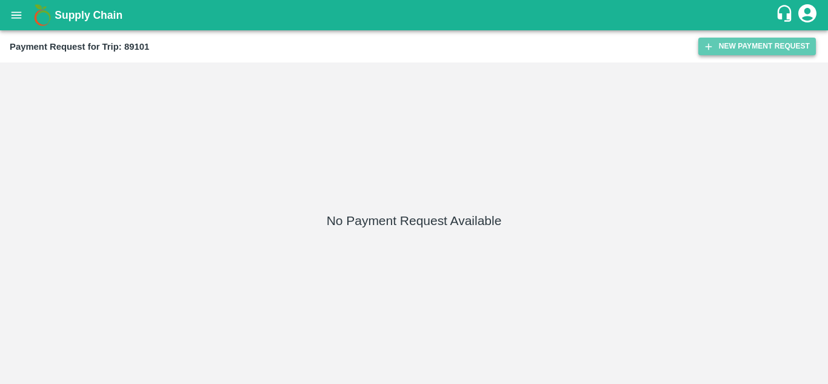
click at [740, 42] on button "New Payment Request" at bounding box center [757, 47] width 118 height 18
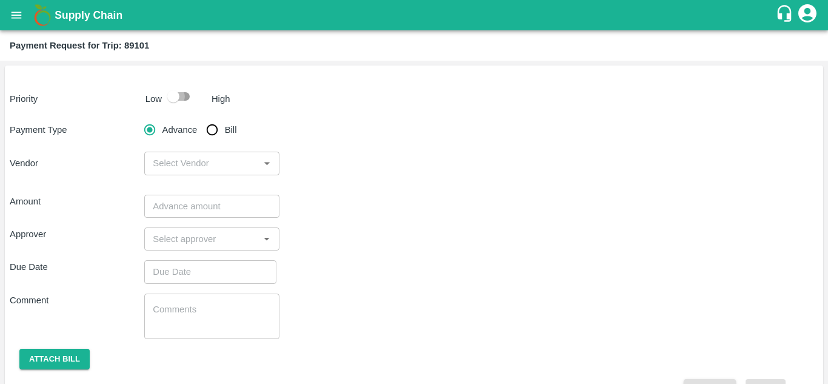
click at [186, 90] on input "checkbox" at bounding box center [173, 96] width 69 height 23
checkbox input "true"
click at [203, 125] on input "Bill" at bounding box center [212, 130] width 24 height 24
radio input "true"
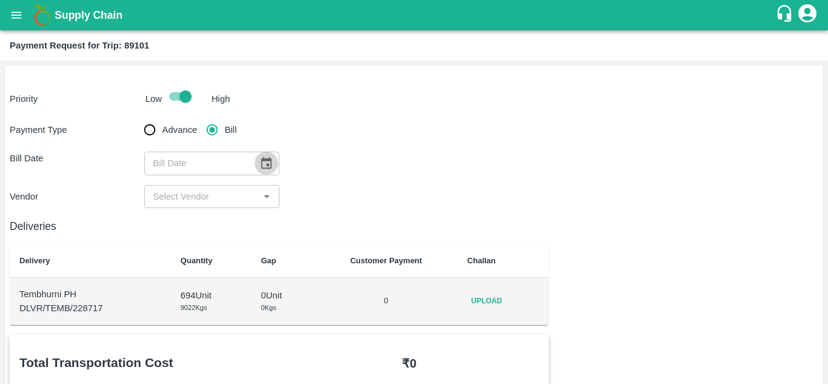
click at [261, 153] on button "Choose date" at bounding box center [266, 163] width 23 height 23
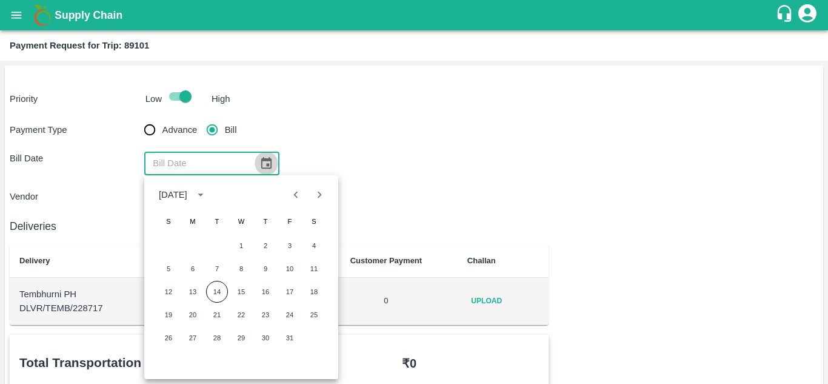
click at [269, 165] on icon "Choose date" at bounding box center [265, 162] width 13 height 13
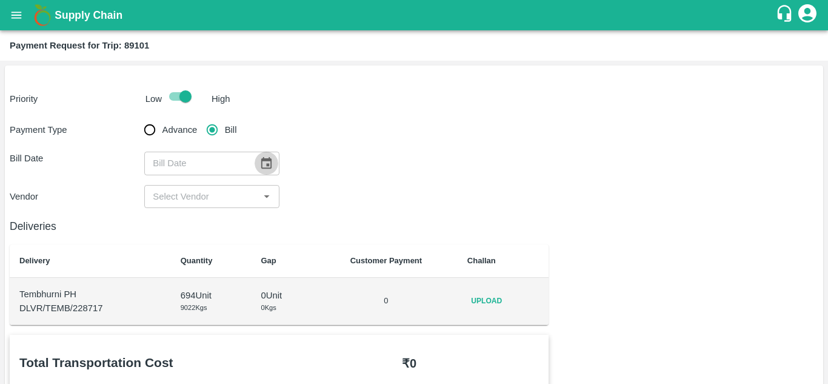
click at [269, 165] on icon "Choose date" at bounding box center [265, 162] width 13 height 13
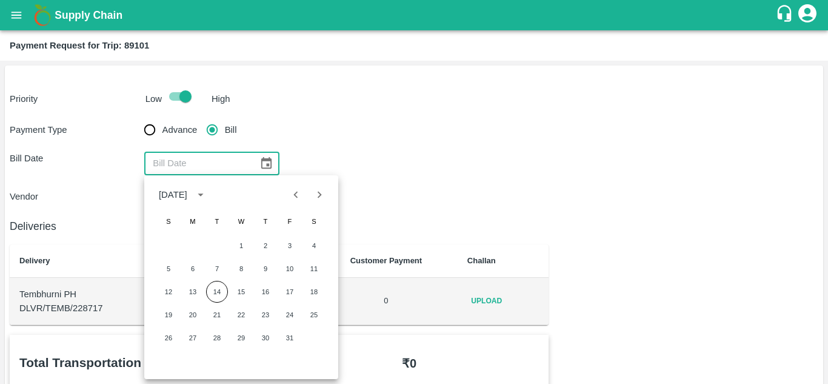
click at [264, 162] on icon "Choose date" at bounding box center [265, 162] width 13 height 13
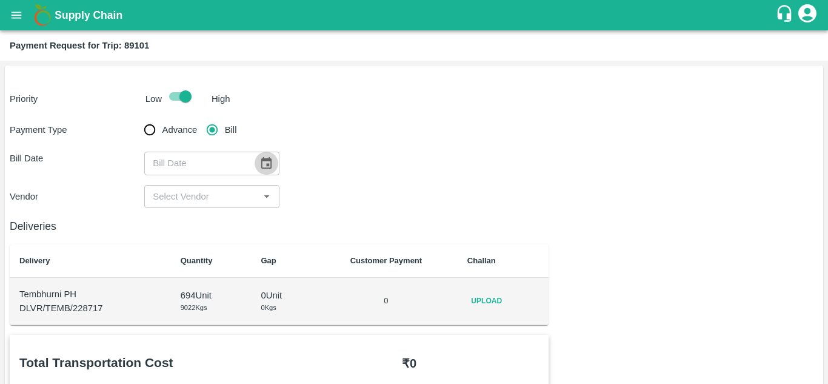
click at [264, 162] on icon "Choose date" at bounding box center [265, 162] width 13 height 13
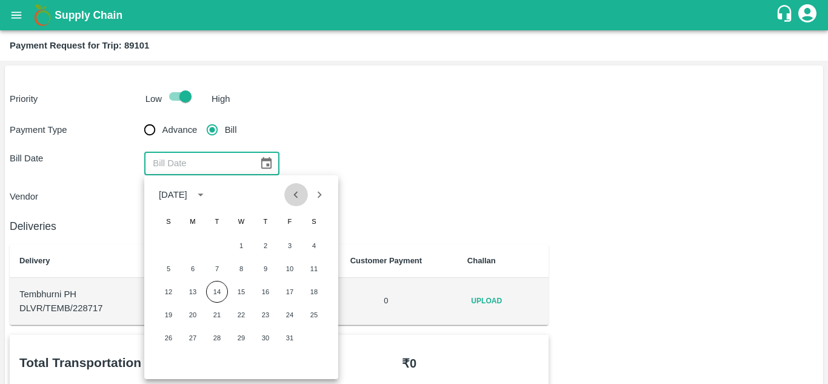
click at [297, 200] on icon "Previous month" at bounding box center [295, 194] width 13 height 13
click at [169, 341] on button "28" at bounding box center [169, 338] width 22 height 22
type input "28/09/2025"
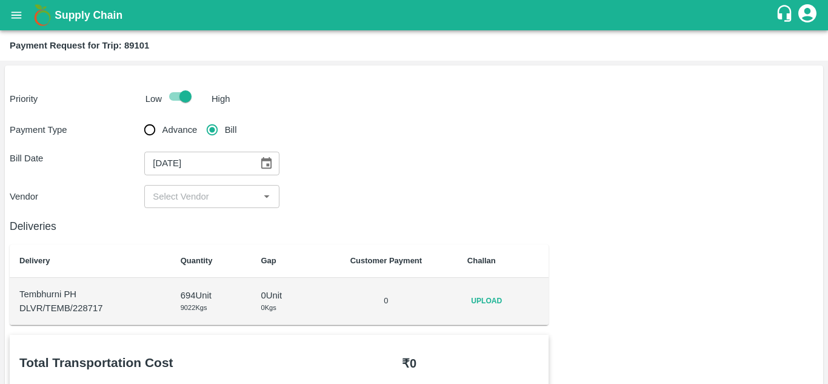
click at [198, 187] on div "​" at bounding box center [211, 196] width 135 height 23
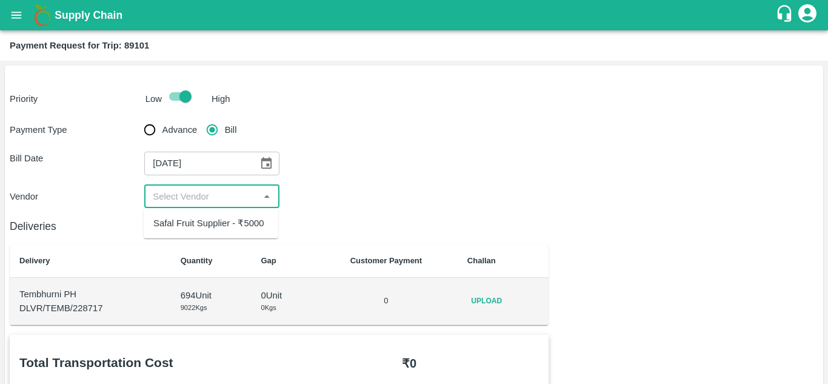
click at [205, 225] on div "Safal Fruit Supplier - ₹5000" at bounding box center [208, 222] width 110 height 13
type input "Safal Fruit Supplier - ₹5000"
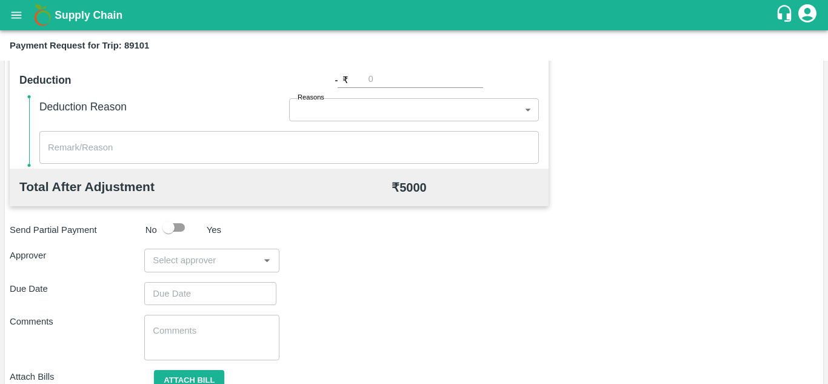
scroll to position [500, 0]
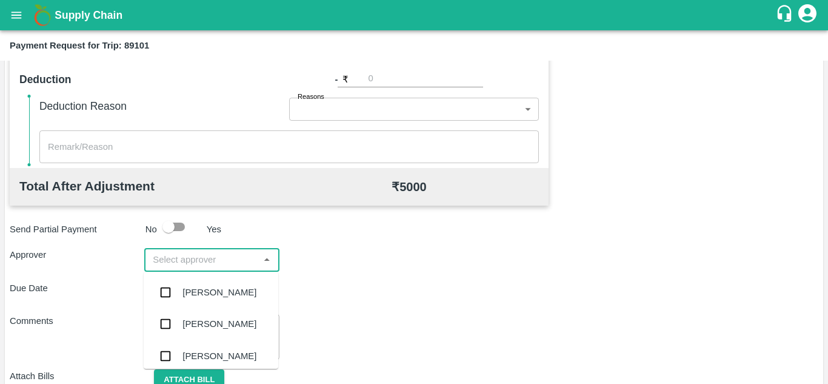
click at [176, 258] on input "input" at bounding box center [201, 260] width 107 height 16
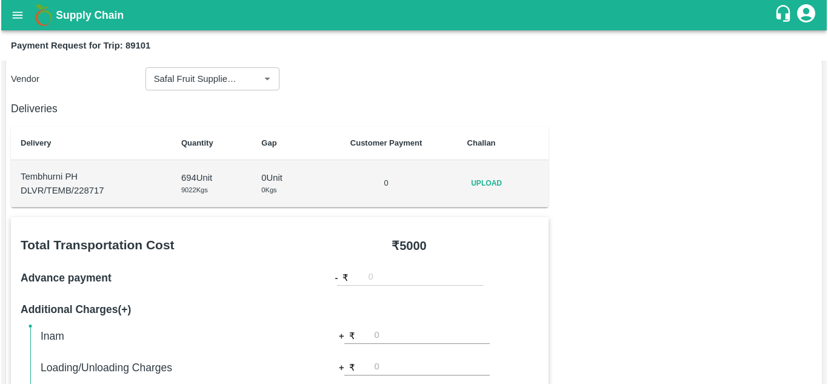
scroll to position [117, 0]
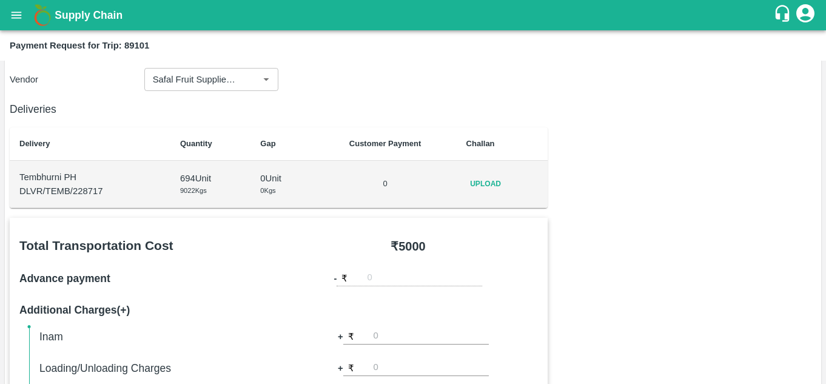
type input "PRASA"
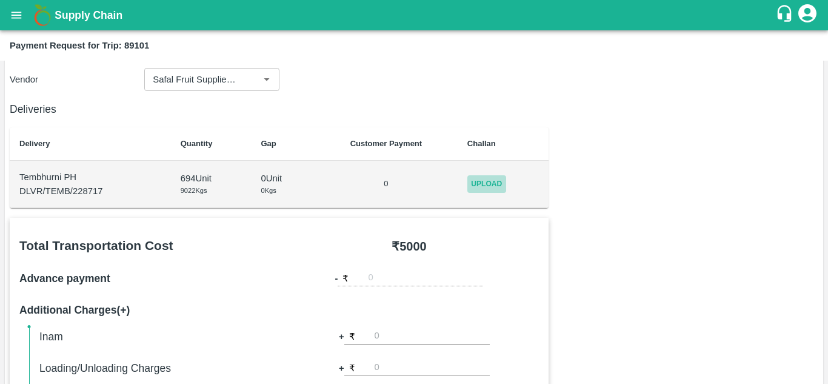
click at [484, 179] on span "Upload" at bounding box center [486, 184] width 39 height 18
click at [0, 0] on input "Upload" at bounding box center [0, 0] width 0 height 0
click at [486, 175] on span "Upload" at bounding box center [486, 184] width 39 height 18
click at [0, 0] on input "Upload" at bounding box center [0, 0] width 0 height 0
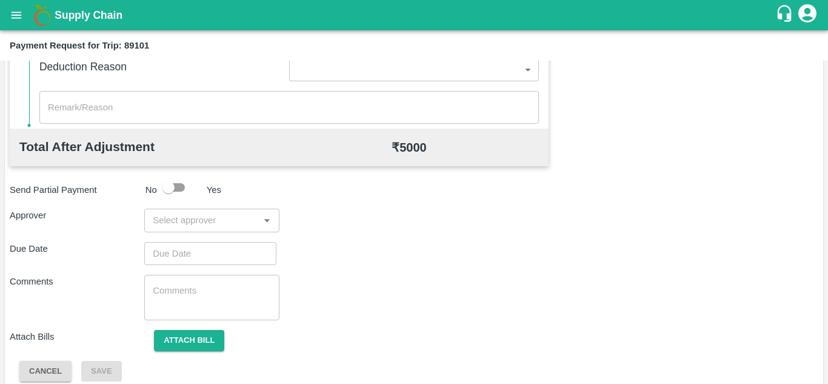
scroll to position [552, 0]
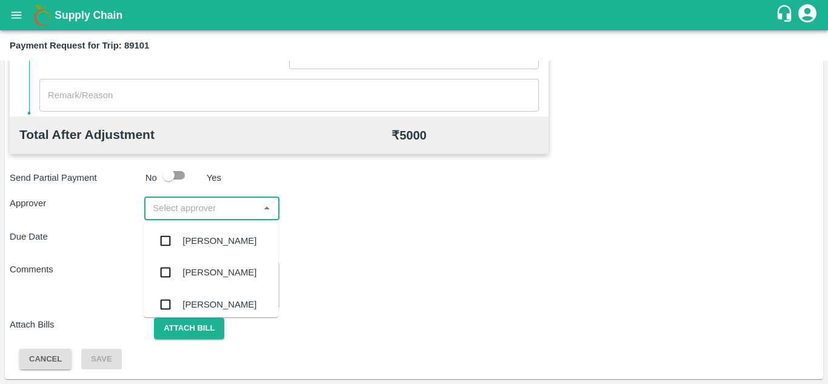
click at [152, 211] on input "input" at bounding box center [201, 208] width 107 height 16
type input "PRASA"
click at [210, 243] on div "Prasad Waghade" at bounding box center [219, 240] width 74 height 13
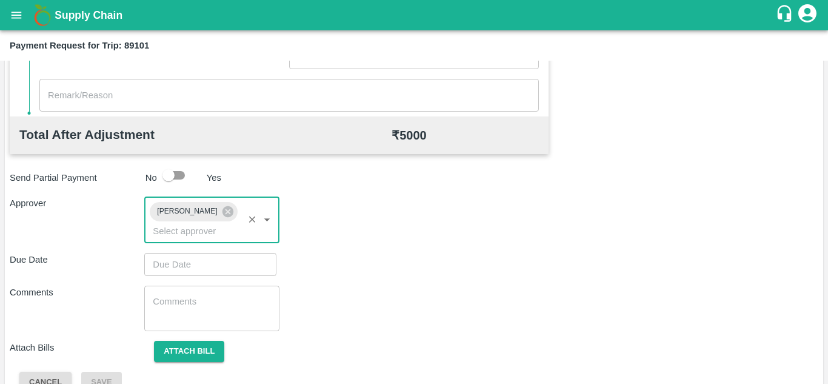
type input "DD/MM/YYYY hh:mm aa"
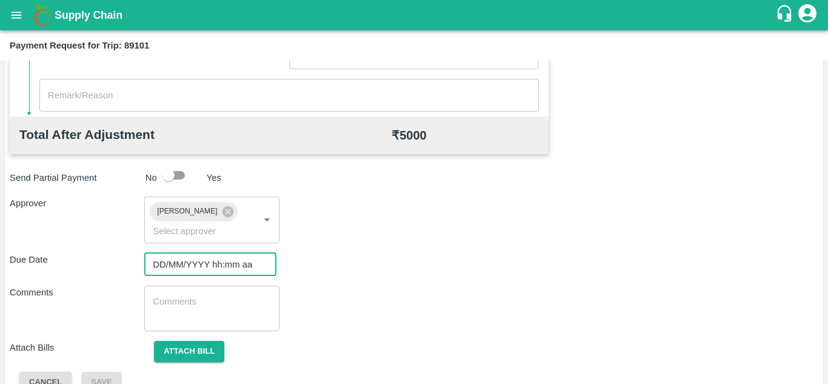
click at [159, 263] on input "DD/MM/YYYY hh:mm aa" at bounding box center [206, 264] width 124 height 23
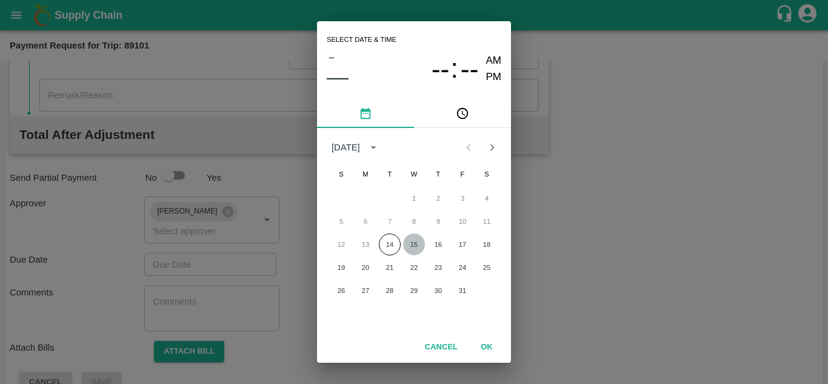
click at [412, 241] on button "15" at bounding box center [414, 244] width 22 height 22
type input "15/10/2025 12:00 AM"
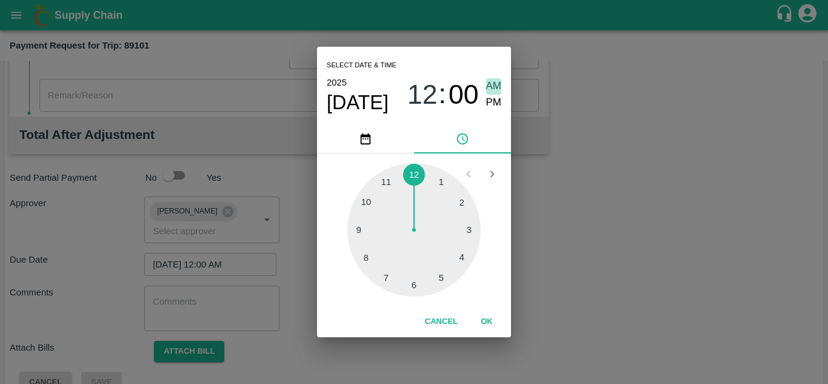
click at [493, 85] on span "AM" at bounding box center [494, 86] width 16 height 16
click at [482, 321] on button "OK" at bounding box center [486, 321] width 39 height 21
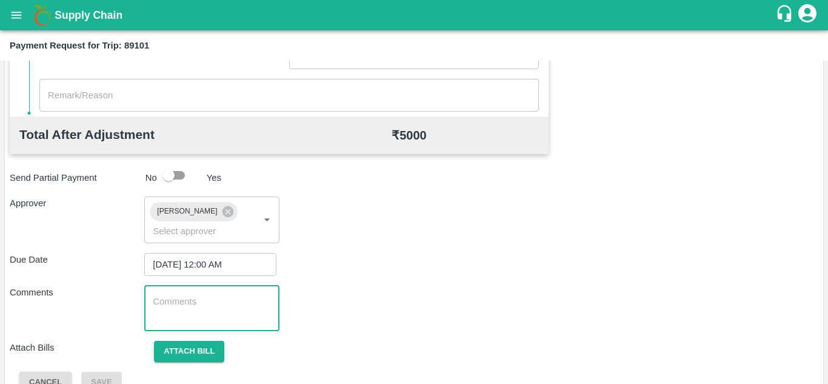
click at [169, 307] on textarea at bounding box center [212, 307] width 118 height 25
paste textarea "Transport Bill"
type textarea "Transport Bill"
click at [364, 286] on div "Comments Transport Bill x ​" at bounding box center [414, 308] width 809 height 45
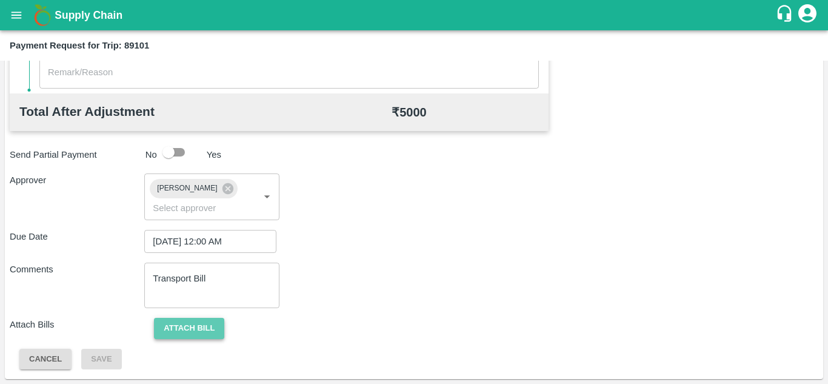
click at [195, 330] on button "Attach bill" at bounding box center [189, 328] width 70 height 21
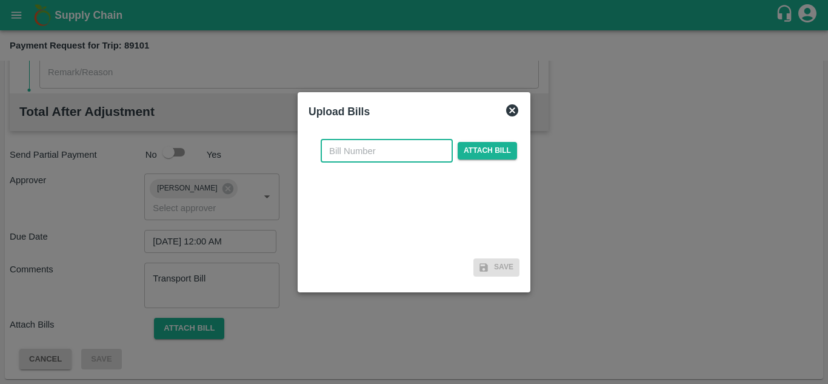
click at [333, 147] on input "text" at bounding box center [387, 150] width 132 height 23
type input "SAFAL-574"
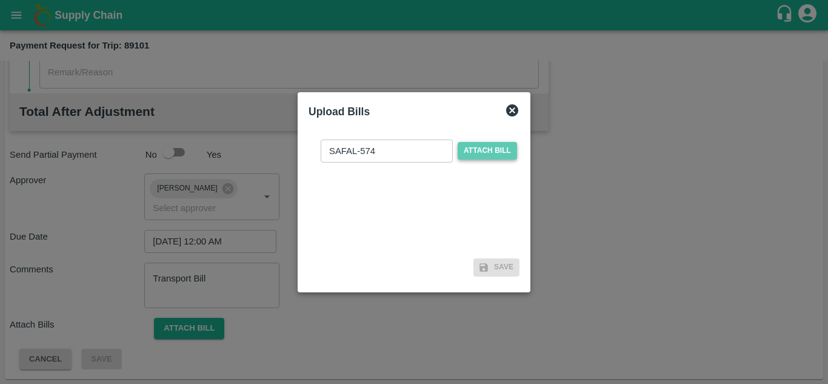
click at [490, 151] on span "Attach bill" at bounding box center [487, 151] width 59 height 18
click at [0, 0] on input "Attach bill" at bounding box center [0, 0] width 0 height 0
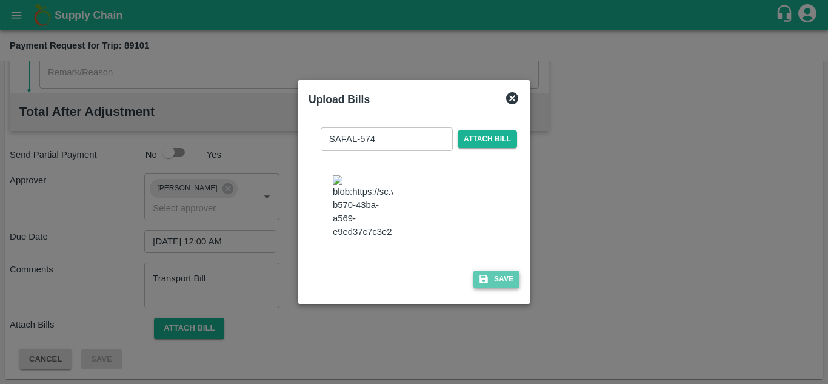
click at [499, 288] on button "Save" at bounding box center [496, 279] width 46 height 18
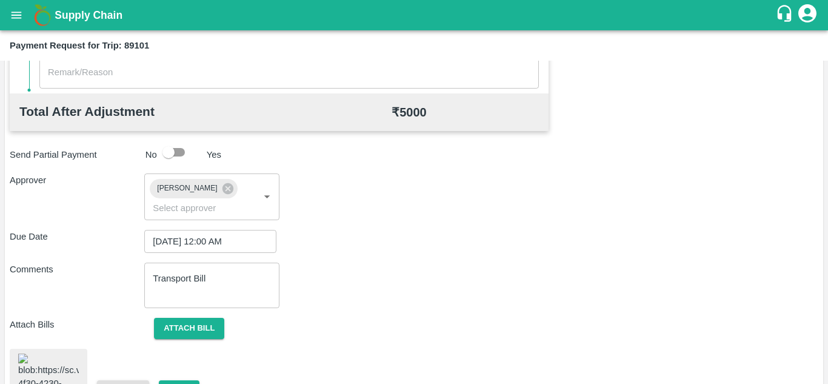
scroll to position [663, 0]
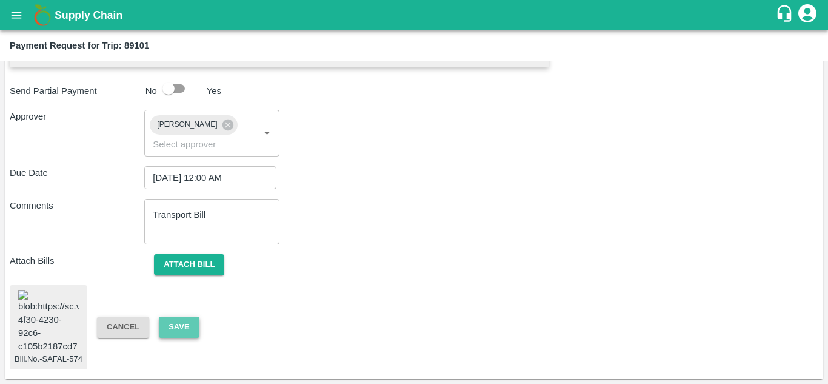
click at [181, 316] on button "Save" at bounding box center [179, 326] width 40 height 21
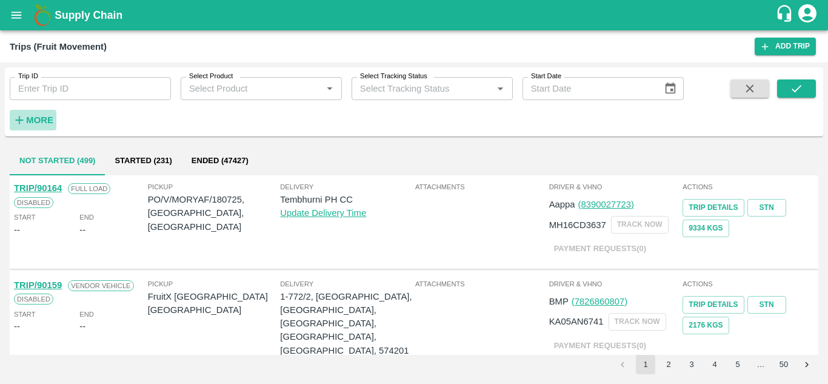
click at [42, 121] on strong "More" at bounding box center [39, 120] width 27 height 10
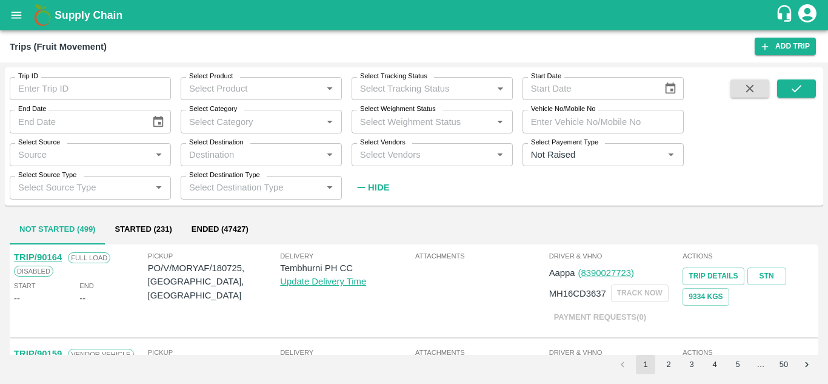
click at [415, 153] on input "Select Vendors" at bounding box center [422, 155] width 134 height 16
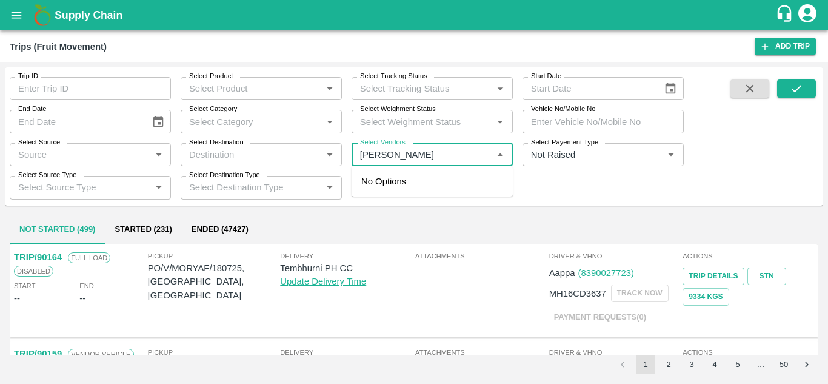
type input "KRUSH"
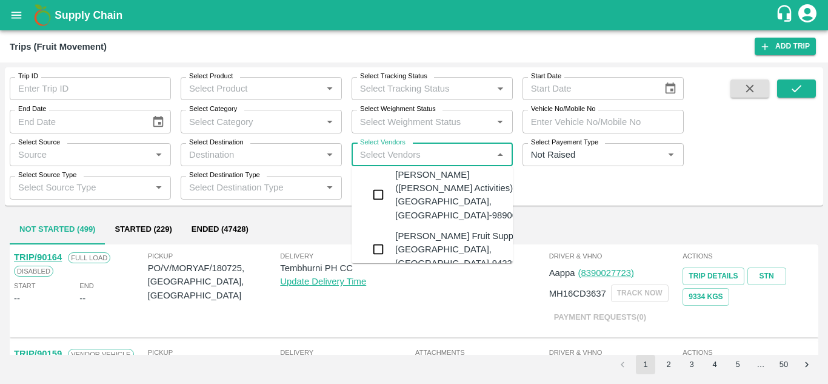
scroll to position [93, 0]
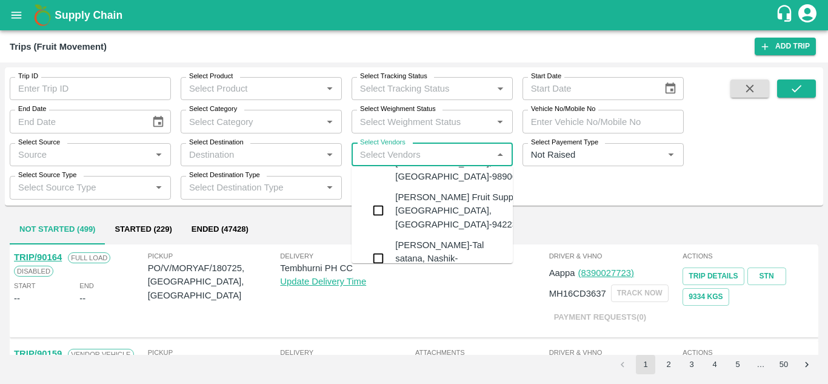
click at [415, 205] on div "[PERSON_NAME] Fruit Suppliers-[GEOGRAPHIC_DATA], [GEOGRAPHIC_DATA]-9422396907" at bounding box center [468, 210] width 147 height 41
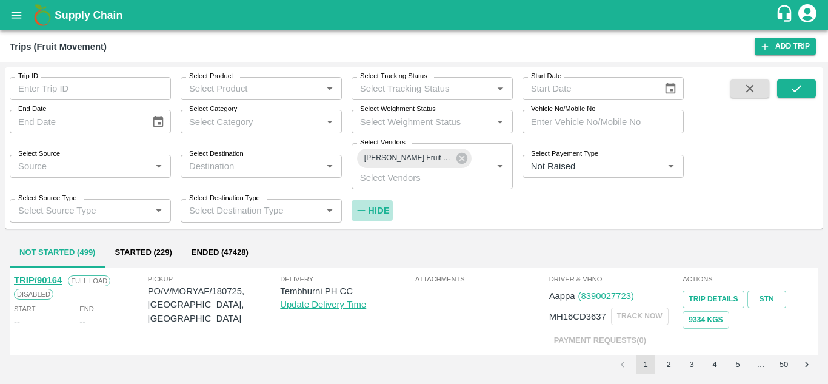
click at [380, 206] on strong "Hide" at bounding box center [378, 211] width 21 height 10
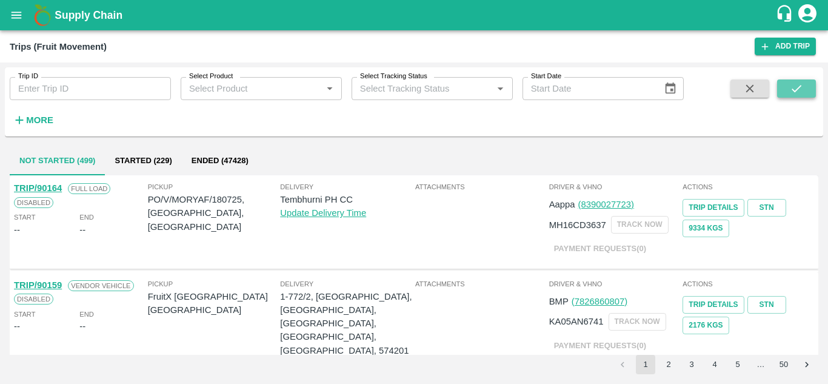
click at [803, 81] on button "submit" at bounding box center [796, 88] width 39 height 18
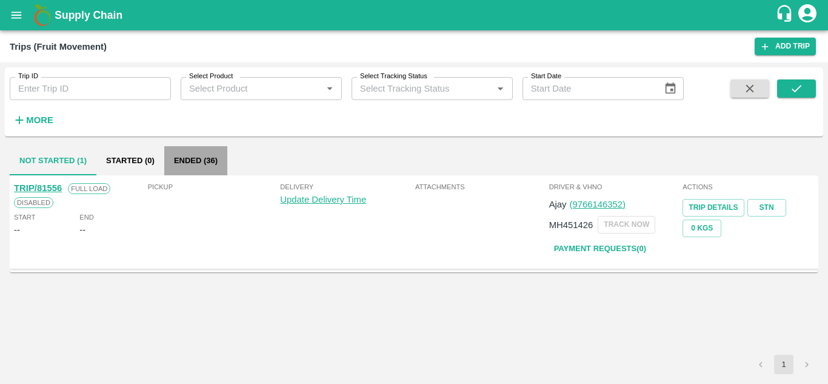
click at [177, 160] on button "Ended (36)" at bounding box center [195, 160] width 63 height 29
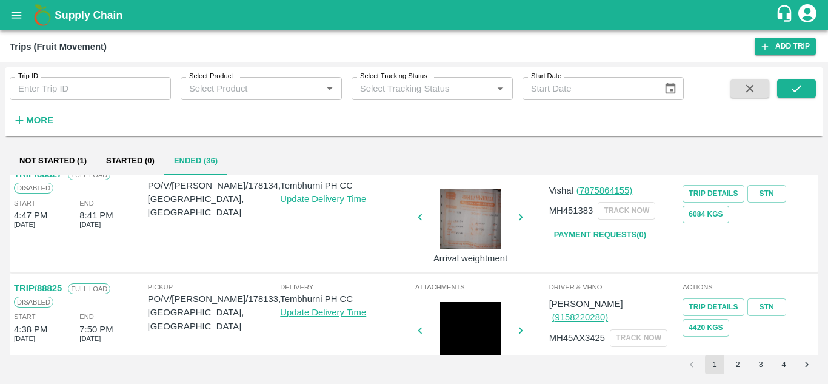
scroll to position [915, 0]
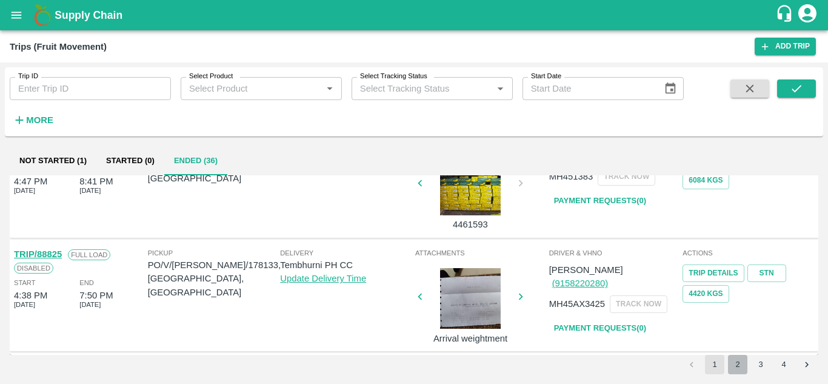
click at [730, 361] on button "2" at bounding box center [737, 364] width 19 height 19
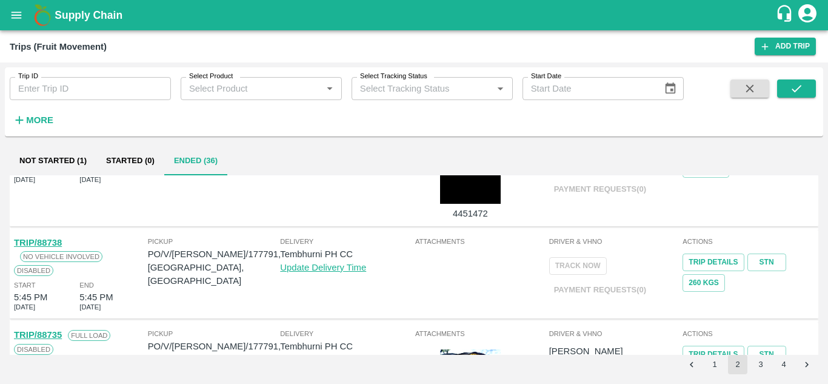
scroll to position [0, 0]
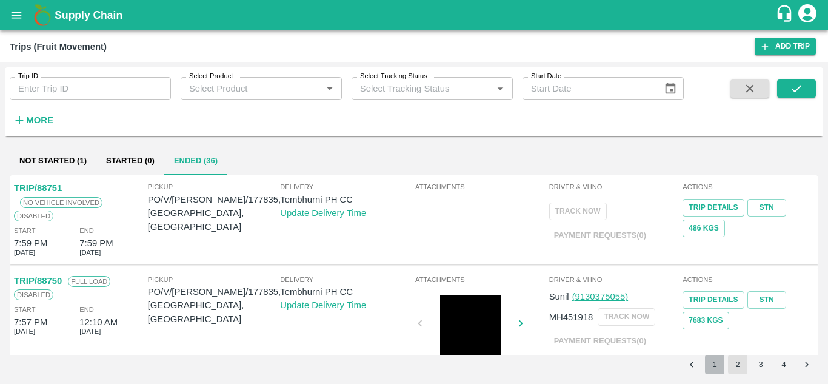
click at [711, 364] on button "1" at bounding box center [714, 364] width 19 height 19
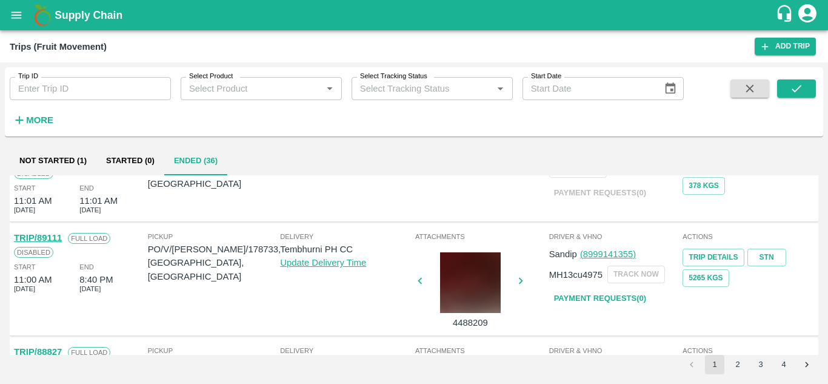
scroll to position [702, 0]
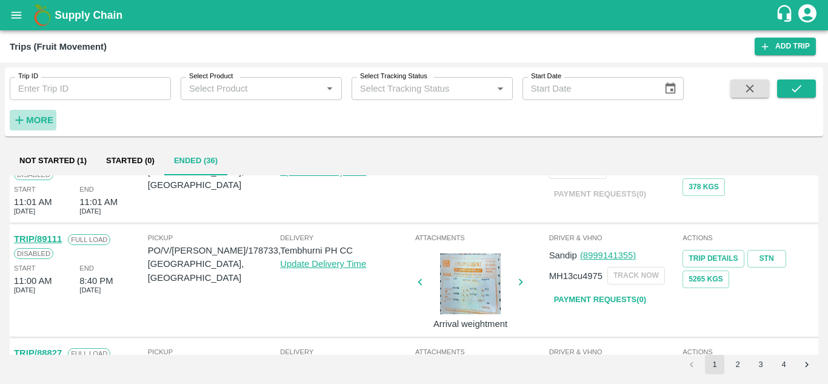
click at [32, 116] on strong "More" at bounding box center [39, 120] width 27 height 10
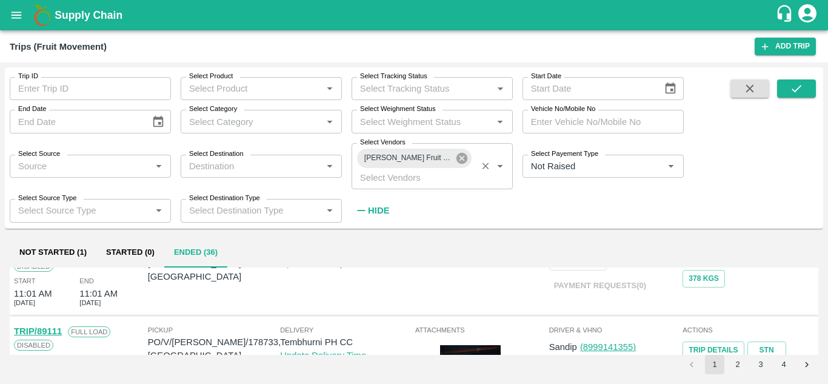
click at [459, 158] on icon at bounding box center [461, 158] width 11 height 11
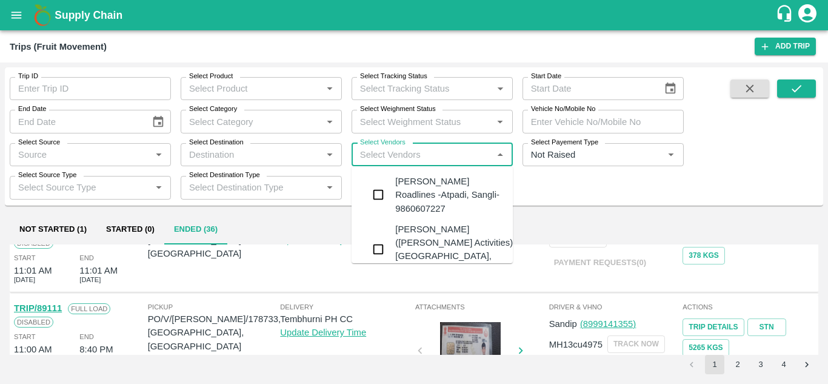
click at [374, 156] on input "Select Vendors" at bounding box center [422, 155] width 134 height 16
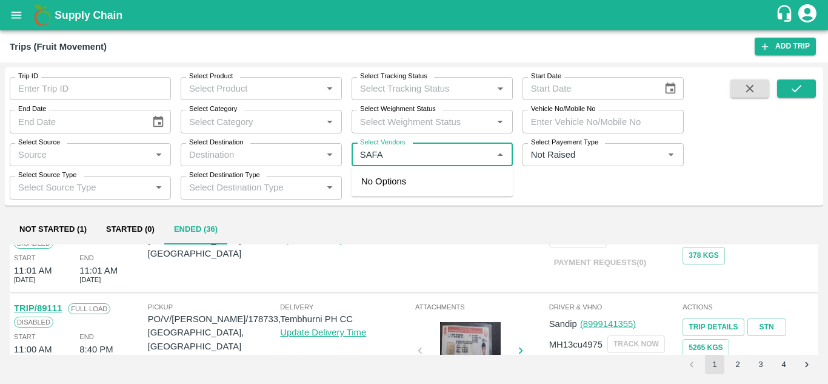
type input "SAFAL"
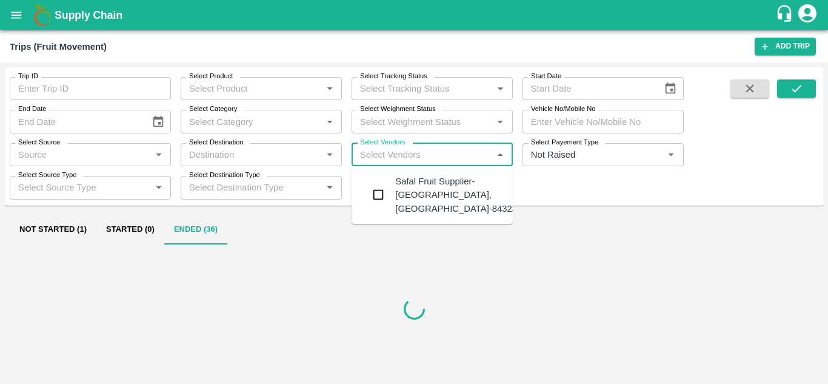
click at [437, 199] on div "Safal Fruit Supplier-Surli, Solapur-8432377401" at bounding box center [468, 195] width 147 height 41
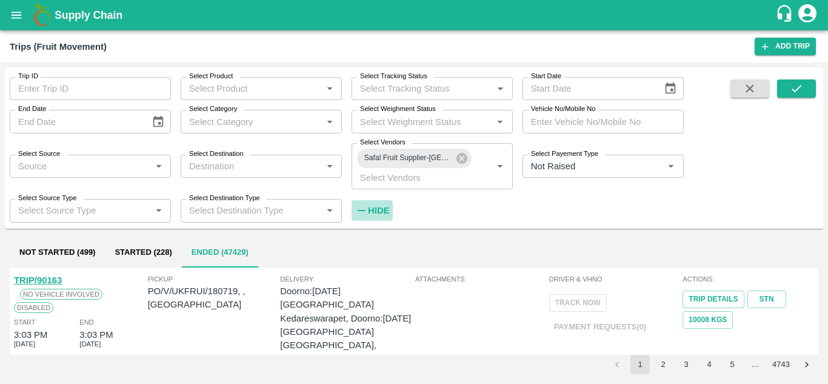
click at [383, 210] on strong "Hide" at bounding box center [378, 211] width 21 height 10
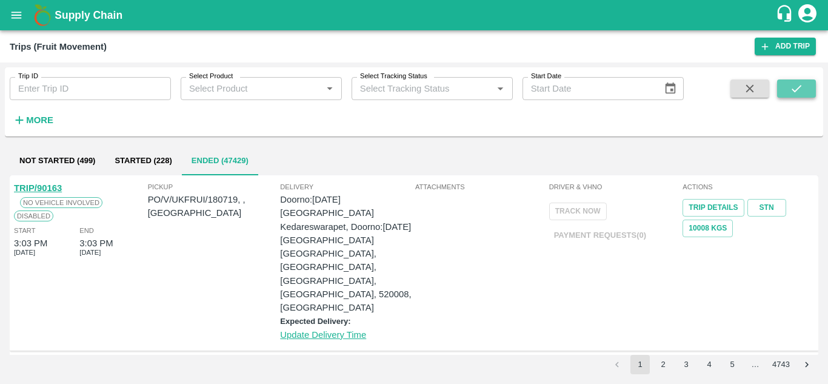
click at [808, 91] on button "submit" at bounding box center [796, 88] width 39 height 18
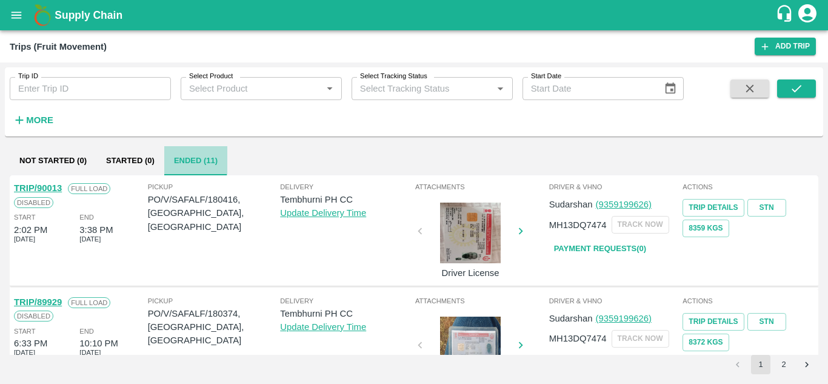
click at [194, 162] on button "Ended (11)" at bounding box center [195, 160] width 63 height 29
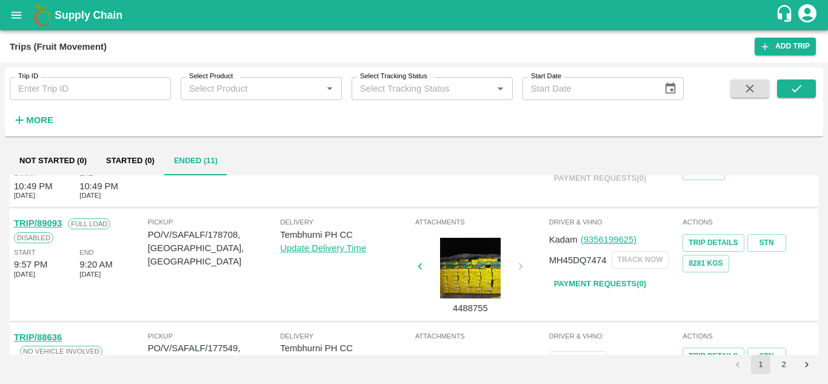
scroll to position [491, 0]
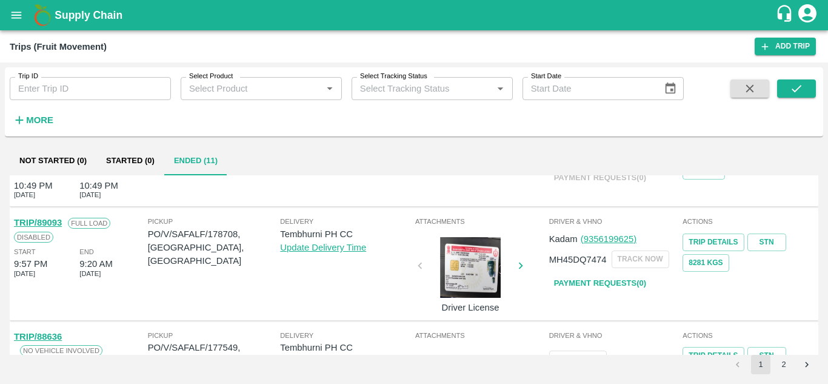
click at [604, 282] on link "Payment Requests( 0 )" at bounding box center [600, 283] width 102 height 21
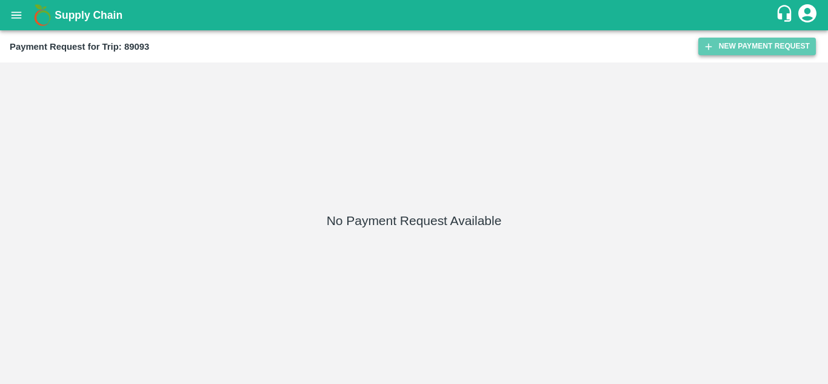
click at [731, 45] on button "New Payment Request" at bounding box center [757, 47] width 118 height 18
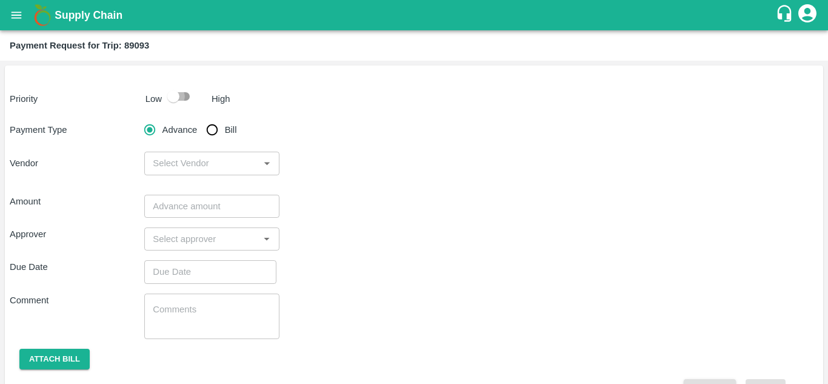
click at [178, 88] on input "checkbox" at bounding box center [173, 96] width 69 height 23
checkbox input "true"
click at [215, 136] on input "Bill" at bounding box center [212, 130] width 24 height 24
radio input "true"
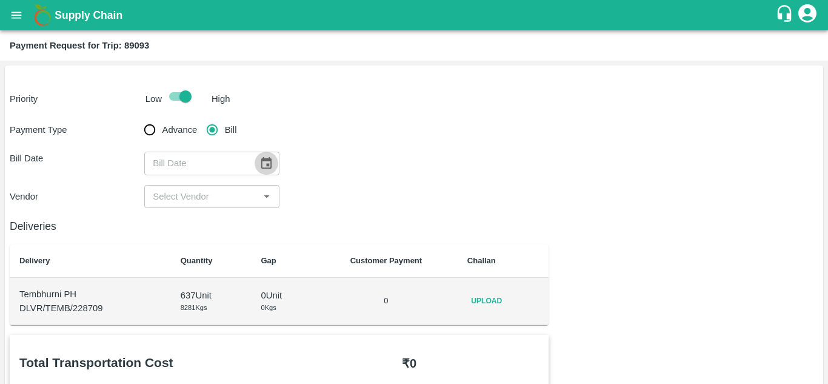
click at [264, 159] on icon "Choose date" at bounding box center [266, 163] width 10 height 12
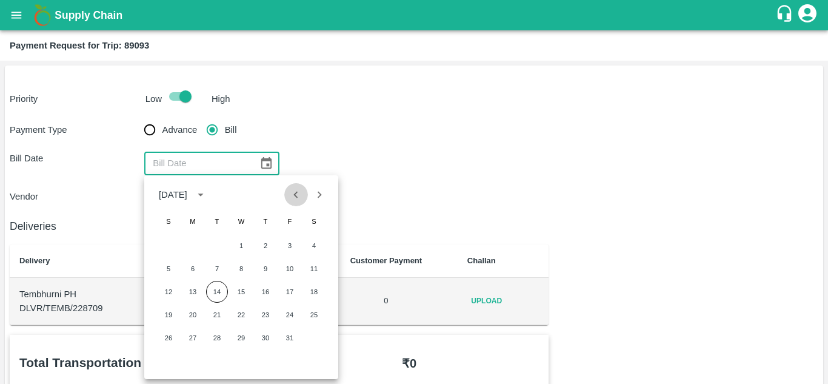
click at [295, 197] on icon "Previous month" at bounding box center [295, 194] width 13 height 13
click at [172, 335] on button "28" at bounding box center [169, 338] width 22 height 22
type input "[DATE]"
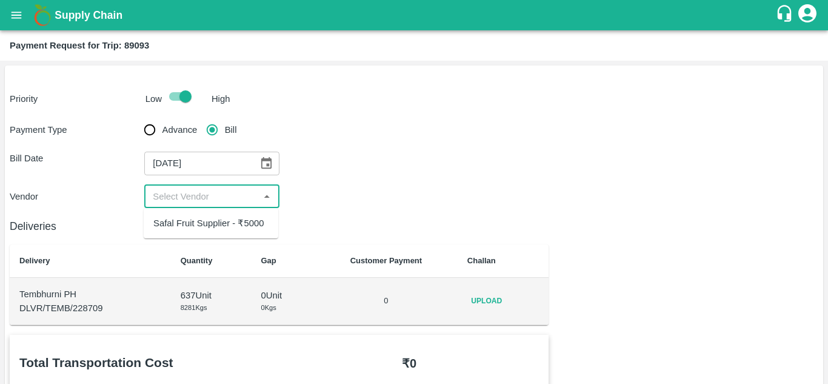
click at [231, 190] on input "input" at bounding box center [201, 197] width 107 height 16
click at [219, 216] on div "Safal Fruit Supplier - ₹5000" at bounding box center [211, 223] width 135 height 21
type input "Safal Fruit Supplier - ₹5000"
click at [503, 298] on span "Upload" at bounding box center [486, 301] width 39 height 18
click at [0, 0] on input "Upload" at bounding box center [0, 0] width 0 height 0
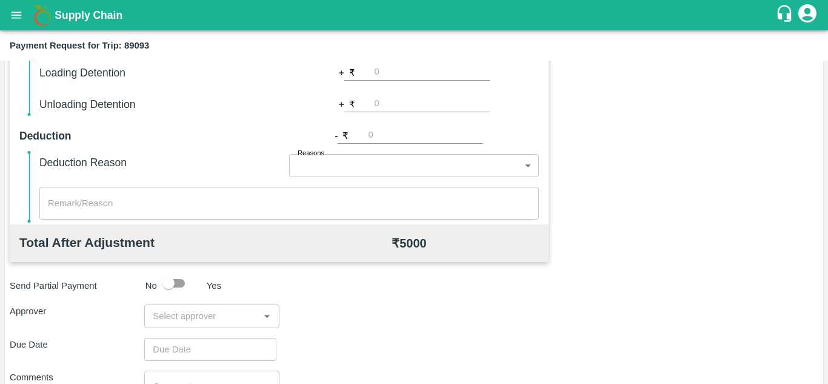
scroll to position [552, 0]
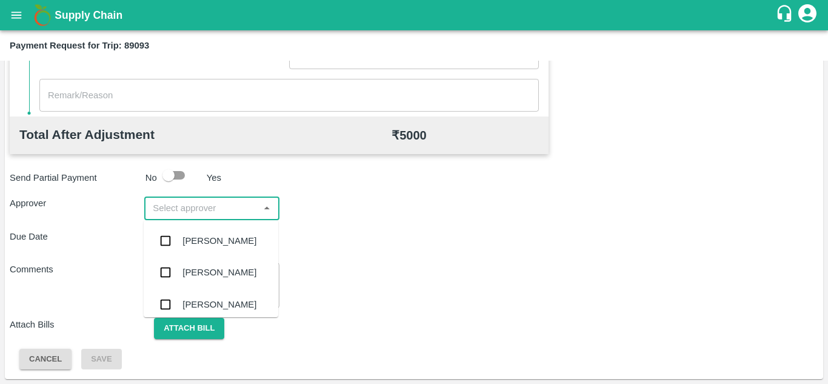
click at [163, 210] on input "input" at bounding box center [201, 208] width 107 height 16
type input "PRASA"
click at [211, 238] on div "Prasad Waghade" at bounding box center [219, 240] width 74 height 13
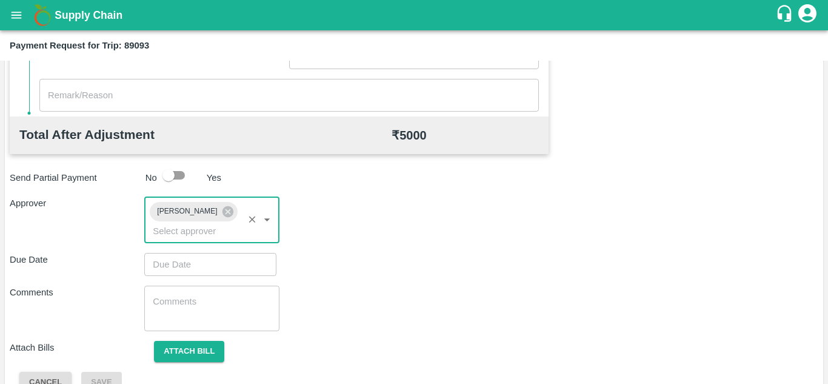
type input "DD/MM/YYYY hh:mm aa"
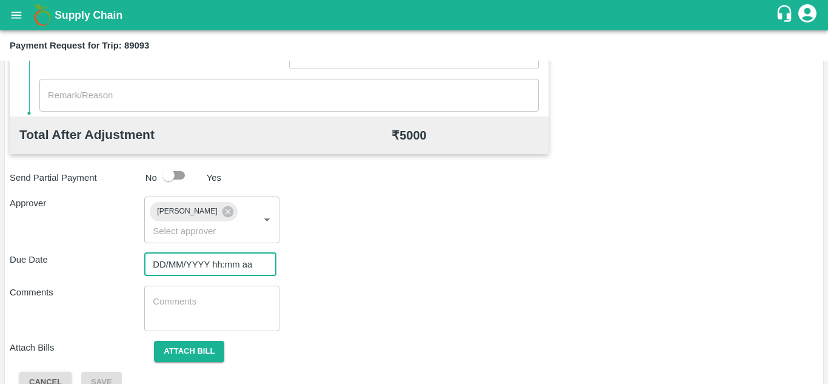
click at [175, 258] on input "DD/MM/YYYY hh:mm aa" at bounding box center [206, 264] width 124 height 23
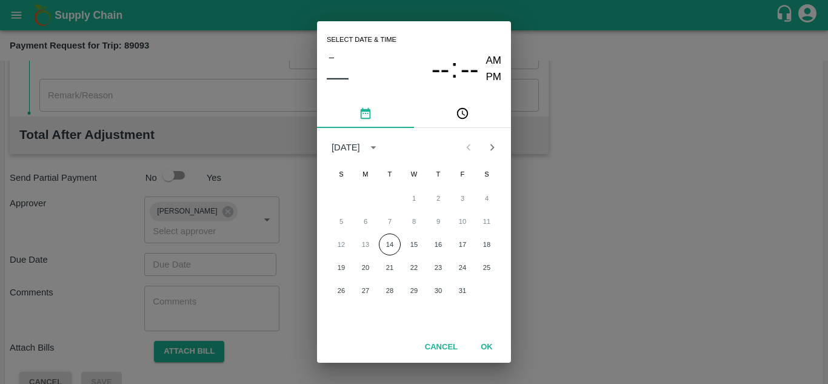
click at [419, 254] on div "12 13 14 15 16 17 18" at bounding box center [414, 244] width 194 height 22
click at [418, 241] on button "15" at bounding box center [414, 244] width 22 height 22
type input "15/10/2025 12:00 AM"
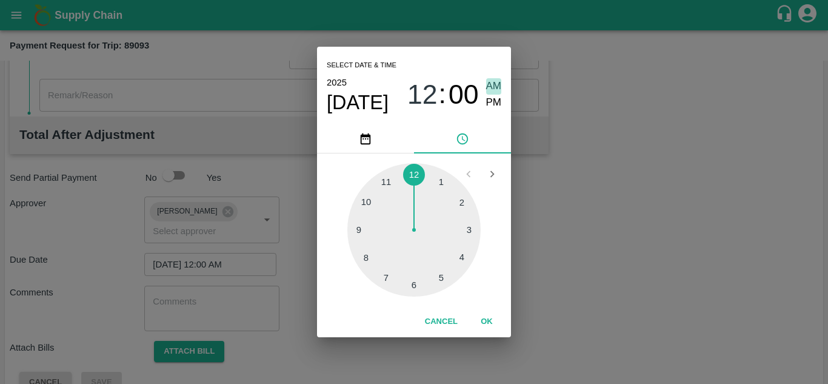
click at [493, 84] on span "AM" at bounding box center [494, 86] width 16 height 16
click at [486, 321] on button "OK" at bounding box center [486, 321] width 39 height 21
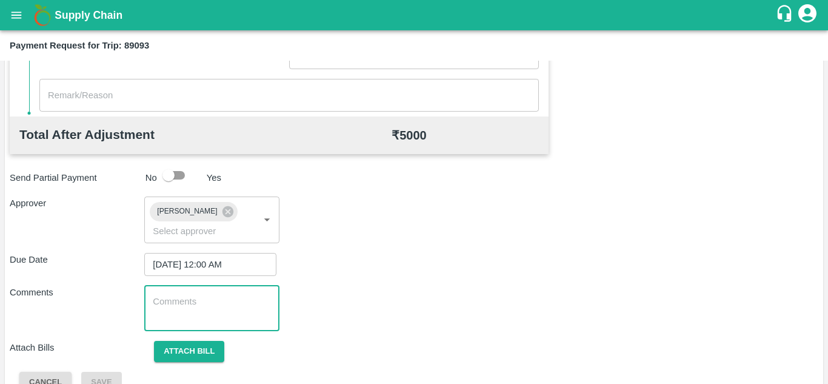
click at [197, 302] on textarea at bounding box center [212, 307] width 118 height 25
paste textarea "Transport Bill"
type textarea "Transport Bill"
click at [386, 276] on div "Total Transportation Cost ₹ 5000 Advance payment - ₹ Additional Charges(+) Inam…" at bounding box center [414, 88] width 809 height 610
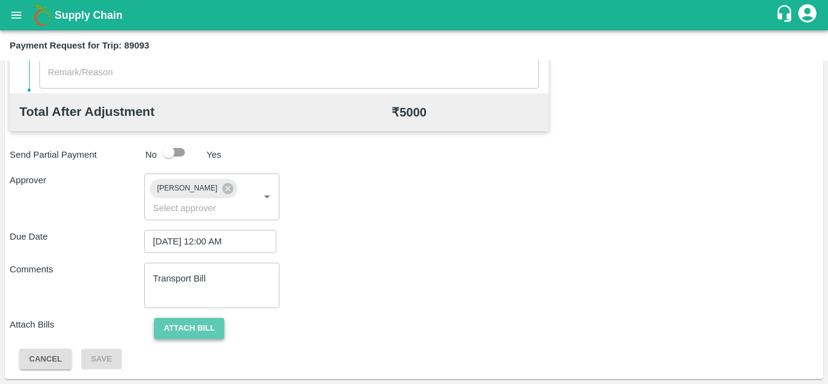
click at [207, 327] on button "Attach bill" at bounding box center [189, 328] width 70 height 21
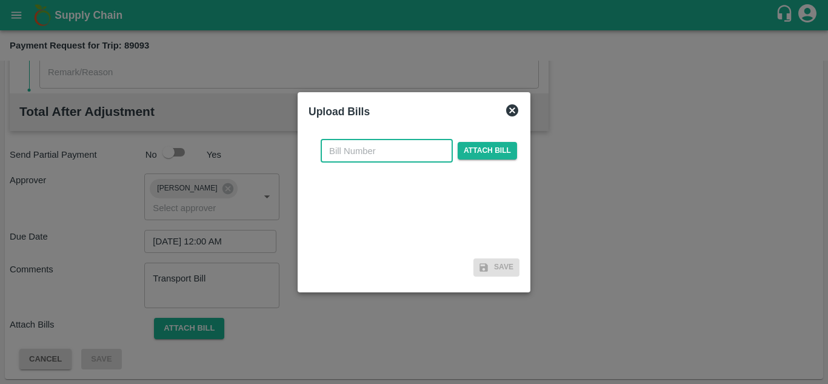
click at [349, 144] on input "text" at bounding box center [387, 150] width 132 height 23
type input "SAFAL-576"
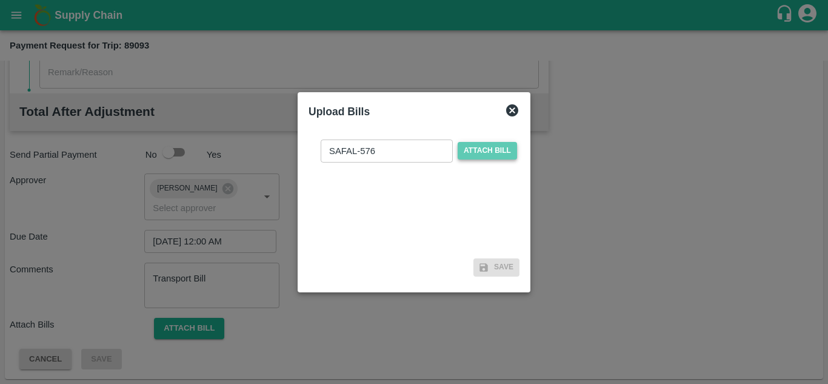
click at [501, 147] on span "Attach bill" at bounding box center [487, 151] width 59 height 18
click at [0, 0] on input "Attach bill" at bounding box center [0, 0] width 0 height 0
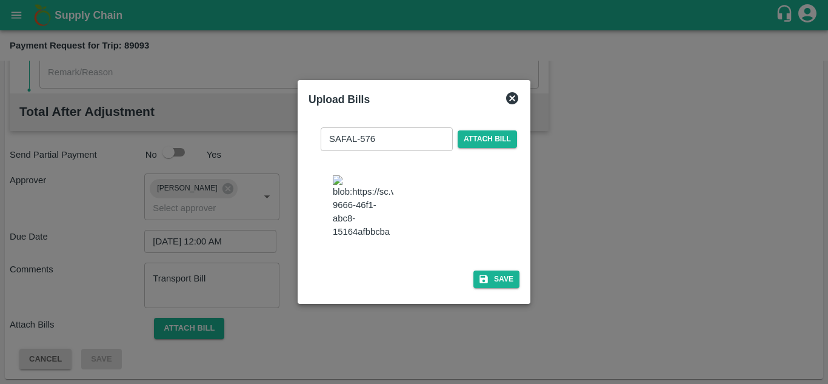
click at [358, 202] on img at bounding box center [363, 207] width 61 height 64
click at [497, 288] on button "Save" at bounding box center [496, 279] width 46 height 18
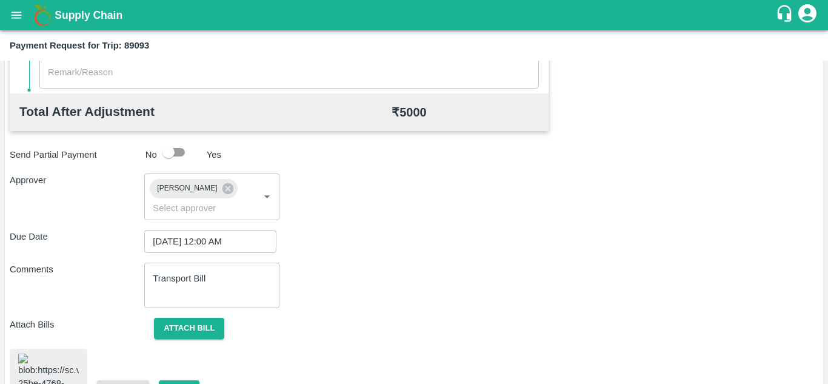
scroll to position [662, 0]
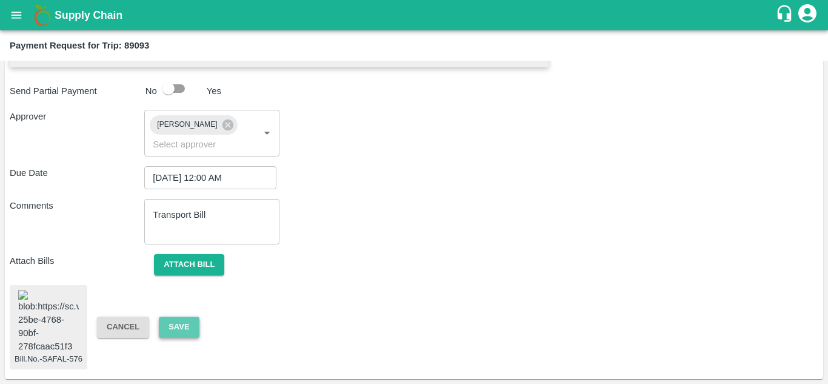
click at [176, 316] on button "Save" at bounding box center [179, 326] width 40 height 21
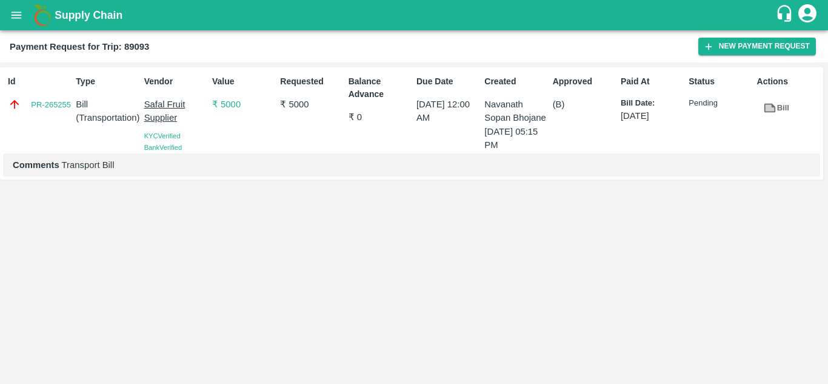
click at [433, 271] on div "Id PR-265255 Type Bill ( Transportation ) Vendor Safal Fruit Supplier KYC Verif…" at bounding box center [414, 222] width 828 height 321
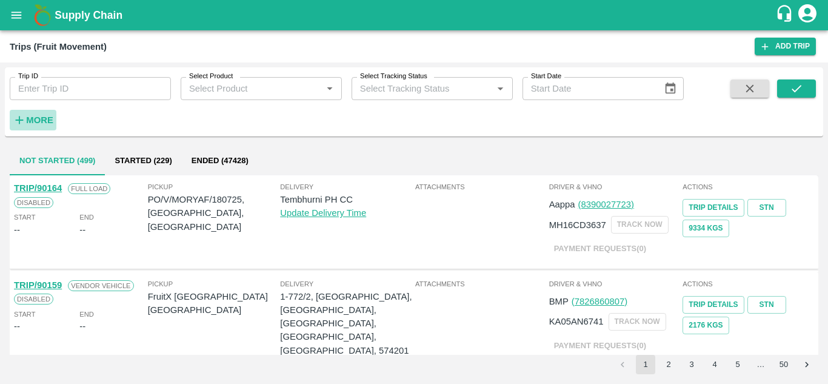
click at [44, 116] on strong "More" at bounding box center [39, 120] width 27 height 10
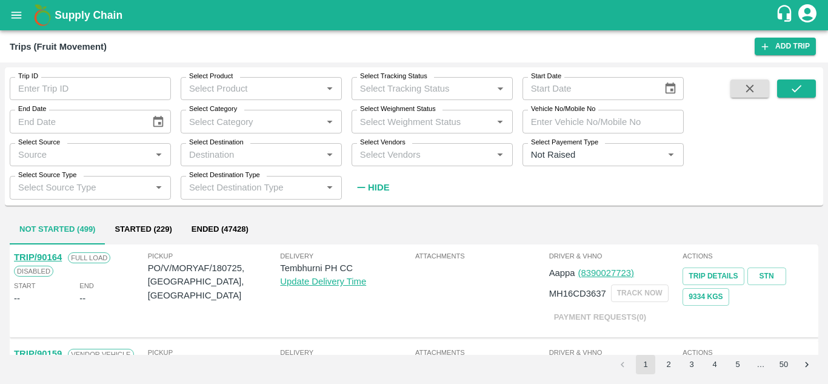
click at [374, 143] on label "Select Vendors" at bounding box center [382, 143] width 45 height 10
click at [374, 147] on input "Select Vendors" at bounding box center [422, 155] width 134 height 16
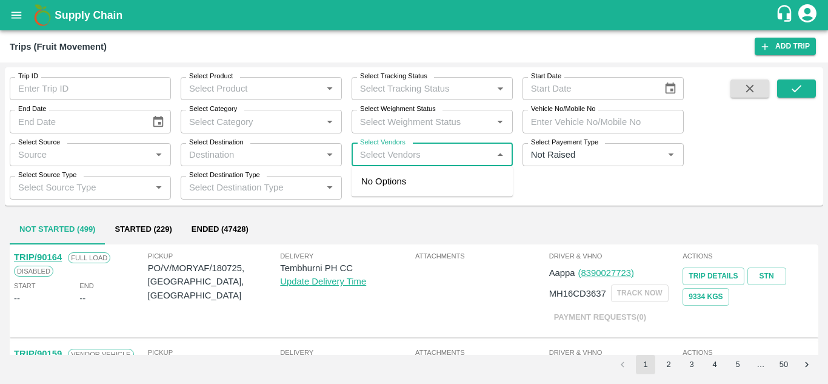
click at [368, 152] on input "Select Vendors" at bounding box center [422, 155] width 134 height 16
type input "SAFAL"
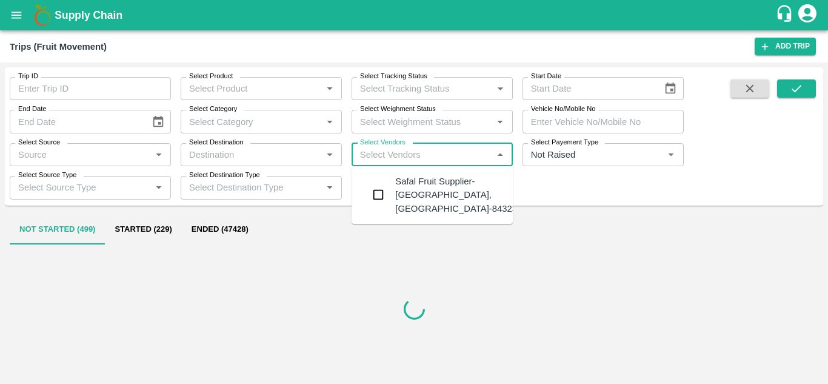
click at [424, 186] on div "Safal Fruit Supplier-[GEOGRAPHIC_DATA], [GEOGRAPHIC_DATA]-8432377401" at bounding box center [468, 195] width 147 height 41
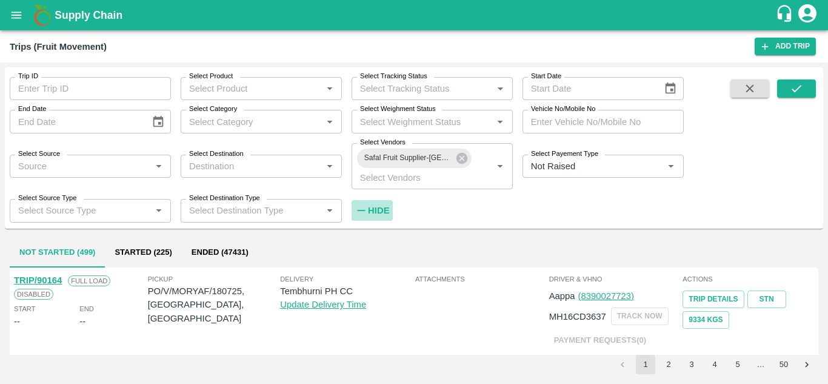
click at [383, 205] on h6 "Hide" at bounding box center [378, 210] width 21 height 16
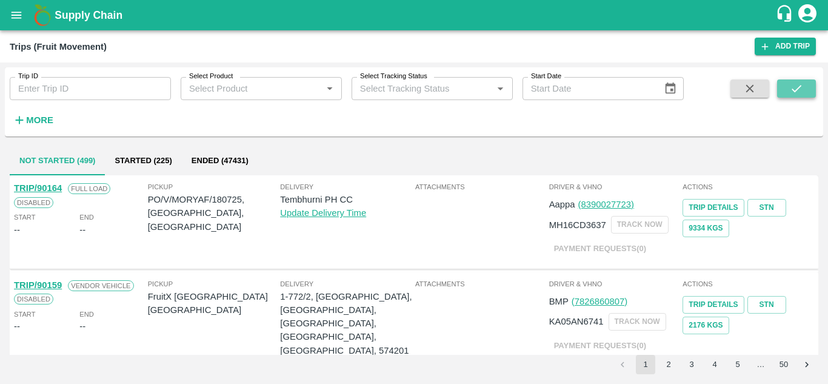
click at [806, 87] on button "submit" at bounding box center [796, 88] width 39 height 18
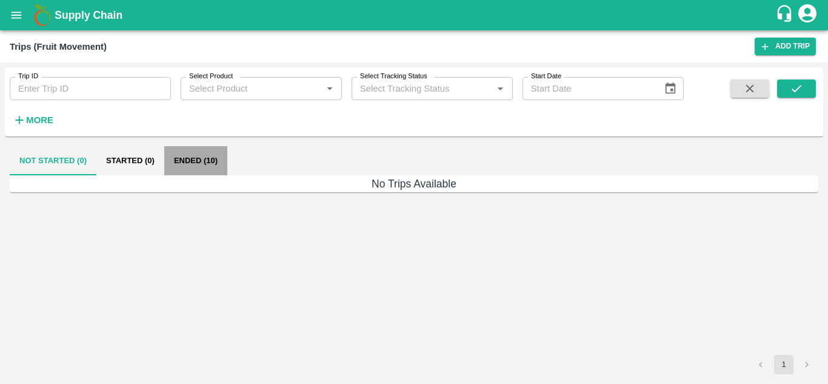
click at [206, 164] on button "Ended (10)" at bounding box center [195, 160] width 63 height 29
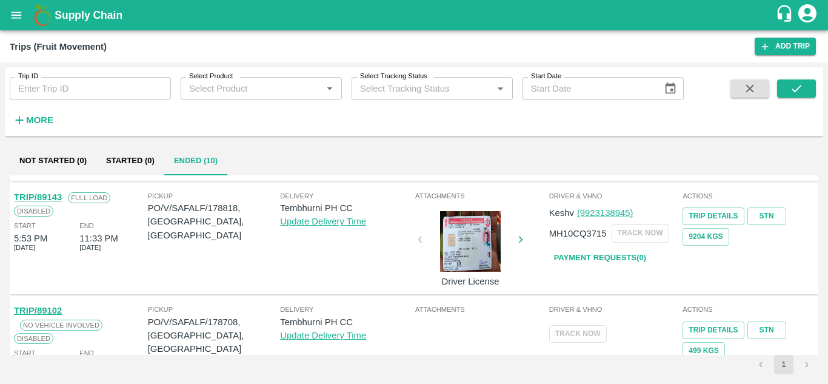
scroll to position [294, 0]
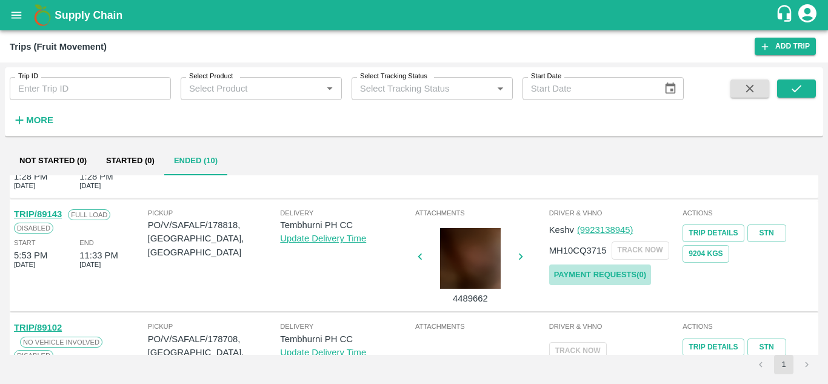
click at [580, 272] on link "Payment Requests( 0 )" at bounding box center [600, 274] width 102 height 21
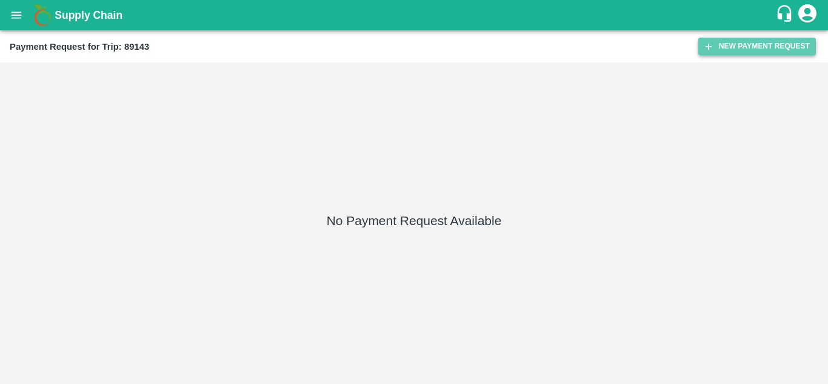
click at [755, 48] on button "New Payment Request" at bounding box center [757, 47] width 118 height 18
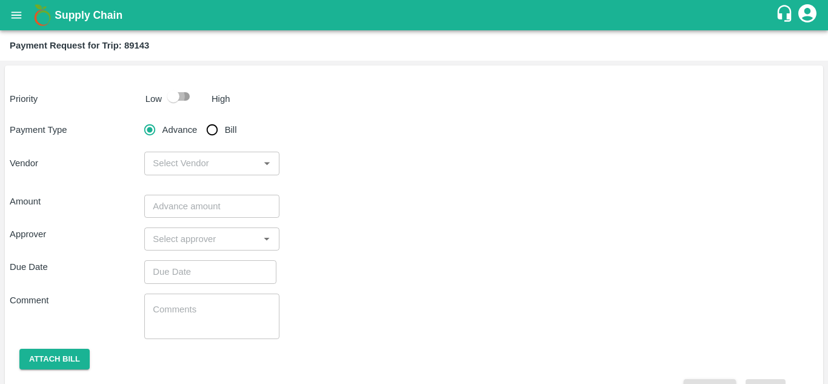
click at [181, 96] on input "checkbox" at bounding box center [173, 96] width 69 height 23
checkbox input "true"
click at [219, 132] on input "Bill" at bounding box center [212, 130] width 24 height 24
radio input "true"
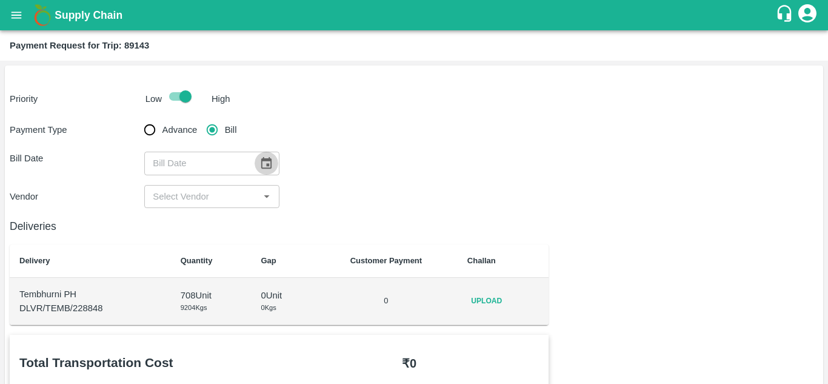
click at [265, 159] on icon "Choose date" at bounding box center [266, 163] width 10 height 12
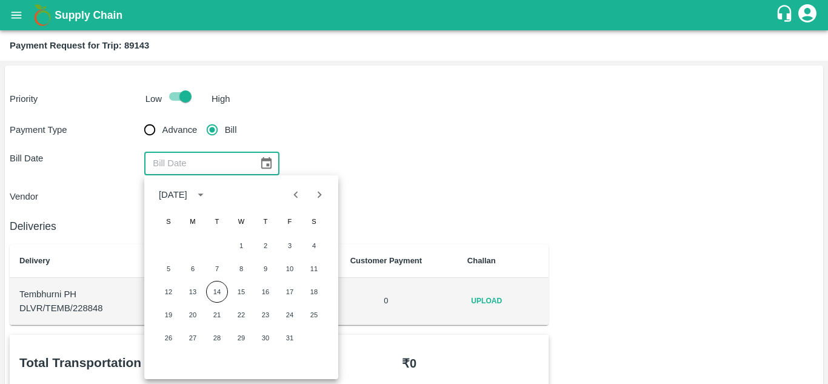
click at [368, 136] on div "Payment Type Advance Bill Bill Date ​ Vendor ​" at bounding box center [414, 163] width 809 height 90
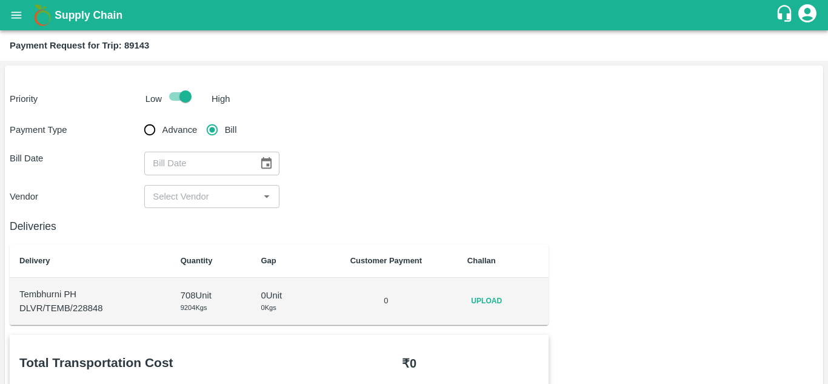
click at [487, 304] on span "Upload" at bounding box center [486, 301] width 39 height 18
click at [0, 0] on input "Upload" at bounding box center [0, 0] width 0 height 0
click at [264, 163] on icon "Choose date" at bounding box center [265, 162] width 13 height 13
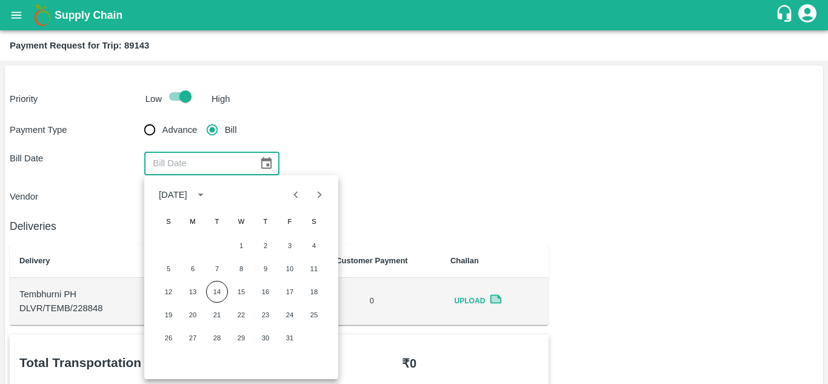
click at [295, 202] on button "Previous month" at bounding box center [295, 194] width 23 height 23
click at [195, 340] on button "29" at bounding box center [193, 338] width 22 height 22
type input "29/09/2025"
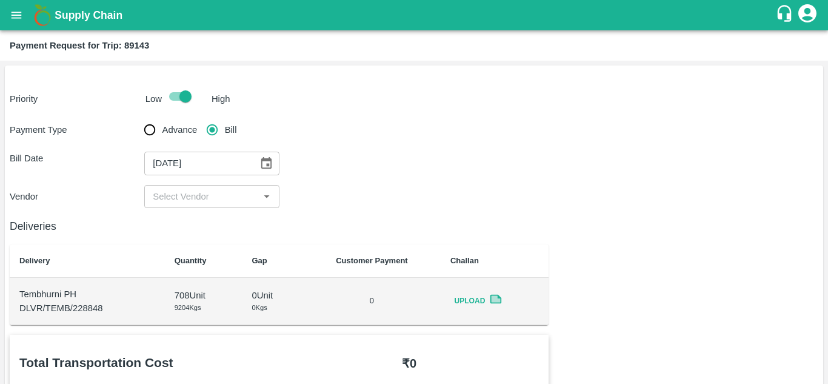
click at [211, 198] on input "input" at bounding box center [201, 197] width 107 height 16
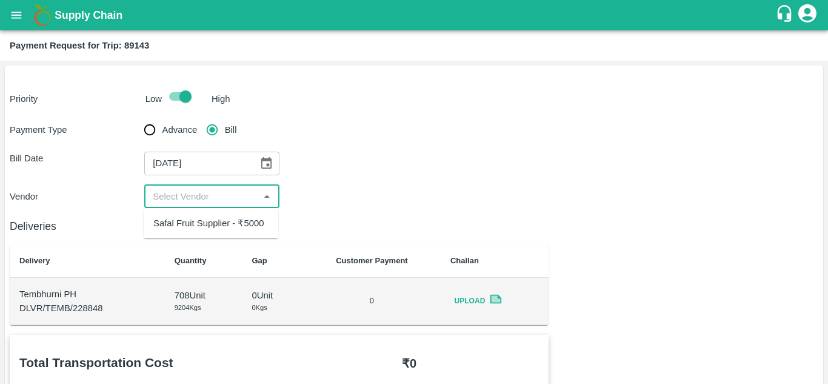
click at [212, 218] on div "Safal Fruit Supplier - ₹5000" at bounding box center [208, 222] width 110 height 13
type input "Safal Fruit Supplier - ₹5000"
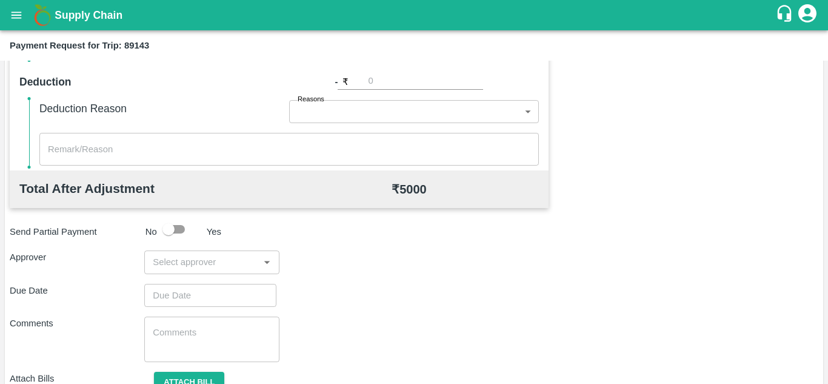
scroll to position [552, 0]
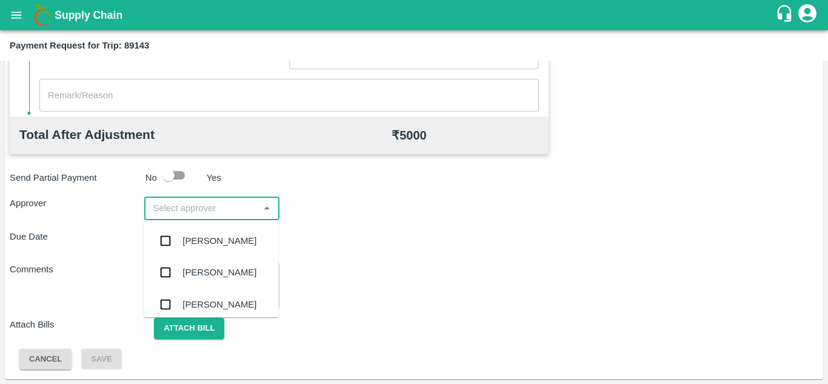
click at [189, 207] on input "input" at bounding box center [201, 208] width 107 height 16
type input "P"
type input "PRASA"
click at [240, 239] on div "Prasad Waghade" at bounding box center [219, 240] width 74 height 13
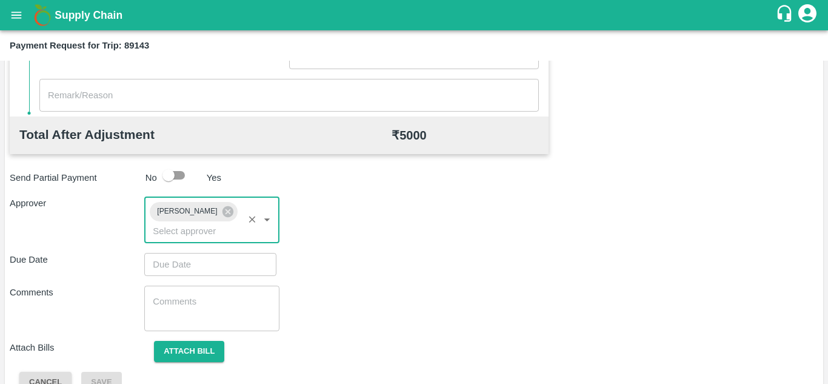
type input "DD/MM/YYYY hh:mm aa"
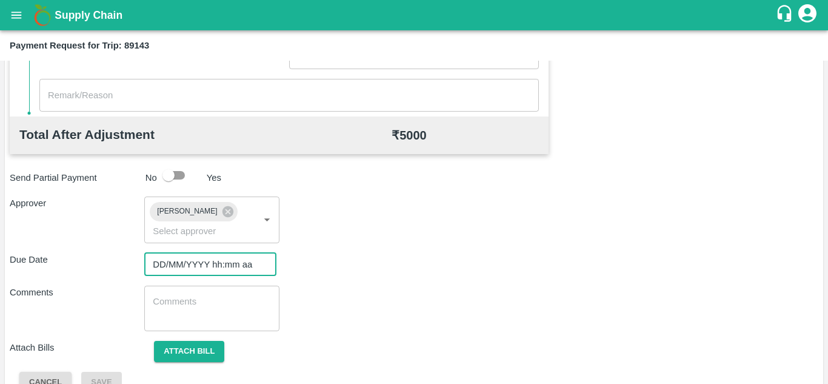
click at [172, 260] on input "DD/MM/YYYY hh:mm aa" at bounding box center [206, 264] width 124 height 23
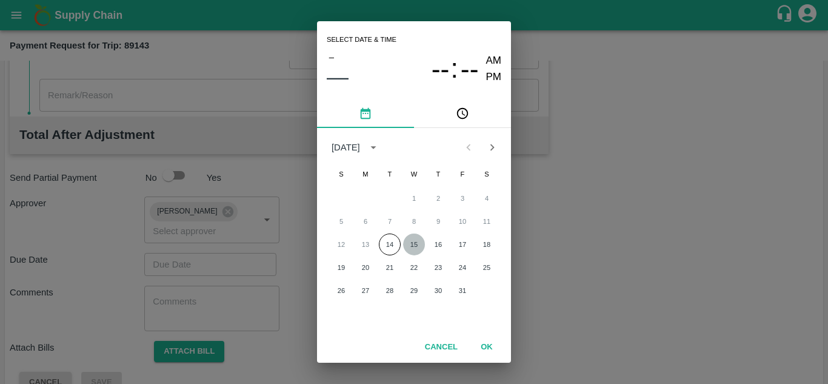
click at [419, 239] on button "15" at bounding box center [414, 244] width 22 height 22
type input "15/10/2025 12:00 AM"
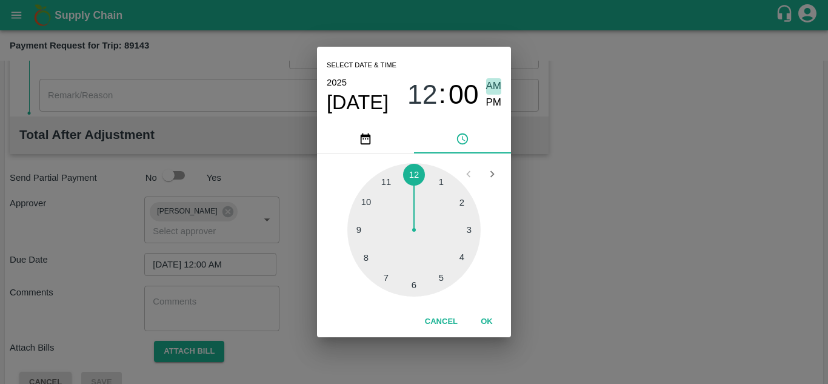
click at [490, 89] on span "AM" at bounding box center [494, 86] width 16 height 16
click at [494, 318] on button "OK" at bounding box center [486, 321] width 39 height 21
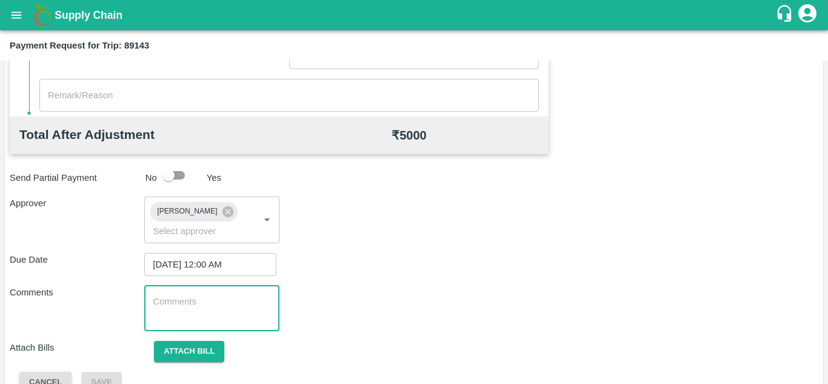
click at [164, 317] on textarea at bounding box center [212, 307] width 118 height 25
paste textarea "Transport Bill"
type textarea "Transport Bill"
click at [359, 288] on div "Comments Transport Bill x ​" at bounding box center [414, 308] width 809 height 45
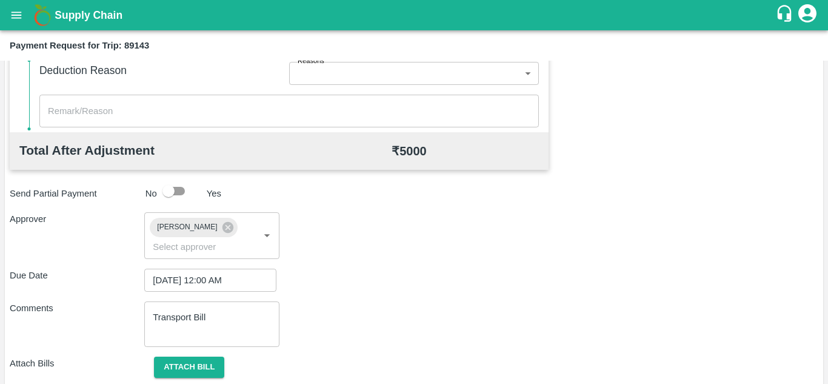
scroll to position [575, 0]
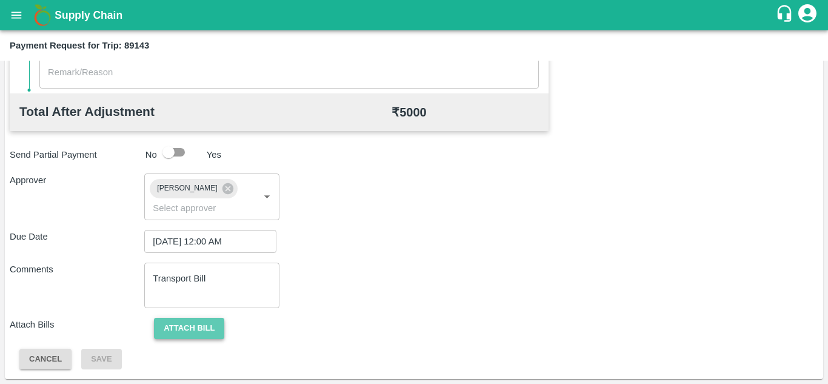
click at [184, 330] on button "Attach bill" at bounding box center [189, 328] width 70 height 21
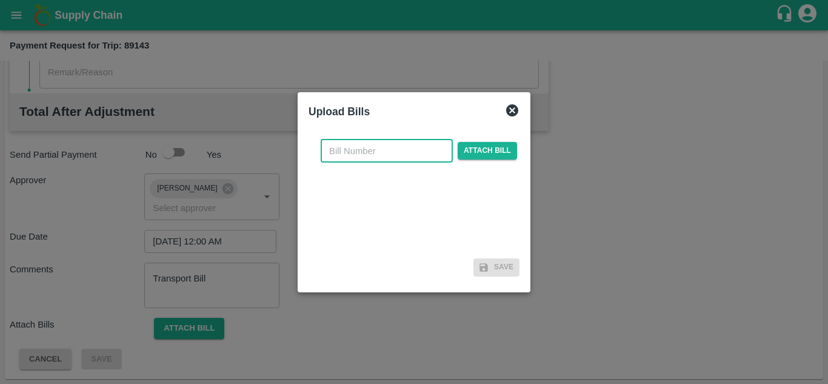
click at [350, 147] on input "text" at bounding box center [387, 150] width 132 height 23
type input "SAFAL-578"
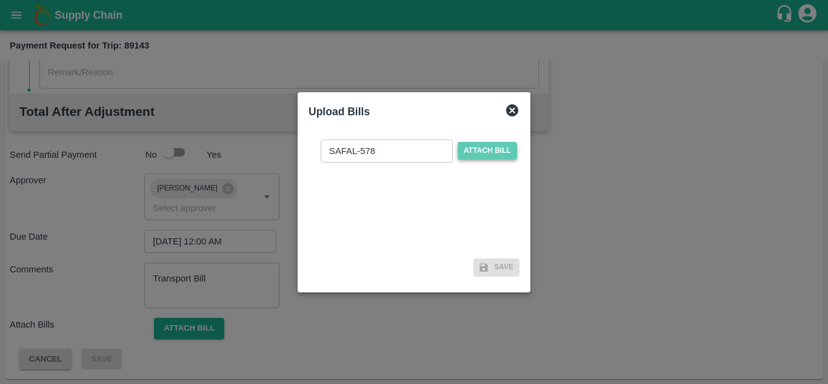
click at [489, 152] on span "Attach bill" at bounding box center [487, 151] width 59 height 18
click at [0, 0] on input "Attach bill" at bounding box center [0, 0] width 0 height 0
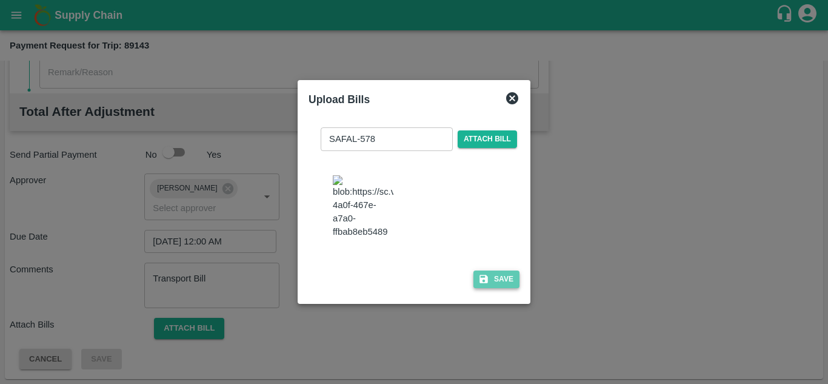
click at [507, 287] on button "Save" at bounding box center [496, 279] width 46 height 18
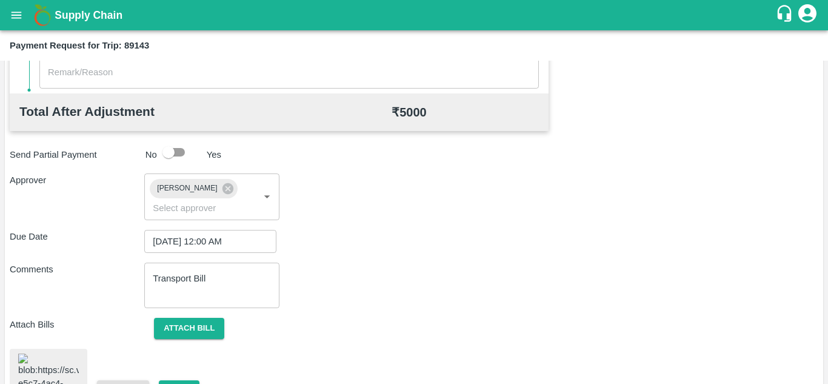
scroll to position [661, 0]
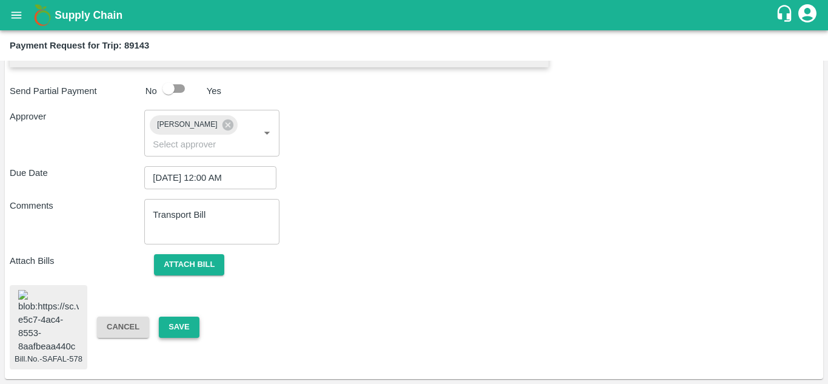
click at [179, 316] on button "Save" at bounding box center [179, 326] width 40 height 21
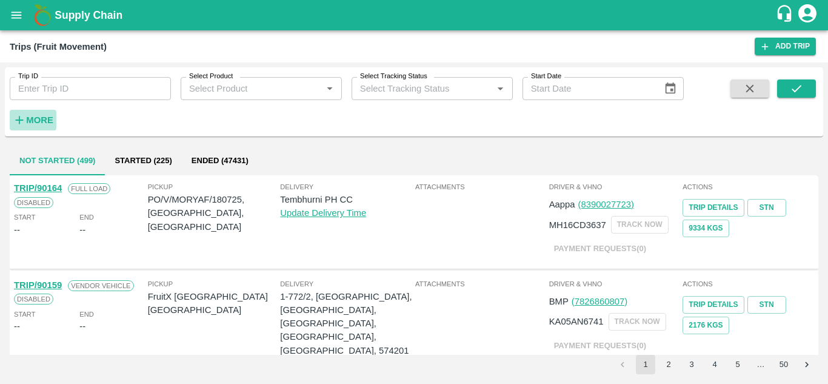
click at [29, 116] on strong "More" at bounding box center [39, 120] width 27 height 10
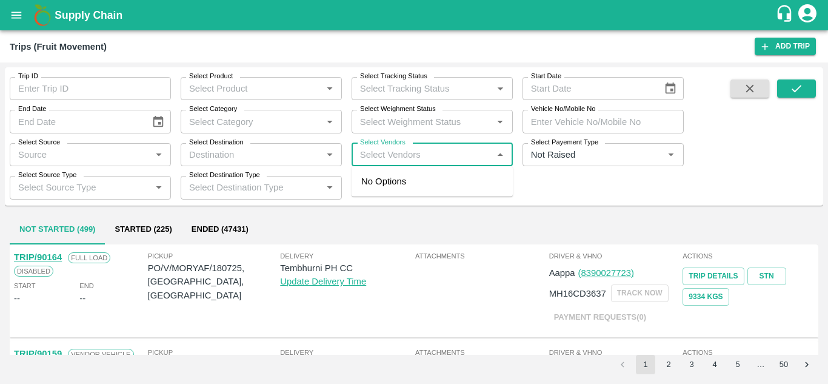
click at [385, 158] on input "Select Vendors" at bounding box center [422, 155] width 134 height 16
type input "SAFAL"
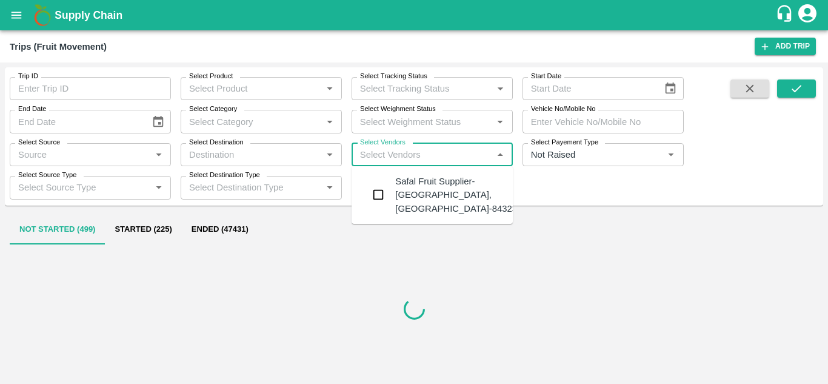
click at [433, 183] on div "Safal Fruit Supplier-Surli, Solapur-8432377401" at bounding box center [468, 195] width 147 height 41
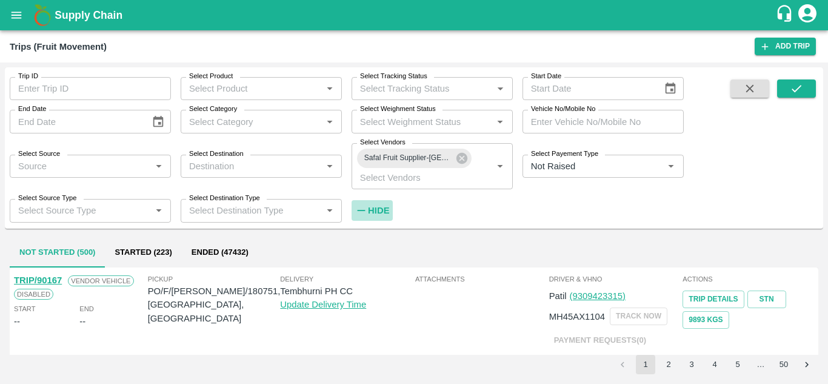
click at [378, 209] on strong "Hide" at bounding box center [378, 211] width 21 height 10
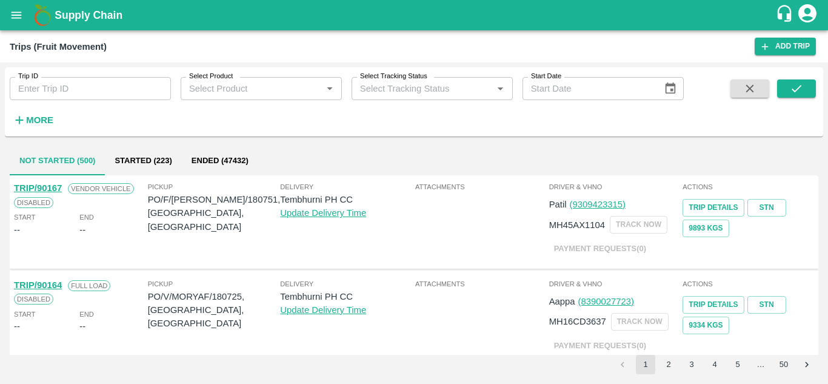
click at [809, 79] on div "Trip ID Trip ID Select Product Select Product   * Select Tracking Status Select…" at bounding box center [414, 101] width 818 height 59
click at [794, 84] on icon "submit" at bounding box center [796, 88] width 13 height 13
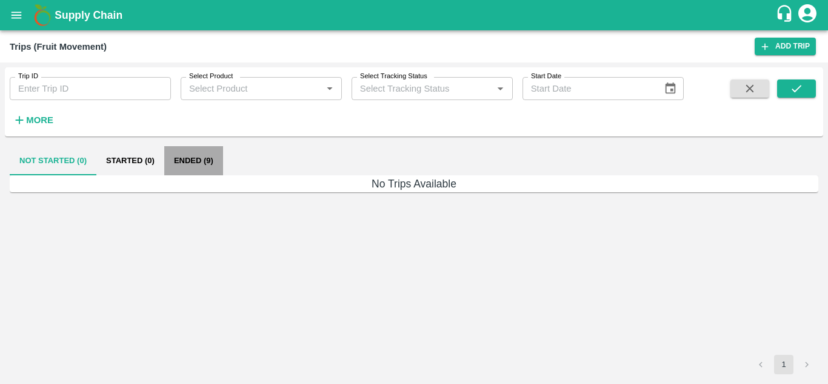
click at [188, 165] on button "Ended (9)" at bounding box center [193, 160] width 59 height 29
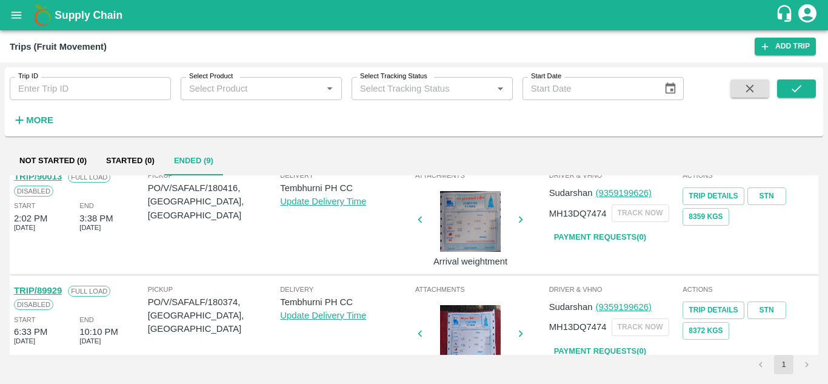
scroll to position [10, 0]
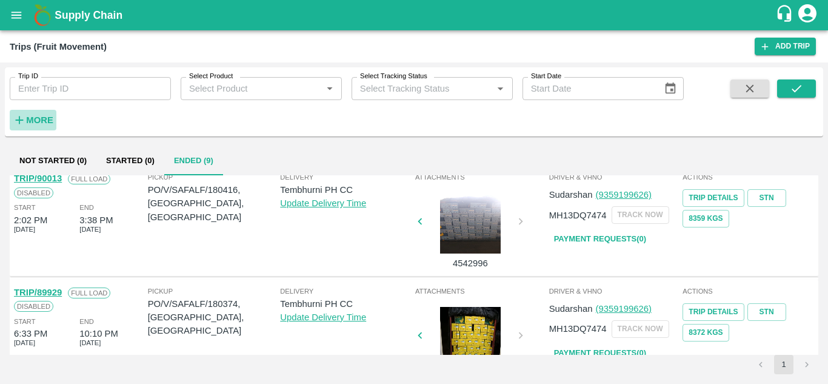
click at [48, 115] on strong "More" at bounding box center [39, 120] width 27 height 10
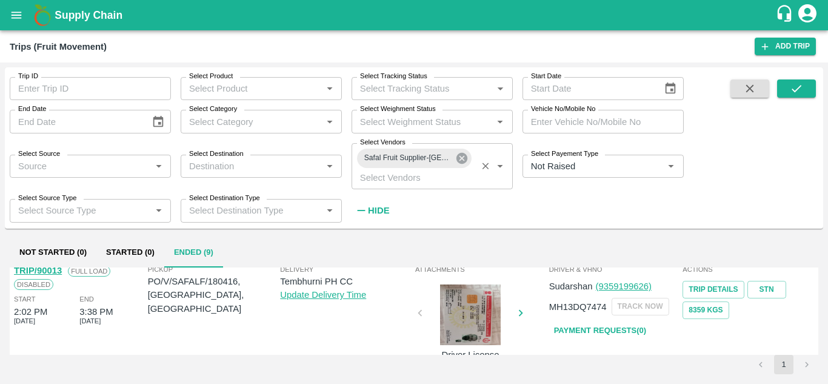
click at [464, 156] on icon at bounding box center [461, 158] width 11 height 11
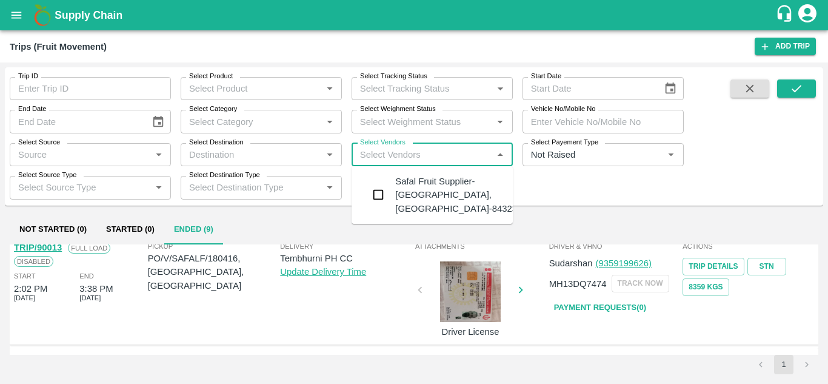
click at [378, 156] on input "Select Vendors" at bounding box center [422, 155] width 134 height 16
type input "t"
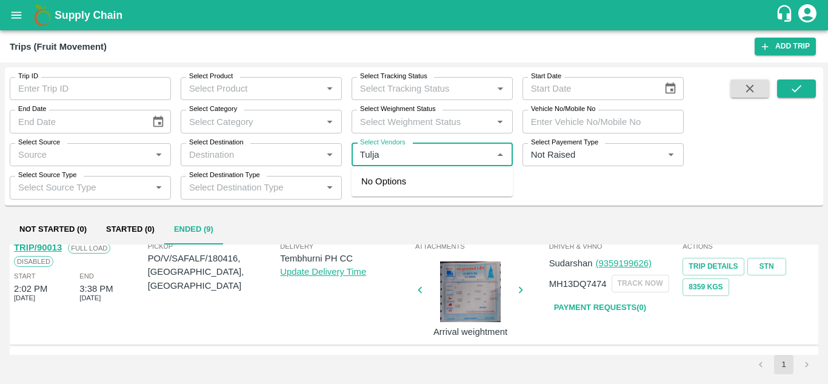
type input "Tuljai"
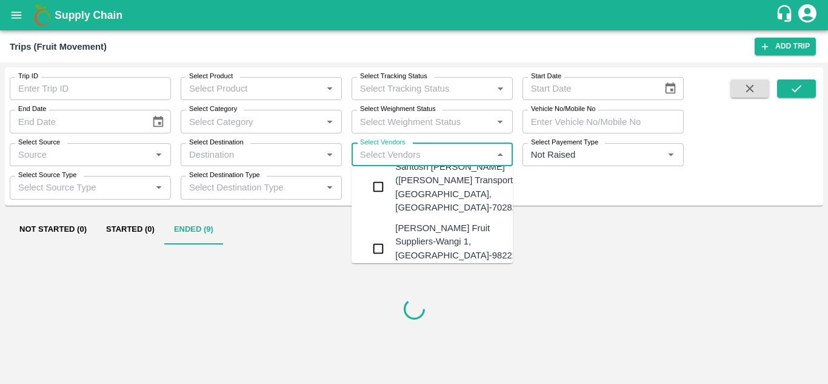
scroll to position [22, 0]
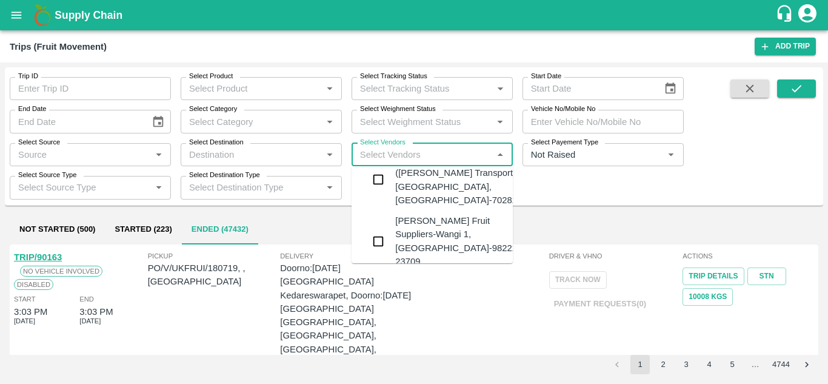
click at [413, 219] on div "Tuljai Fruit Suppliers-Wangi 1, Solapur-98222 23709" at bounding box center [456, 241] width 122 height 54
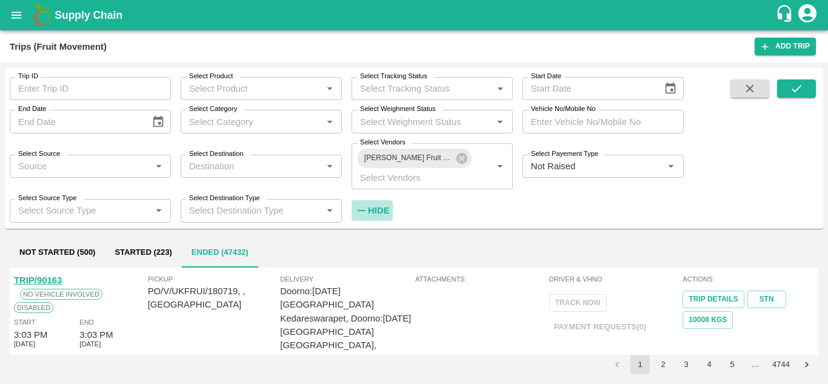
click at [375, 207] on strong "Hide" at bounding box center [378, 211] width 21 height 10
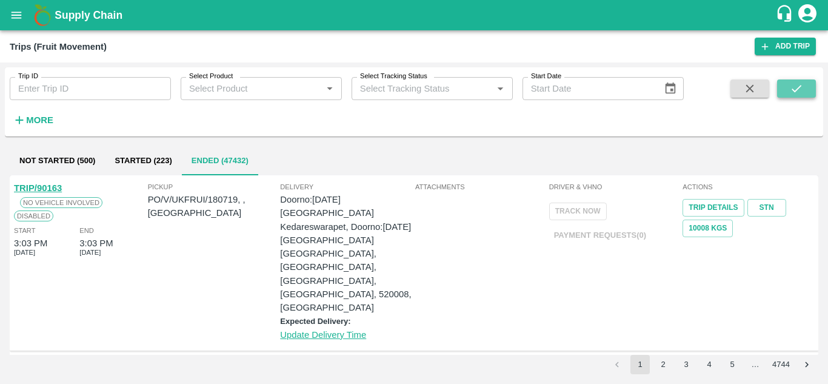
click at [800, 90] on icon "submit" at bounding box center [796, 88] width 13 height 13
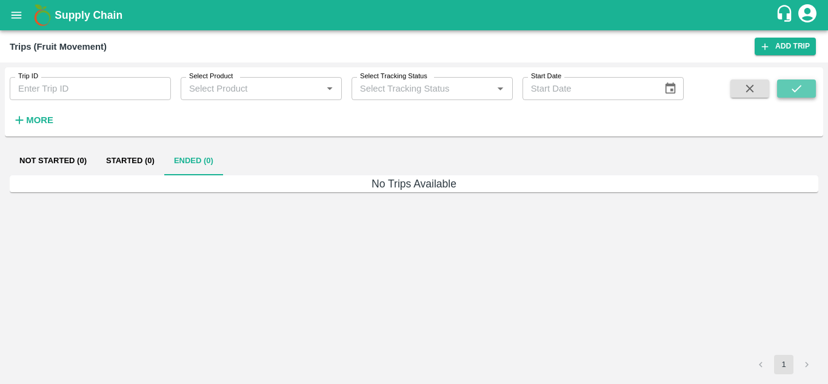
click at [794, 89] on icon "submit" at bounding box center [796, 88] width 13 height 13
click at [35, 121] on strong "More" at bounding box center [39, 120] width 27 height 10
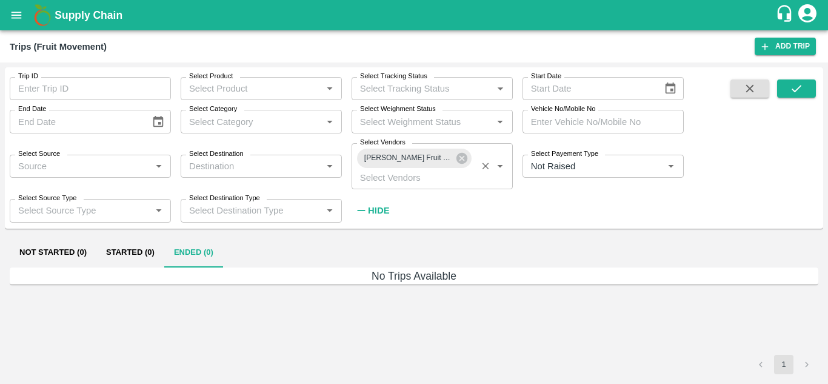
click at [453, 161] on span "Tuljai Fruit Suppliers-Wangi 1, Solapur-98222 23709" at bounding box center [408, 158] width 102 height 13
click at [461, 161] on icon at bounding box center [461, 158] width 11 height 11
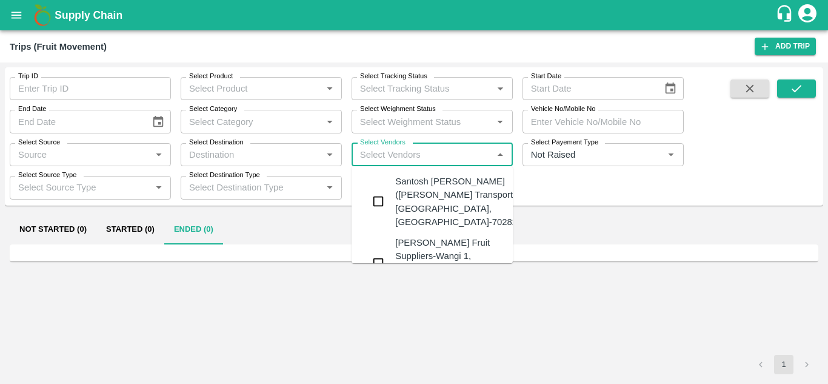
click at [394, 156] on input "Select Vendors" at bounding box center [422, 155] width 134 height 16
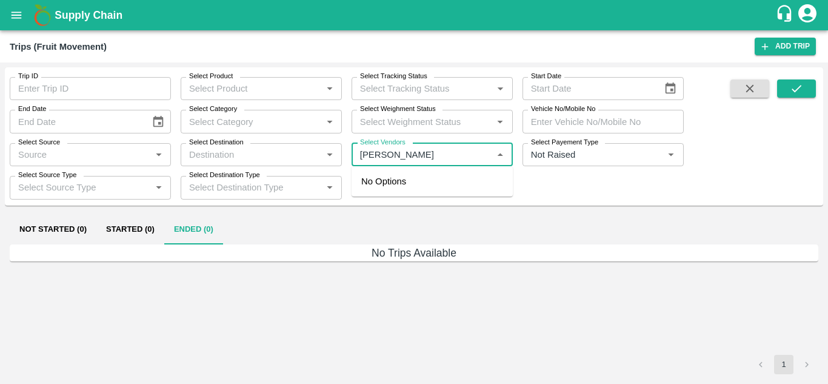
type input "krushna"
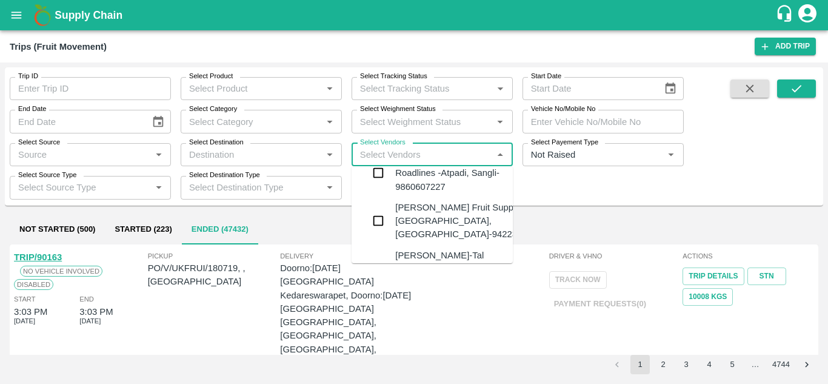
scroll to position [23, 0]
click at [418, 215] on div "Krushna Fruit Suppliers-Kanhergaon, Solapur-9422396907" at bounding box center [468, 219] width 147 height 41
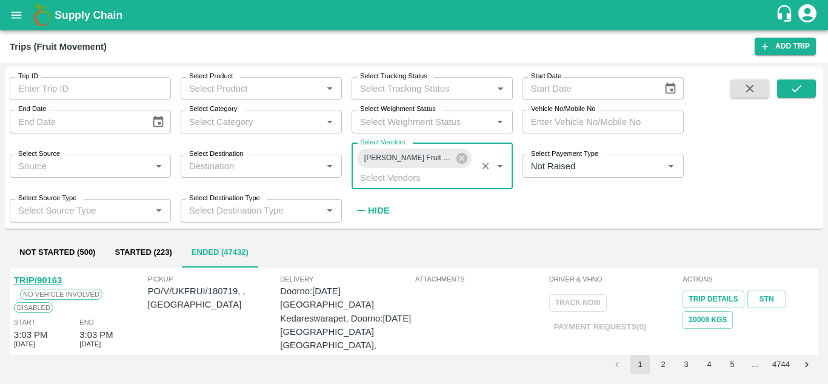
click at [379, 206] on strong "Hide" at bounding box center [378, 211] width 21 height 10
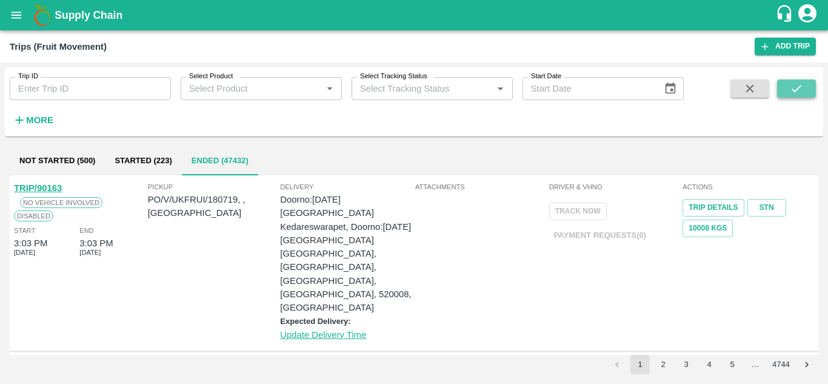
click at [803, 88] on icon "submit" at bounding box center [796, 88] width 13 height 13
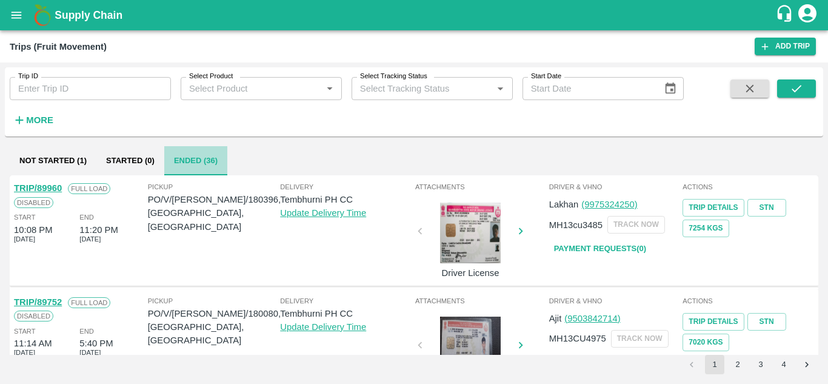
click at [177, 161] on button "Ended (36)" at bounding box center [195, 160] width 63 height 29
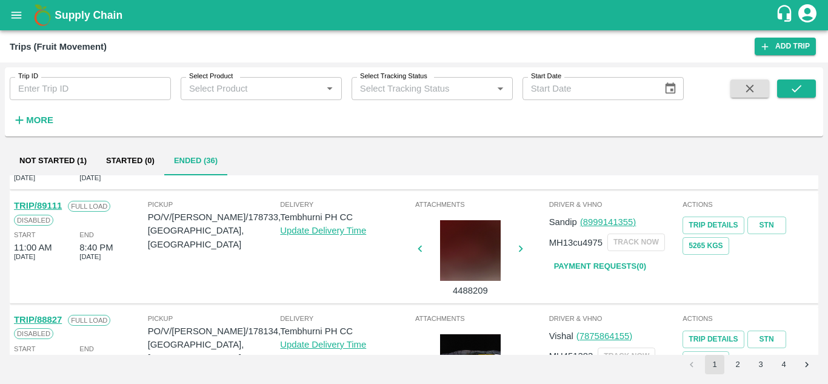
scroll to position [734, 0]
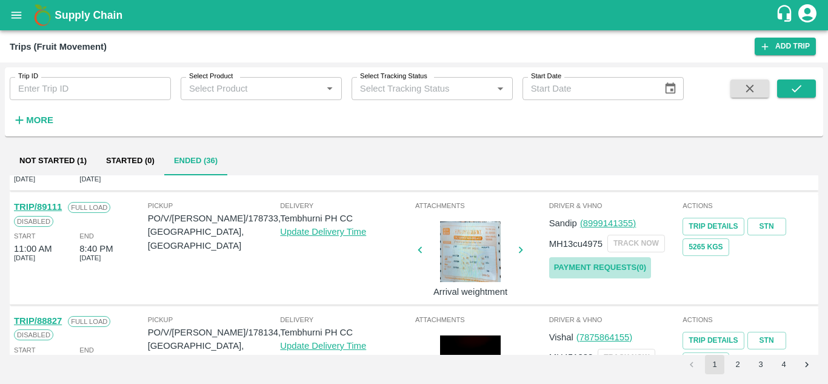
click at [632, 264] on link "Payment Requests( 0 )" at bounding box center [600, 267] width 102 height 21
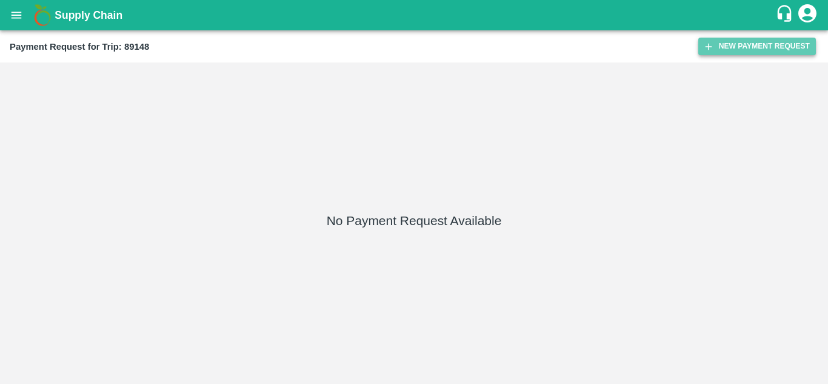
click at [741, 41] on button "New Payment Request" at bounding box center [757, 47] width 118 height 18
click at [741, 48] on button "New Payment Request" at bounding box center [757, 47] width 118 height 18
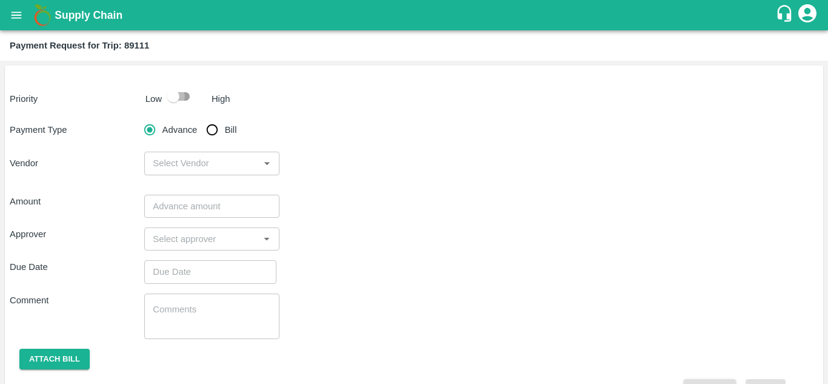
click at [189, 94] on input "checkbox" at bounding box center [173, 96] width 69 height 23
checkbox input "true"
click at [213, 136] on input "Bill" at bounding box center [212, 130] width 24 height 24
radio input "true"
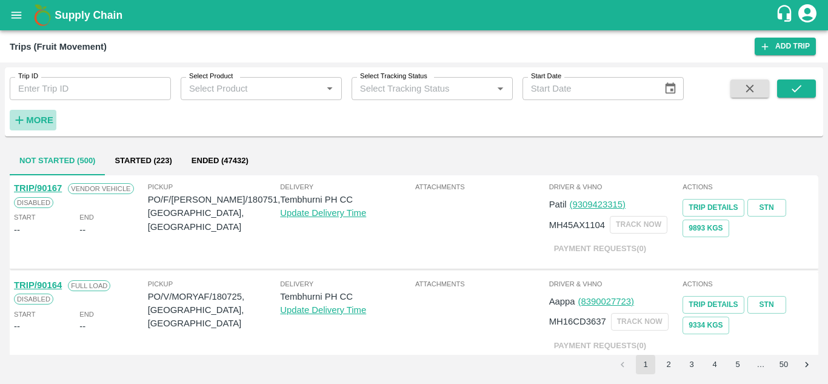
click at [44, 122] on strong "More" at bounding box center [39, 120] width 27 height 10
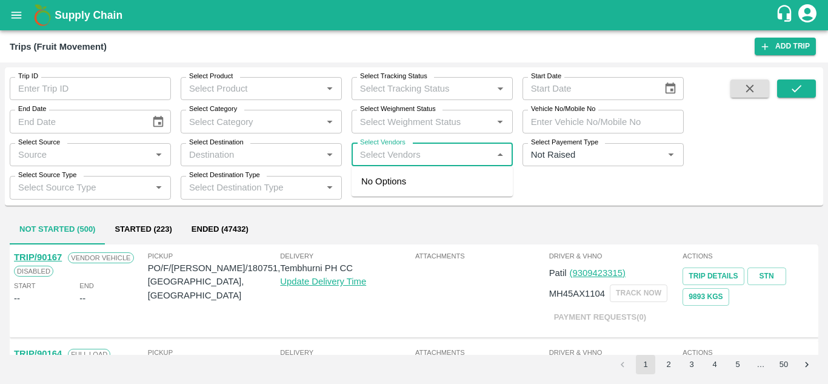
click at [376, 156] on input "Select Vendors" at bounding box center [422, 155] width 134 height 16
type input "[PERSON_NAME]"
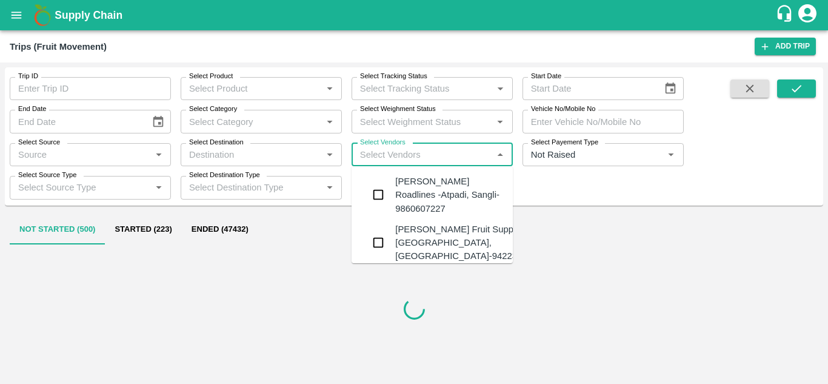
click at [442, 233] on div "[PERSON_NAME] Fruit Suppliers-[GEOGRAPHIC_DATA], [GEOGRAPHIC_DATA]-9422396907" at bounding box center [468, 242] width 147 height 41
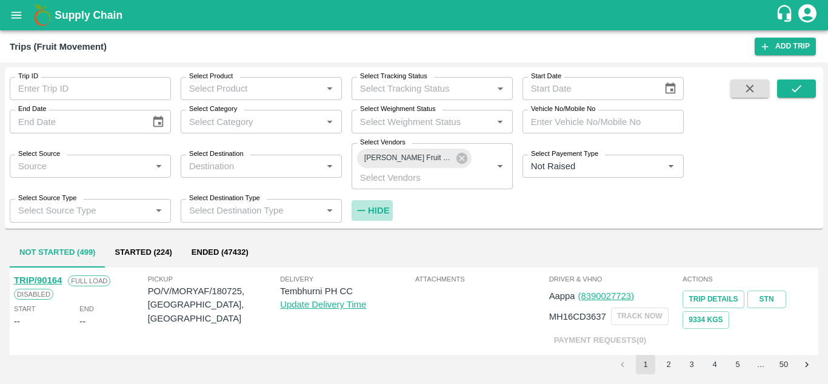
click at [378, 206] on strong "Hide" at bounding box center [378, 211] width 21 height 10
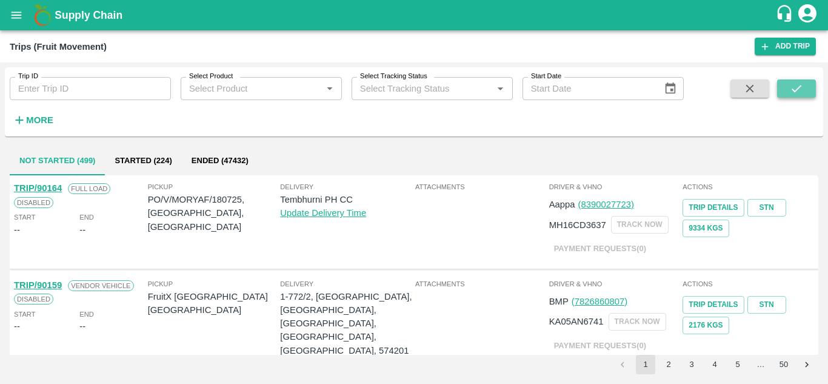
click at [803, 91] on icon "submit" at bounding box center [796, 88] width 13 height 13
click at [44, 118] on strong "More" at bounding box center [39, 120] width 27 height 10
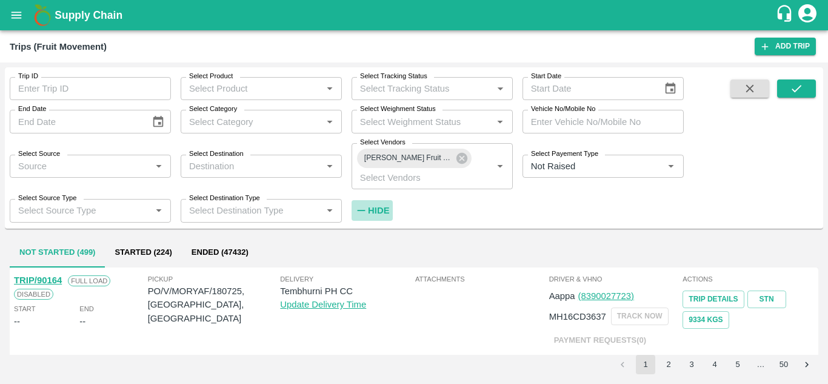
click at [379, 210] on strong "Hide" at bounding box center [378, 211] width 21 height 10
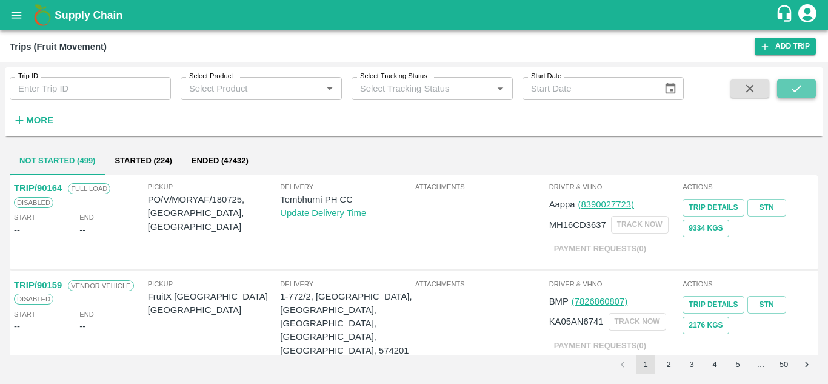
click at [809, 89] on button "submit" at bounding box center [796, 88] width 39 height 18
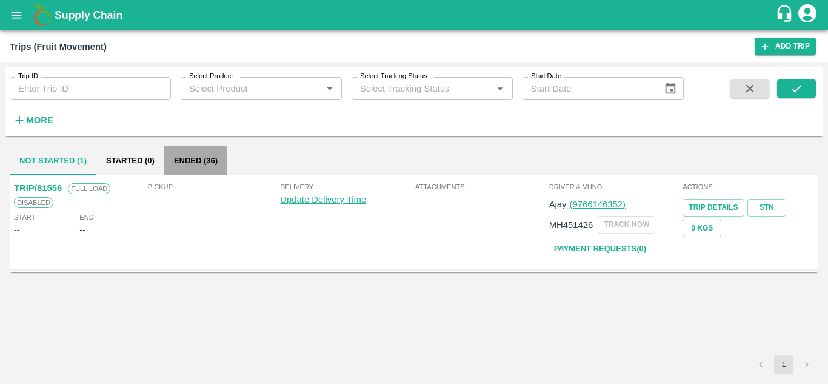
click at [177, 159] on button "Ended (36)" at bounding box center [195, 160] width 63 height 29
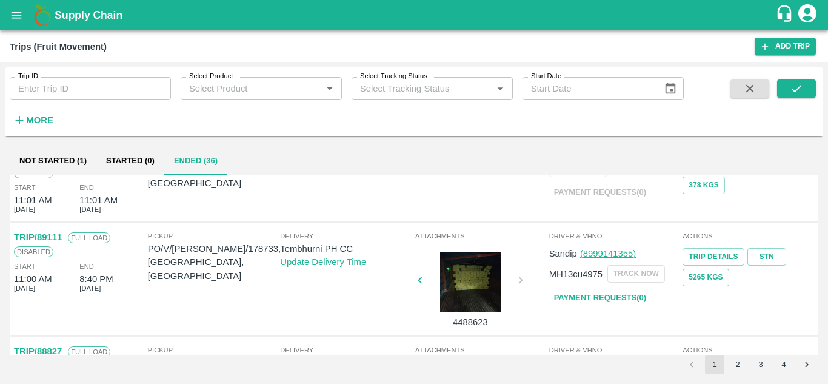
scroll to position [704, 0]
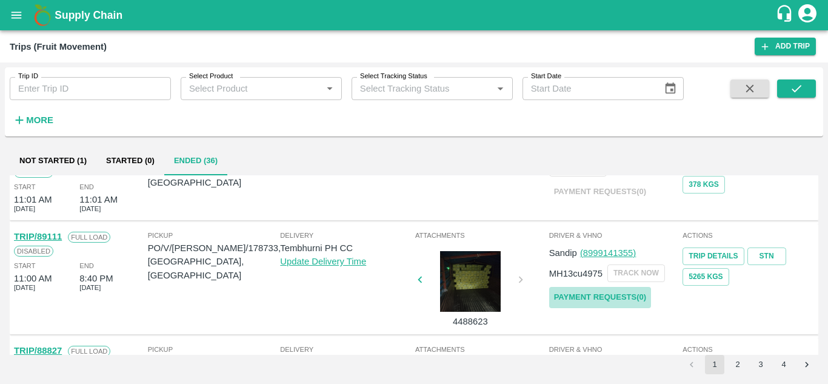
click at [592, 293] on link "Payment Requests( 0 )" at bounding box center [600, 297] width 102 height 21
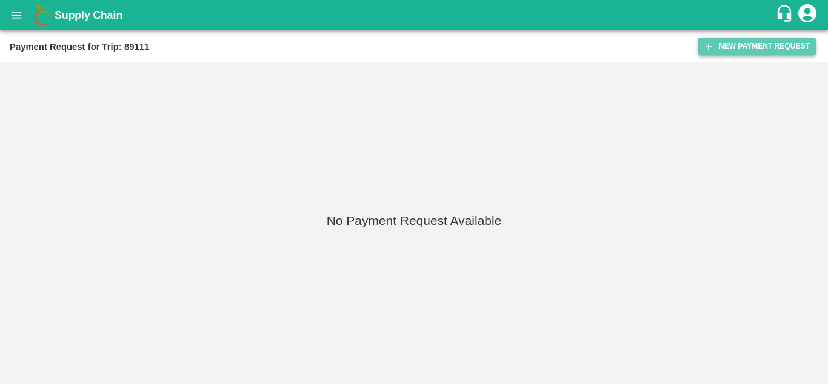
click at [760, 50] on button "New Payment Request" at bounding box center [757, 47] width 118 height 18
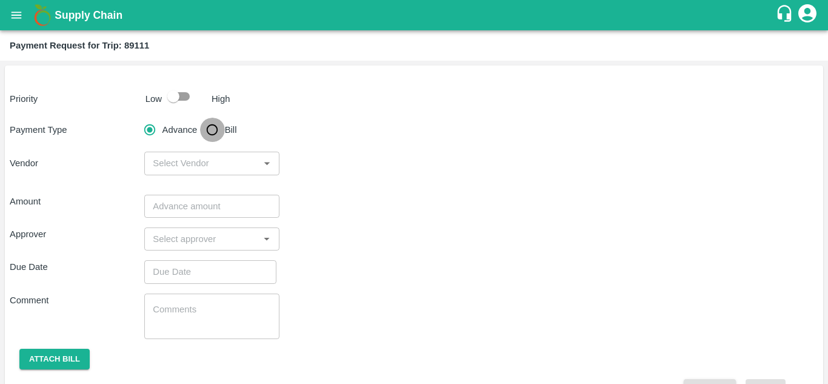
click at [217, 130] on input "Bill" at bounding box center [212, 130] width 24 height 24
radio input "true"
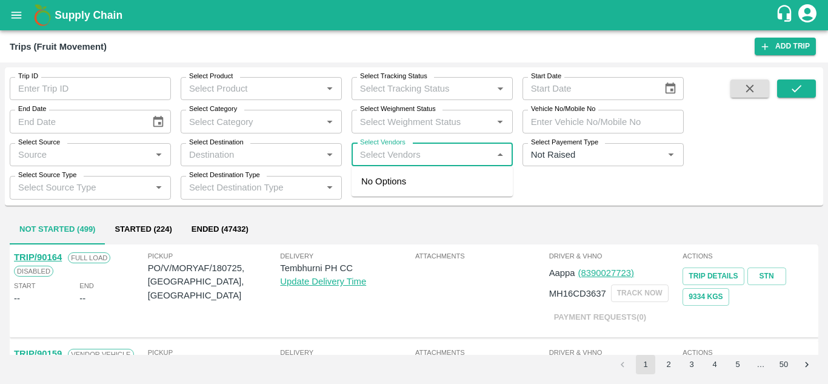
click at [379, 157] on input "Select Vendors" at bounding box center [422, 155] width 134 height 16
type input "sonai"
